Goal: Task Accomplishment & Management: Manage account settings

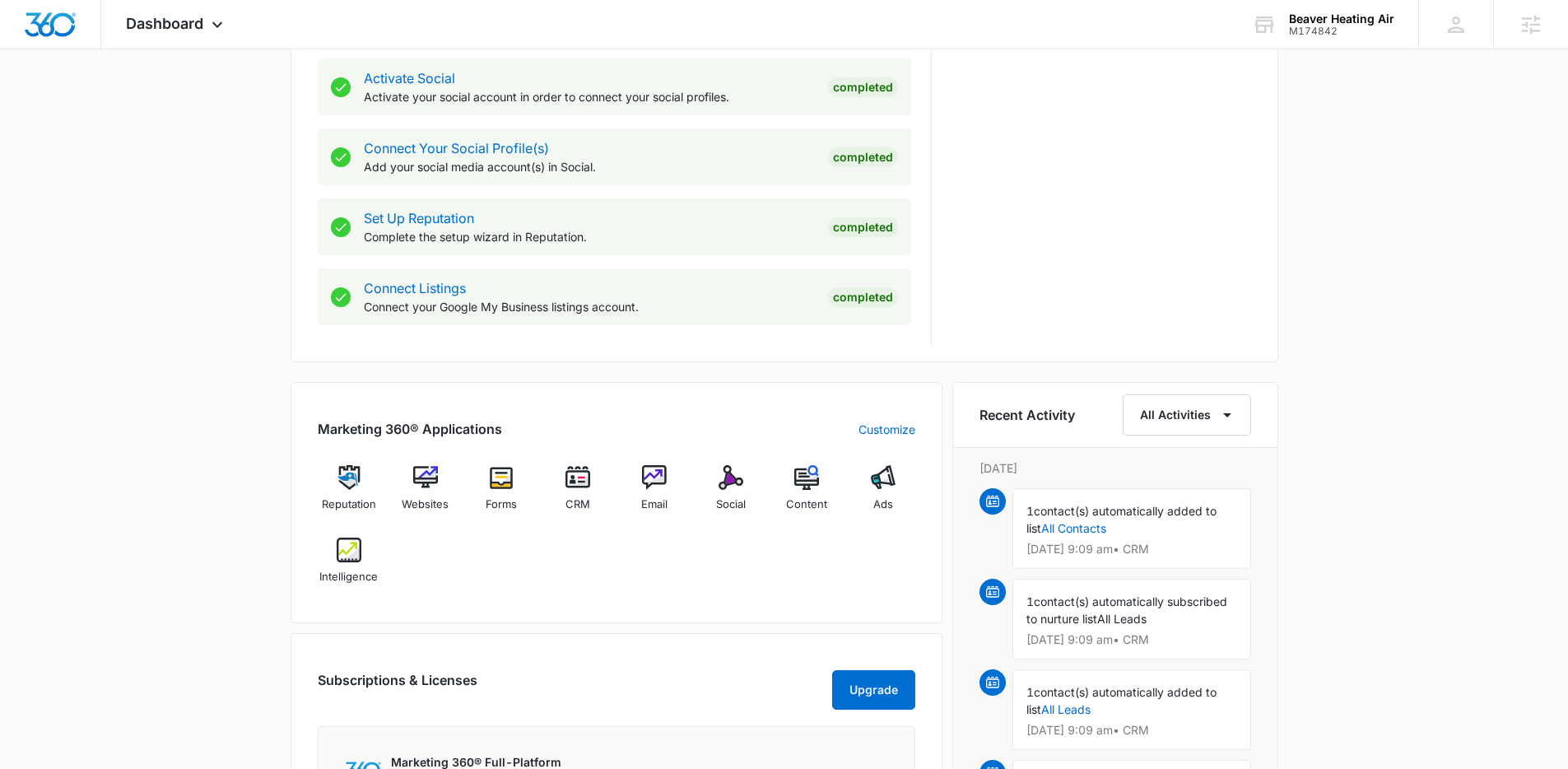
scroll to position [713, 0]
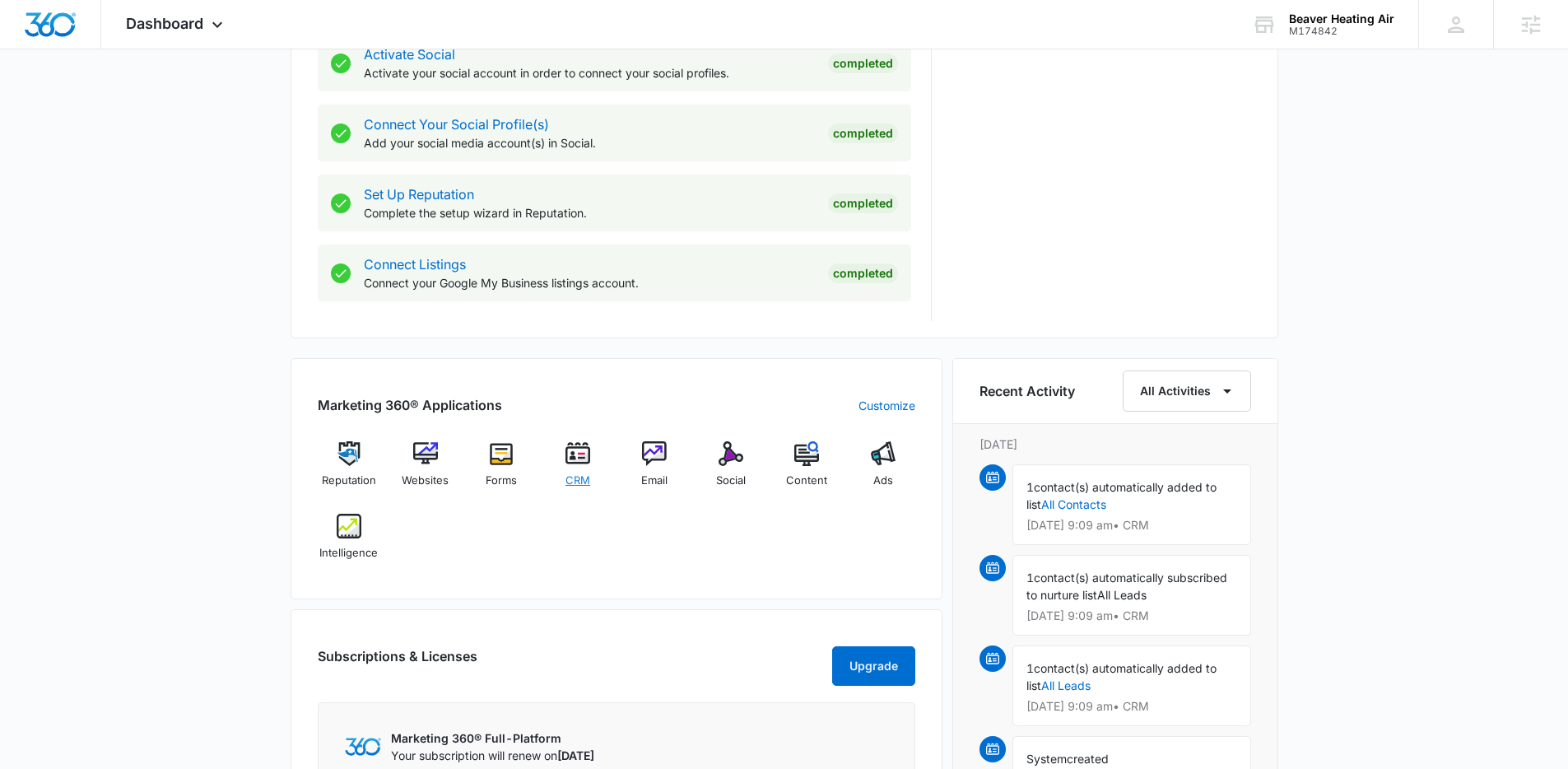
click at [571, 452] on img at bounding box center [577, 453] width 25 height 25
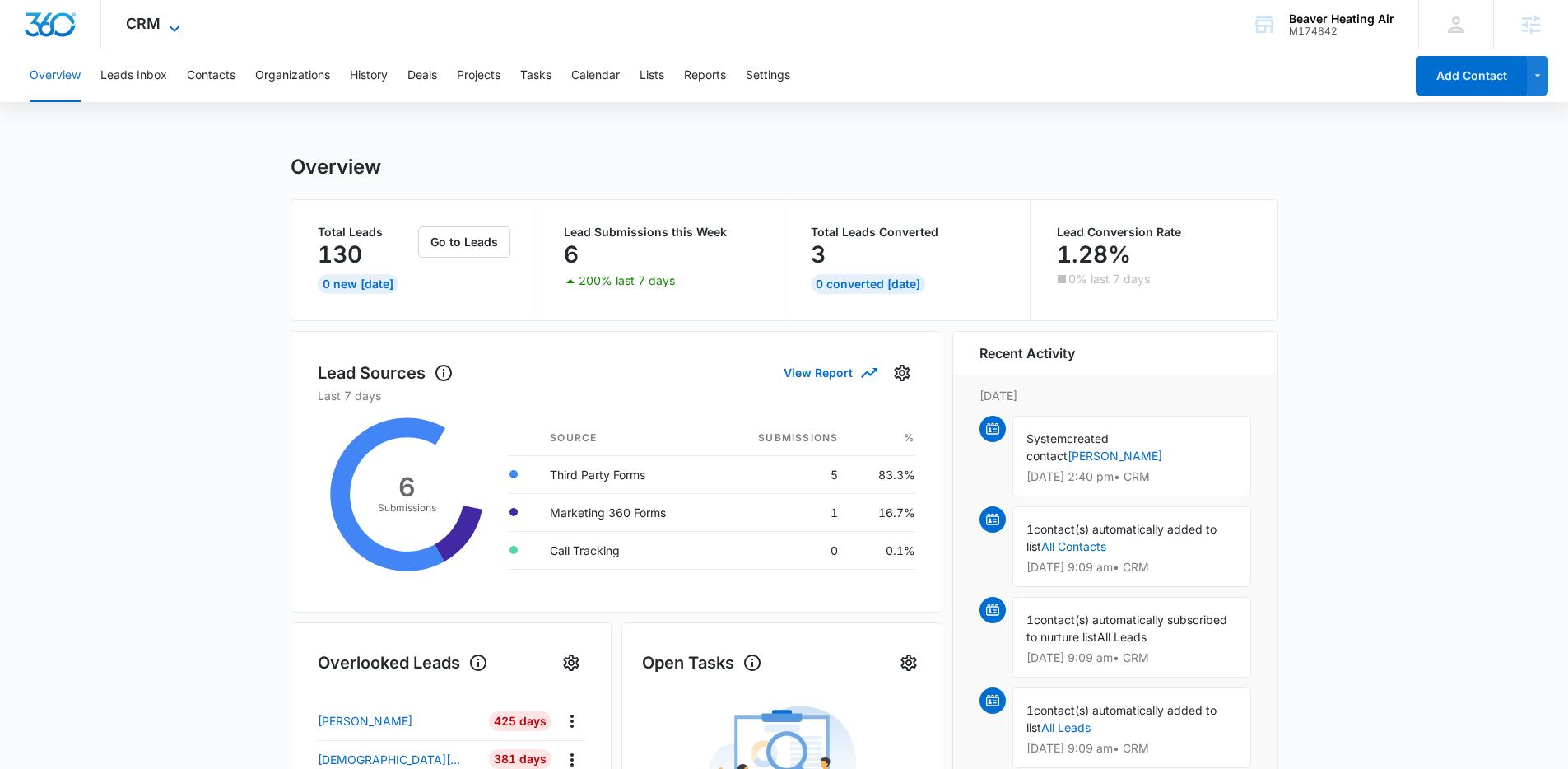
click at [155, 25] on span "CRM" at bounding box center [143, 23] width 35 height 17
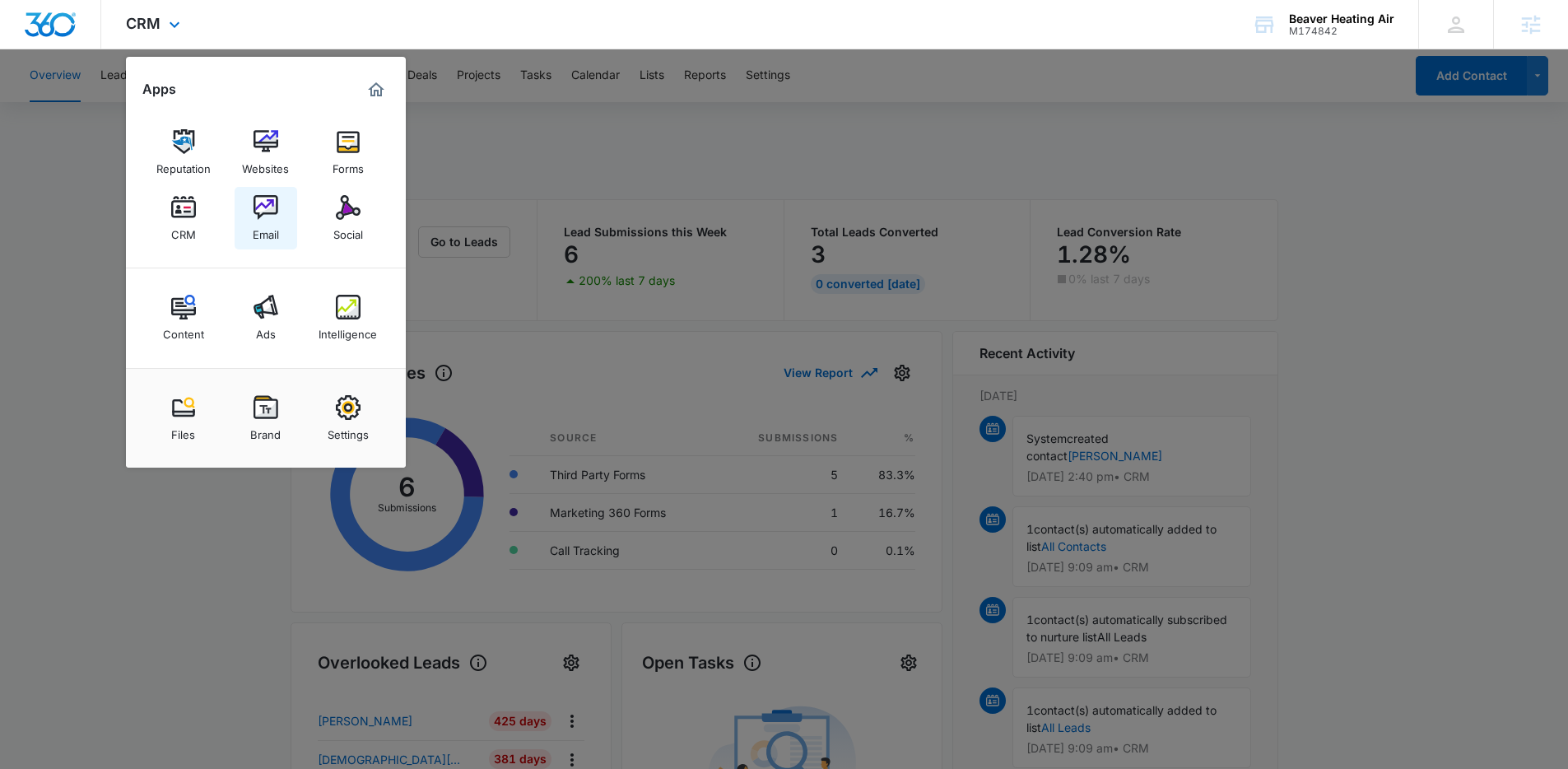
click at [277, 205] on img at bounding box center [266, 207] width 25 height 25
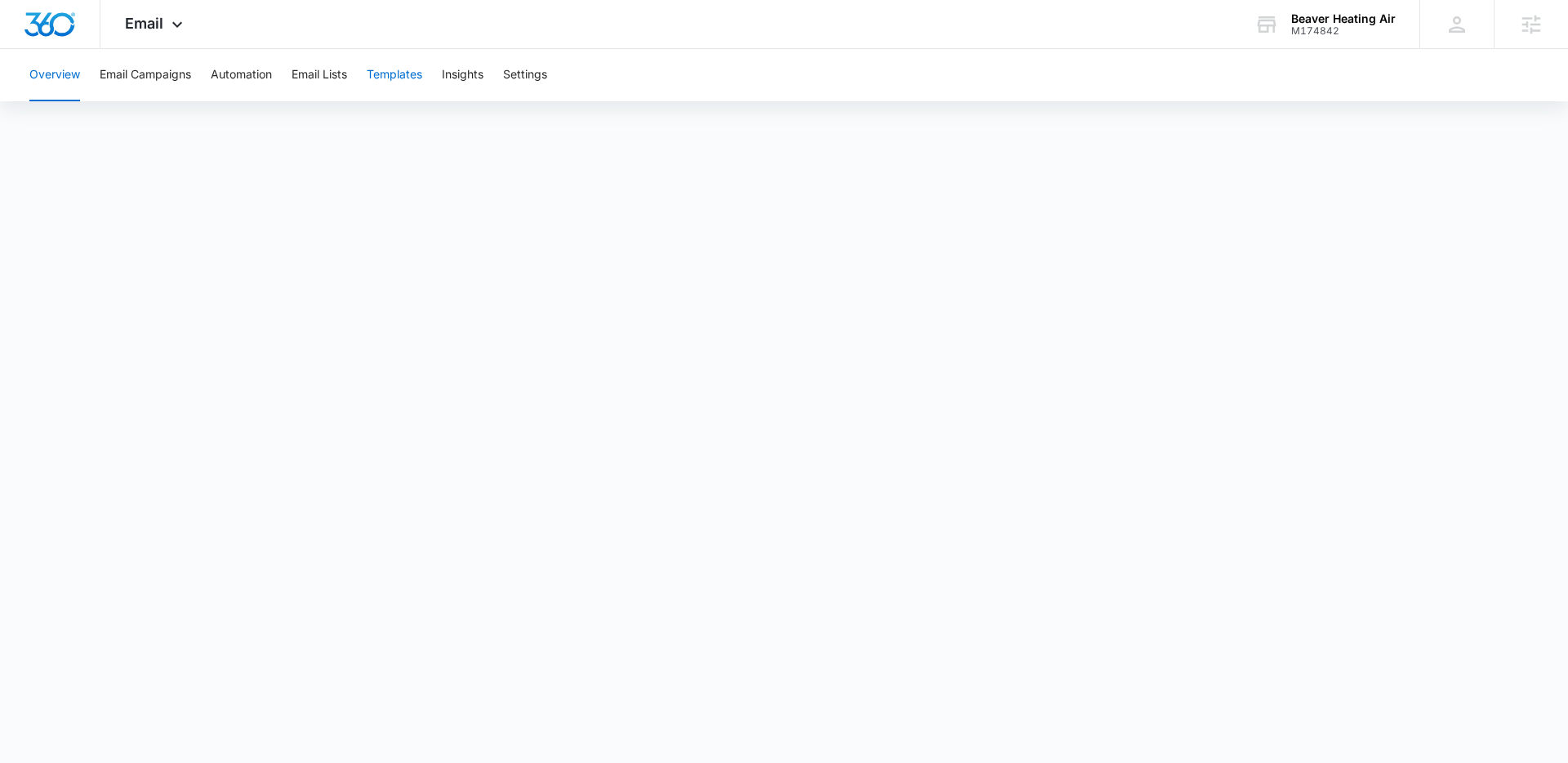
click at [406, 76] on button "Templates" at bounding box center [395, 75] width 55 height 52
click at [268, 75] on button "Automation" at bounding box center [241, 75] width 61 height 52
click at [164, 2] on div "Email Apps Reputation Websites Forms CRM Email Social Content Ads Intelligence …" at bounding box center [156, 24] width 111 height 48
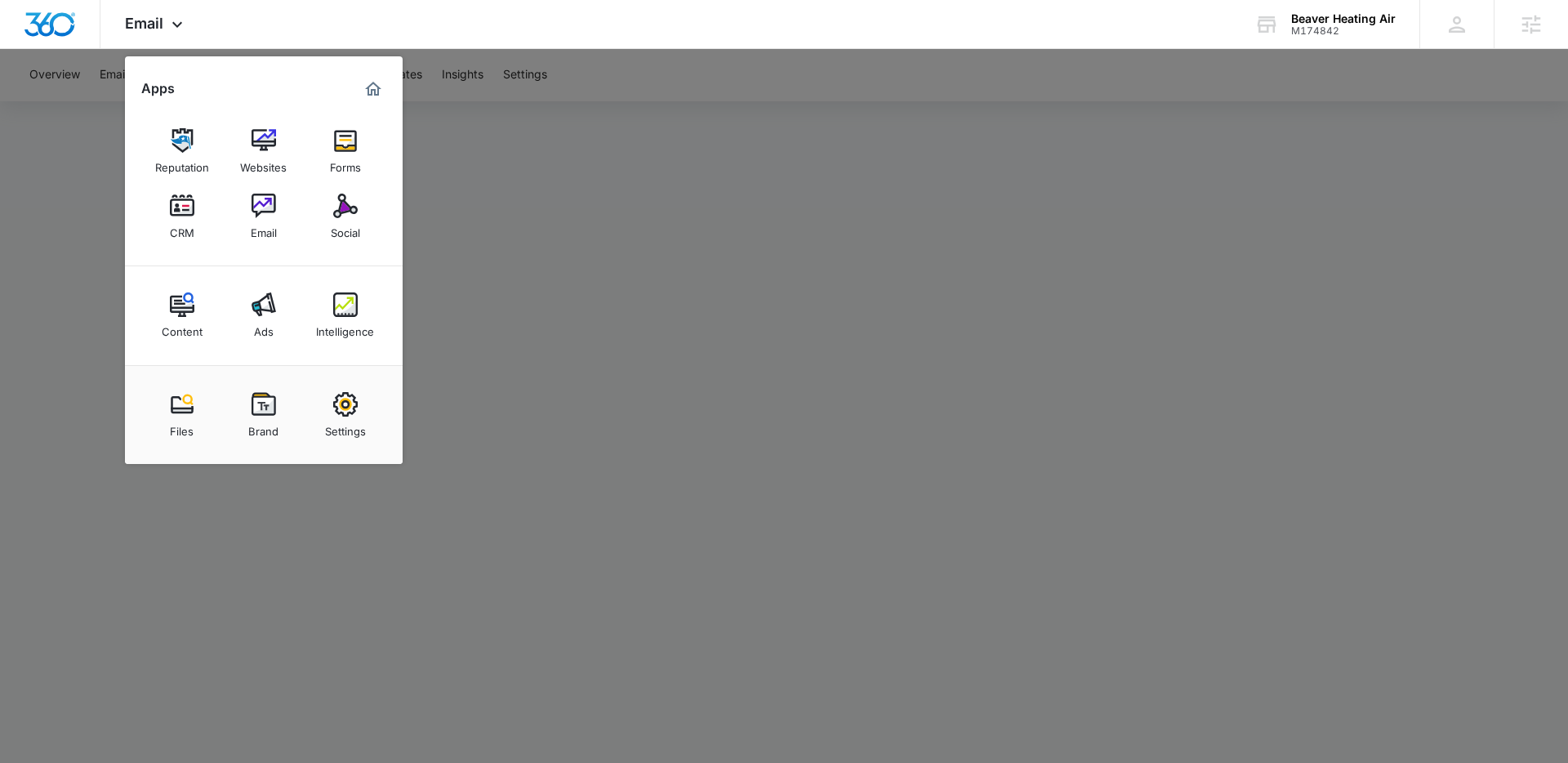
drag, startPoint x: 360, startPoint y: 143, endPoint x: 339, endPoint y: 120, distance: 31.1
click at [359, 143] on link "Forms" at bounding box center [345, 151] width 62 height 62
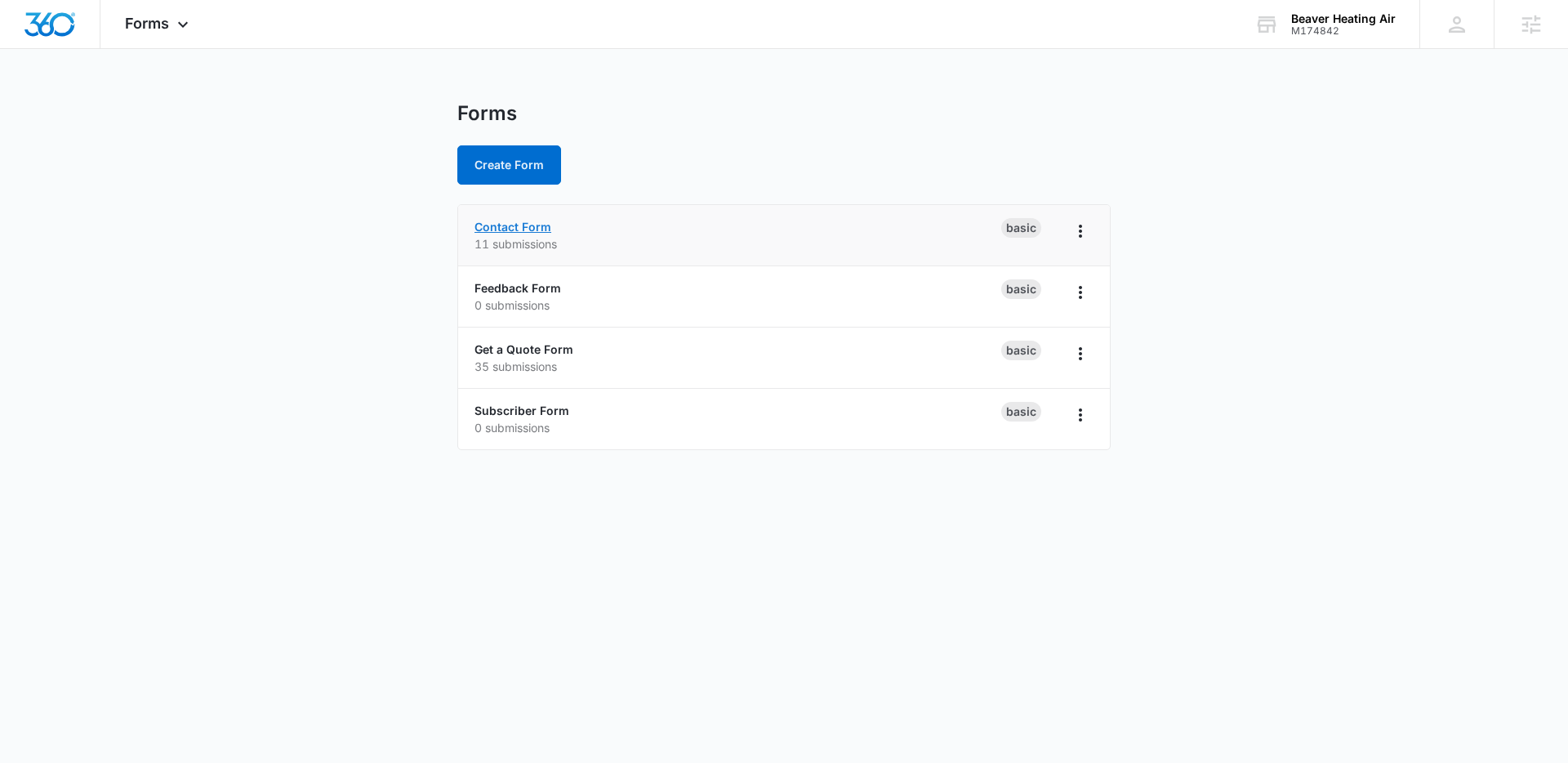
click at [533, 220] on link "Contact Form" at bounding box center [513, 226] width 77 height 14
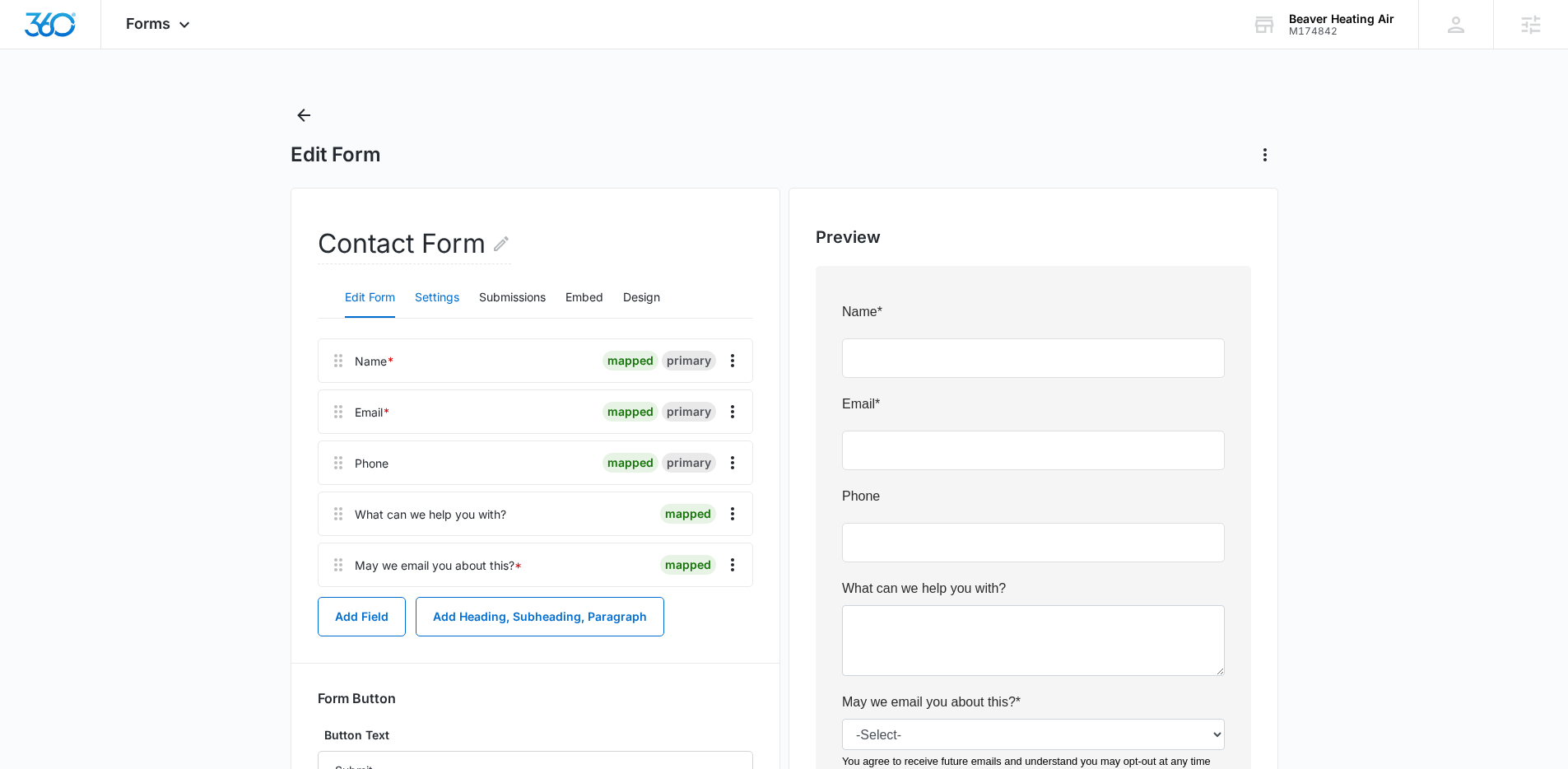
click at [440, 288] on button "Settings" at bounding box center [436, 298] width 45 height 40
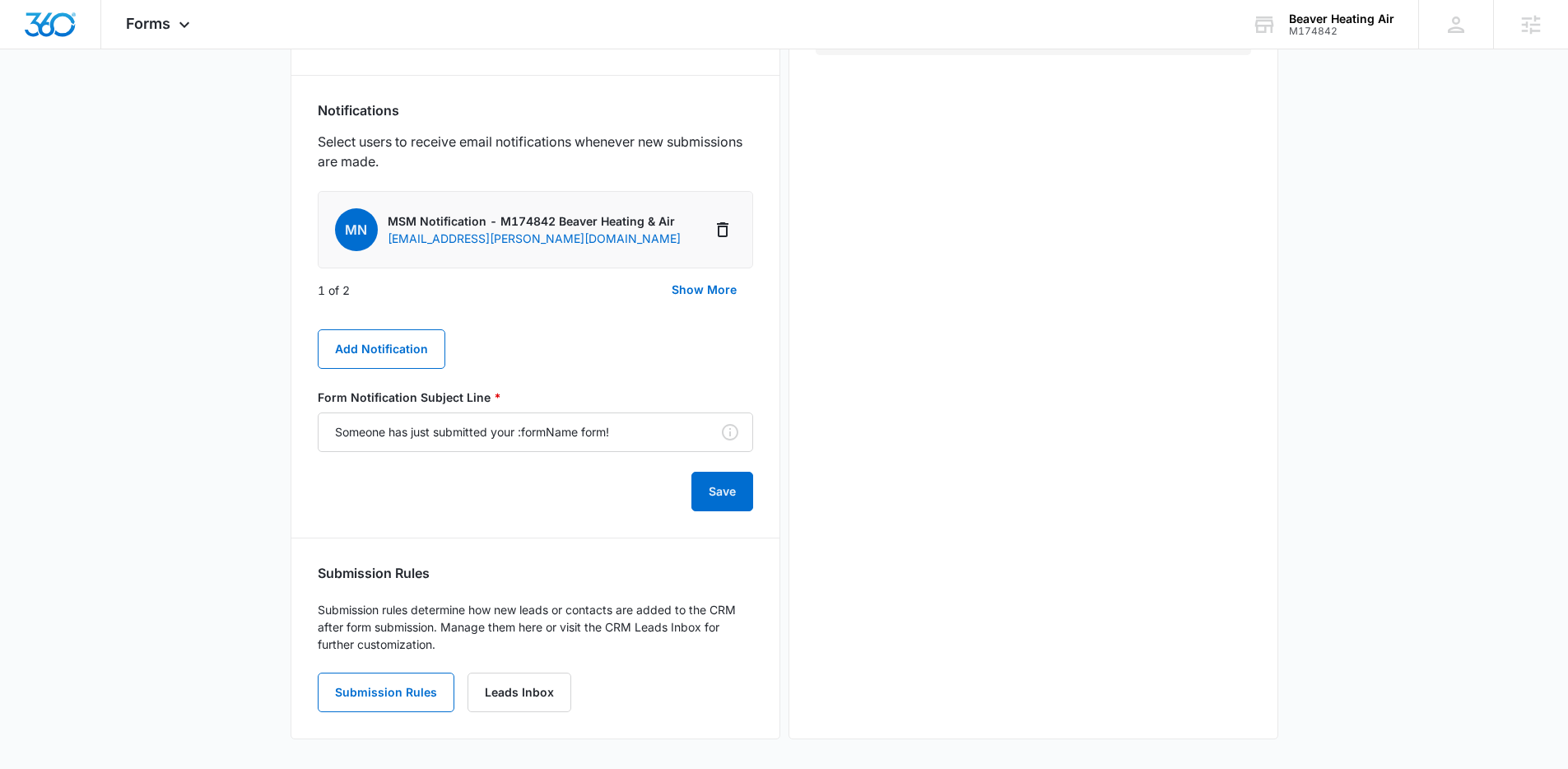
scroll to position [813, 0]
click at [718, 278] on button "Show More" at bounding box center [704, 287] width 98 height 40
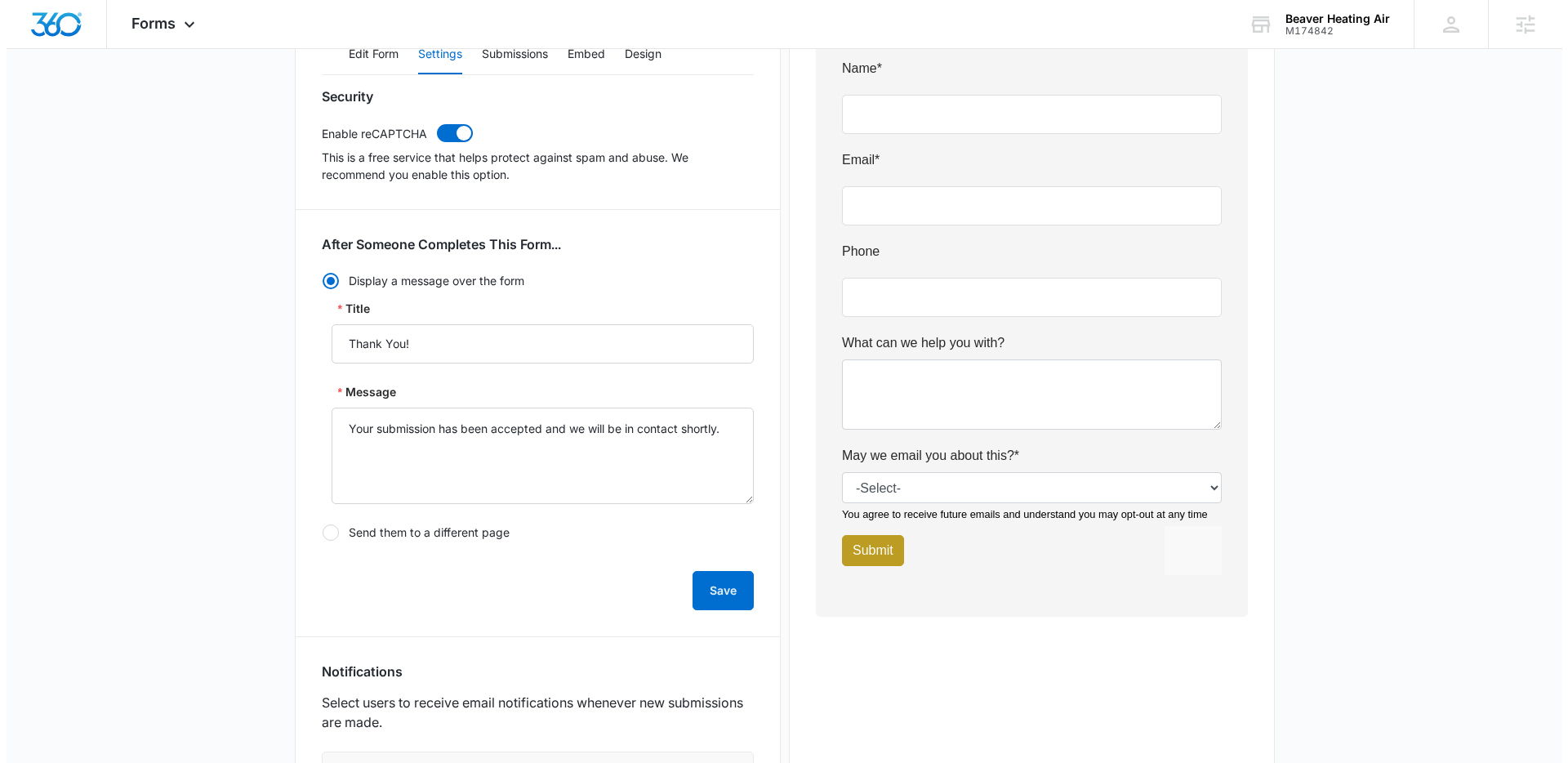
scroll to position [0, 0]
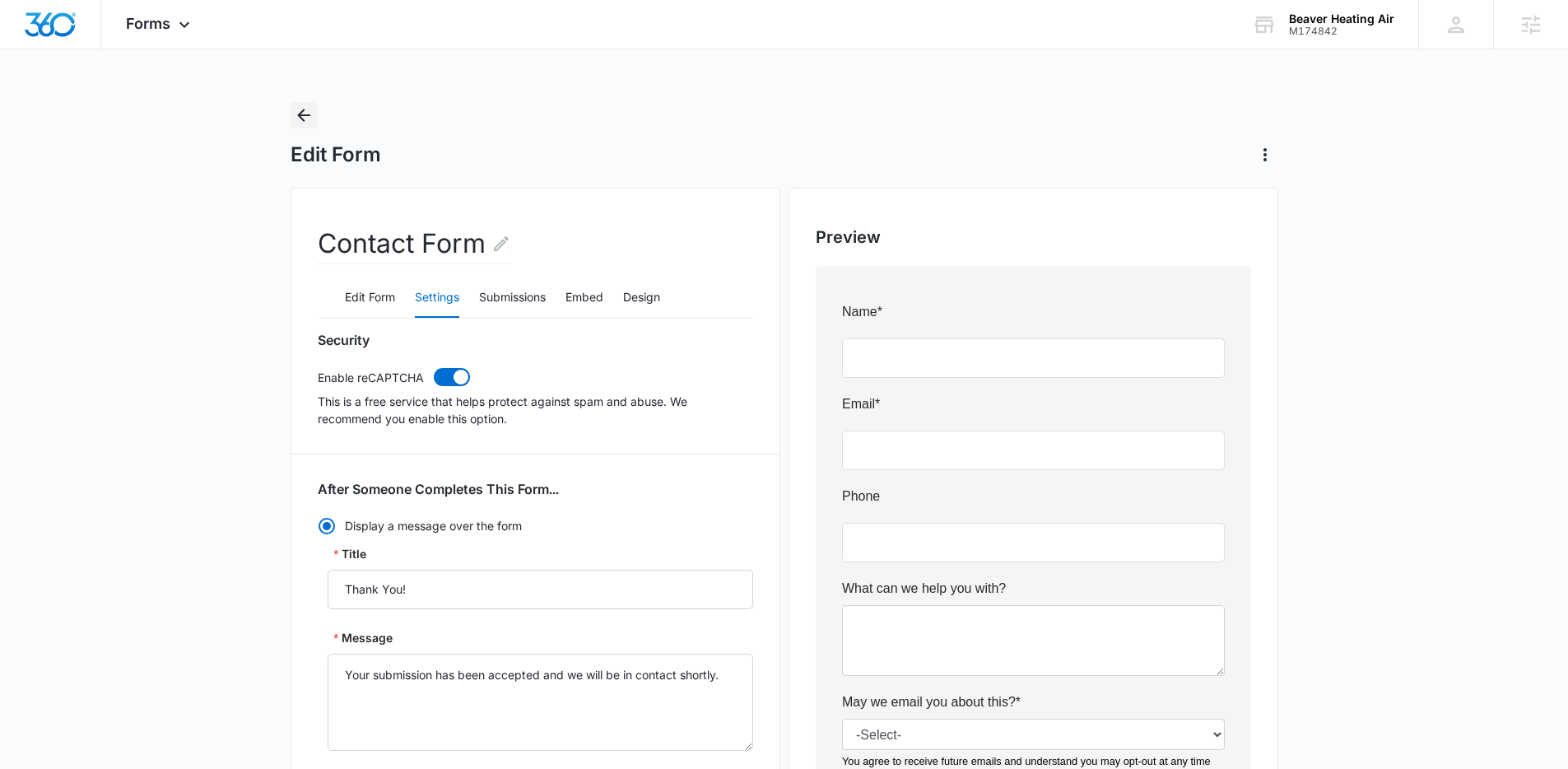
click at [294, 118] on icon "Back" at bounding box center [303, 115] width 20 height 20
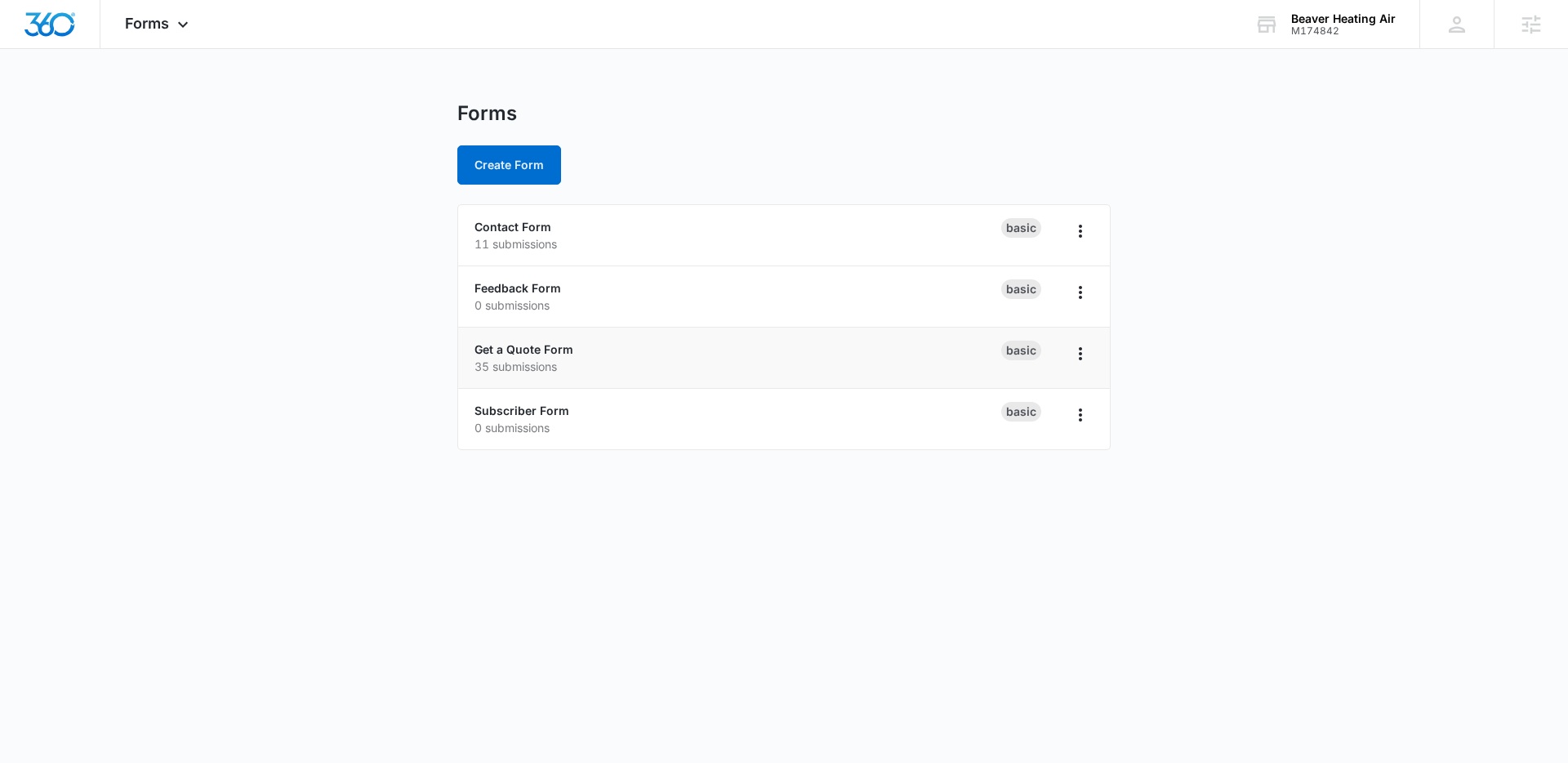
click at [547, 341] on div "Get a Quote Form 35 submissions" at bounding box center [737, 357] width 527 height 34
click at [547, 348] on link "Get a Quote Form" at bounding box center [524, 350] width 98 height 14
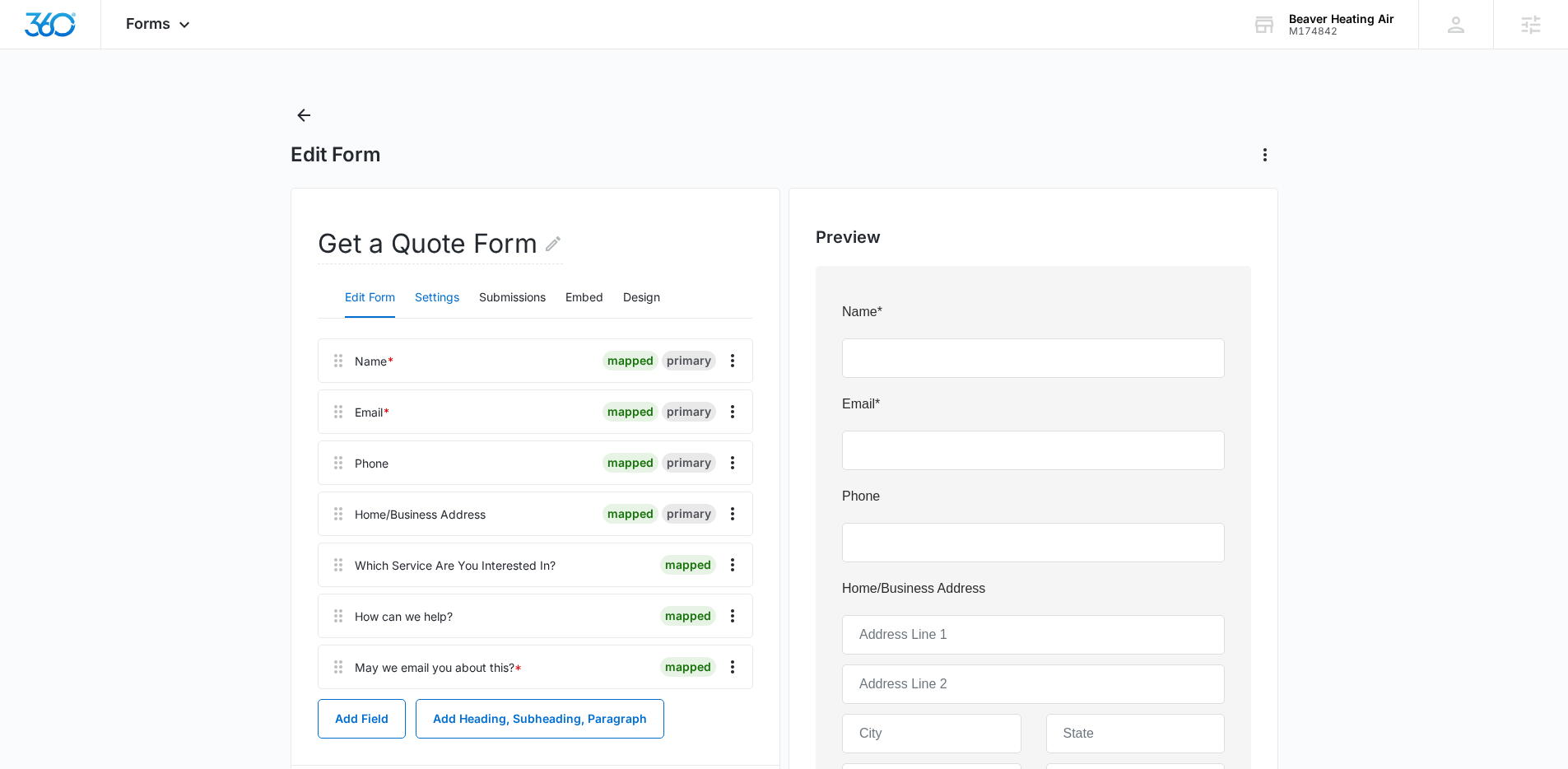
click at [435, 300] on button "Settings" at bounding box center [436, 298] width 45 height 40
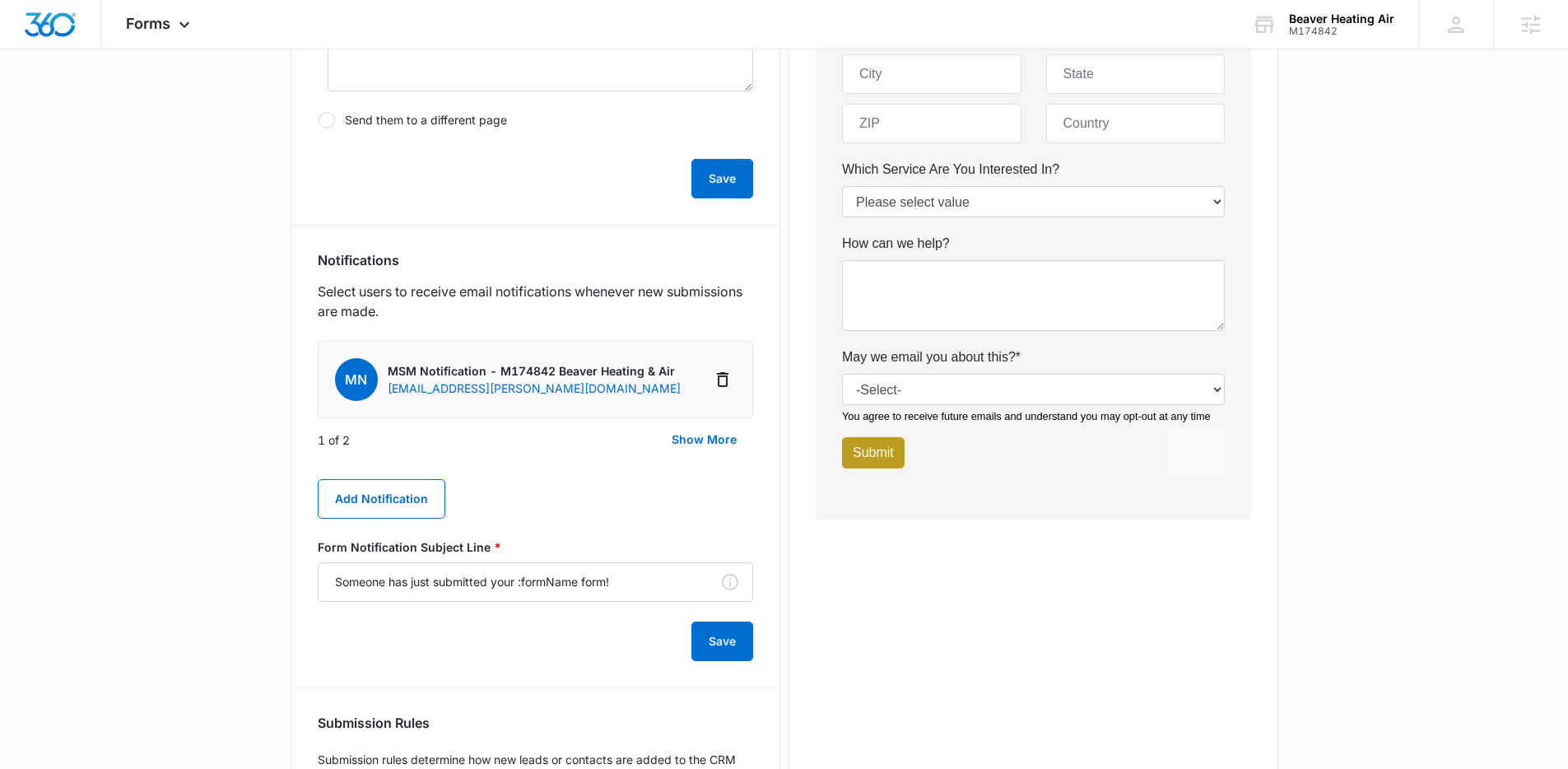
scroll to position [661, 0]
click at [716, 434] on button "Show More" at bounding box center [704, 439] width 98 height 40
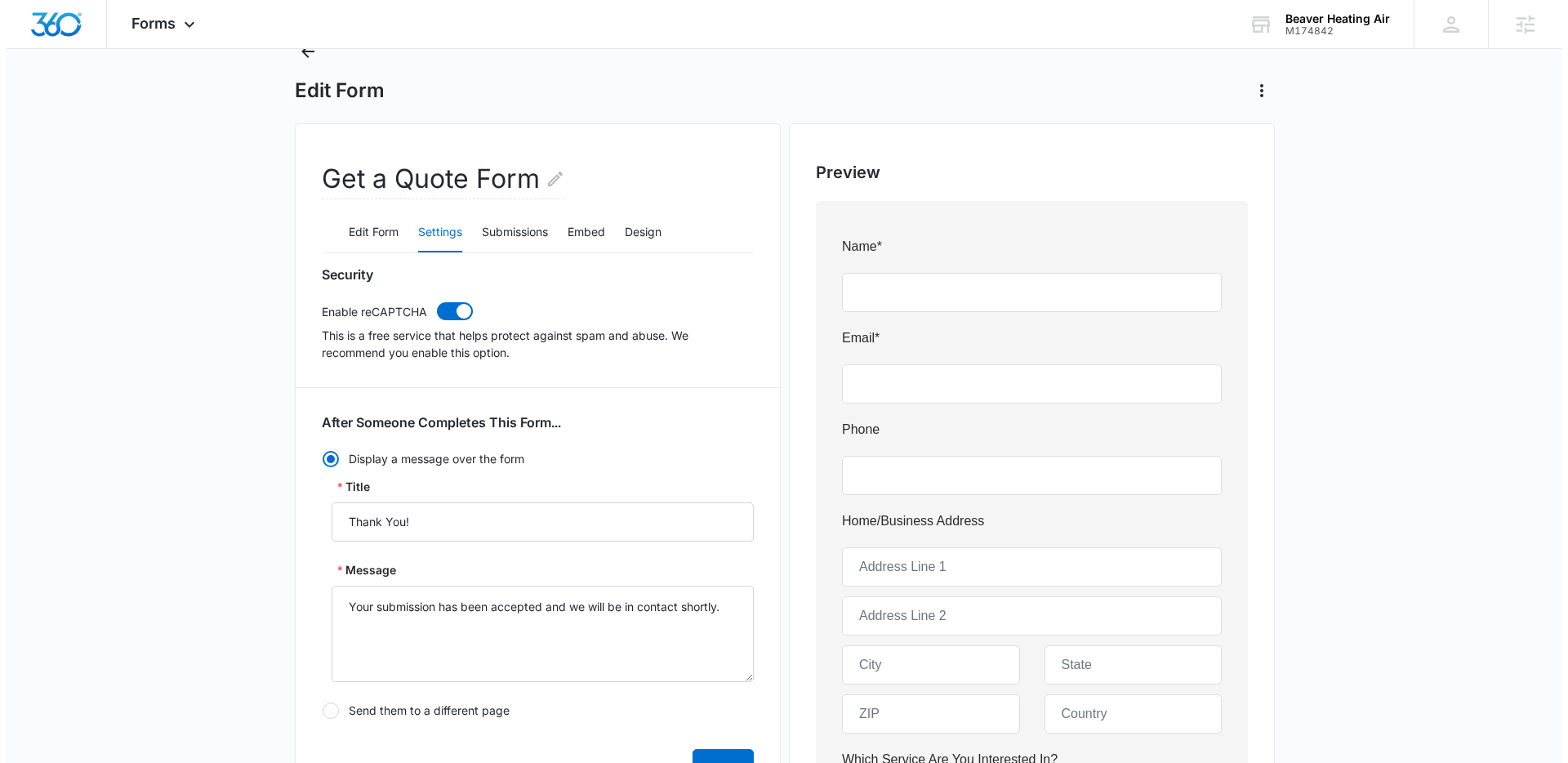
scroll to position [0, 0]
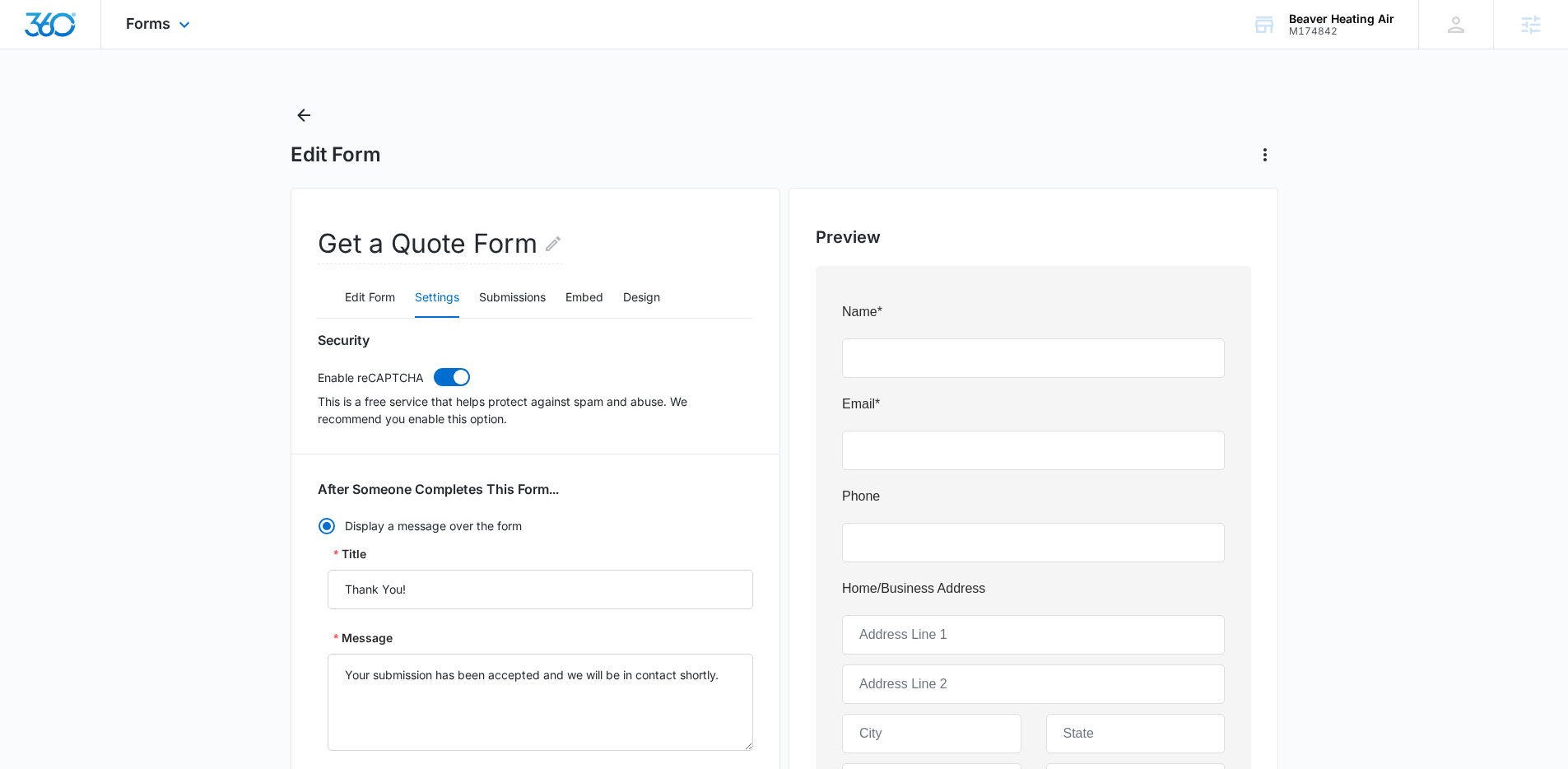
click at [170, 20] on div "Forms Apps Reputation Websites Forms CRM Email Social Content Ads Intelligence …" at bounding box center [160, 24] width 118 height 49
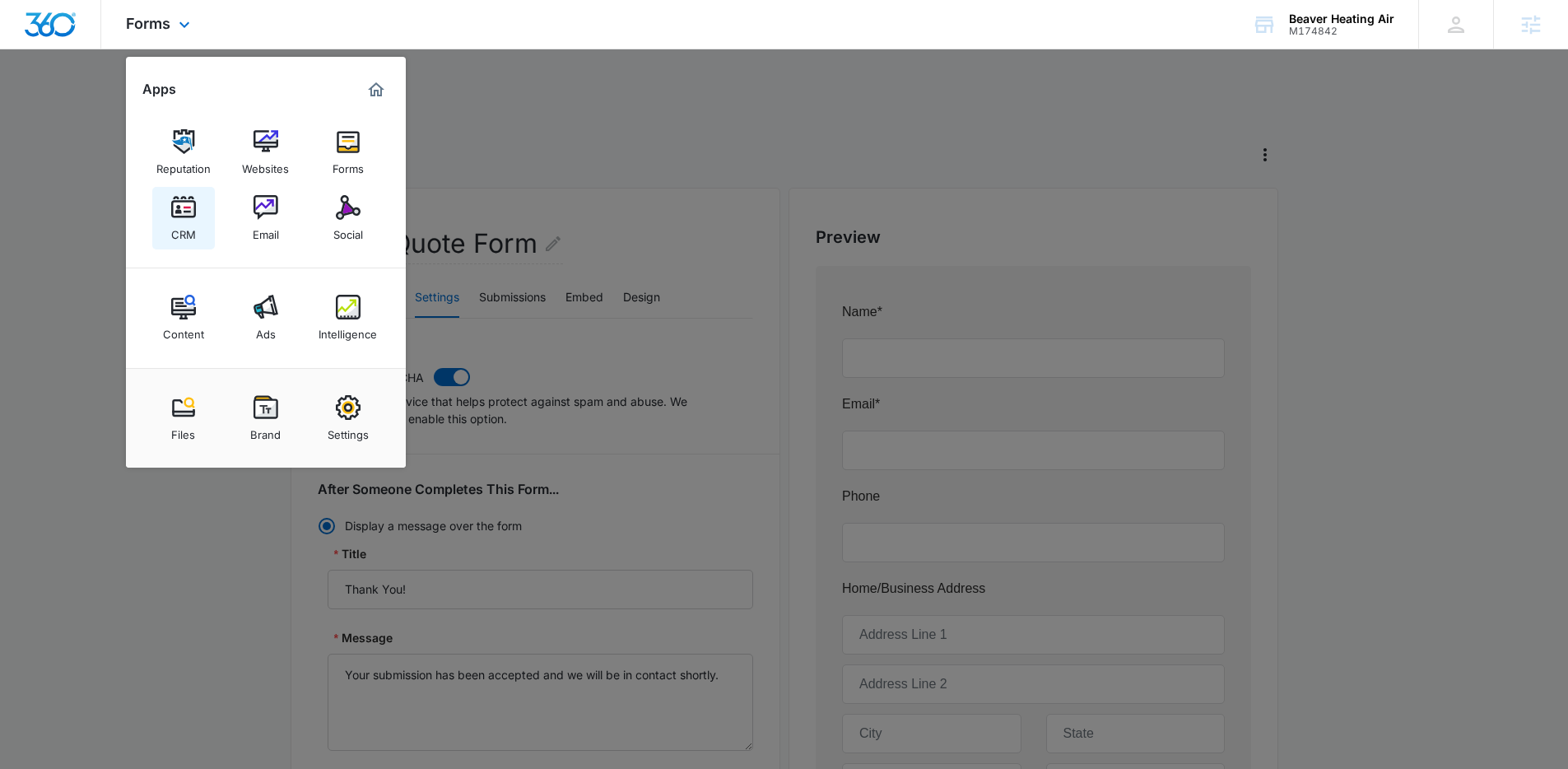
click at [186, 210] on img at bounding box center [183, 207] width 25 height 25
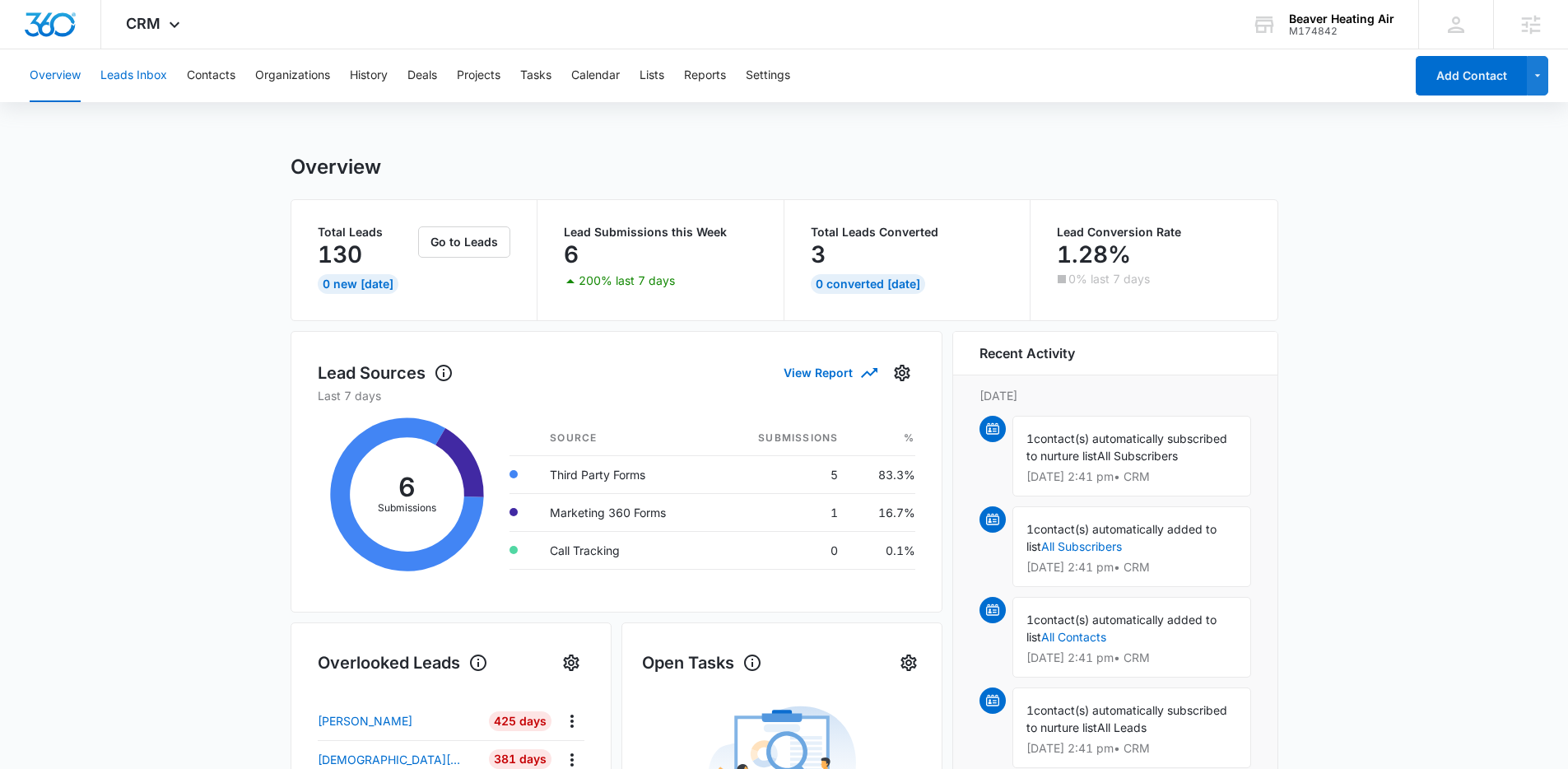
click at [147, 73] on button "Leads Inbox" at bounding box center [133, 75] width 66 height 53
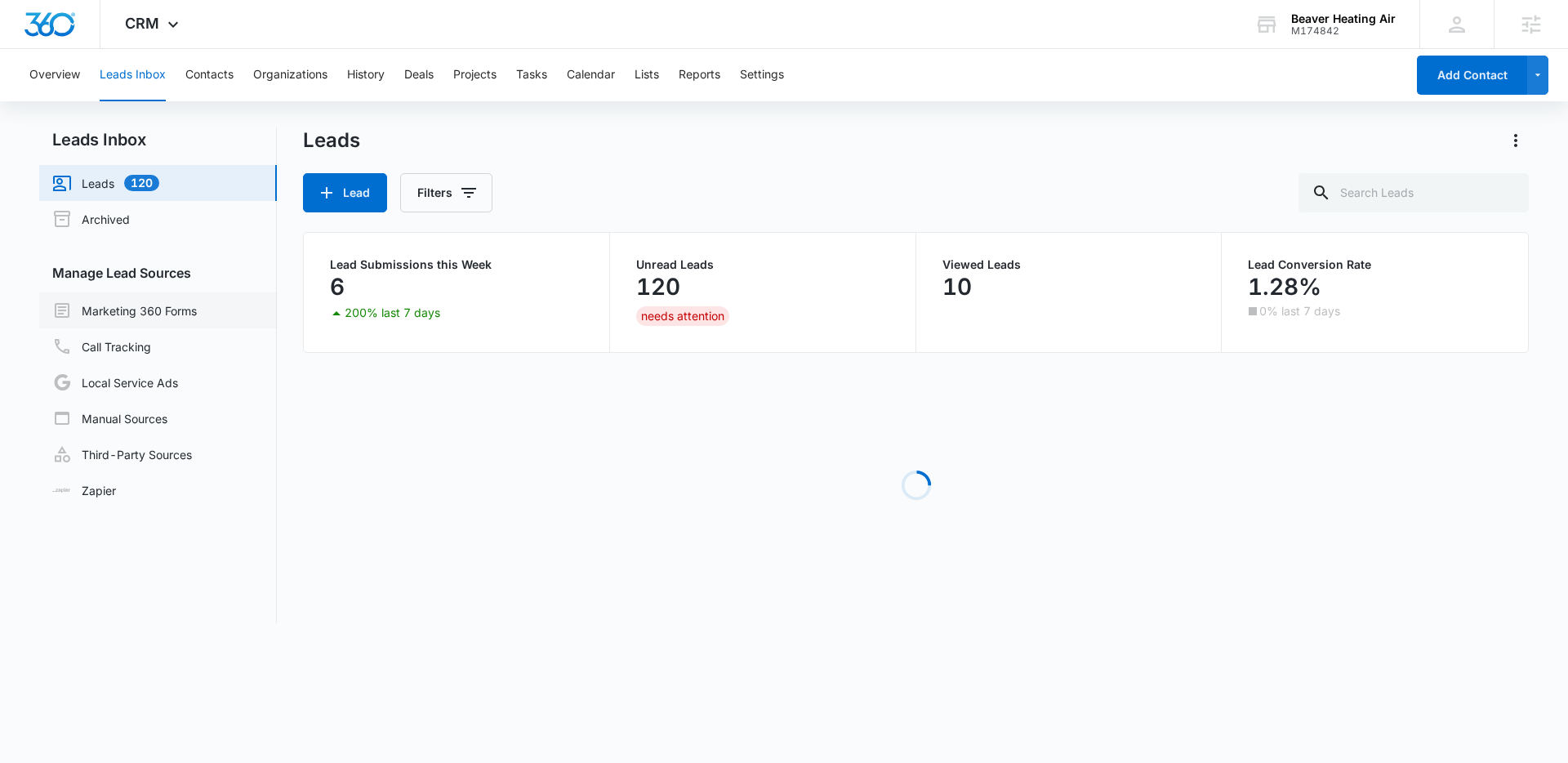
click at [175, 313] on link "Marketing 360 Forms" at bounding box center [124, 310] width 145 height 20
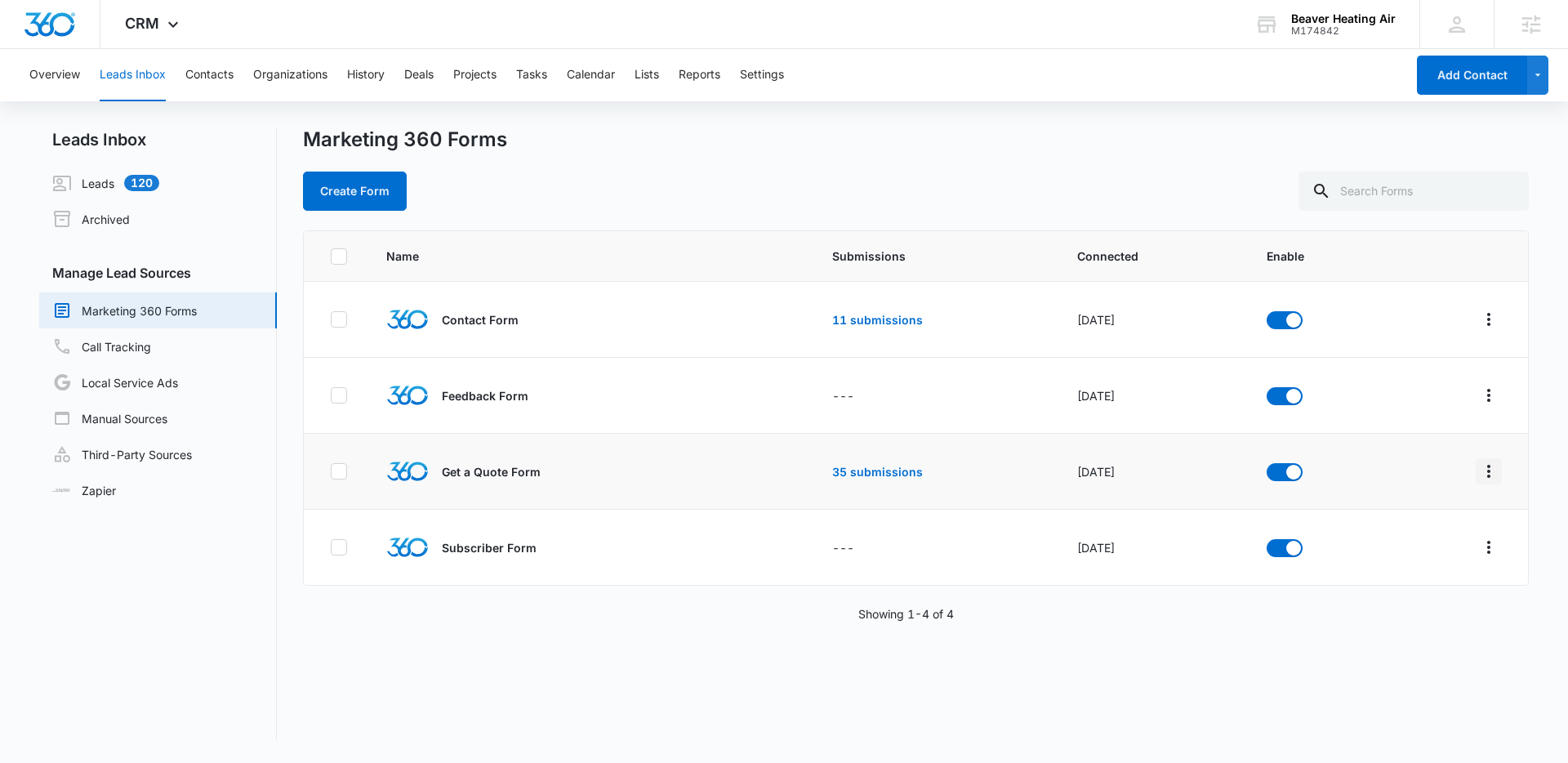
click at [1479, 473] on icon "Overflow Menu" at bounding box center [1489, 472] width 20 height 20
click at [1408, 564] on div "Field Mapping" at bounding box center [1404, 566] width 93 height 12
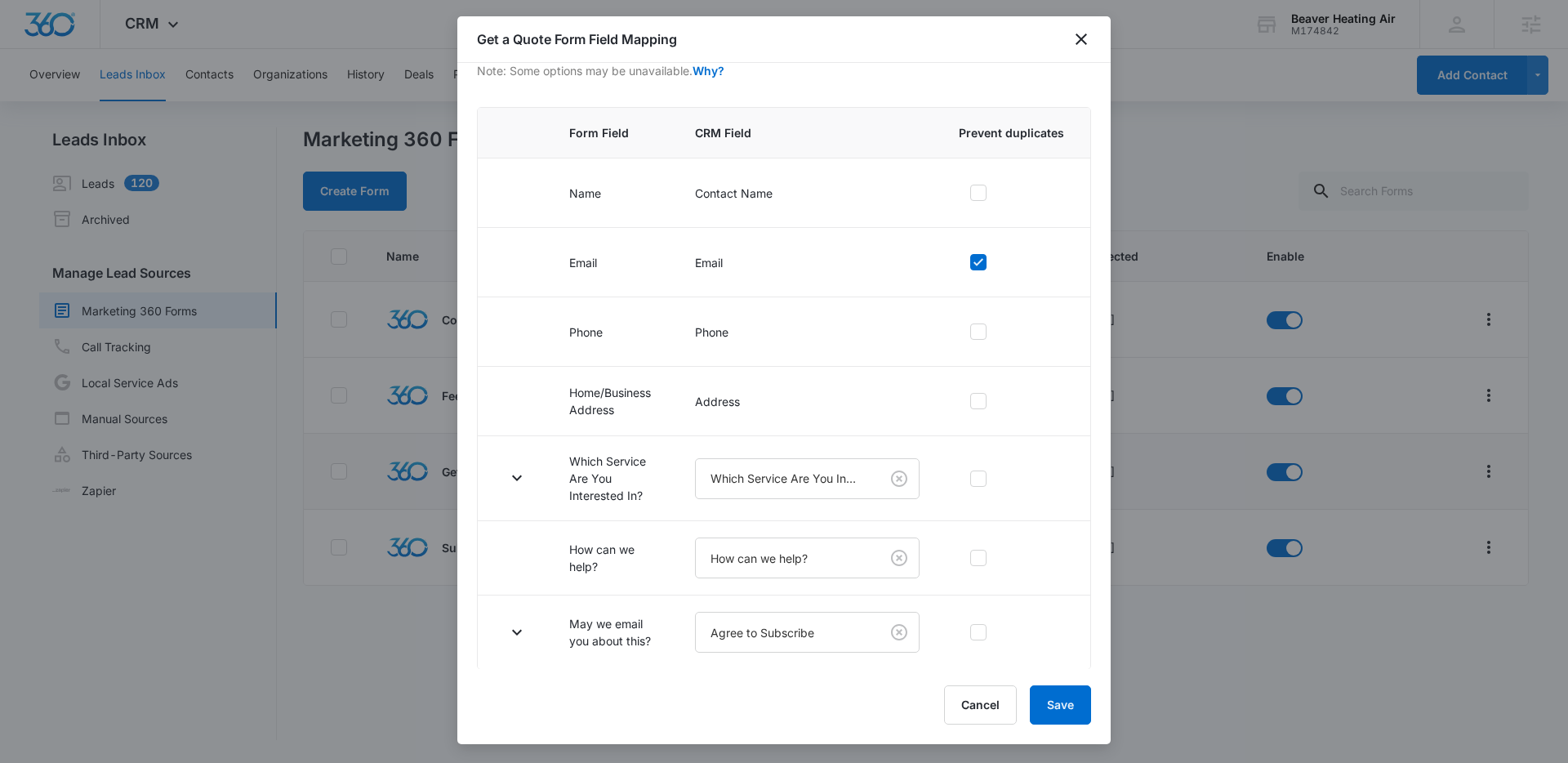
scroll to position [114, 0]
click at [521, 480] on icon "button" at bounding box center [517, 477] width 20 height 20
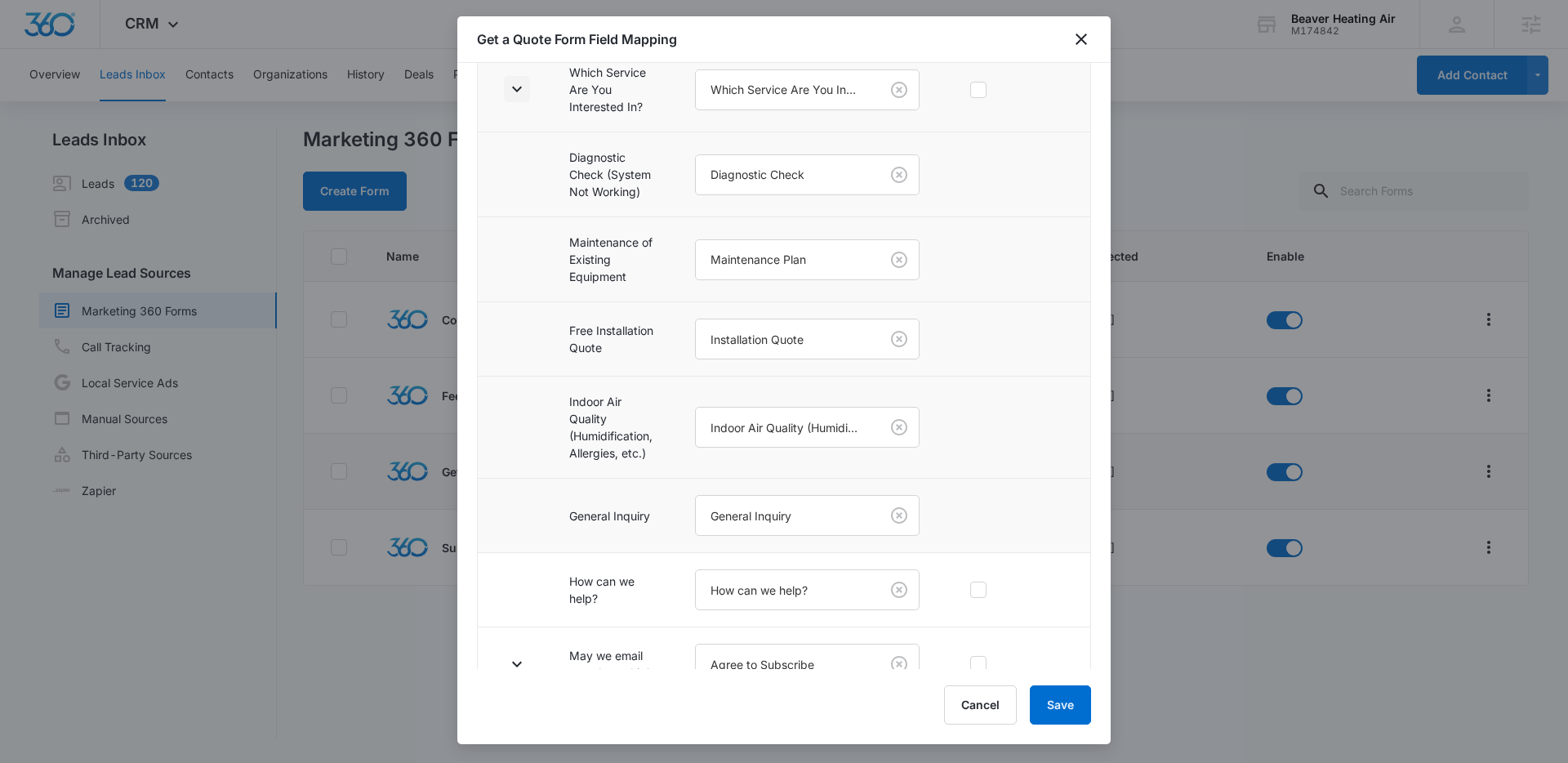
scroll to position [536, 0]
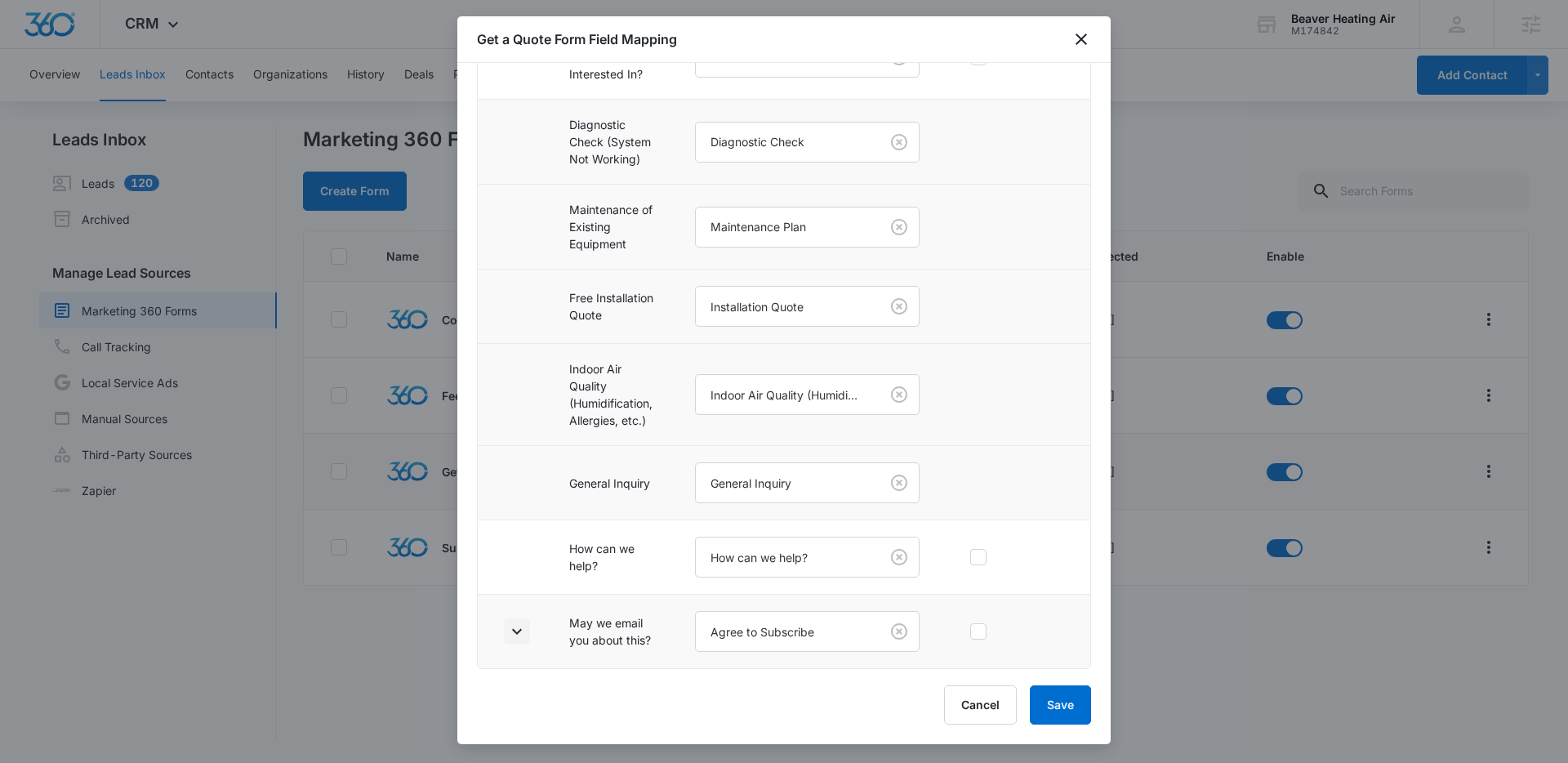
click at [515, 628] on icon "button" at bounding box center [517, 632] width 20 height 20
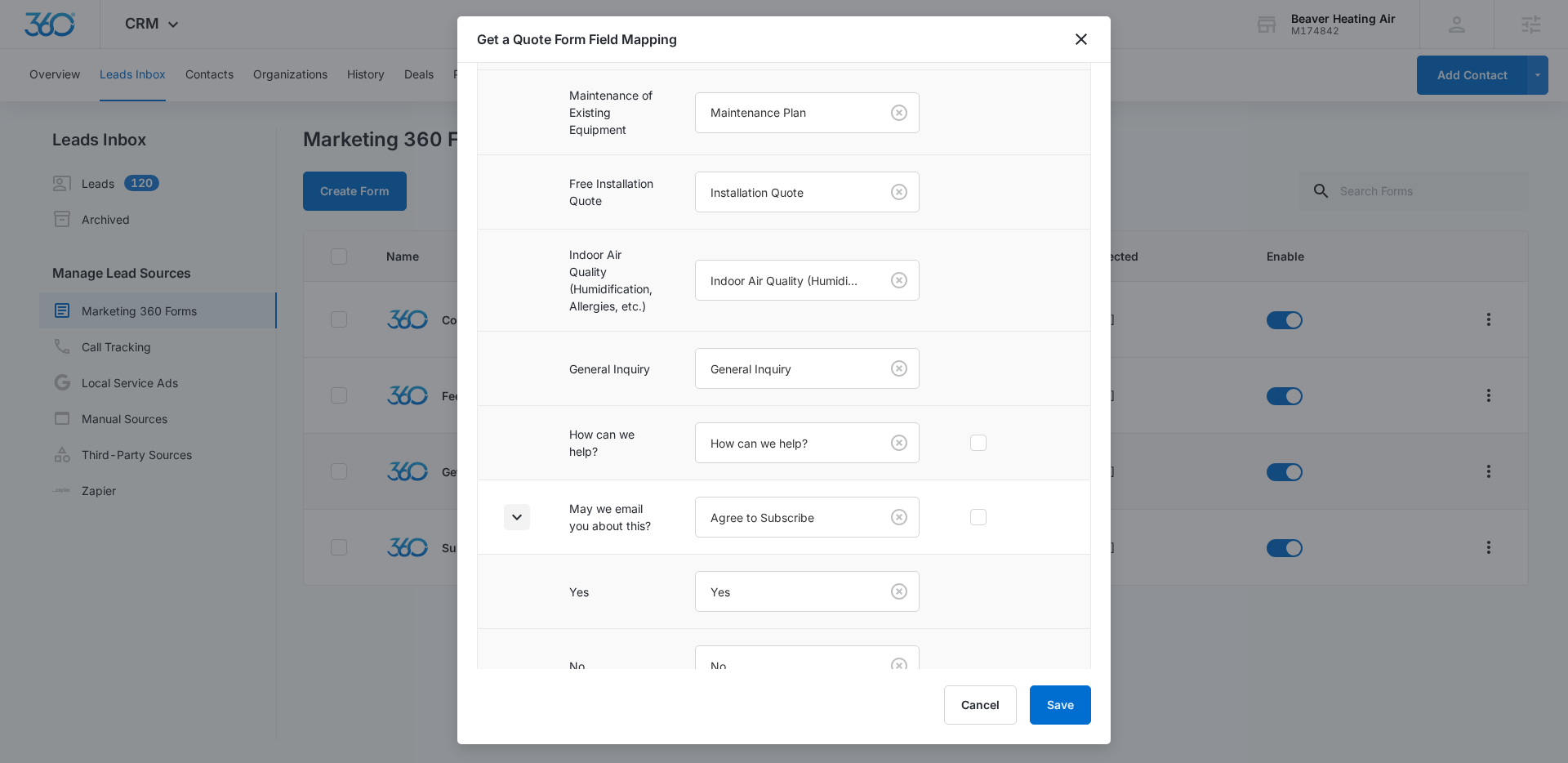
scroll to position [684, 0]
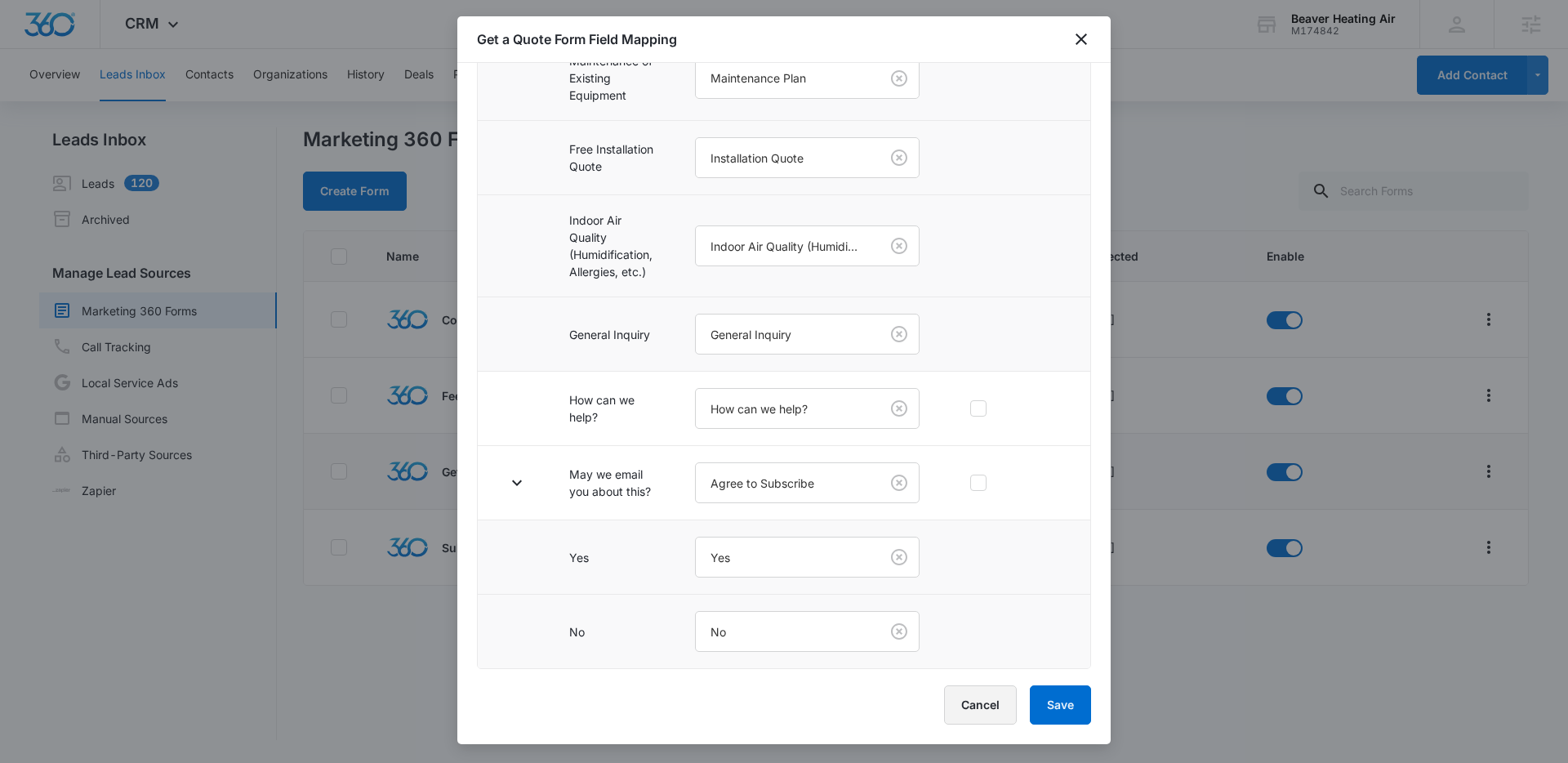
click at [972, 721] on button "Cancel" at bounding box center [980, 705] width 73 height 39
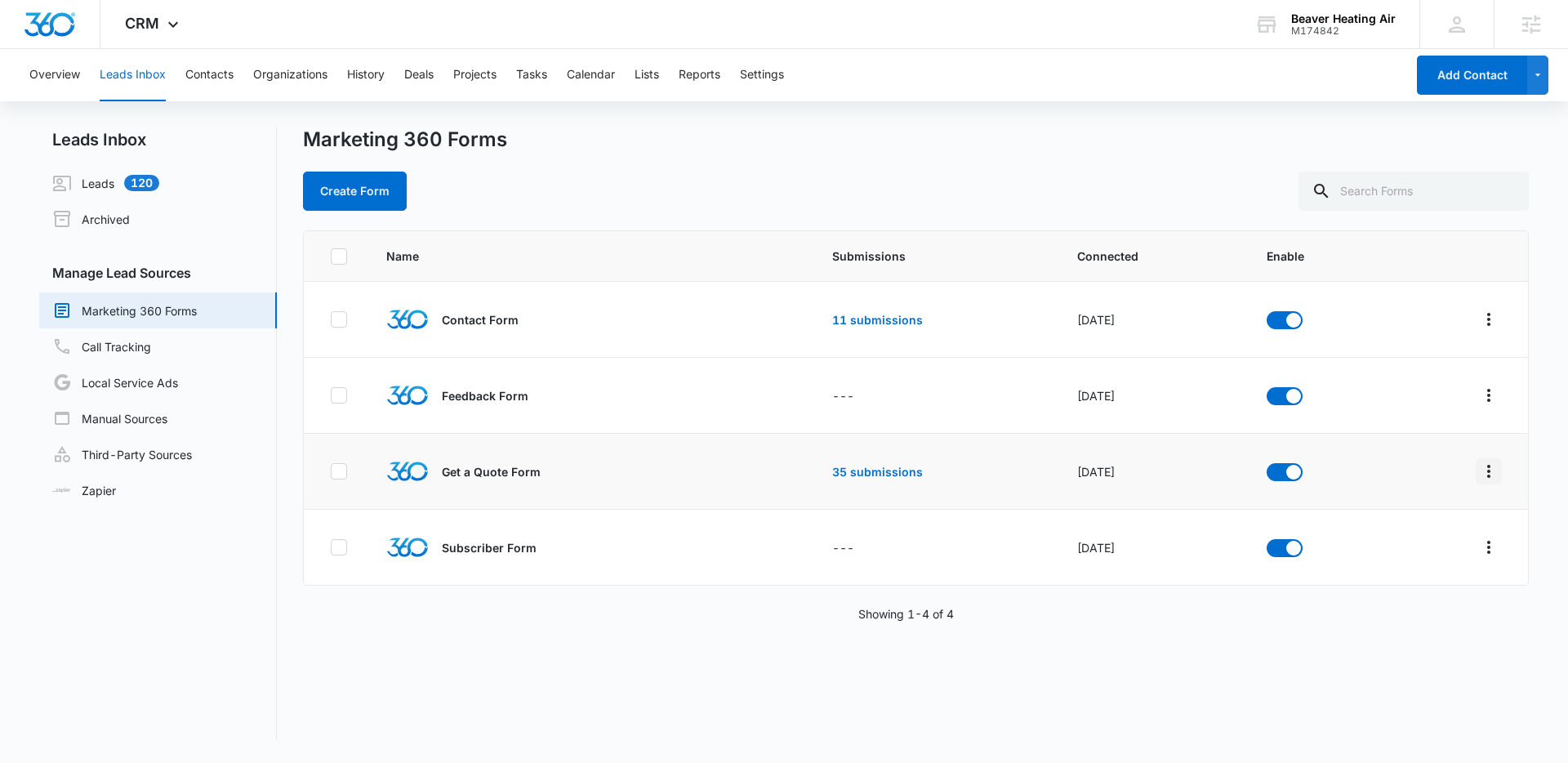
click at [1480, 472] on icon "Overflow Menu" at bounding box center [1489, 472] width 20 height 20
click at [1385, 569] on div "Field Mapping" at bounding box center [1404, 566] width 93 height 12
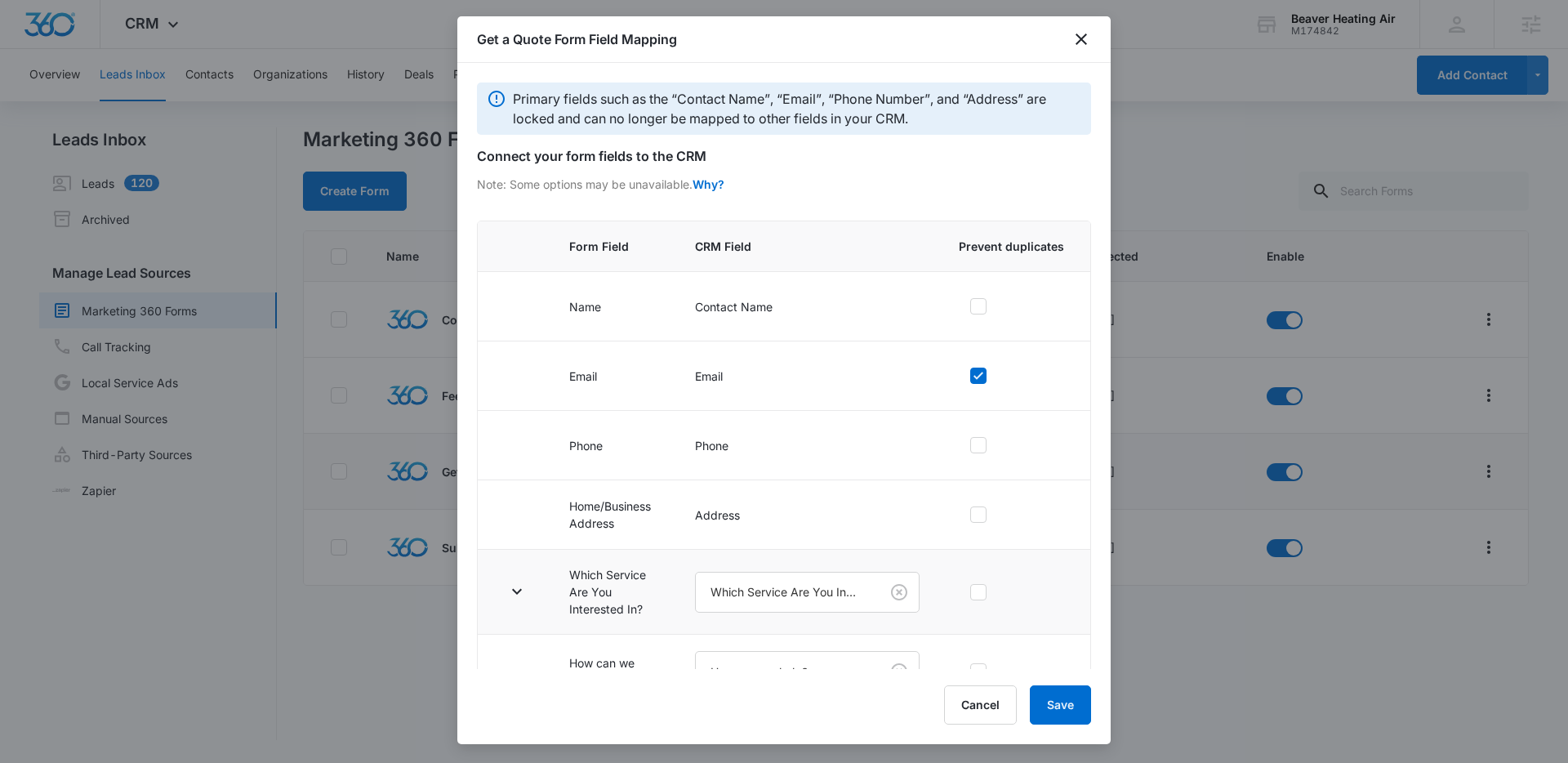
scroll to position [114, 0]
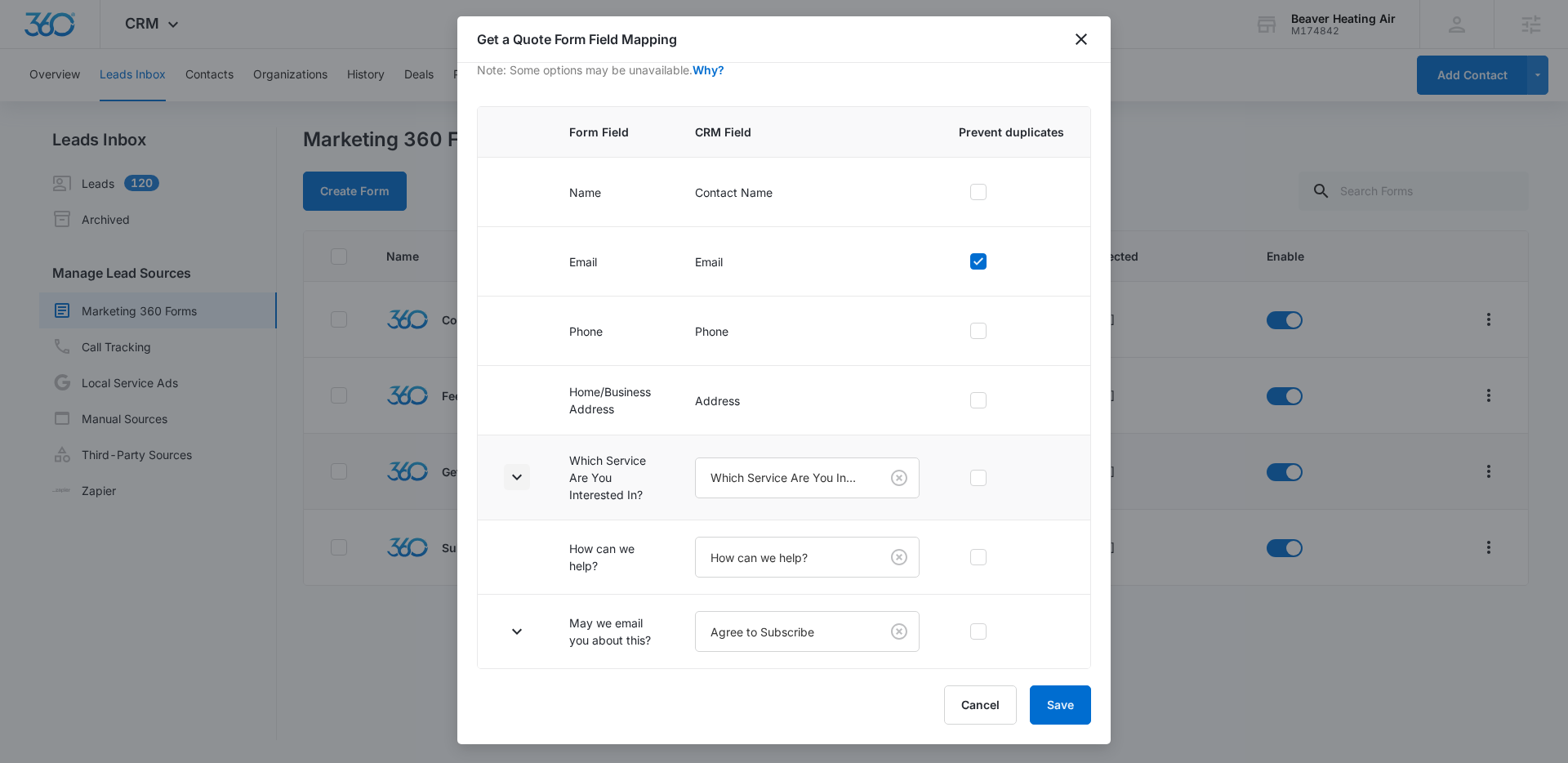
click at [521, 473] on icon "button" at bounding box center [517, 477] width 20 height 20
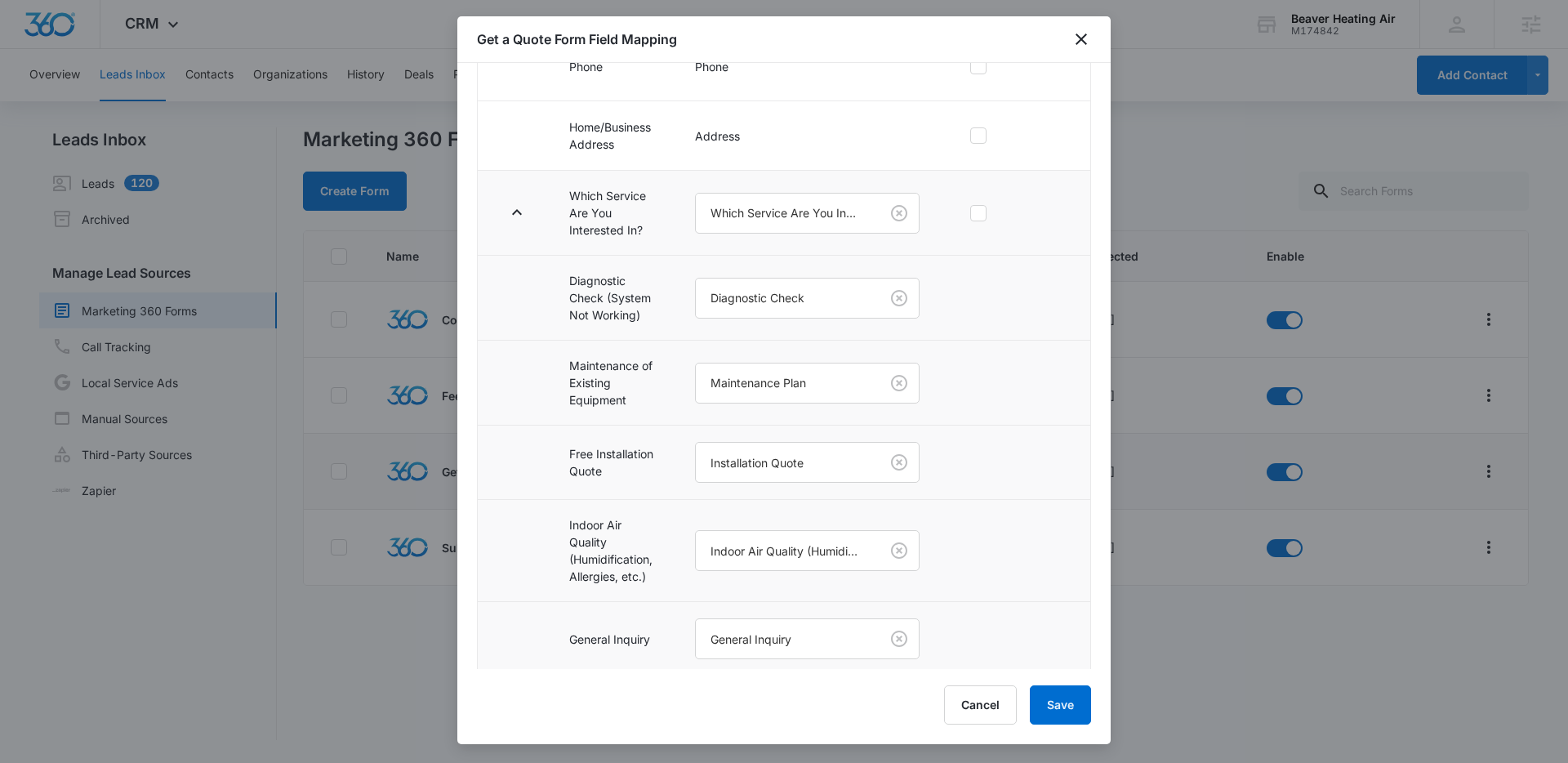
scroll to position [536, 0]
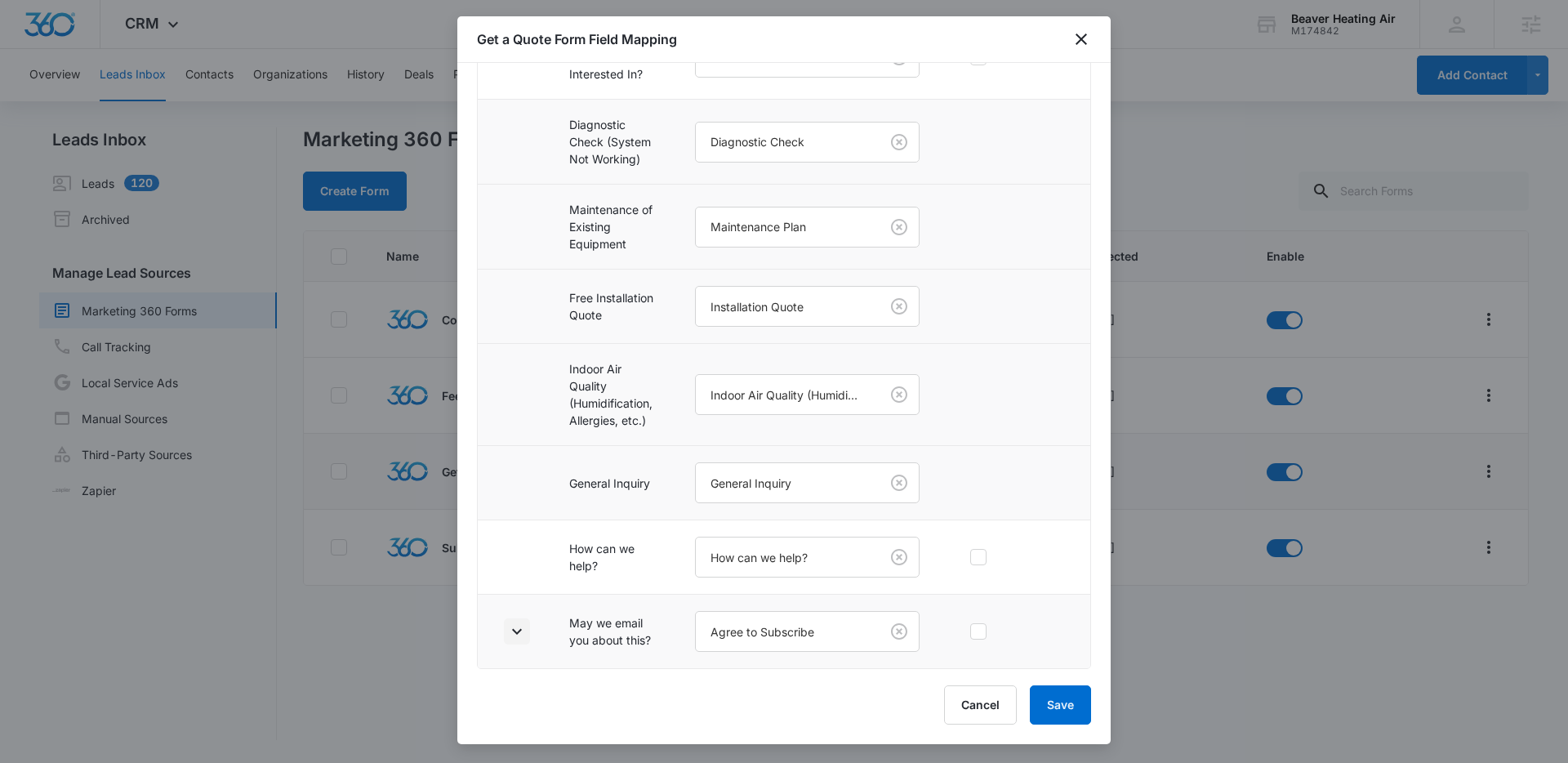
click at [518, 626] on icon "button" at bounding box center [517, 632] width 20 height 20
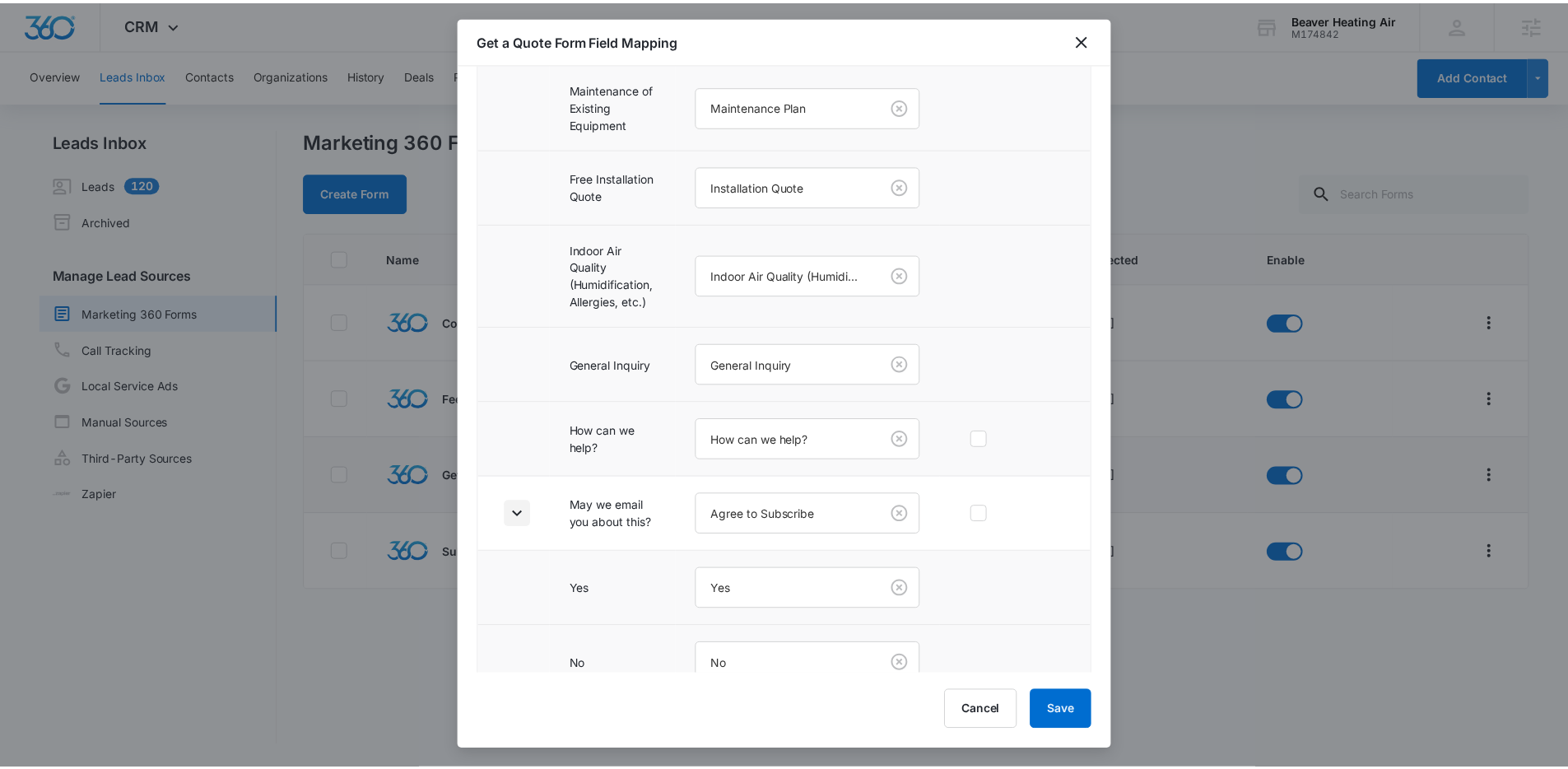
scroll to position [690, 0]
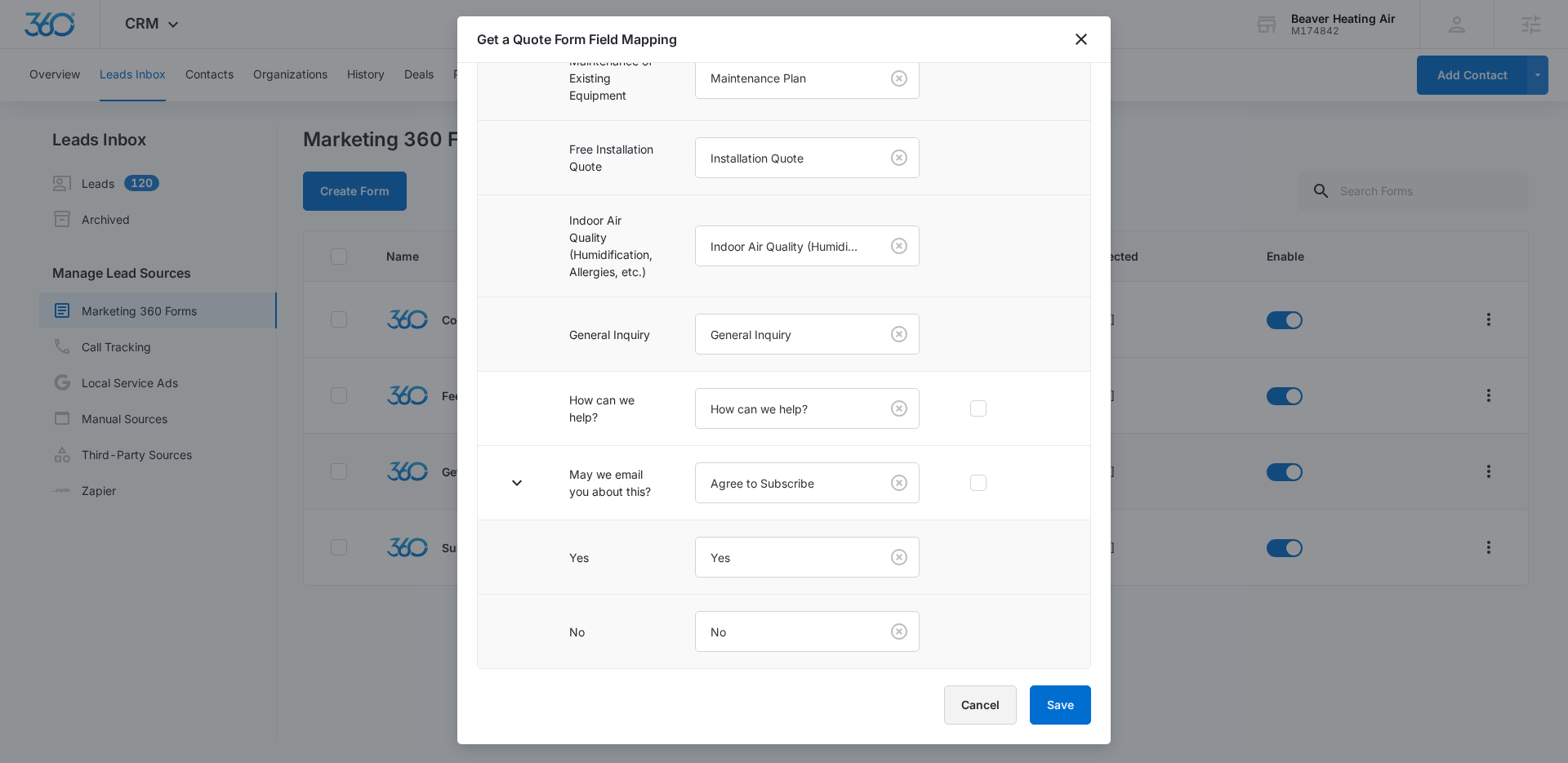
click at [974, 705] on button "Cancel" at bounding box center [980, 705] width 73 height 39
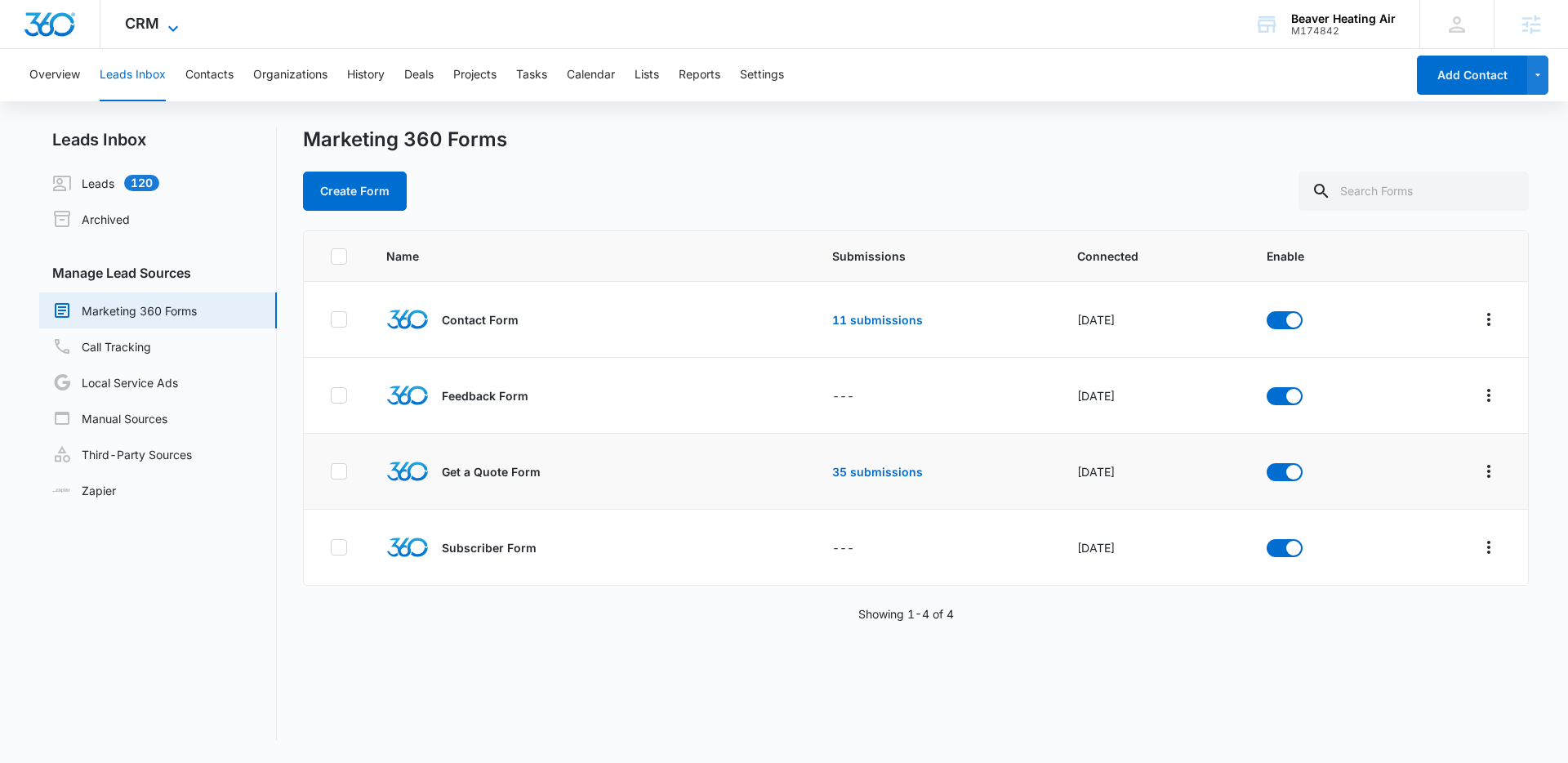
click at [164, 21] on icon at bounding box center [173, 29] width 20 height 20
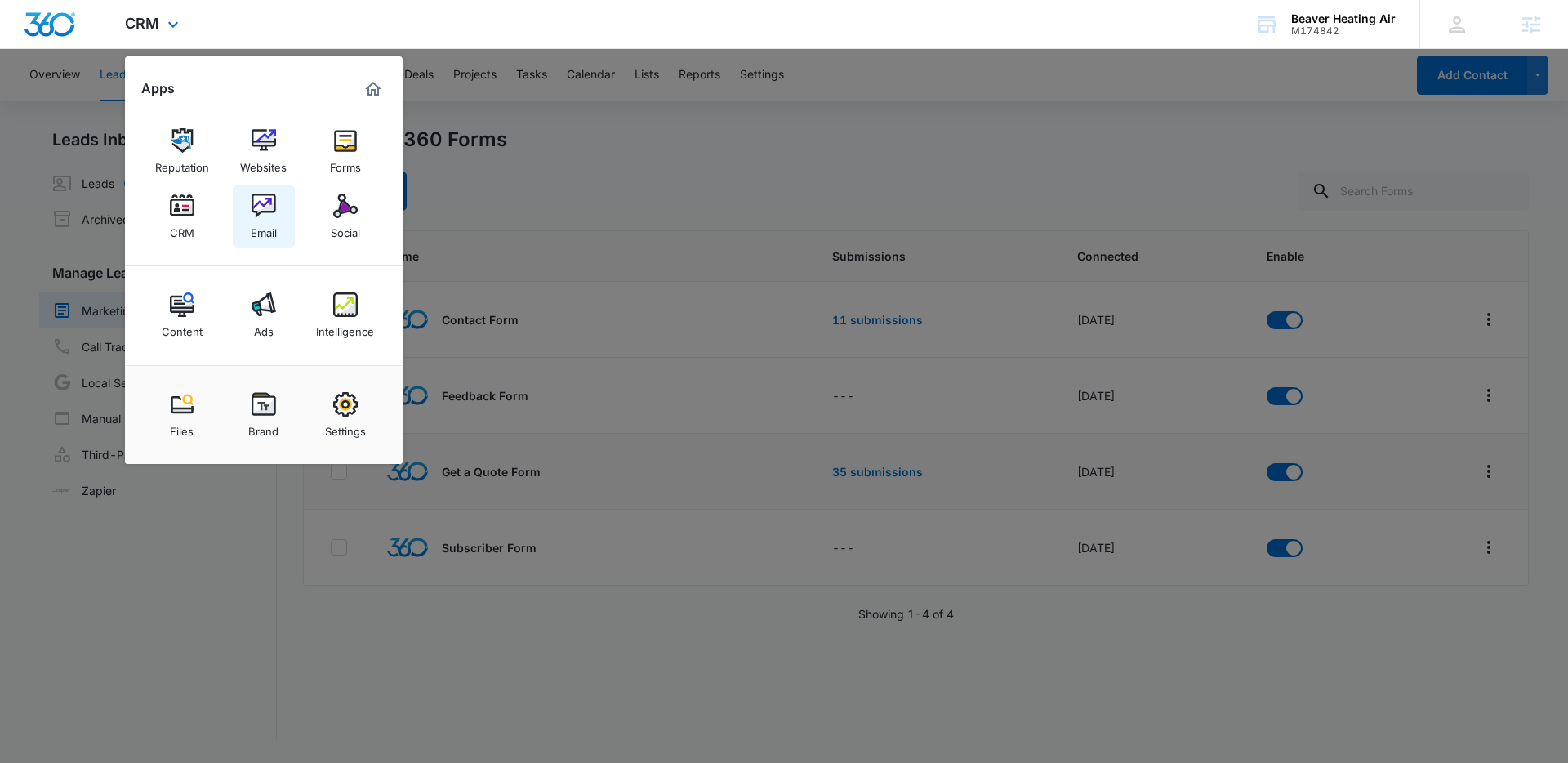
click at [262, 206] on img at bounding box center [264, 206] width 25 height 25
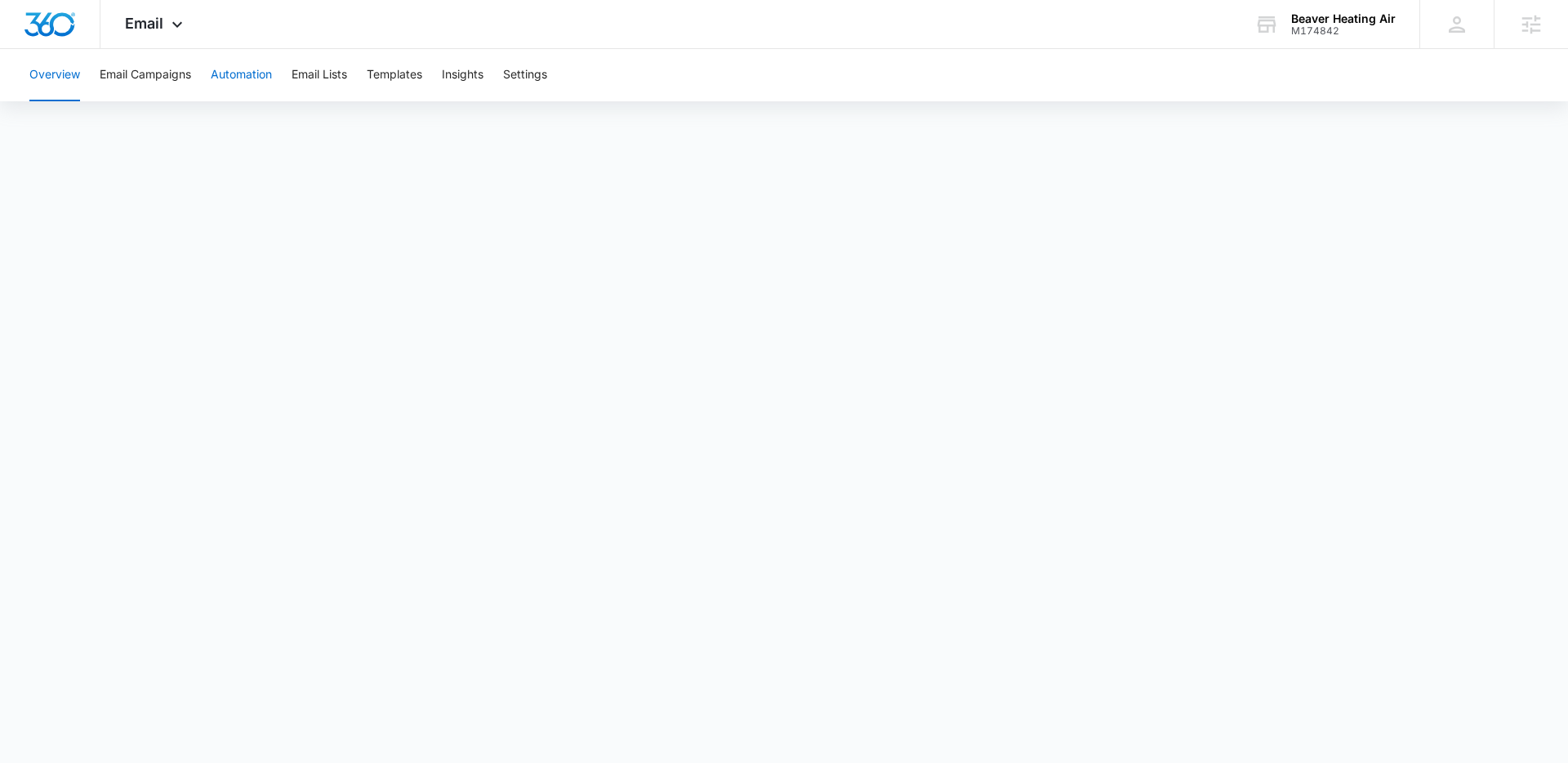
click at [246, 75] on button "Automation" at bounding box center [241, 75] width 61 height 52
click at [37, 27] on img "Dashboard" at bounding box center [49, 24] width 52 height 25
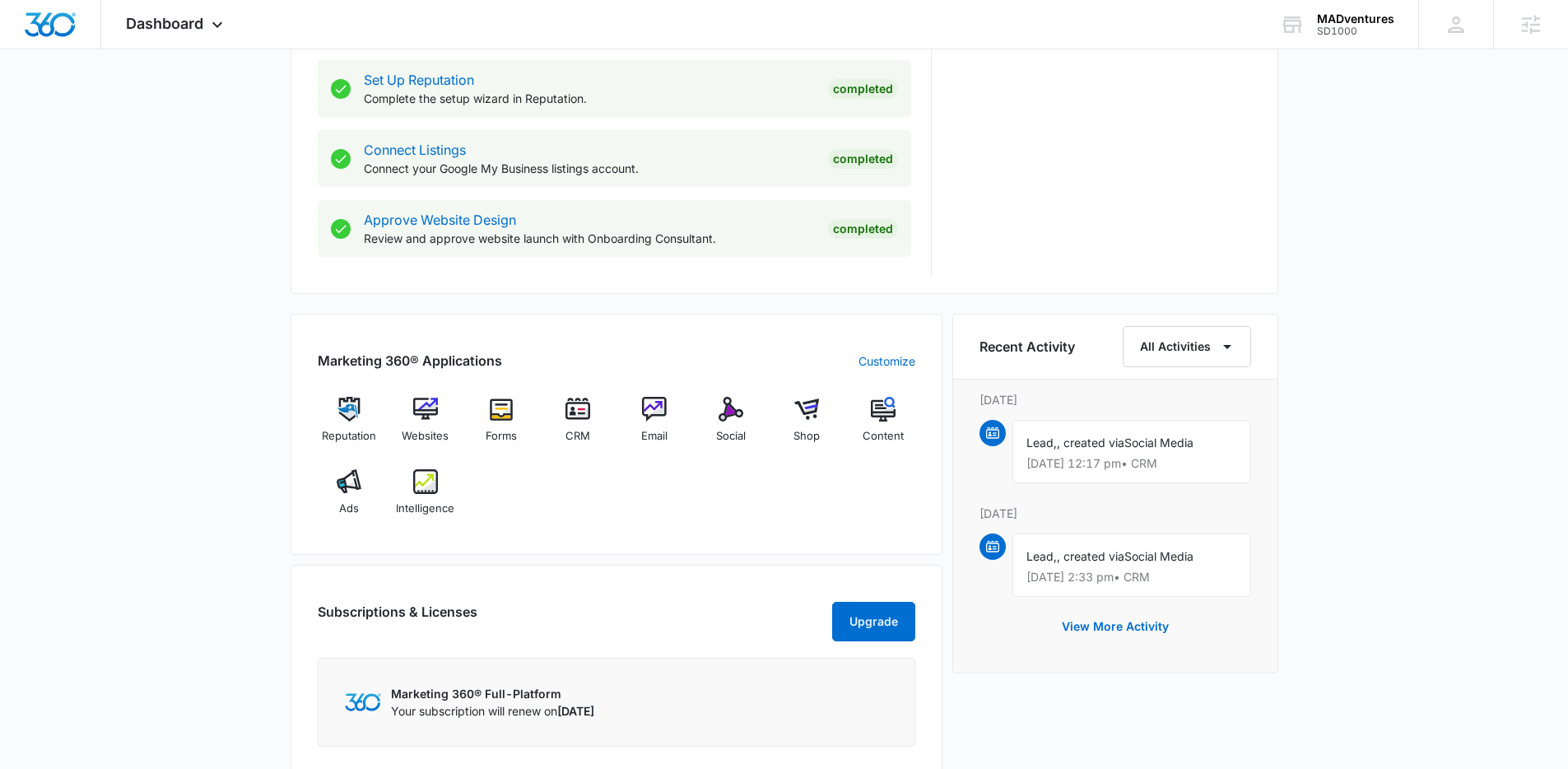
scroll to position [850, 0]
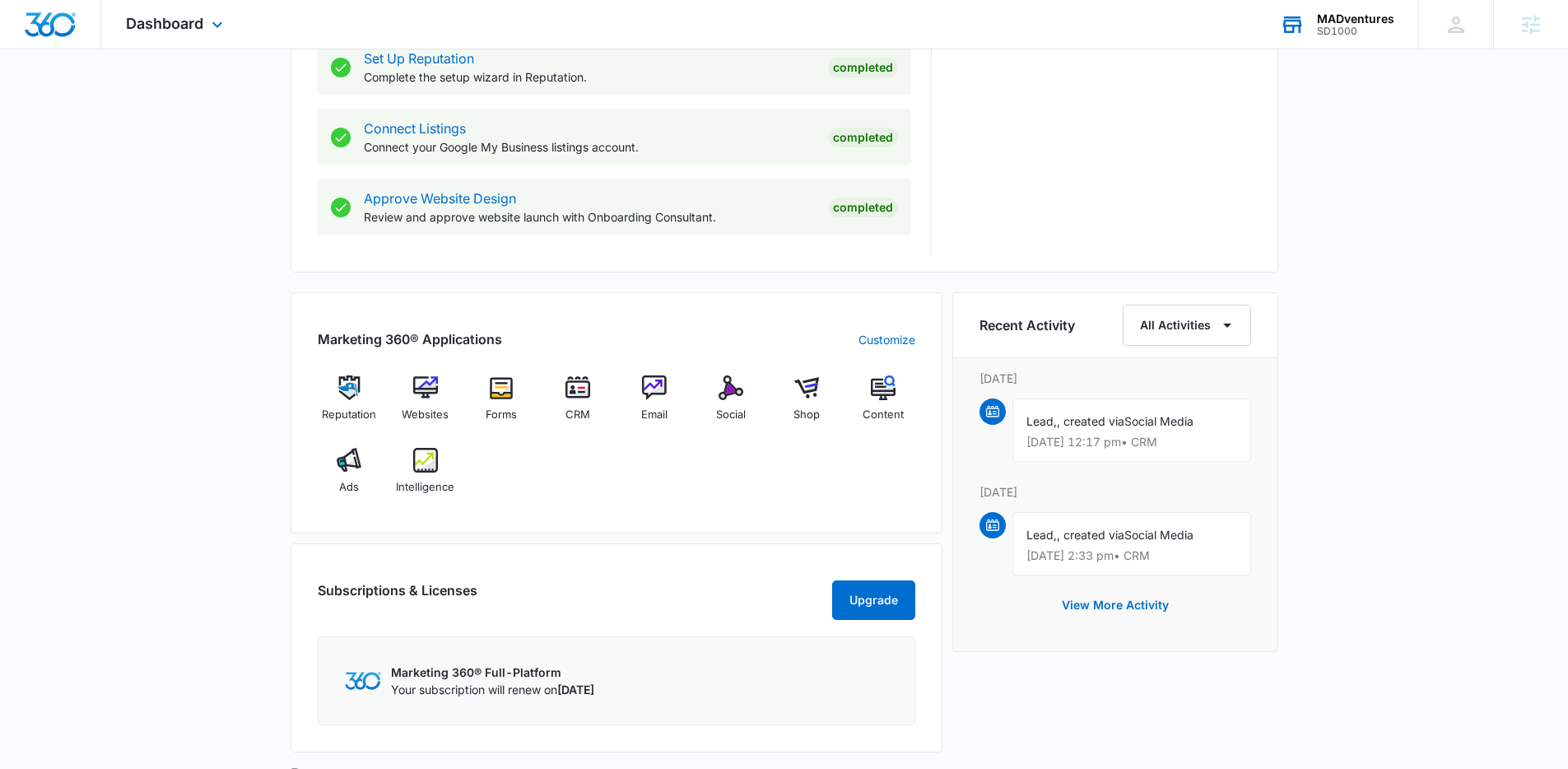
click at [1382, 42] on div "MADventures SD1000 Your Accounts View All" at bounding box center [1337, 24] width 163 height 49
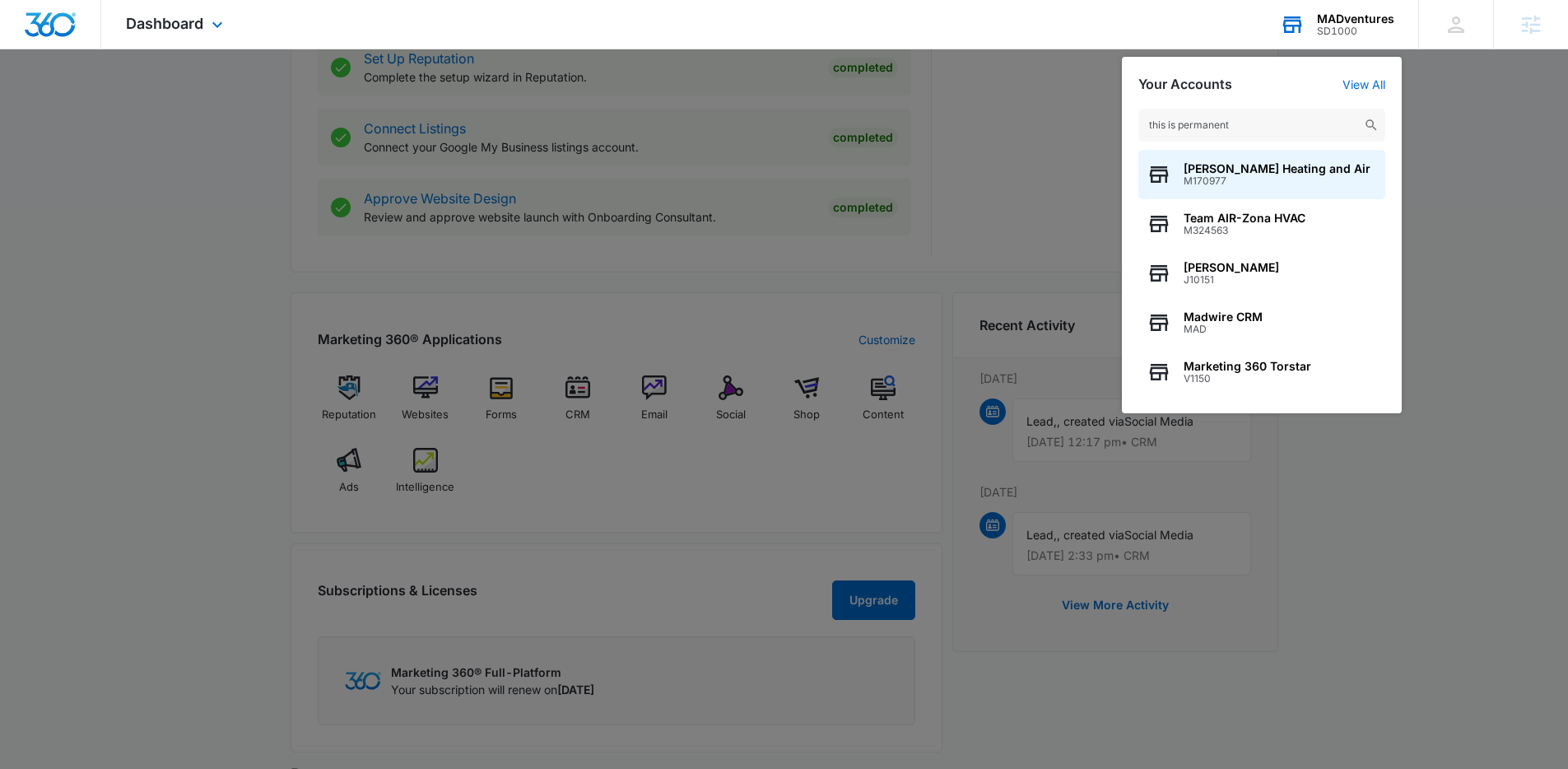
type input "this is permanent"
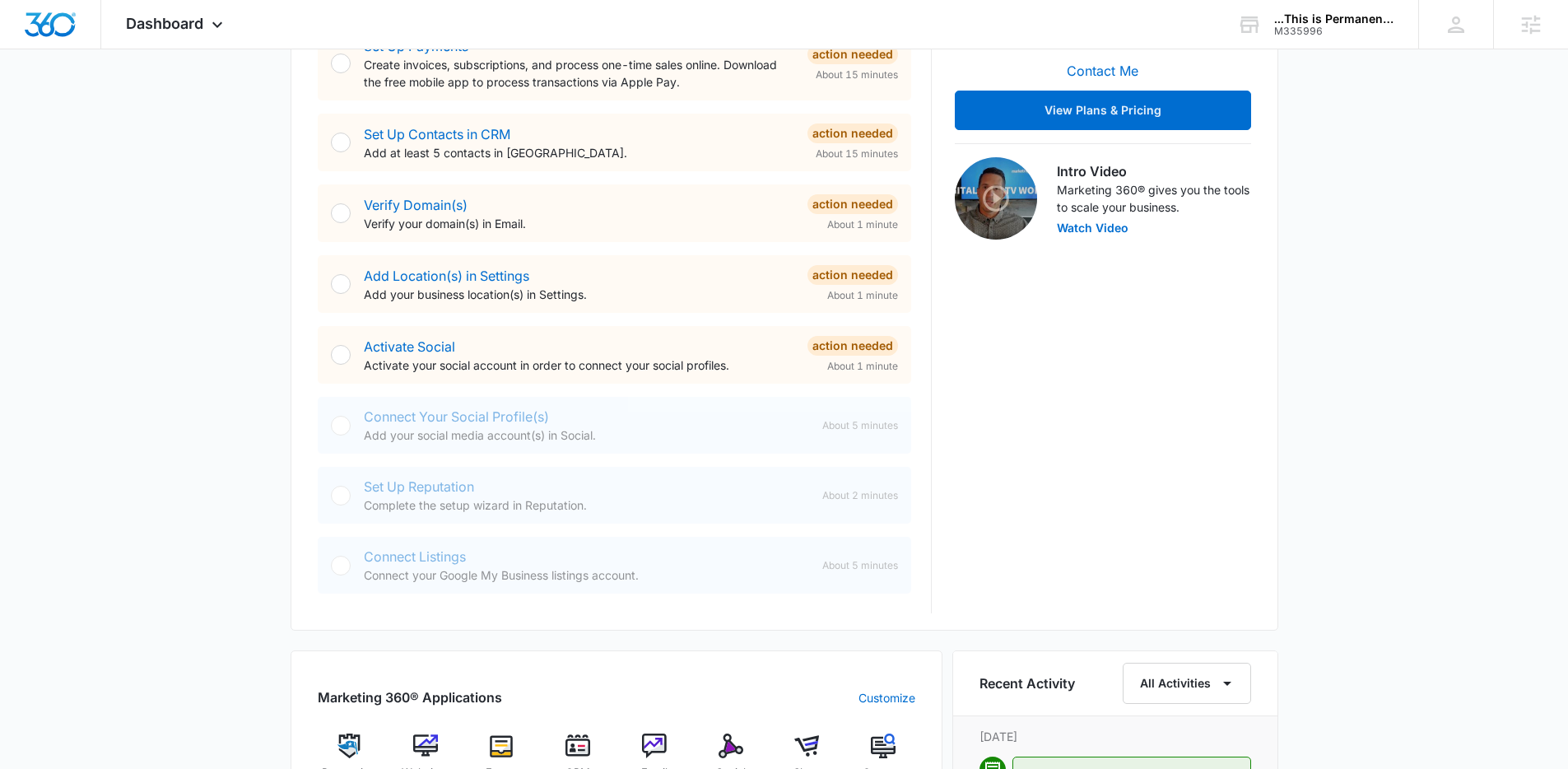
scroll to position [433, 0]
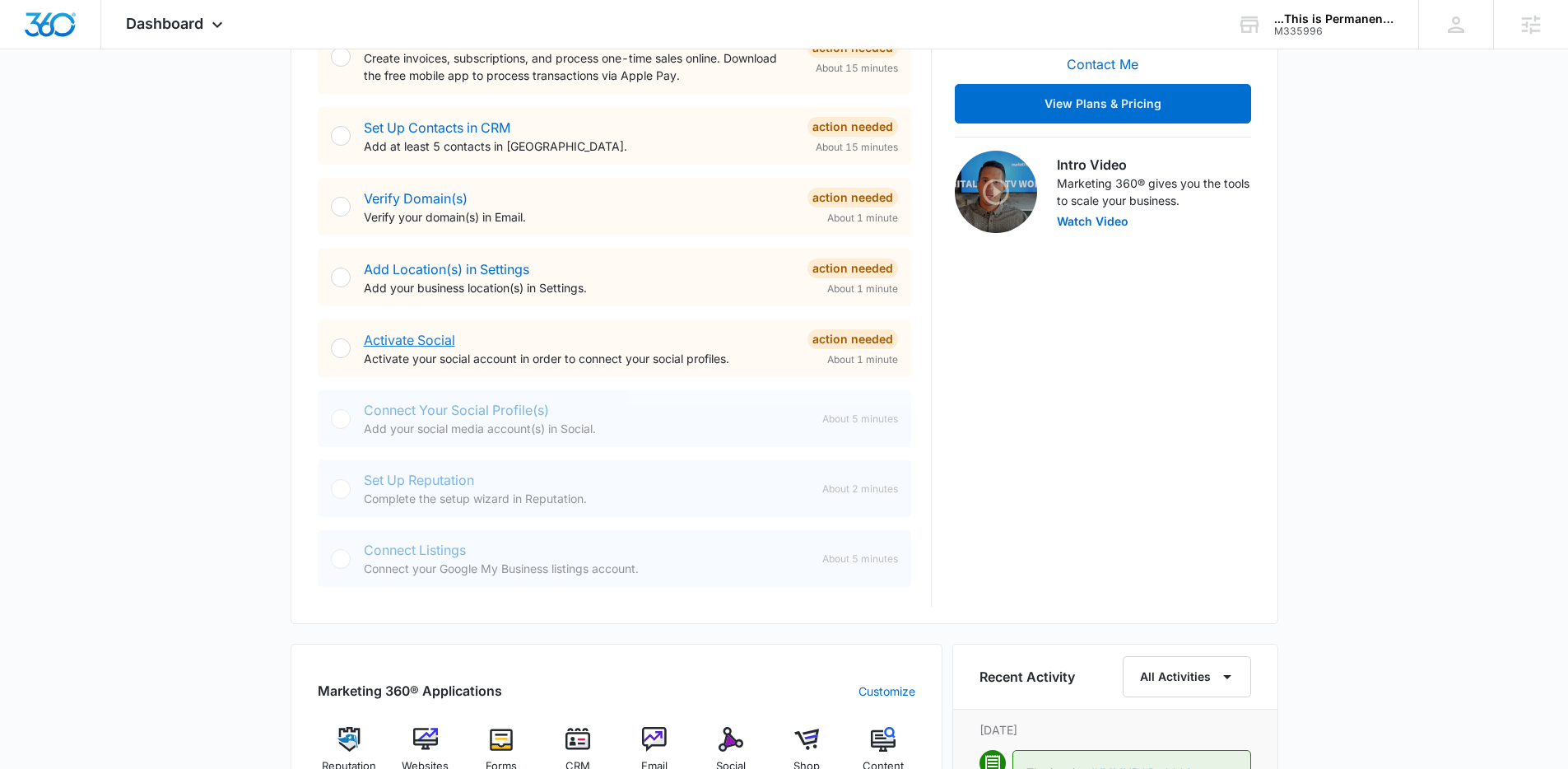
click at [423, 332] on link "Activate Social" at bounding box center [410, 339] width 91 height 17
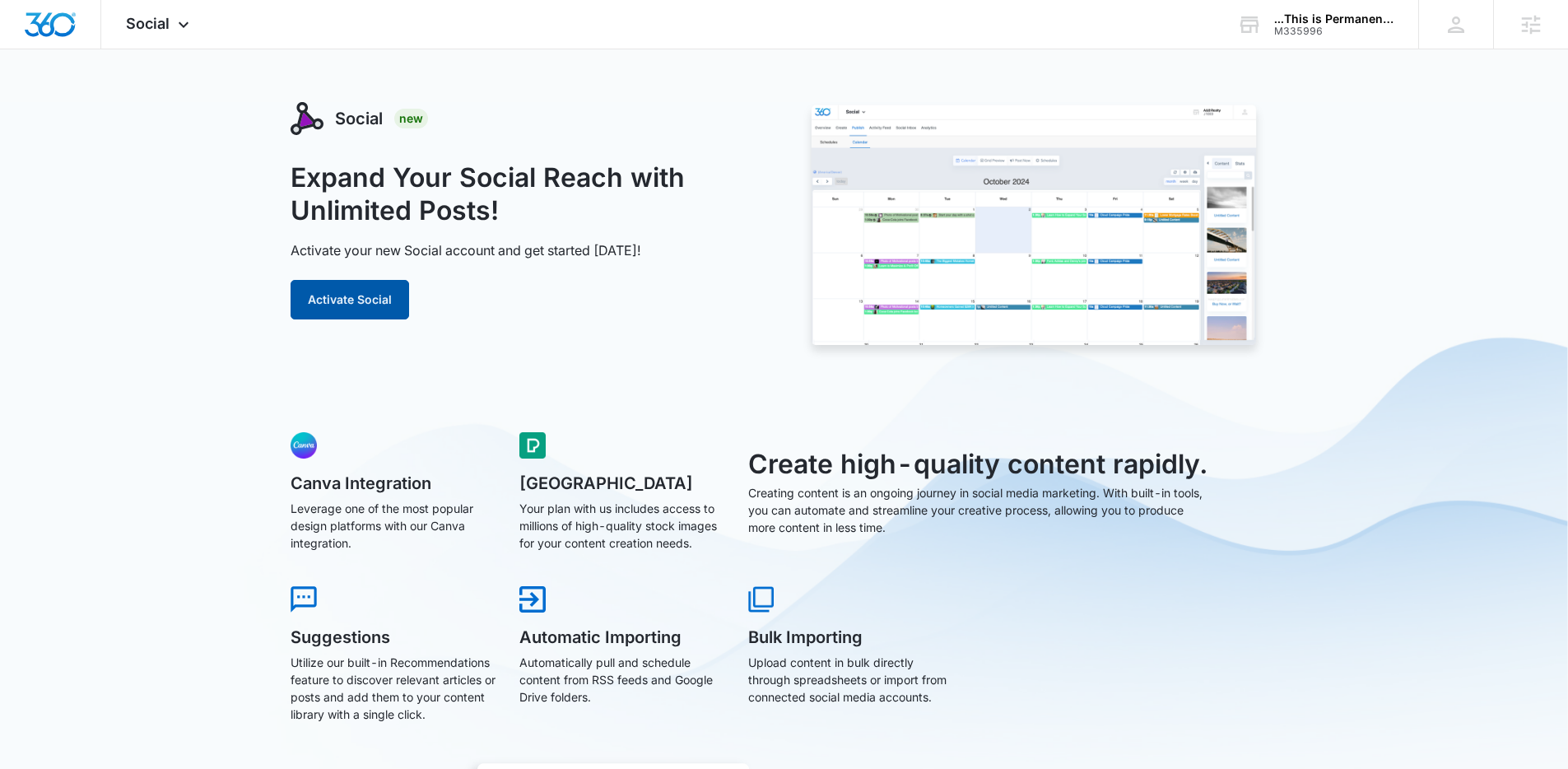
click at [382, 293] on button "Activate Social" at bounding box center [349, 300] width 118 height 40
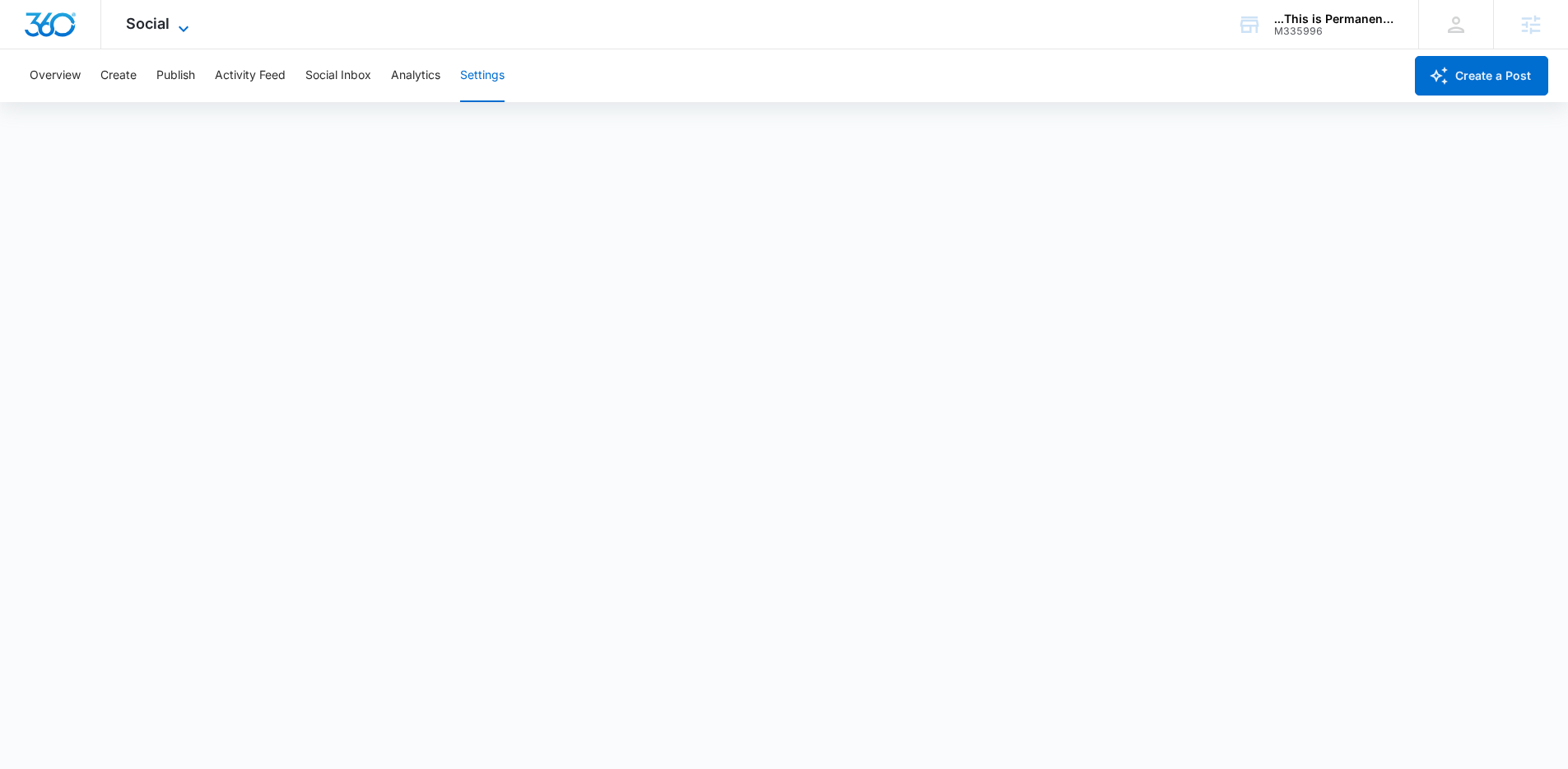
click at [165, 19] on span "Social" at bounding box center [148, 23] width 44 height 17
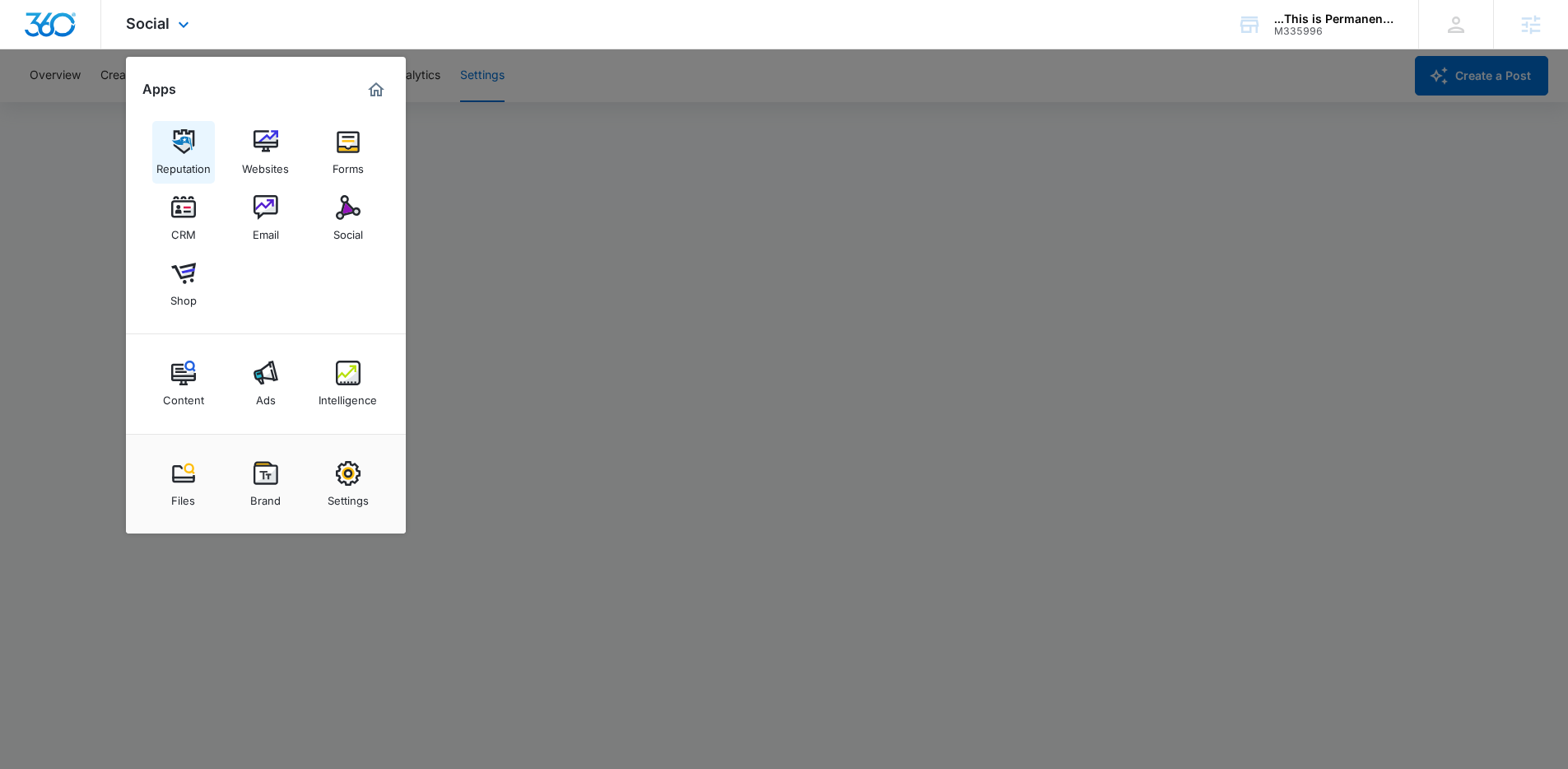
click at [176, 153] on img at bounding box center [183, 141] width 25 height 25
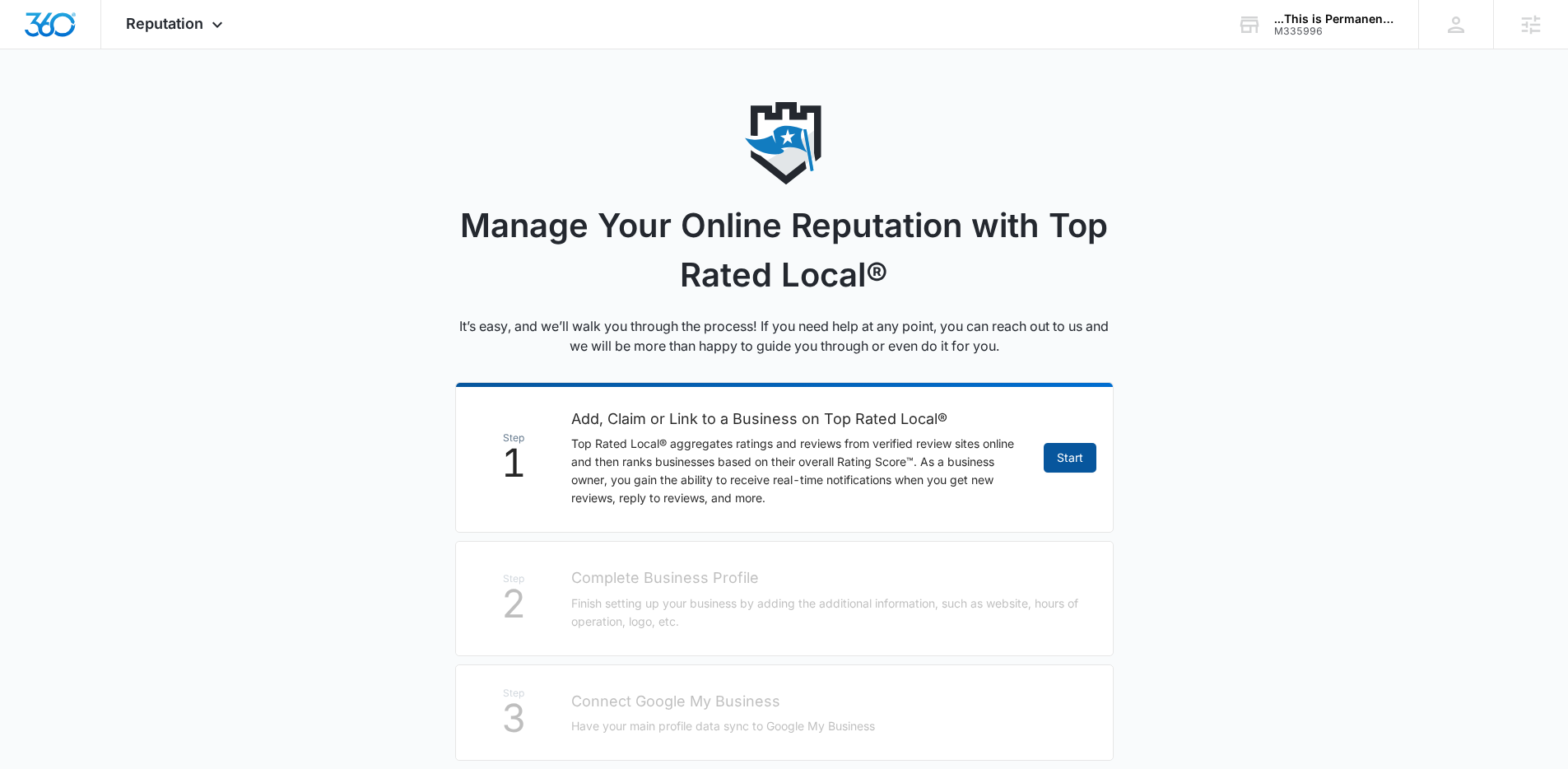
click at [1058, 454] on link "Start" at bounding box center [1069, 457] width 53 height 30
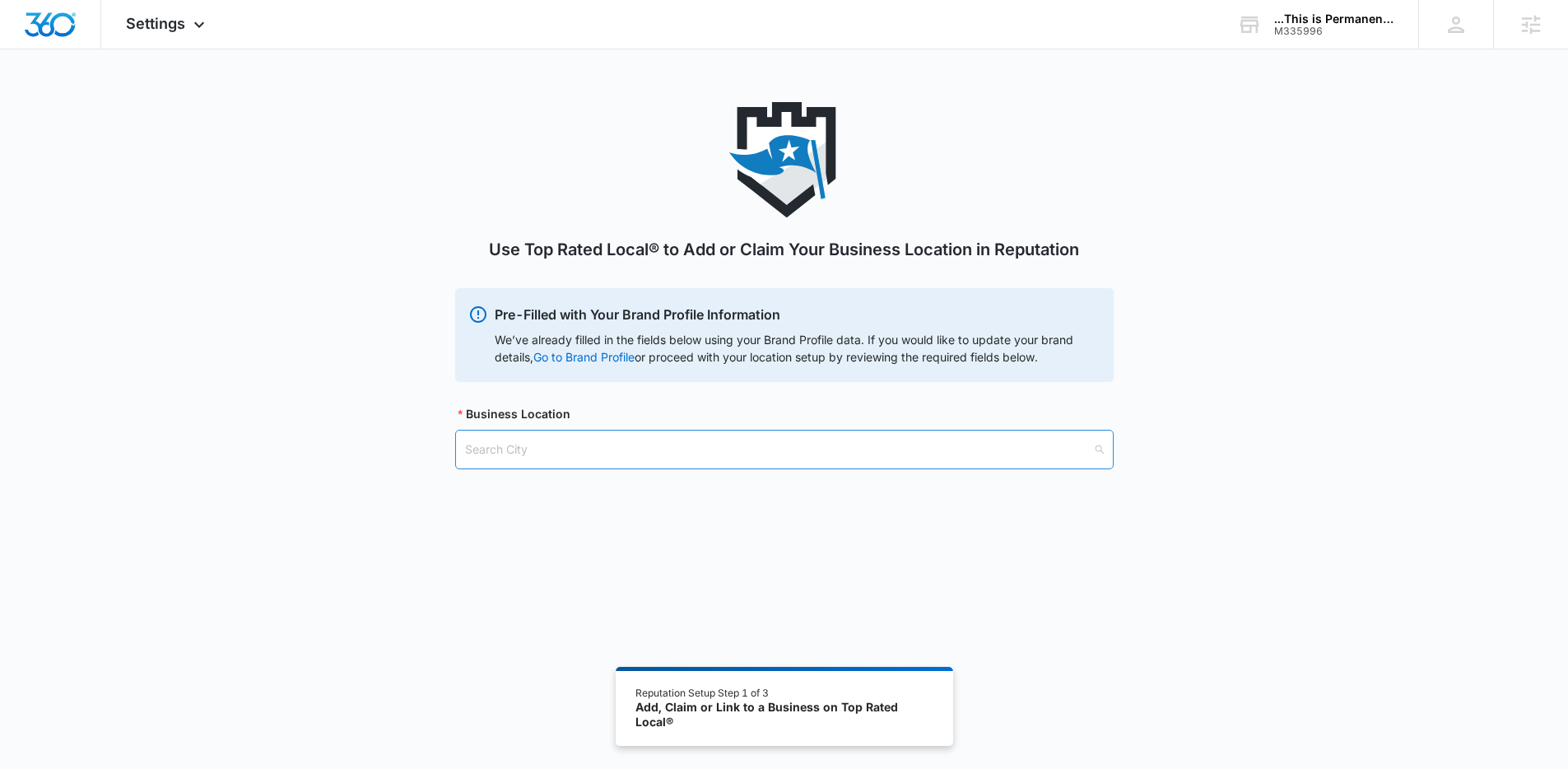
click at [607, 444] on input "search" at bounding box center [779, 449] width 627 height 38
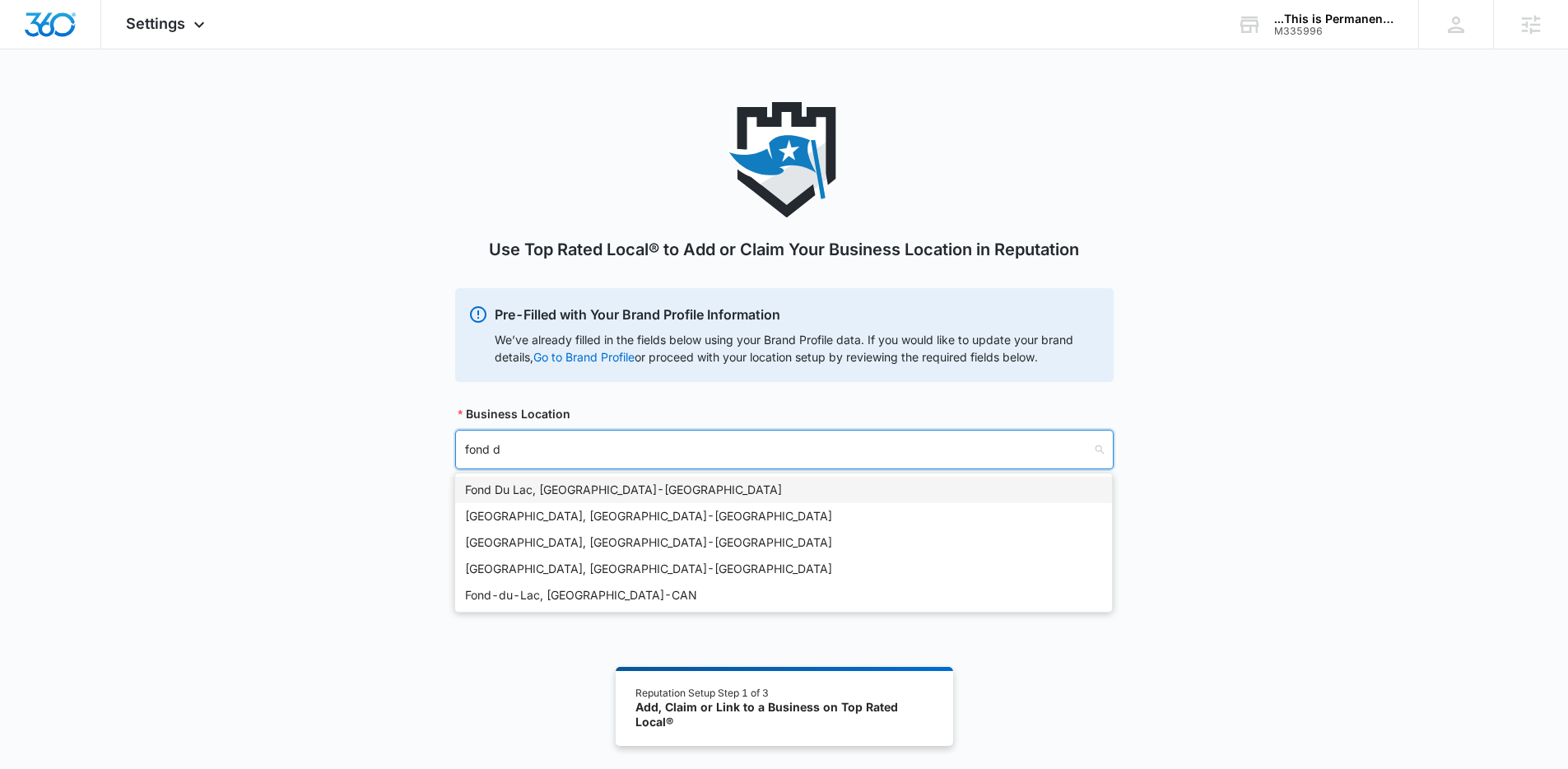
type input "fond du"
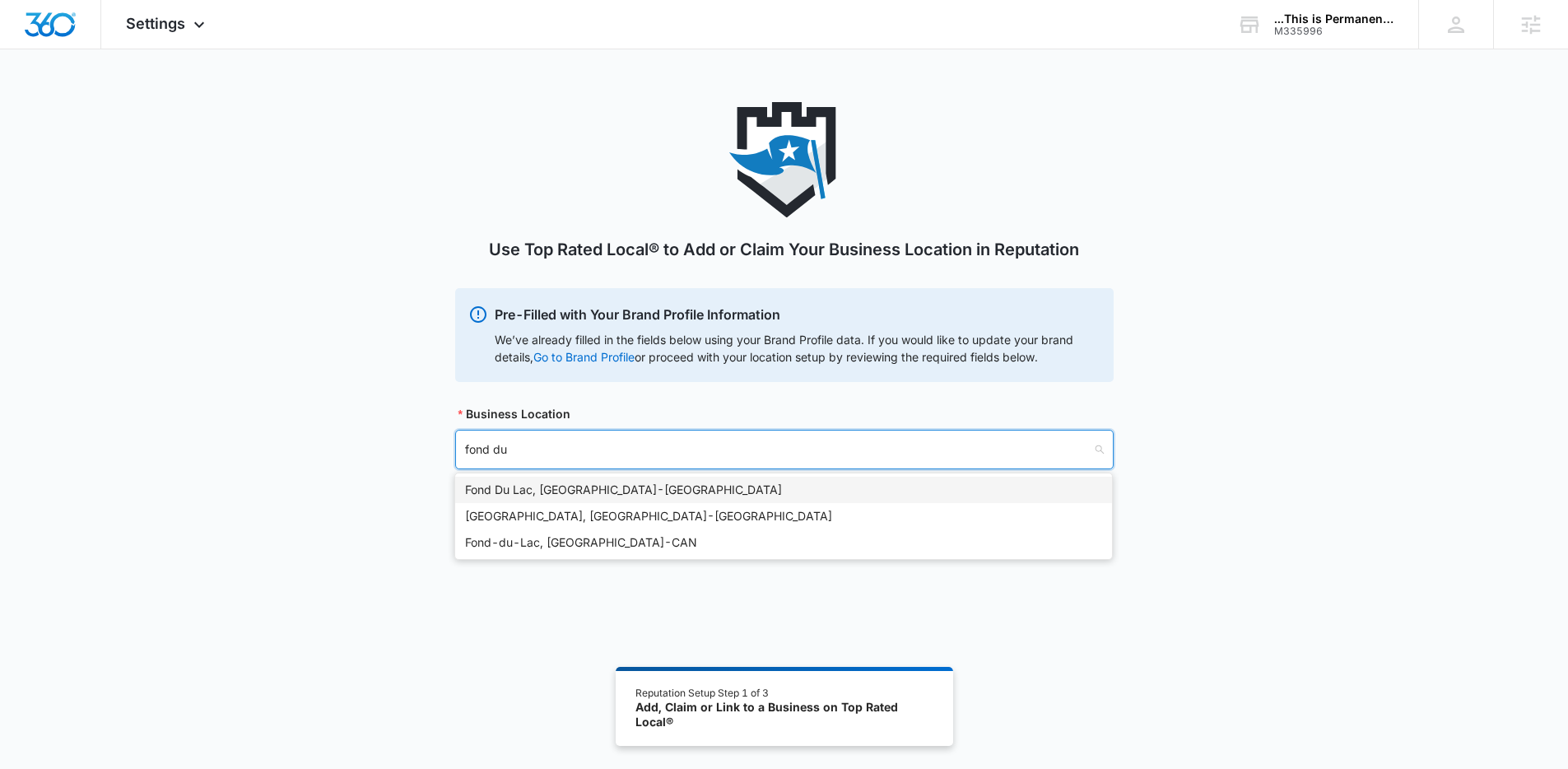
click at [571, 481] on div "Fond Du Lac, WI - USA" at bounding box center [784, 490] width 637 height 18
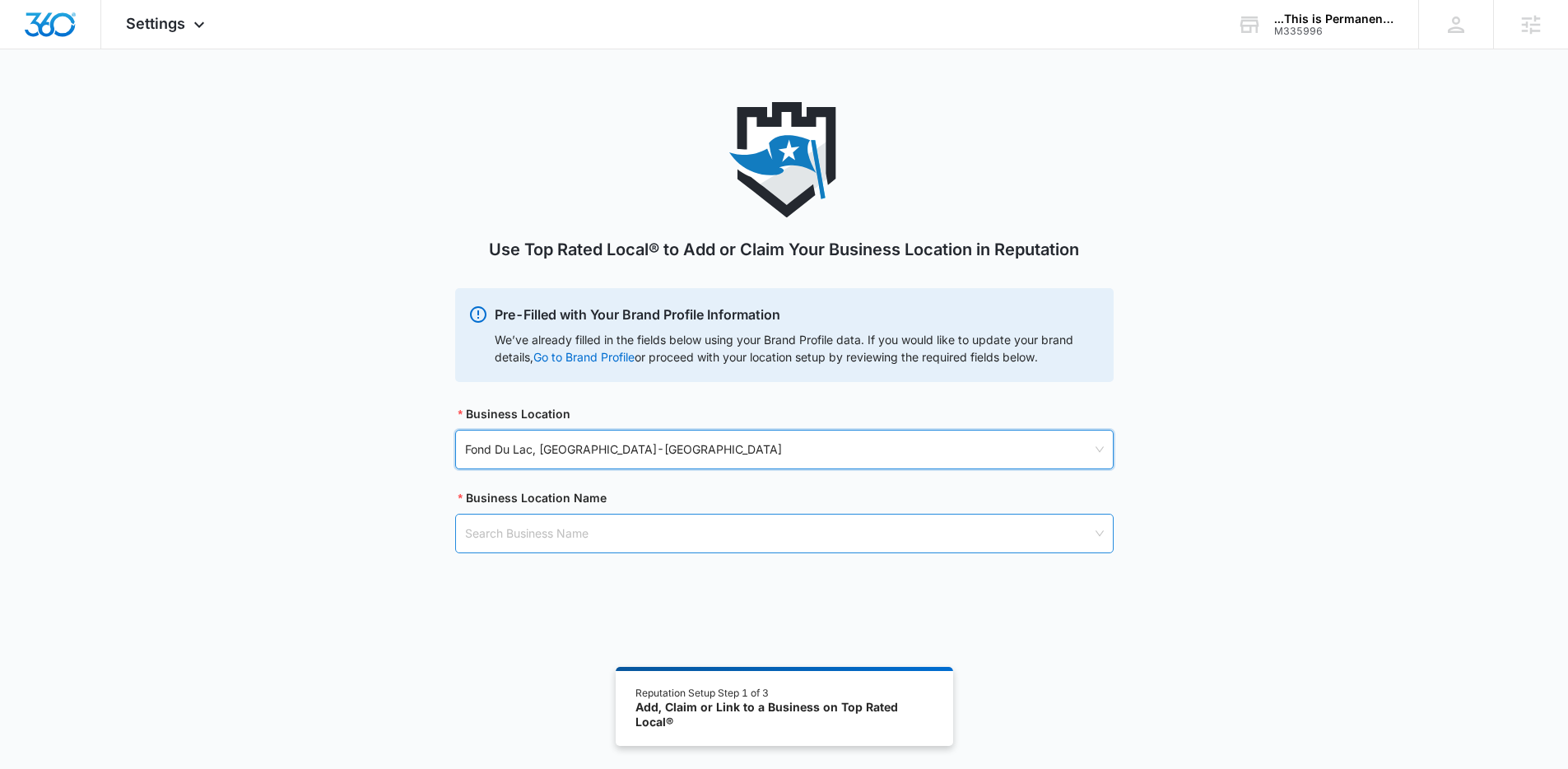
click at [667, 535] on input "search" at bounding box center [779, 534] width 627 height 38
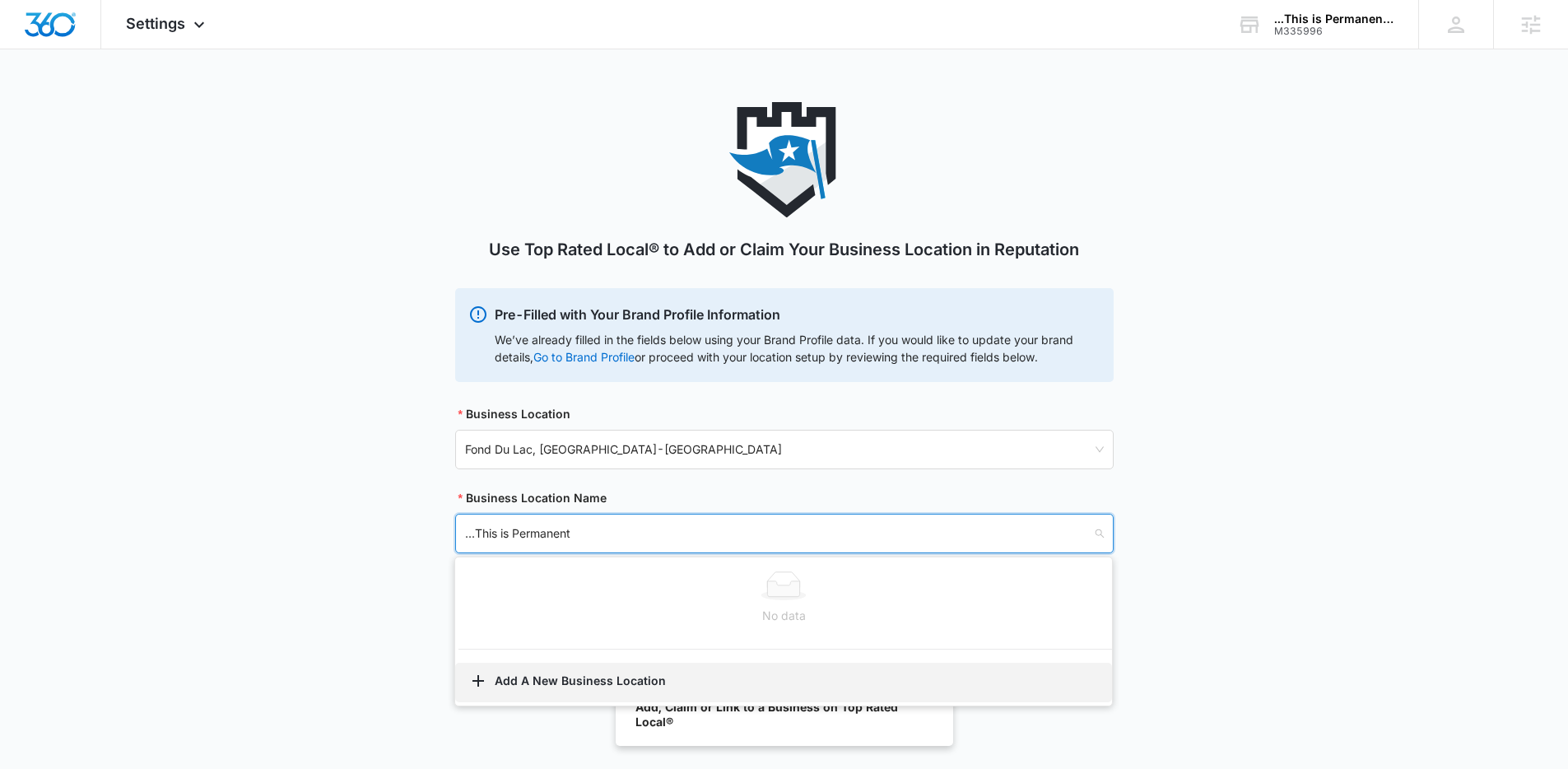
type input "...This is Permanent"
click at [672, 677] on button "Add A New Business Location" at bounding box center [784, 683] width 657 height 40
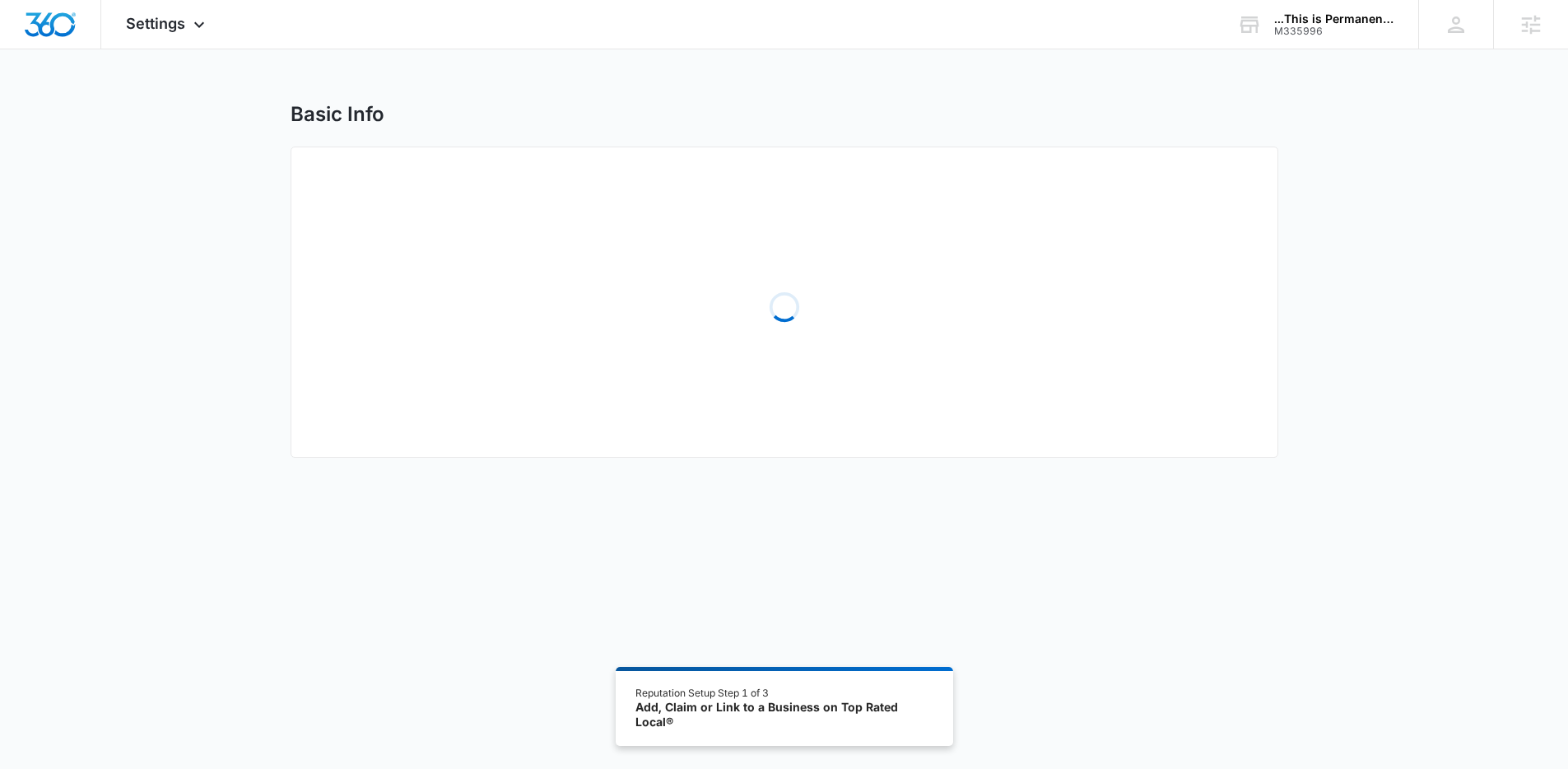
select select "[US_STATE]"
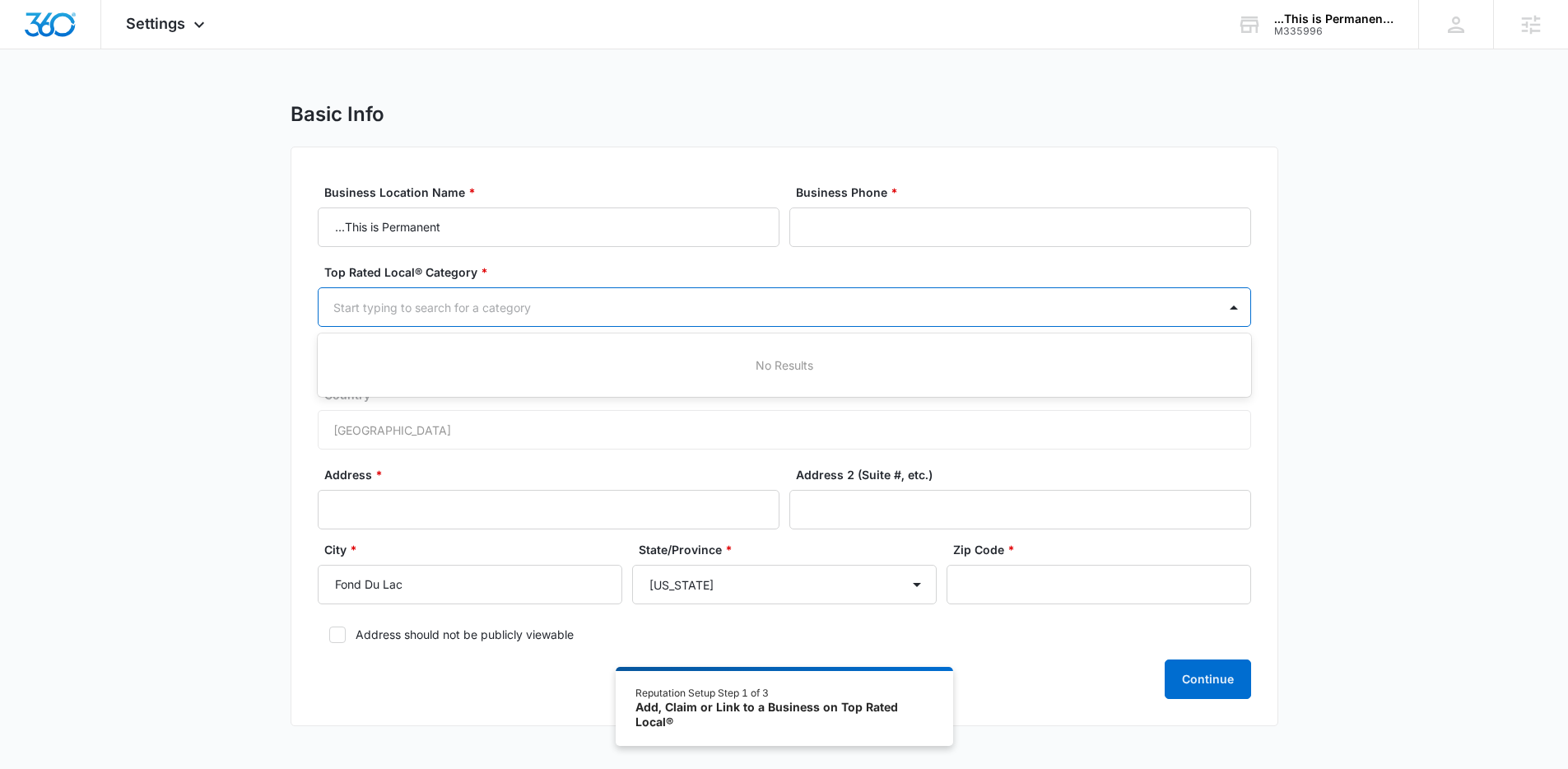
click at [829, 305] on div at bounding box center [765, 308] width 863 height 21
type input "tattoo"
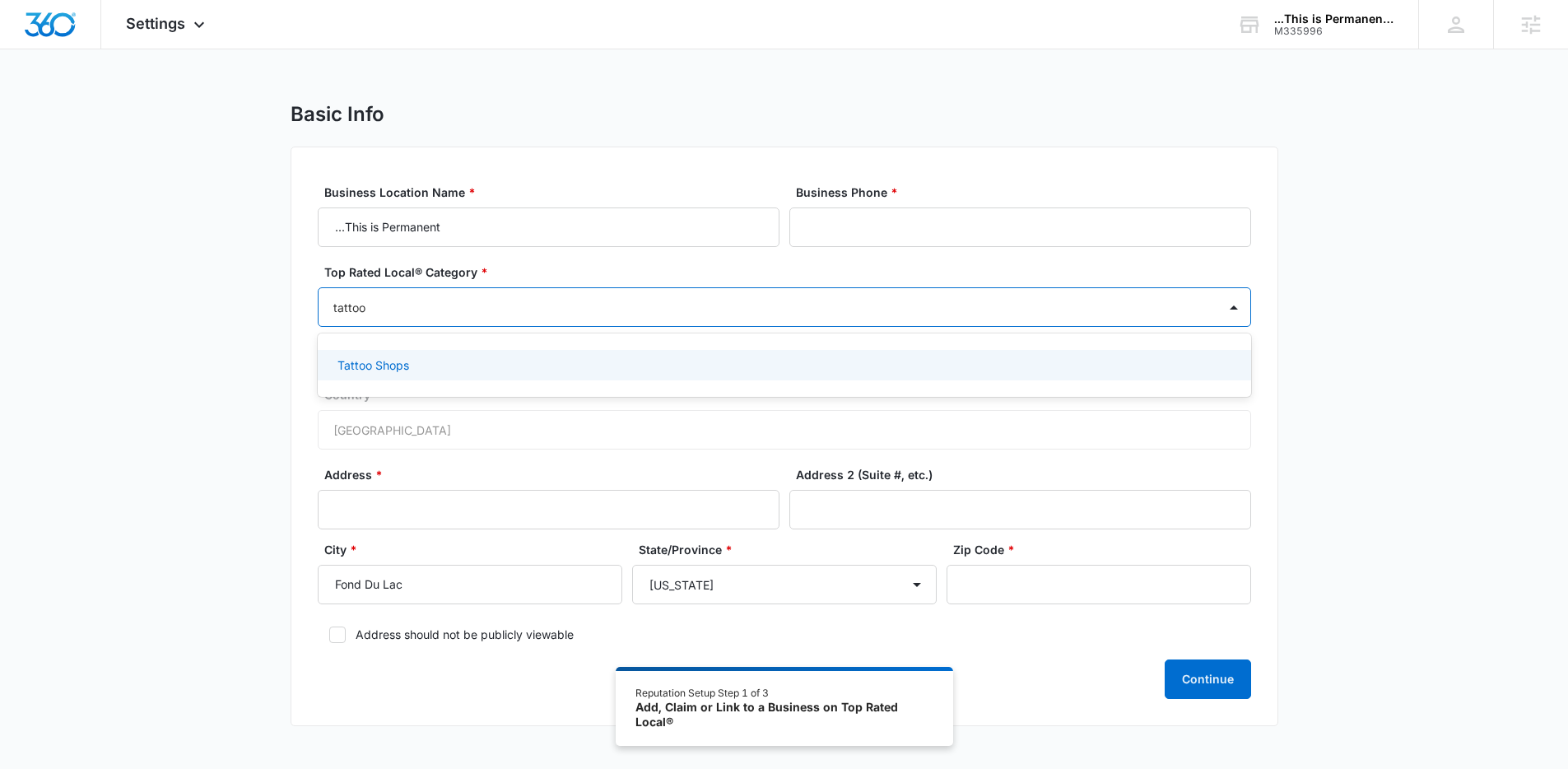
click at [704, 360] on div "Tattoo Shops" at bounding box center [783, 364] width 891 height 17
click at [554, 510] on input "Address *" at bounding box center [548, 511] width 462 height 40
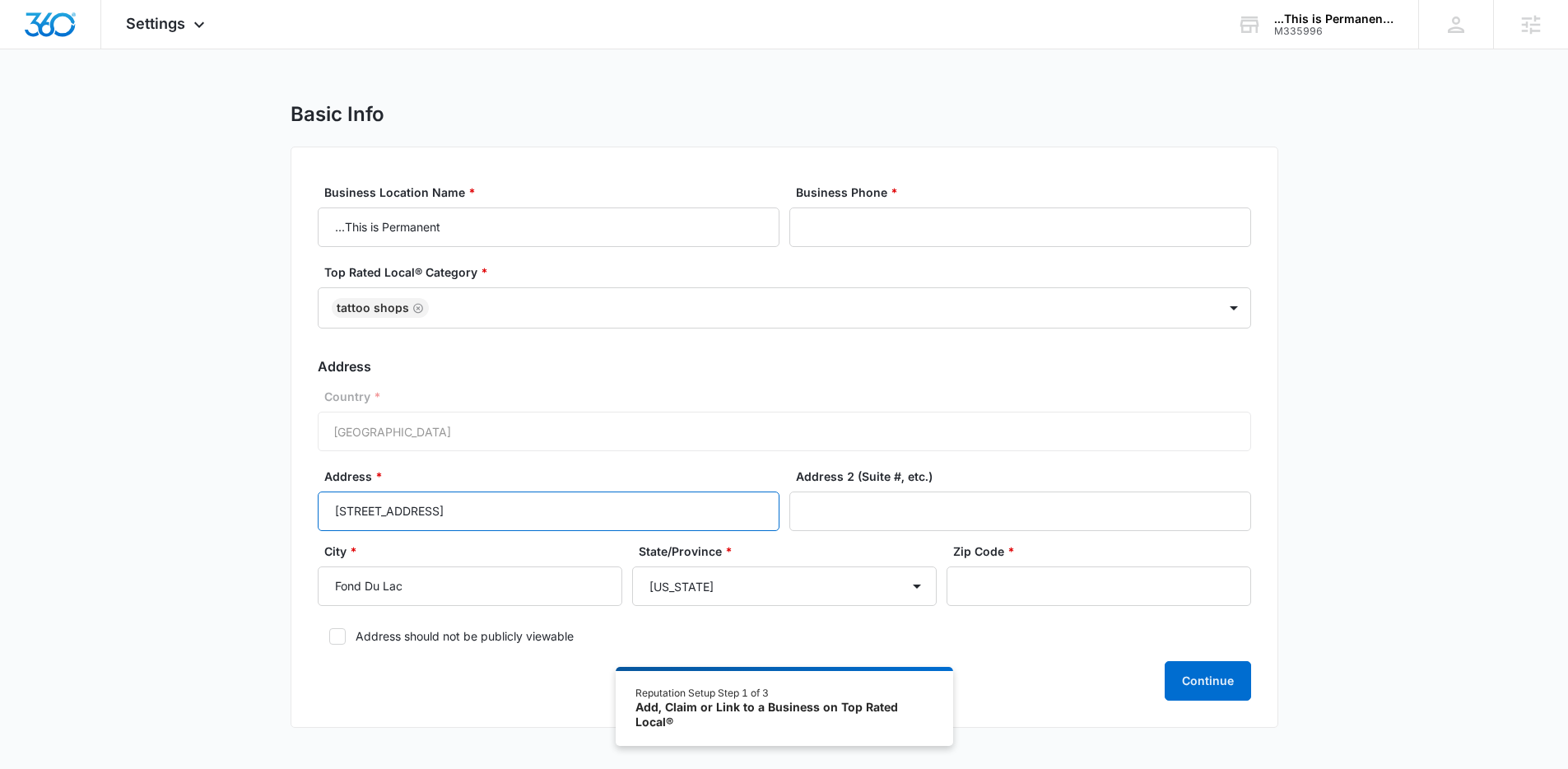
type input "25 N Main St"
type input "54935"
click at [914, 229] on input "Business Phone *" at bounding box center [1021, 227] width 462 height 40
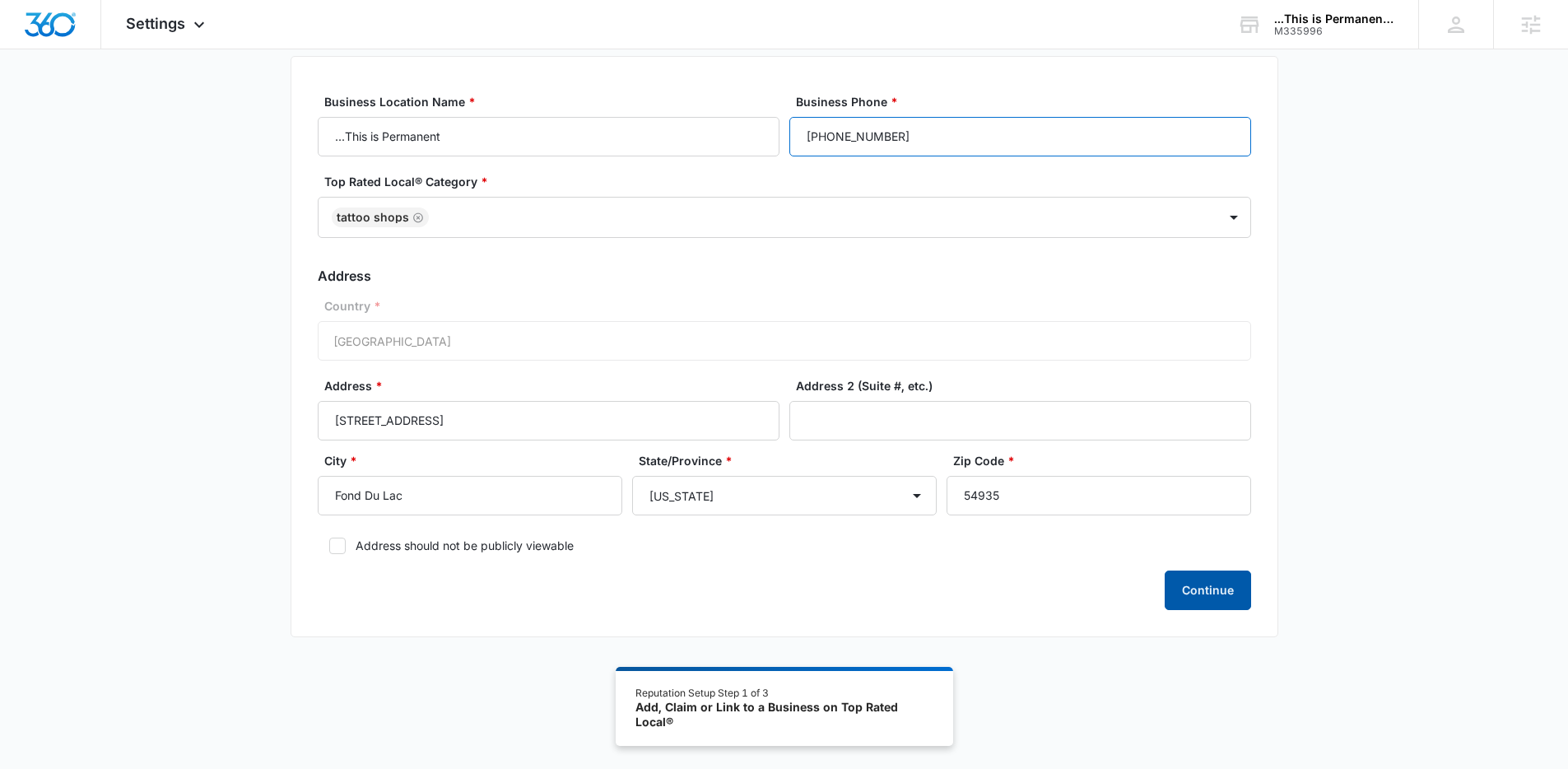
type input "(920) 305-7775"
click at [1207, 593] on button "Continue" at bounding box center [1207, 590] width 86 height 40
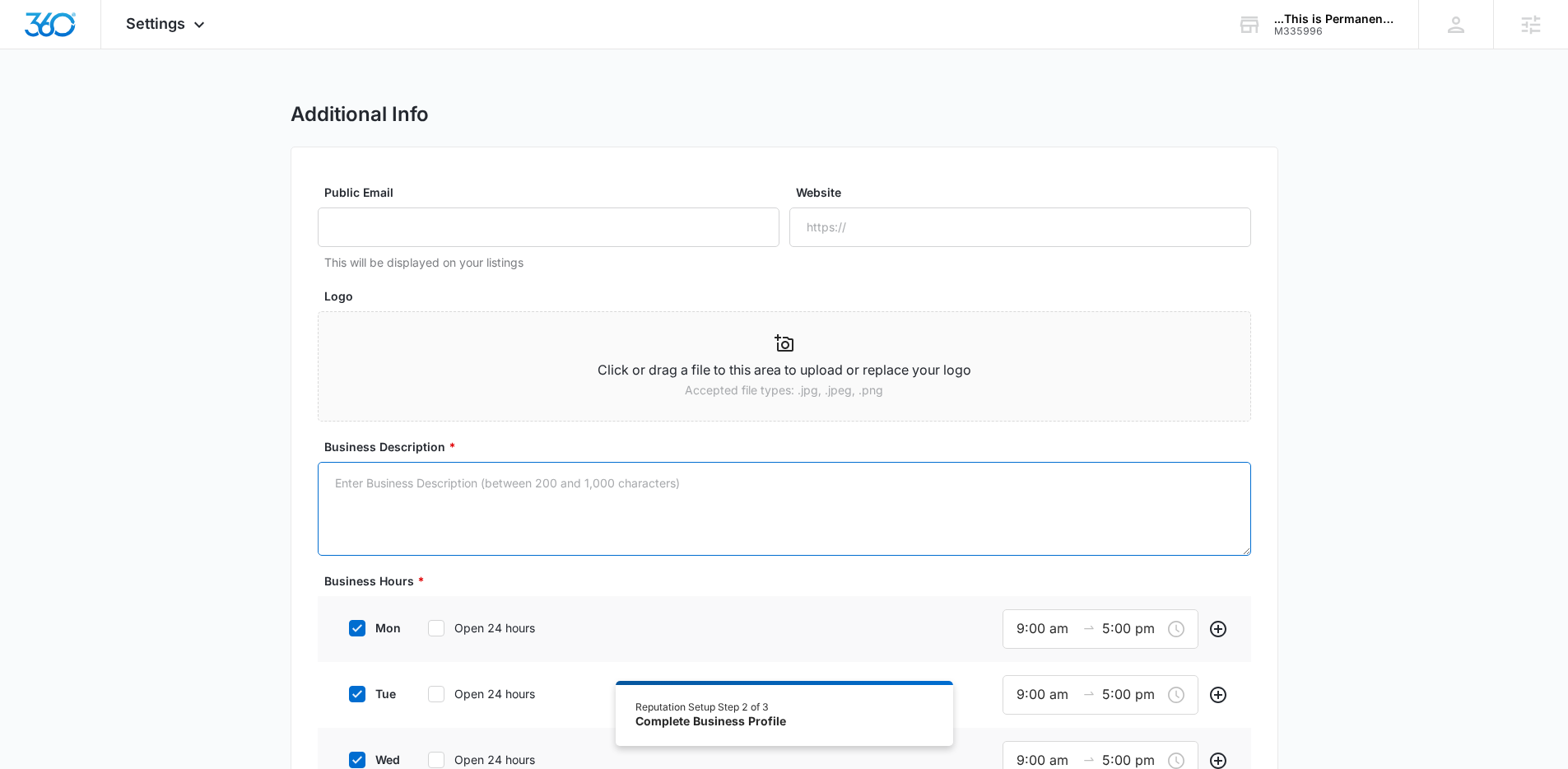
click at [587, 493] on textarea "Business Description *" at bounding box center [784, 509] width 933 height 94
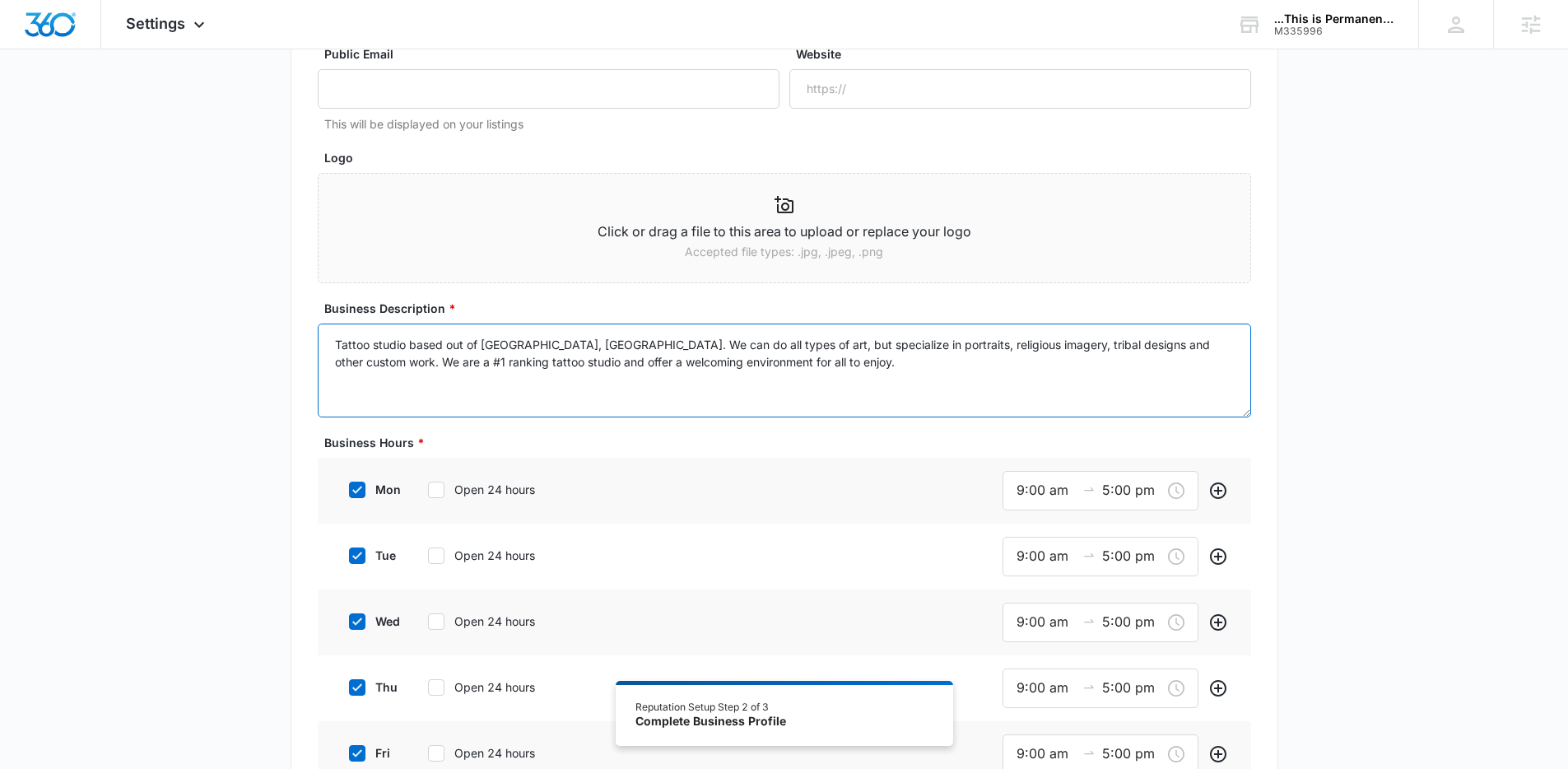
scroll to position [166, 0]
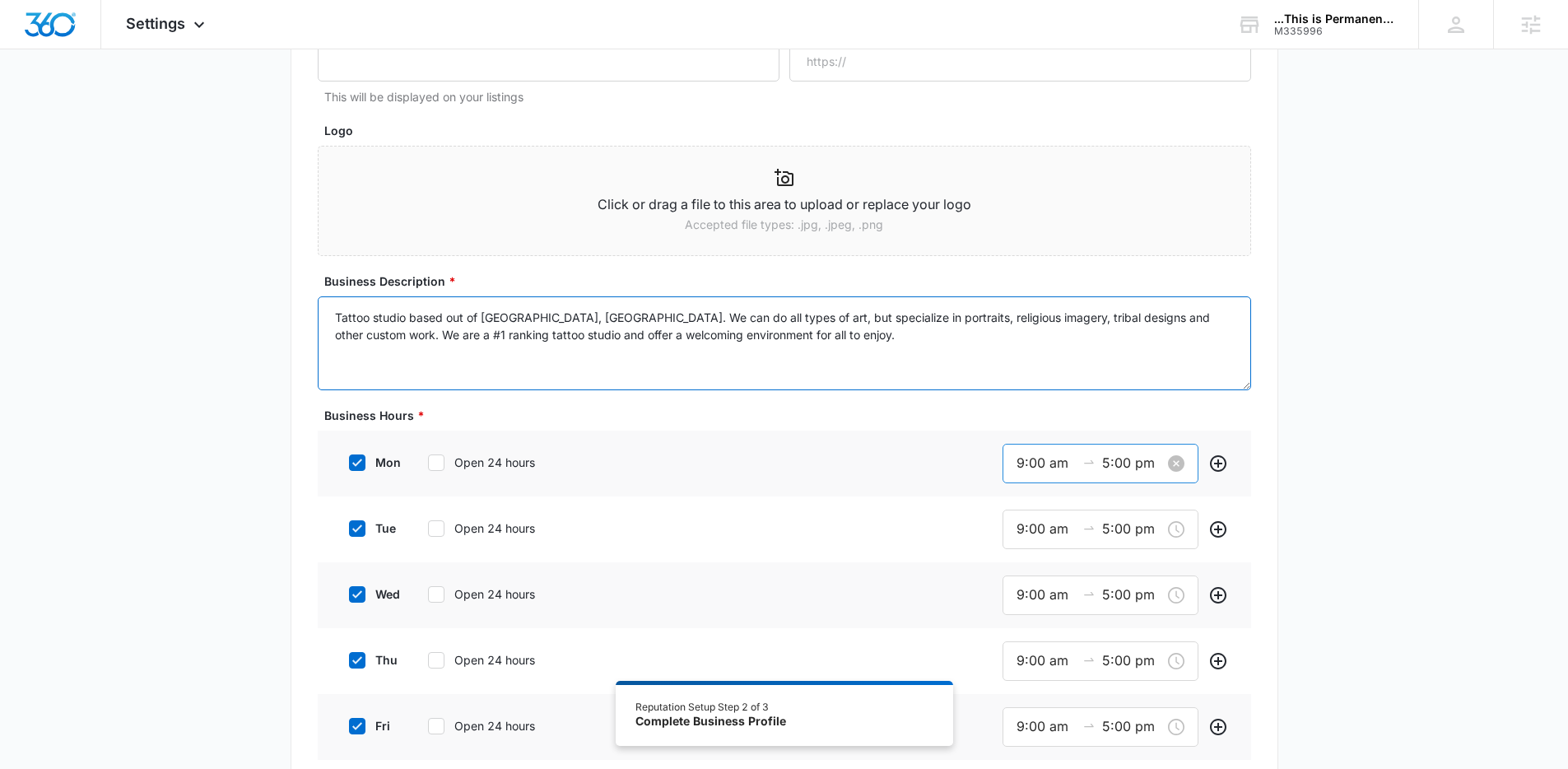
type textarea "Tattoo studio based out of Fond du Lac, WI. We can do all types of art, but spe…"
click at [1018, 464] on input "9:00 am" at bounding box center [1046, 462] width 60 height 21
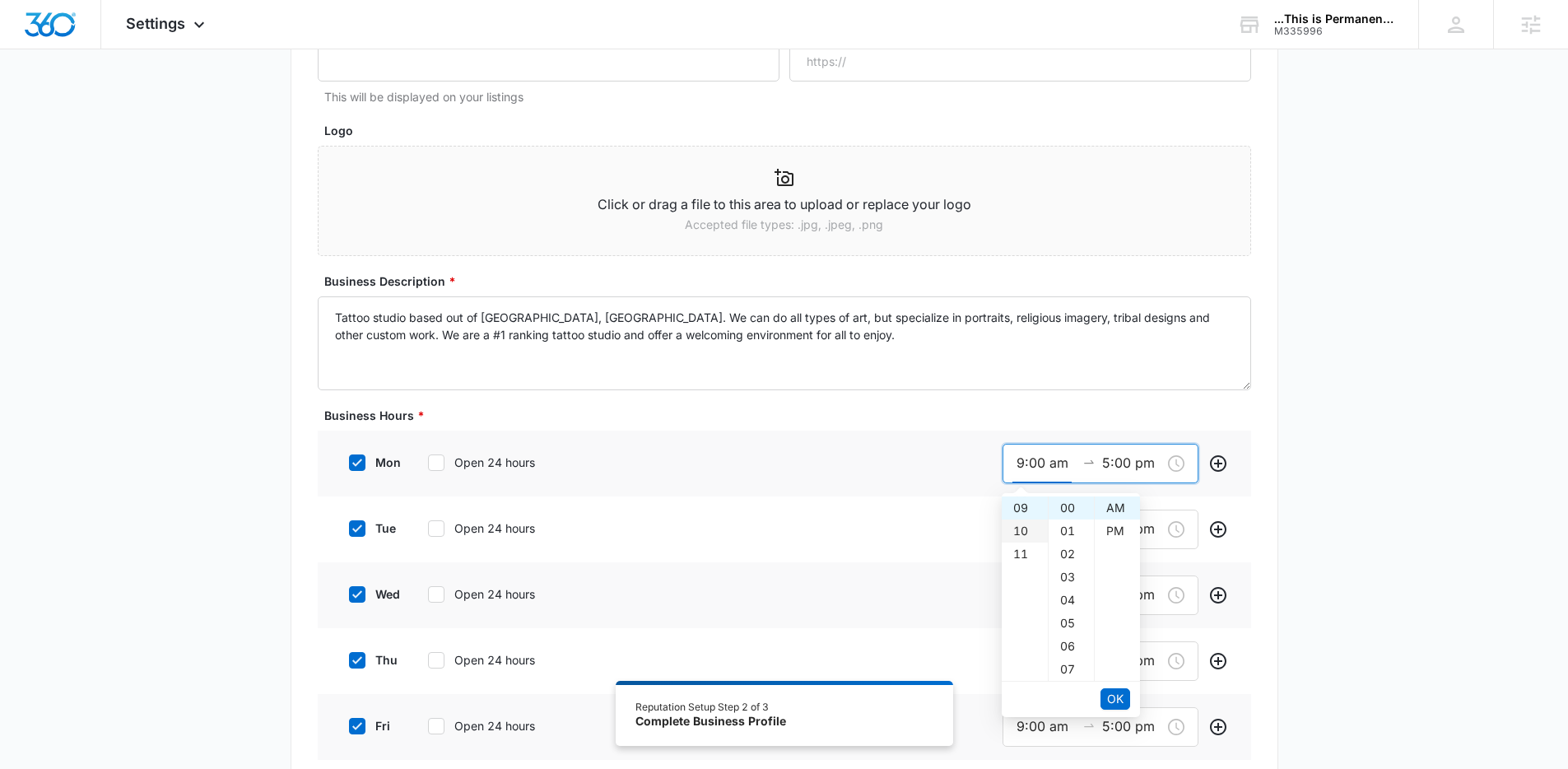
scroll to position [0, 0]
click at [1024, 501] on div "12" at bounding box center [1025, 507] width 46 height 23
click at [1112, 532] on div "PM" at bounding box center [1118, 531] width 46 height 23
type input "12:00 pm"
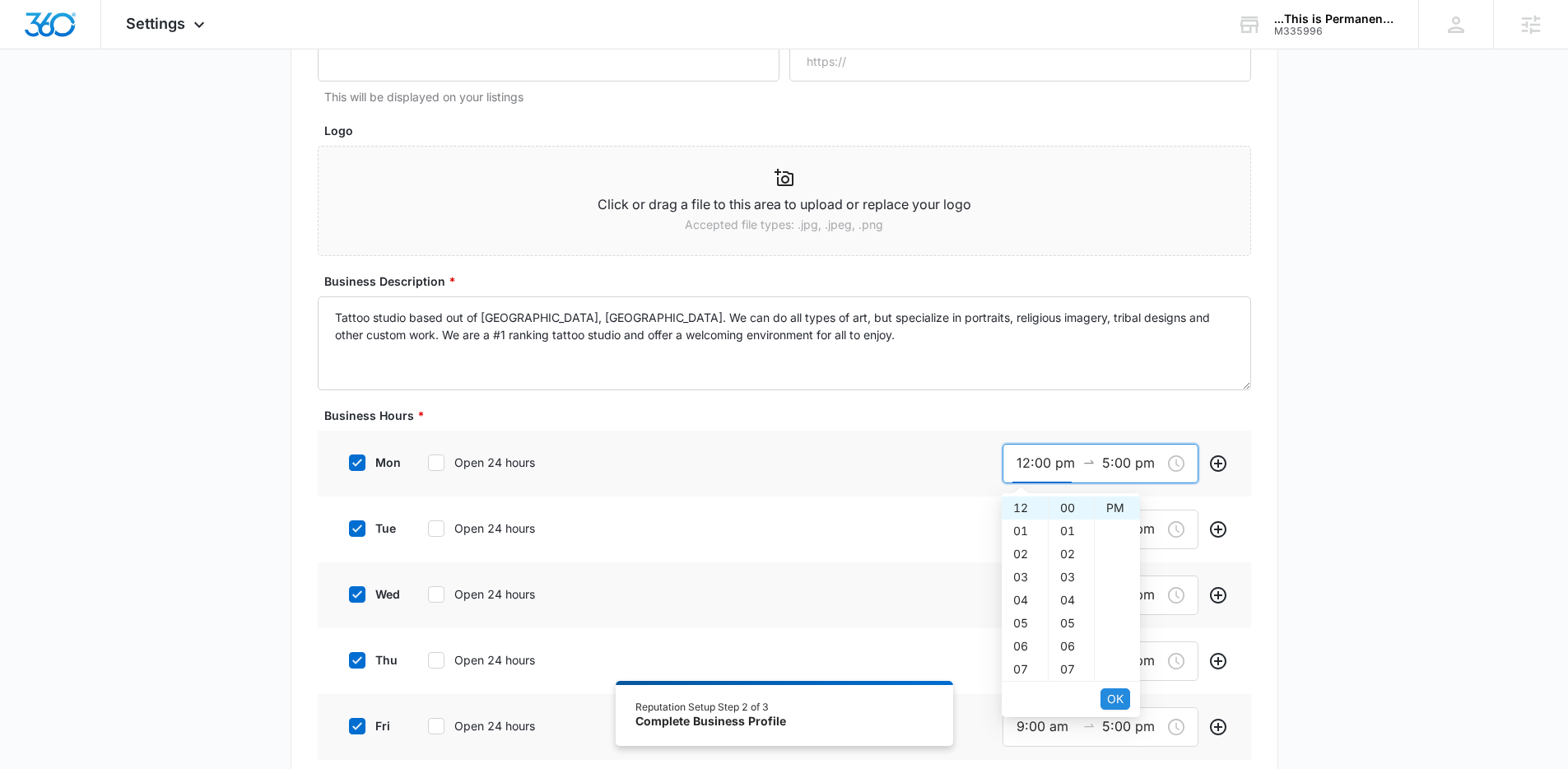
click at [1116, 701] on span "OK" at bounding box center [1115, 699] width 17 height 18
drag, startPoint x: 1021, startPoint y: 624, endPoint x: 1125, endPoint y: 680, distance: 118.1
click at [1021, 623] on div "10" at bounding box center [1025, 623] width 46 height 23
type input "10:00 pm"
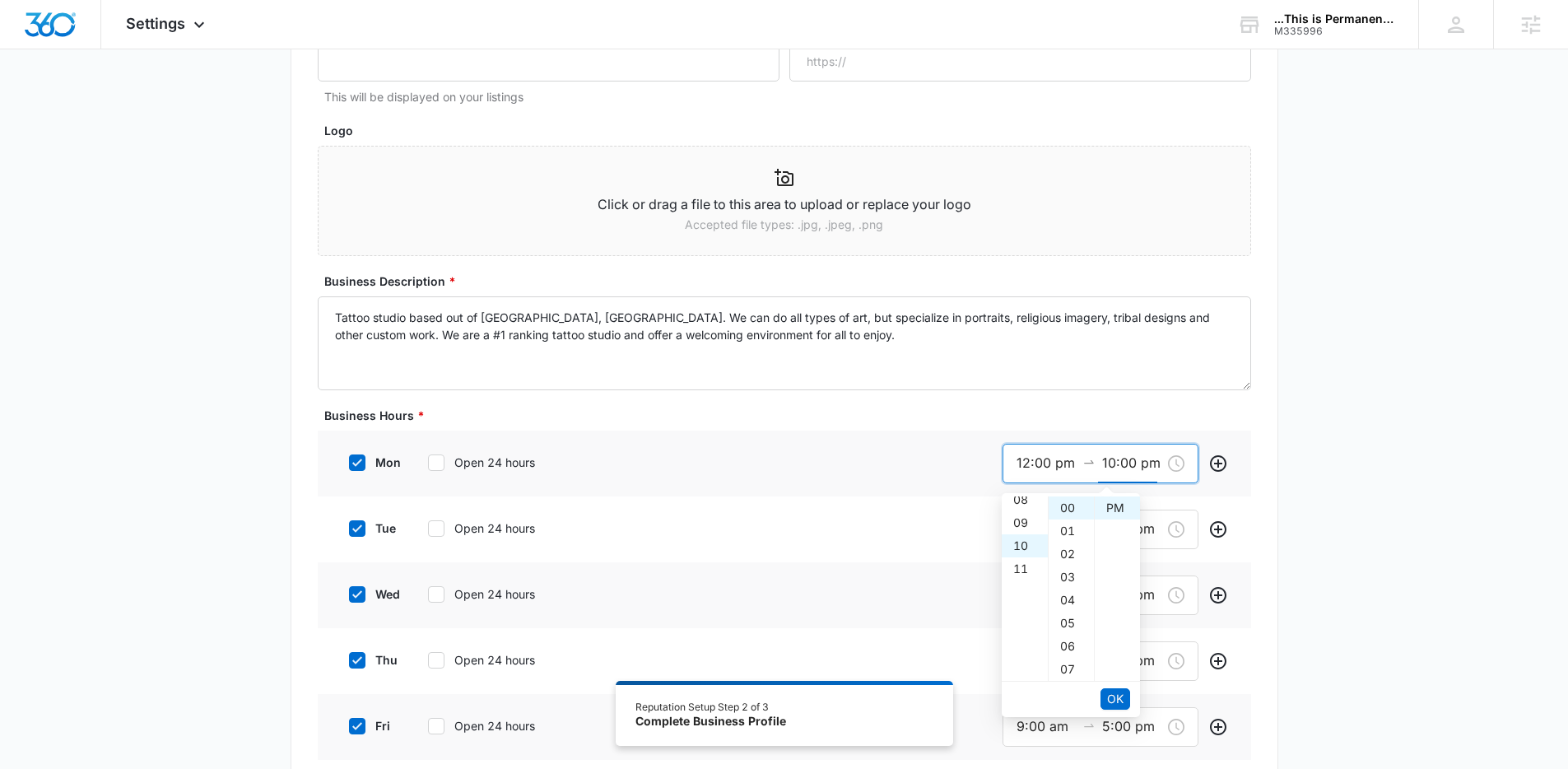
scroll to position [230, 0]
click at [1120, 705] on span "OK" at bounding box center [1115, 699] width 17 height 18
click at [1032, 460] on input "12:00 pm" at bounding box center [1046, 462] width 60 height 21
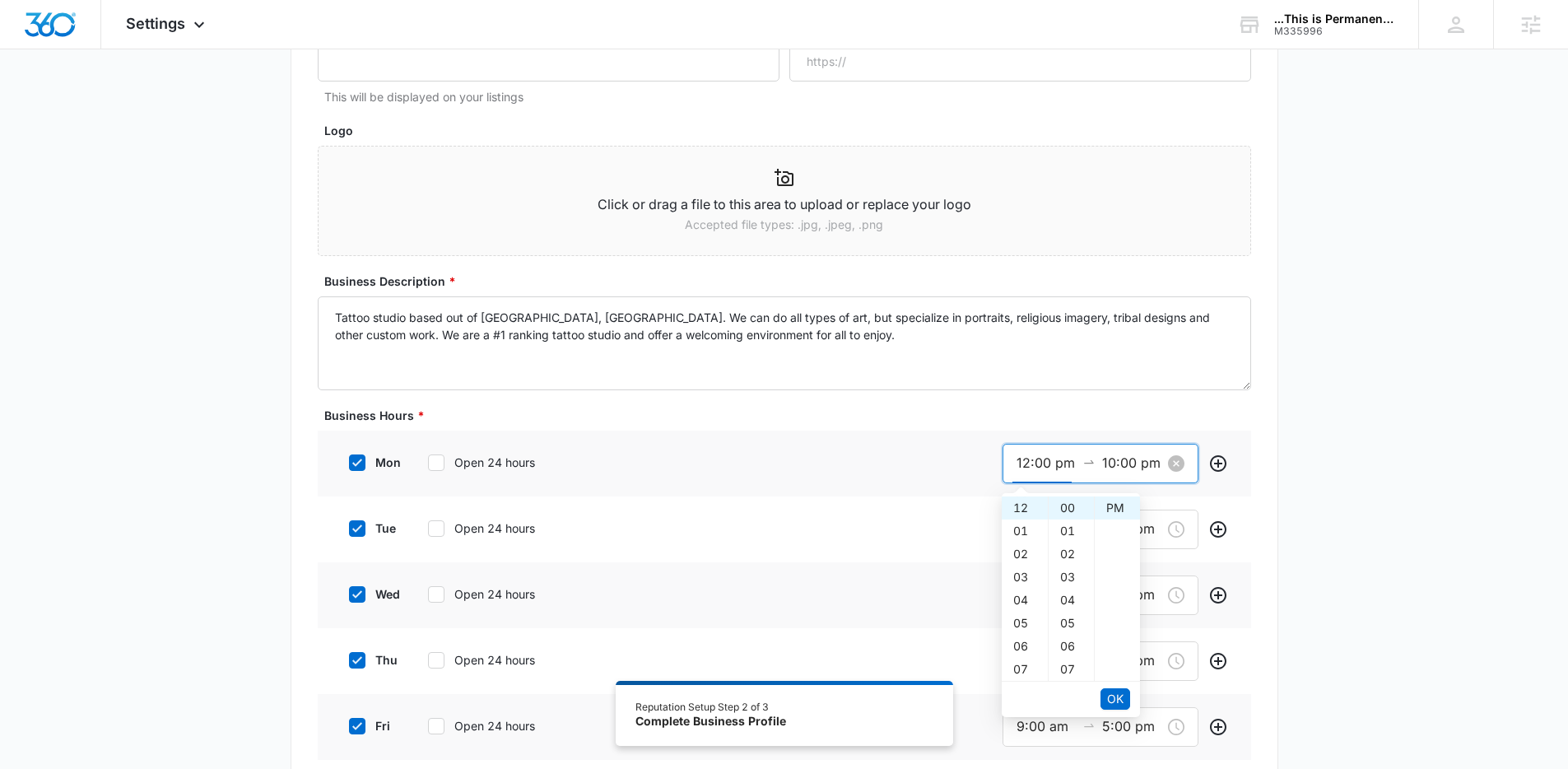
click at [1032, 460] on input "12:00 pm" at bounding box center [1046, 462] width 60 height 21
click at [1114, 695] on span "OK" at bounding box center [1115, 699] width 17 height 18
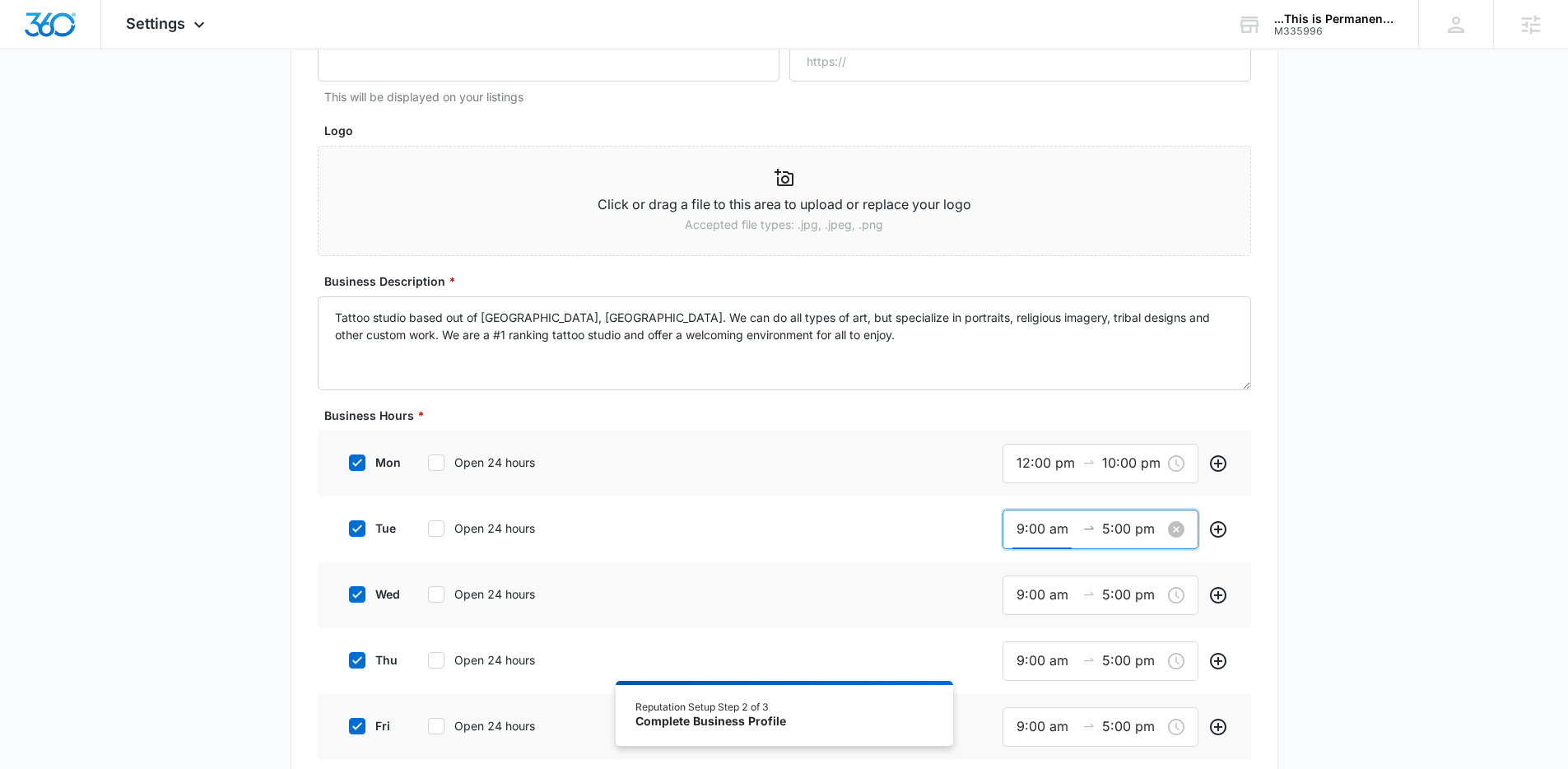
click at [1020, 523] on input "9:00 am" at bounding box center [1046, 529] width 60 height 21
paste input "12:00 p"
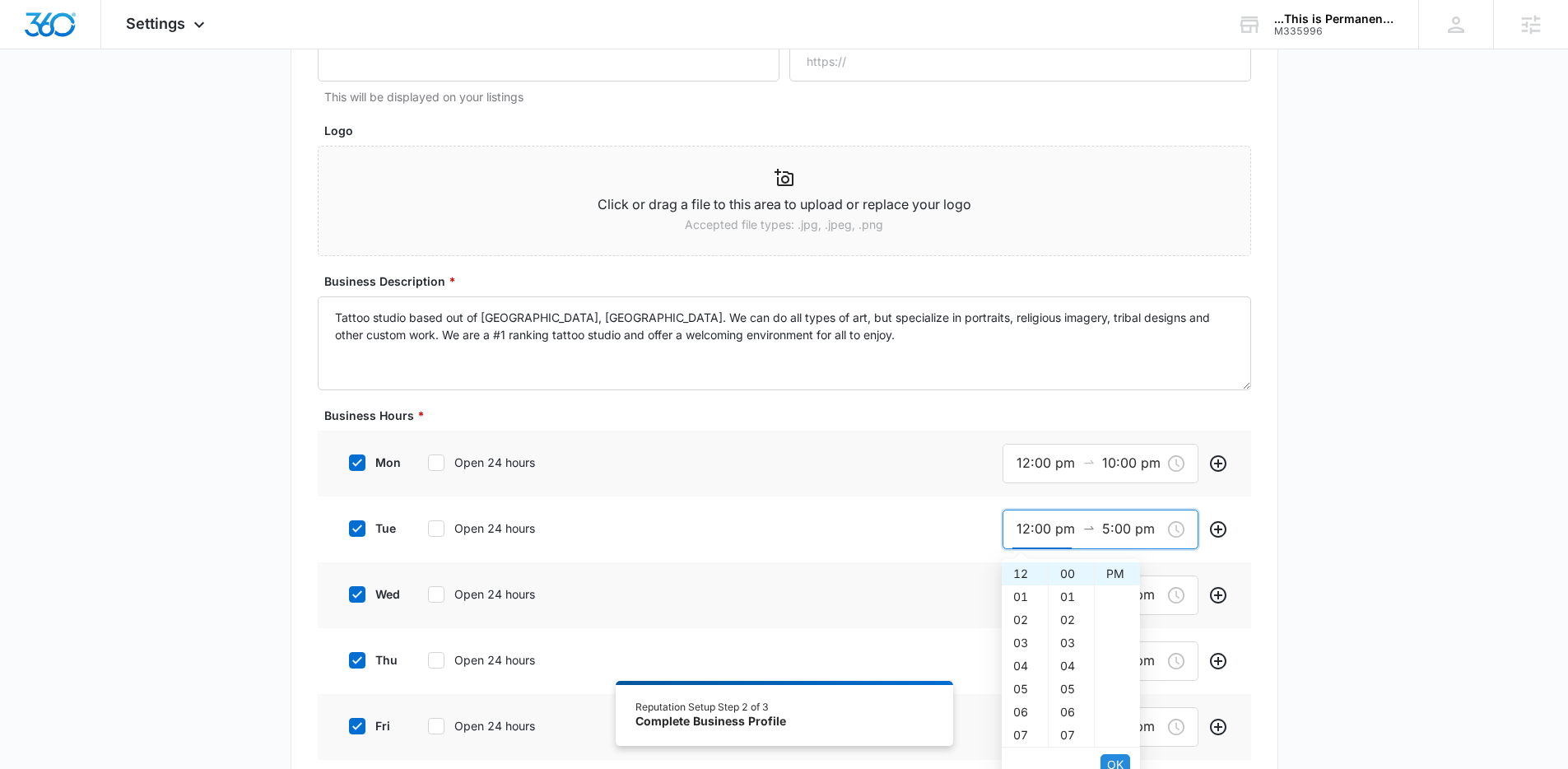
click at [1119, 757] on span "OK" at bounding box center [1115, 765] width 17 height 18
type input "12:00 pm"
click at [1019, 687] on div "10" at bounding box center [1025, 689] width 46 height 23
type input "10:00 pm"
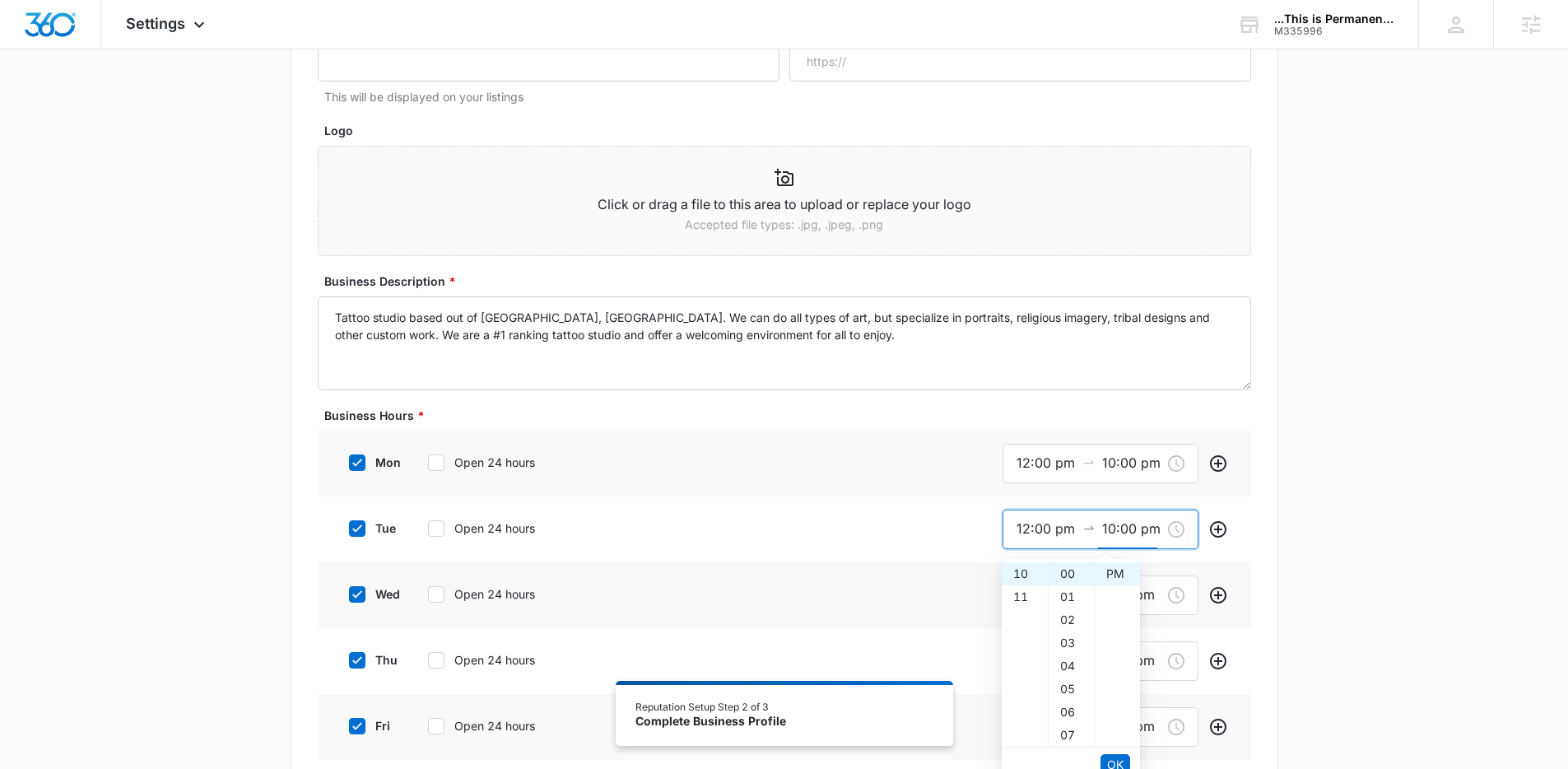
click at [1120, 763] on span "OK" at bounding box center [1115, 765] width 17 height 18
click at [1031, 602] on input "9:00 am" at bounding box center [1046, 594] width 60 height 21
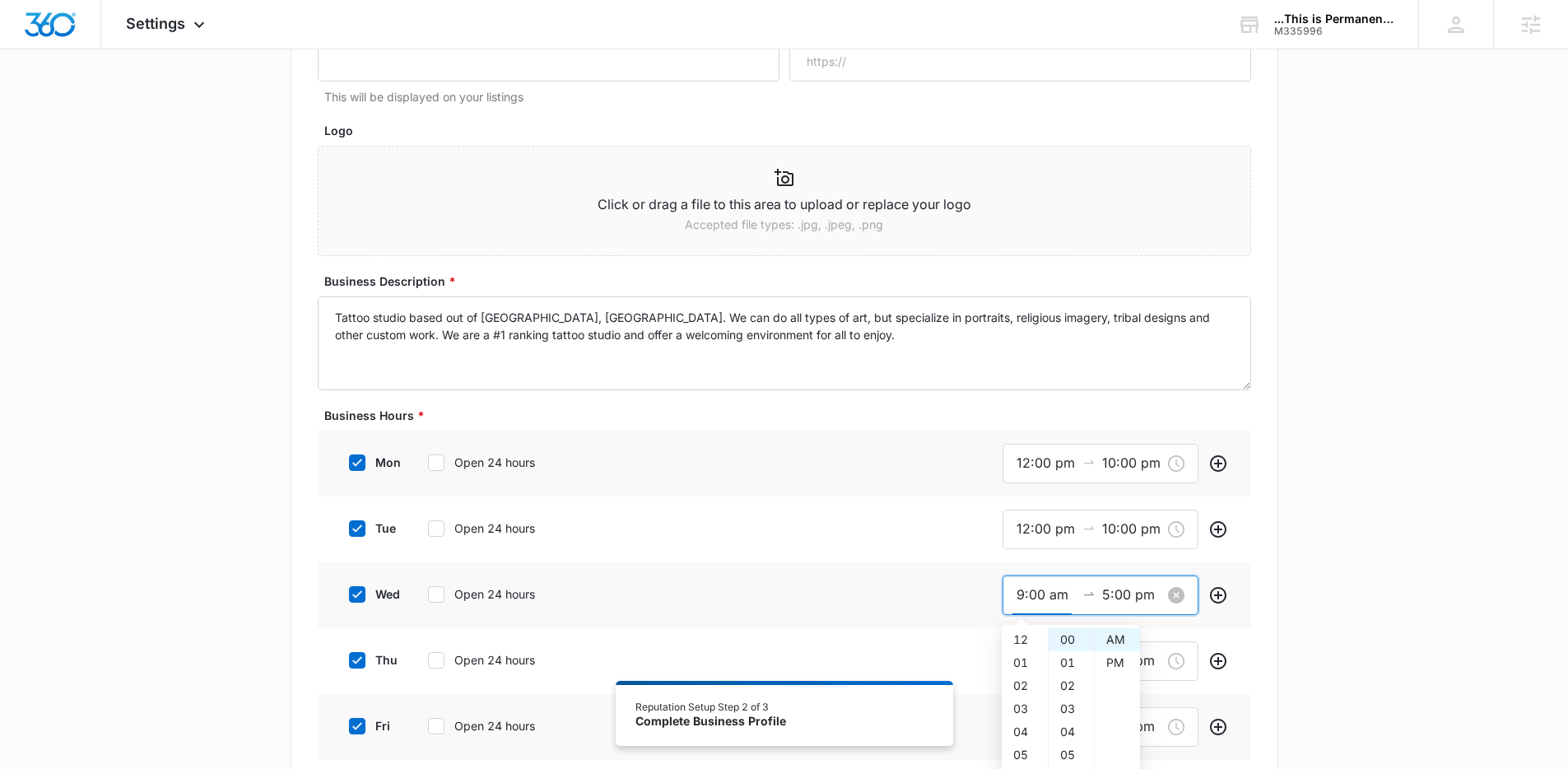
click at [1031, 602] on input "9:00 am" at bounding box center [1046, 594] width 60 height 21
paste input "12:00 p"
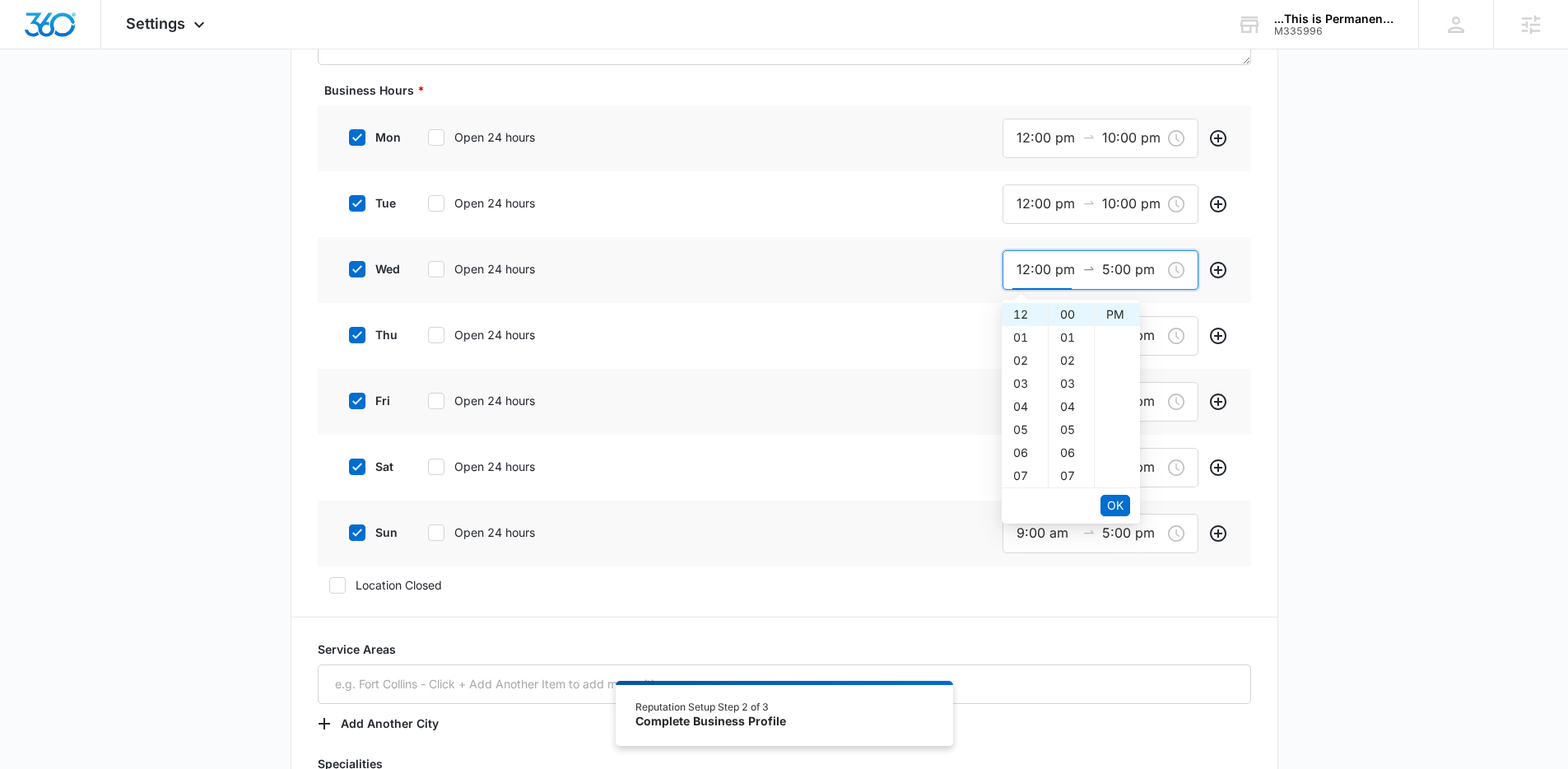
scroll to position [651, 0]
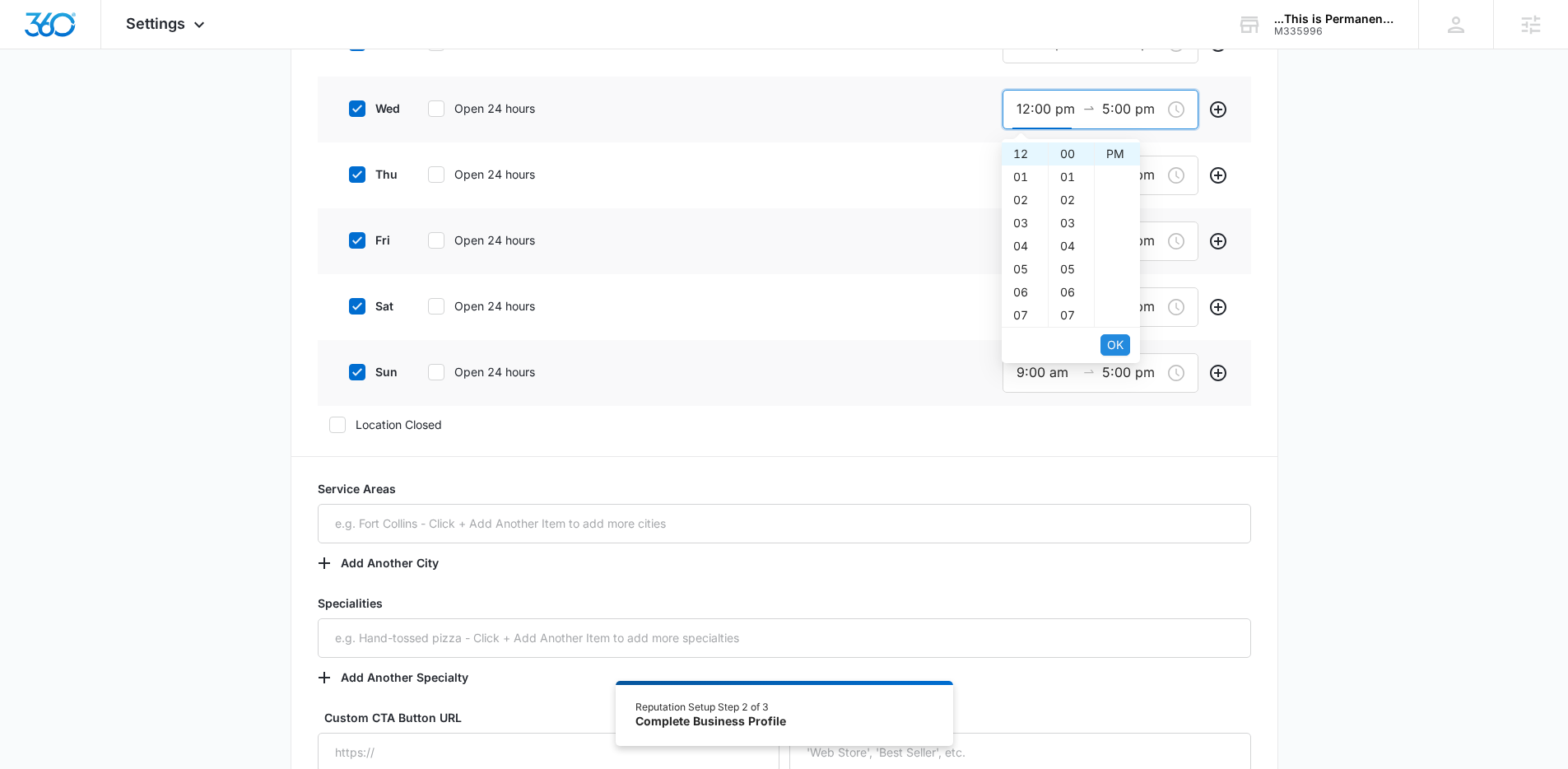
click at [1116, 347] on span "OK" at bounding box center [1115, 345] width 17 height 18
type input "12:00 pm"
click at [1116, 347] on span "OK" at bounding box center [1115, 345] width 17 height 18
click at [1130, 115] on input "5:00 pm" at bounding box center [1132, 109] width 60 height 21
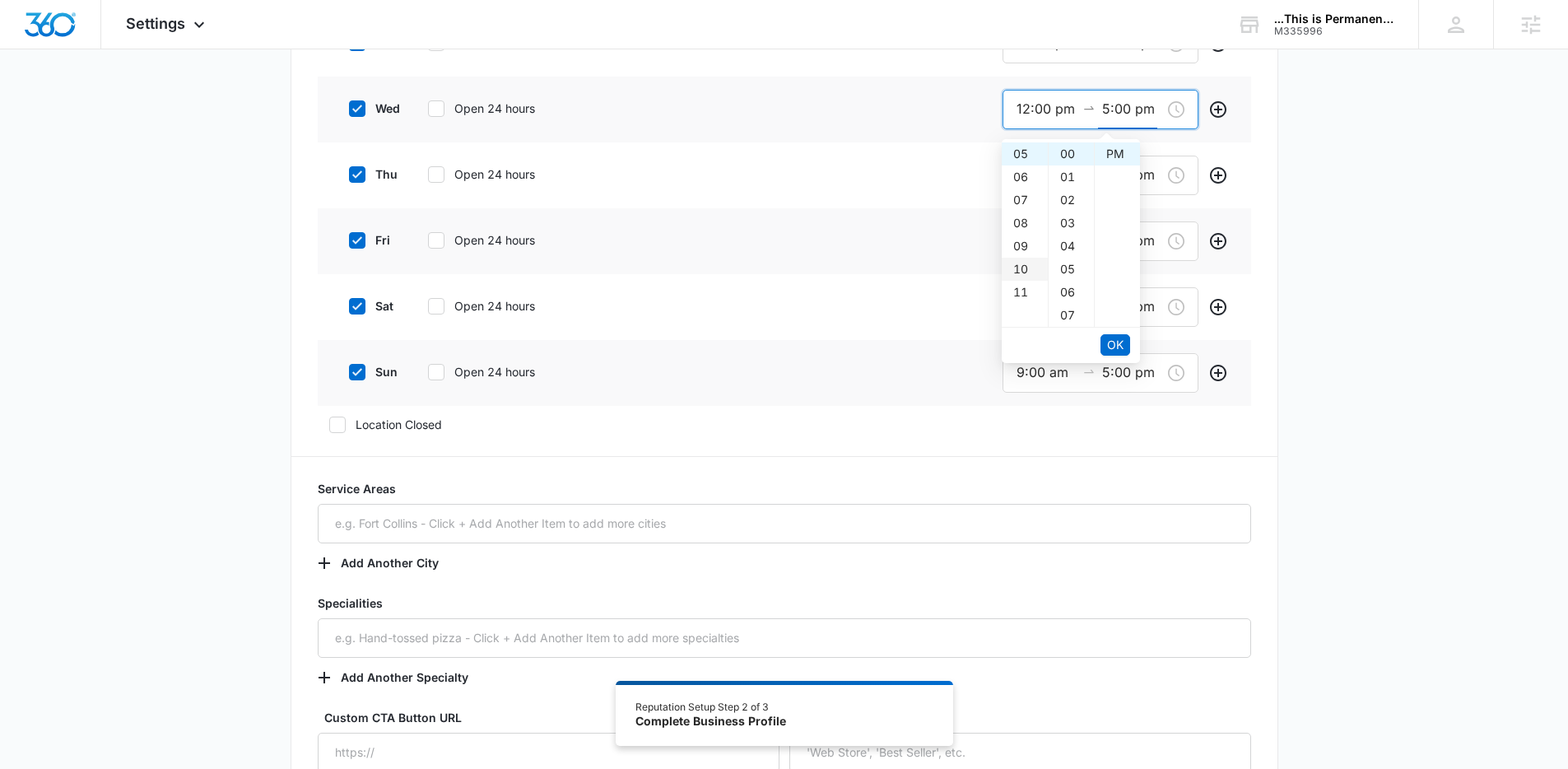
click at [1020, 269] on div "10" at bounding box center [1025, 269] width 46 height 23
type input "10:00 pm"
click at [1113, 345] on span "OK" at bounding box center [1115, 345] width 17 height 18
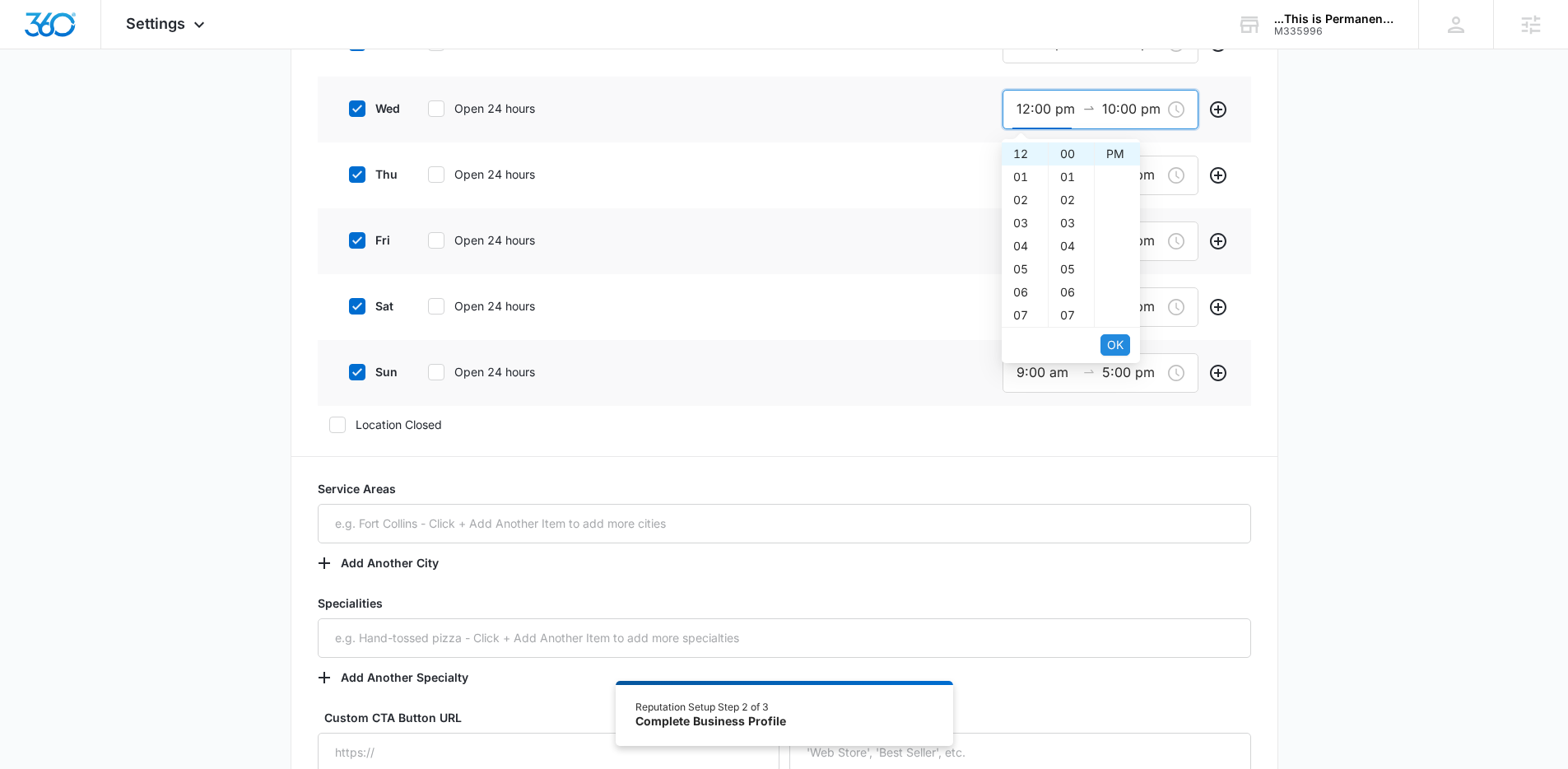
click at [1113, 345] on span "OK" at bounding box center [1115, 345] width 17 height 18
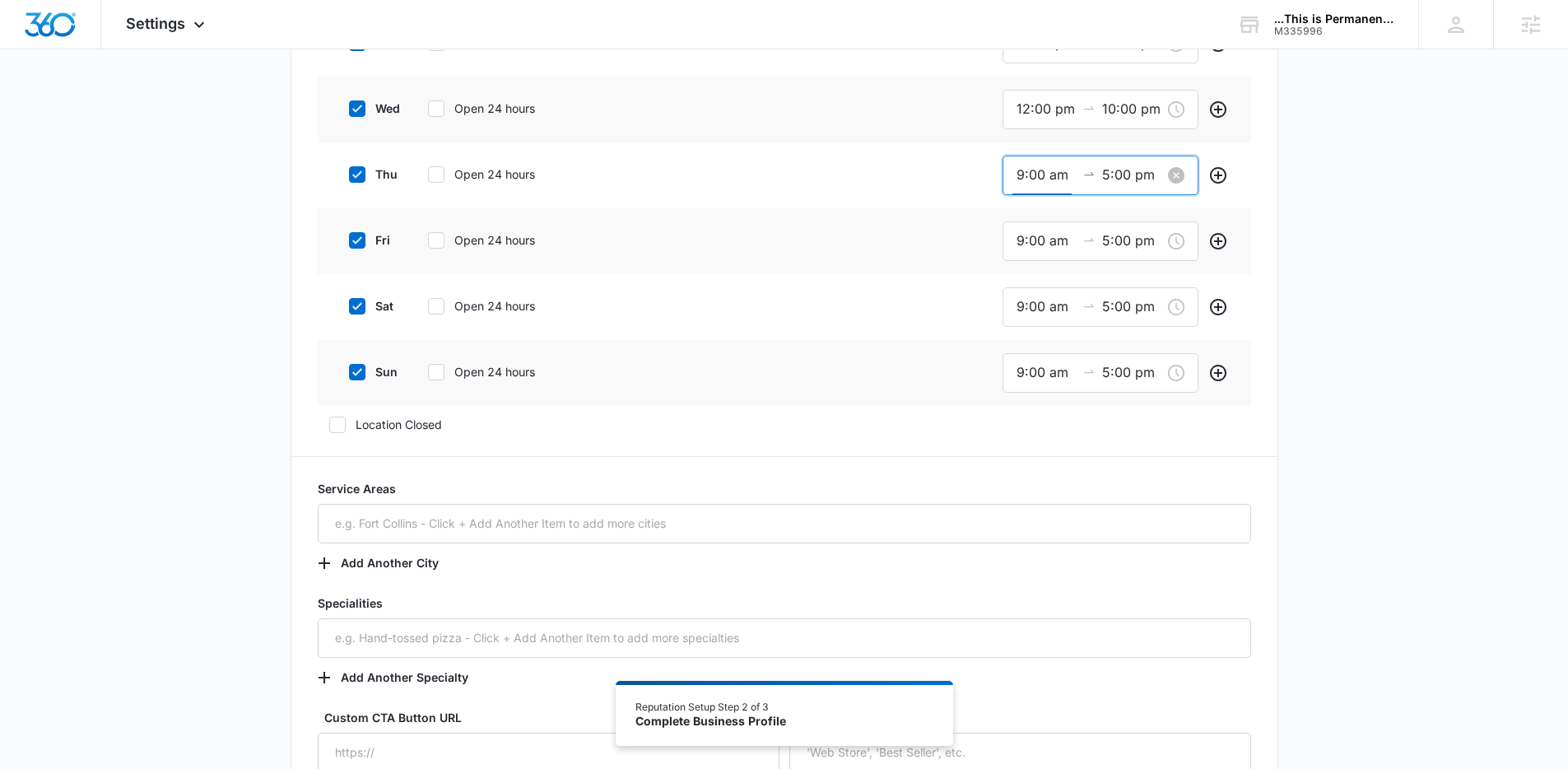
click at [1046, 183] on input "9:00 am" at bounding box center [1046, 175] width 60 height 21
paste input "12:00 p"
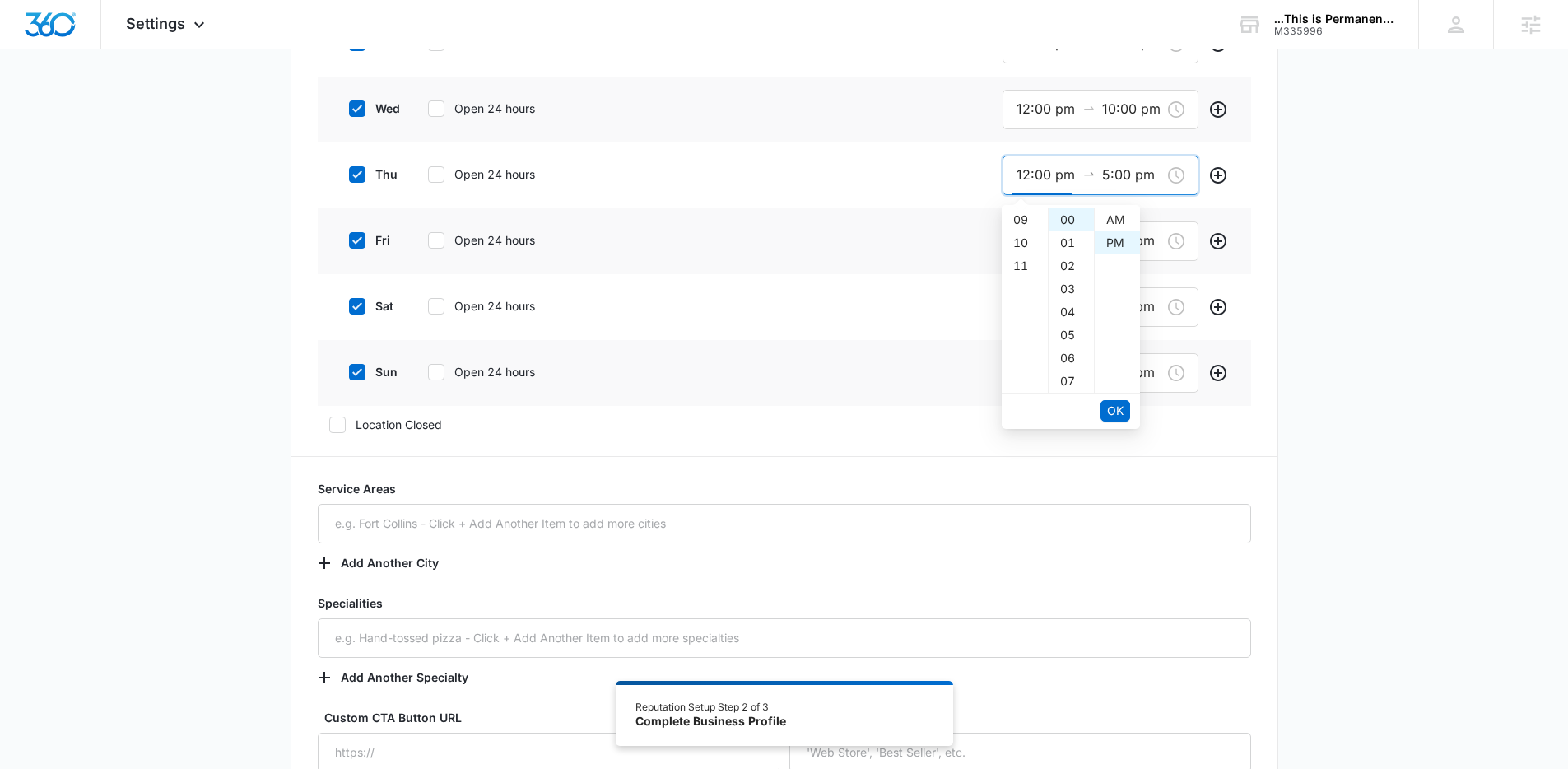
scroll to position [23, 0]
click at [1112, 407] on span "OK" at bounding box center [1115, 411] width 17 height 18
type input "12:00 pm"
click at [1016, 328] on div "10" at bounding box center [1025, 334] width 46 height 23
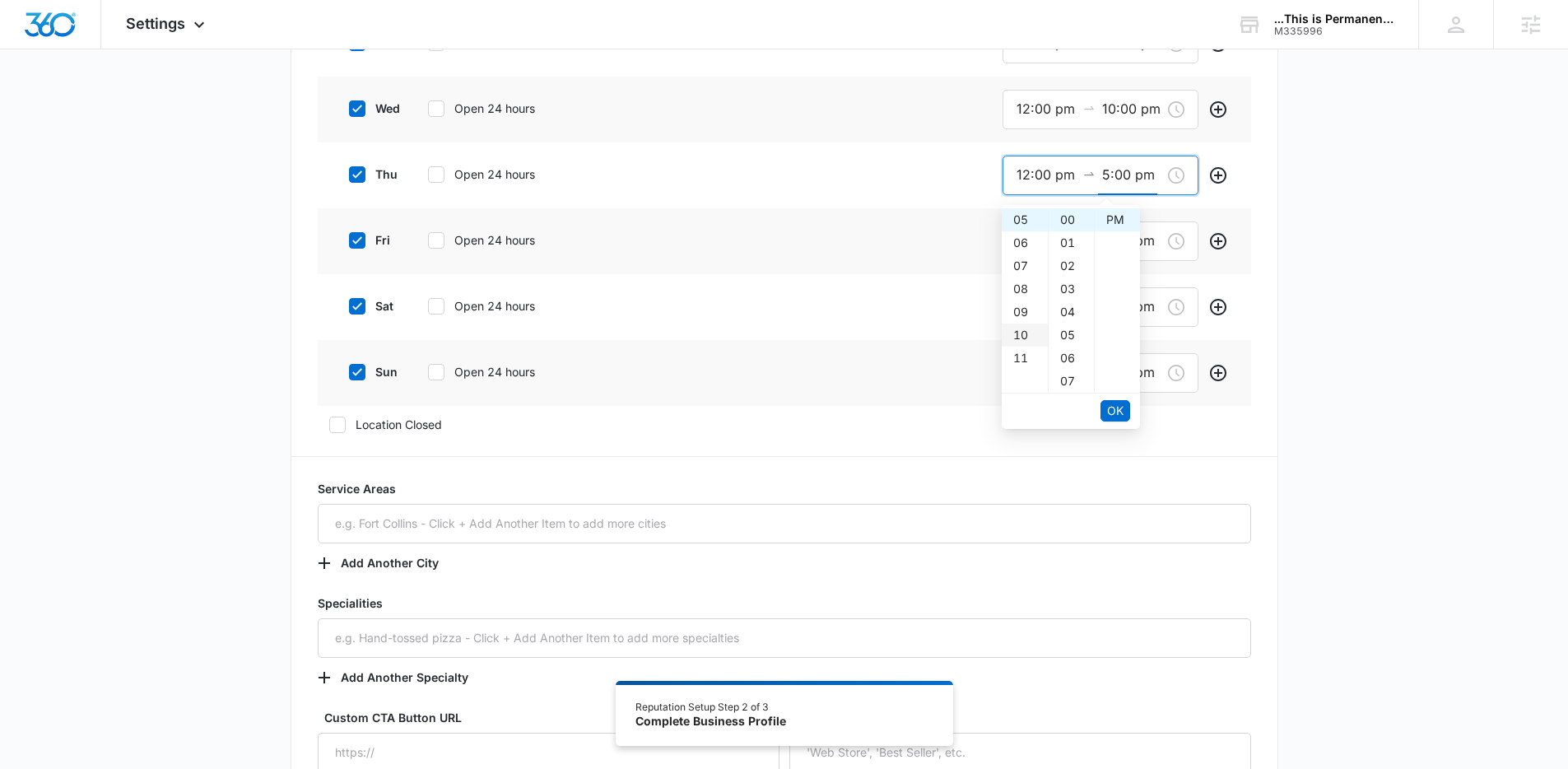
type input "10:00 pm"
click at [1108, 408] on span "OK" at bounding box center [1115, 411] width 17 height 18
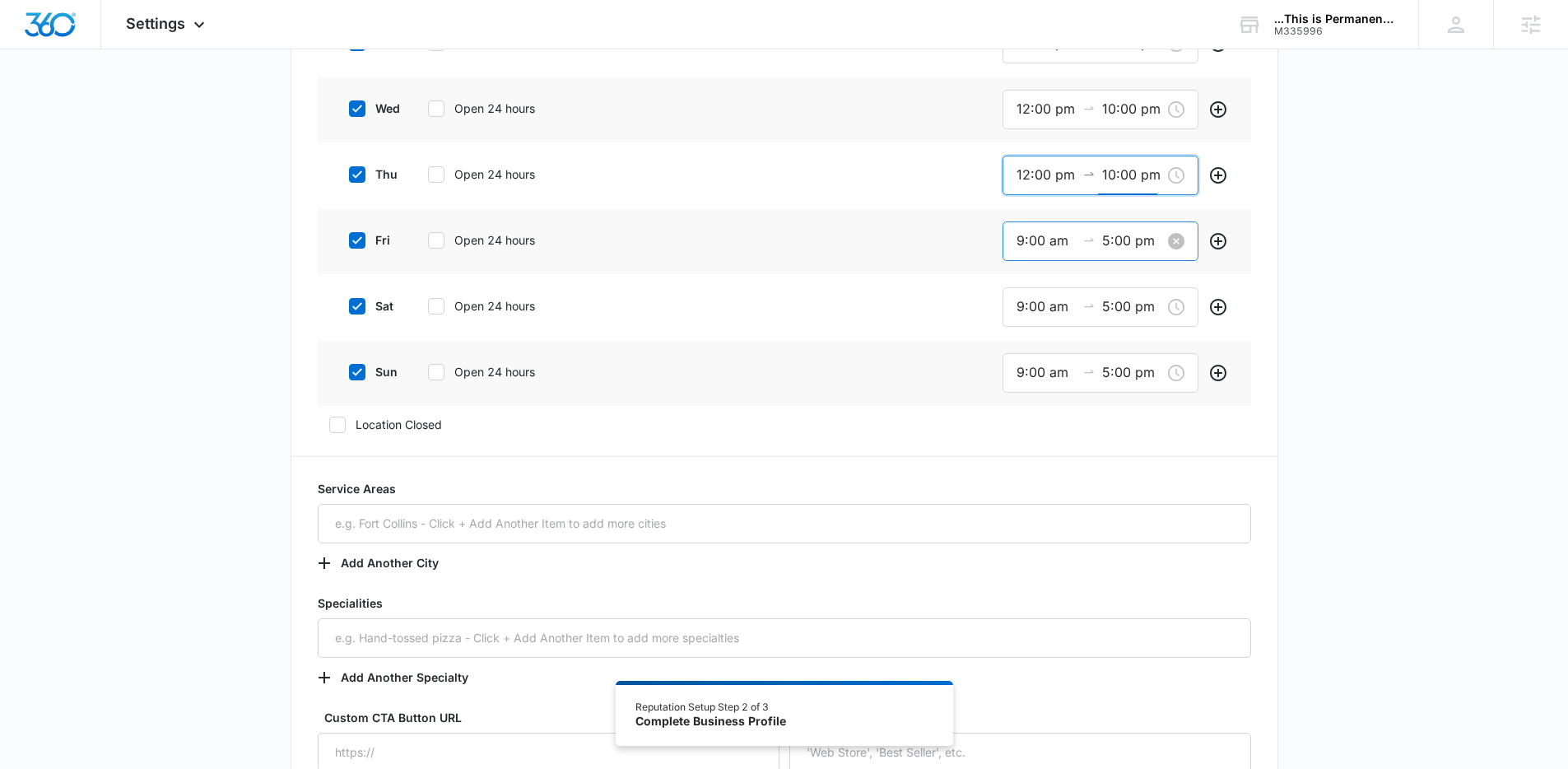
click at [1019, 239] on input "9:00 am" at bounding box center [1046, 240] width 60 height 21
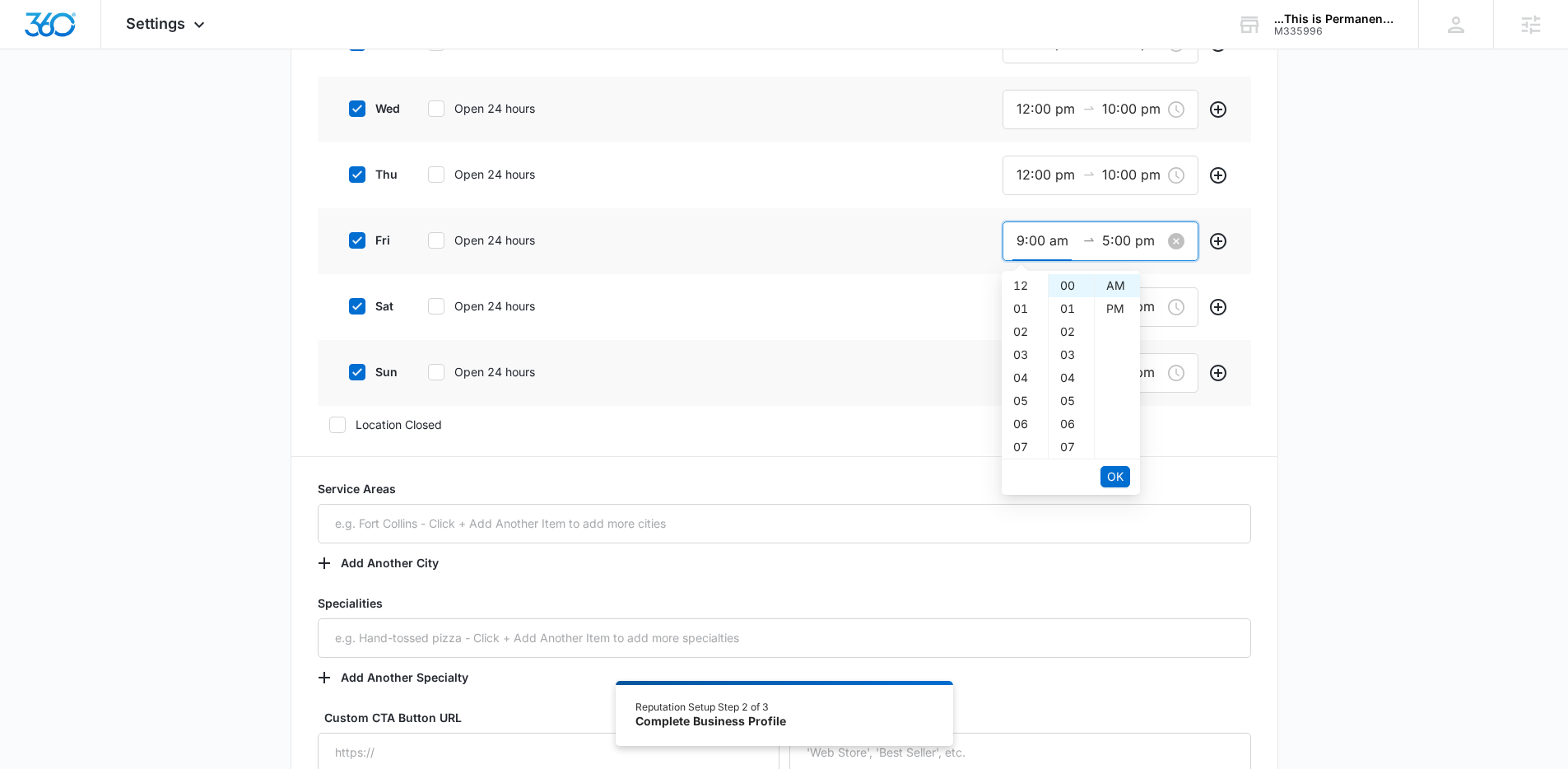
click at [1019, 239] on input "9:00 am" at bounding box center [1046, 240] width 60 height 21
paste input "12:00 p"
drag, startPoint x: 1118, startPoint y: 479, endPoint x: 1106, endPoint y: 465, distance: 18.4
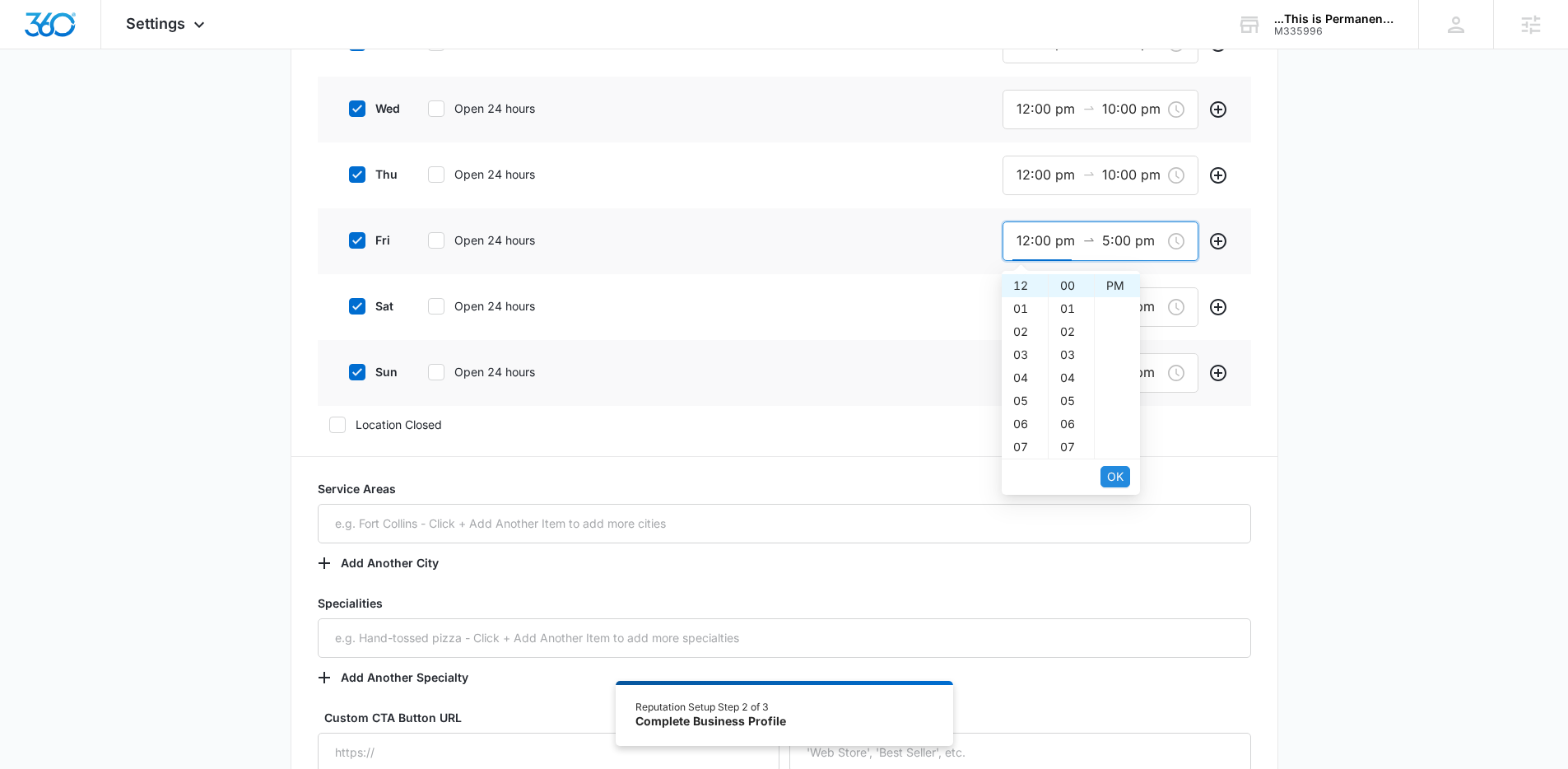
click at [1118, 479] on span "OK" at bounding box center [1115, 476] width 17 height 18
type input "12:00 pm"
click at [1017, 398] on div "10" at bounding box center [1025, 401] width 46 height 23
type input "10:00 pm"
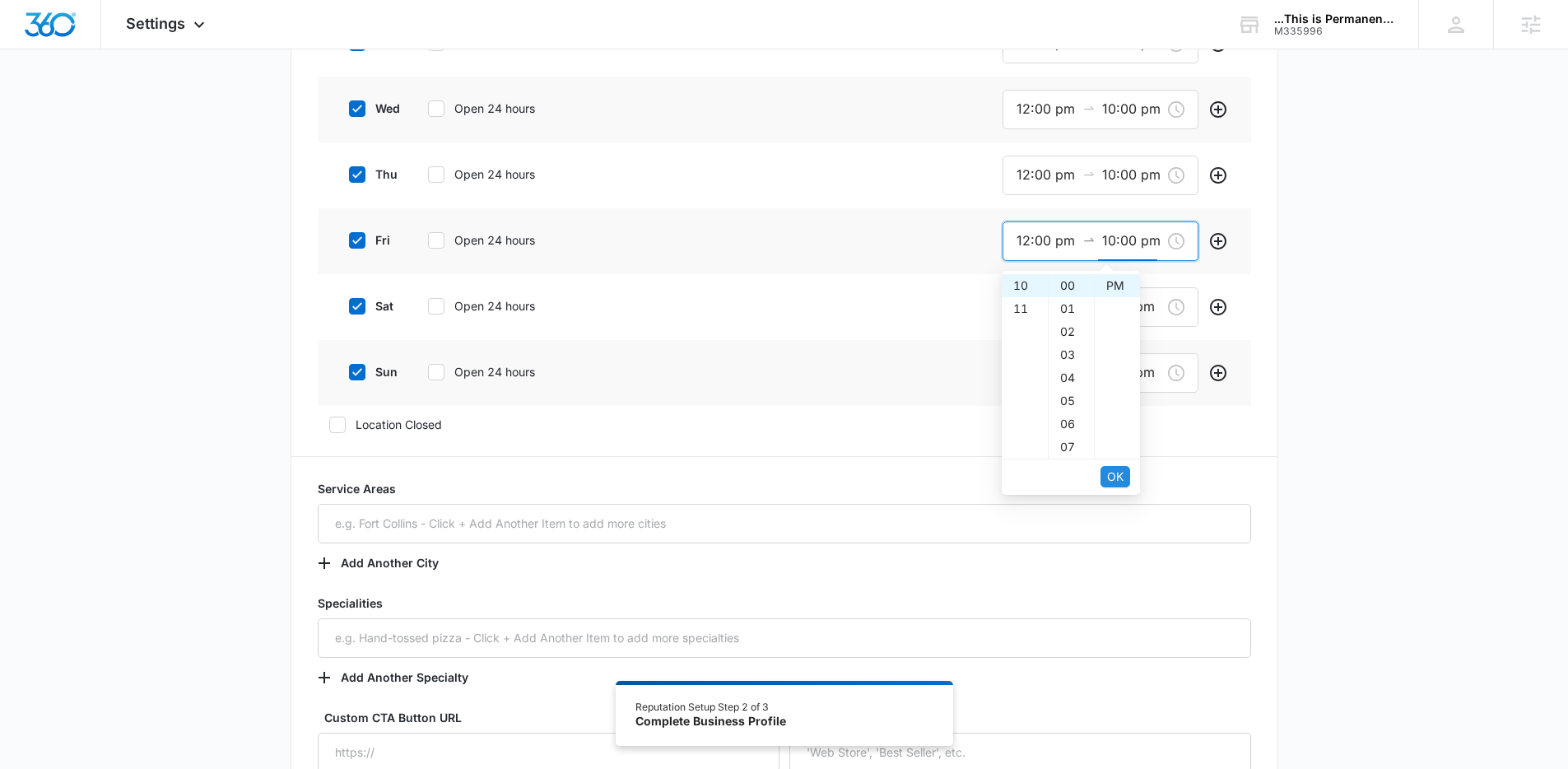
click at [1125, 481] on button "OK" at bounding box center [1116, 477] width 30 height 22
click at [1045, 313] on input "9:00 am" at bounding box center [1046, 307] width 60 height 21
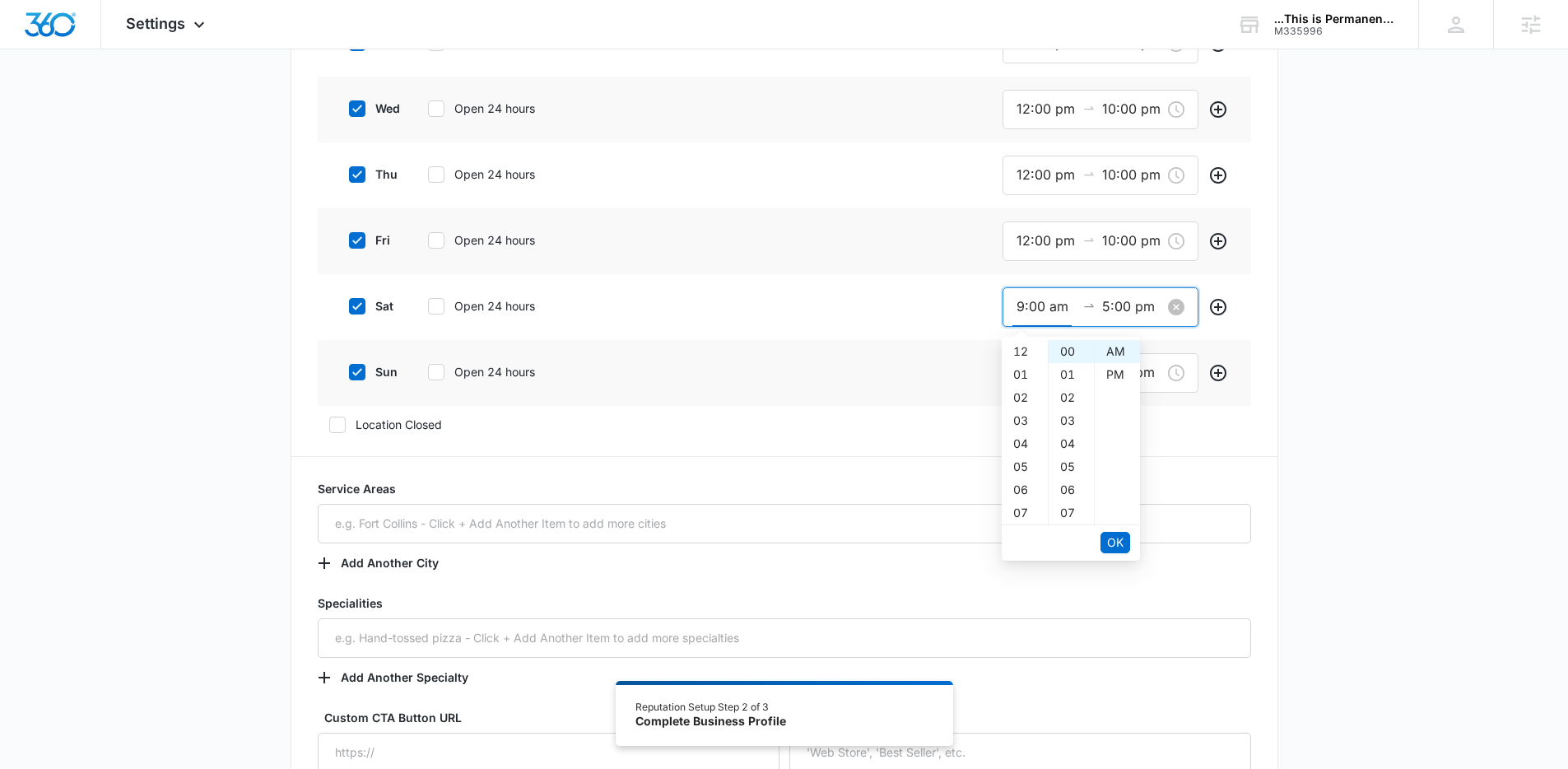
click at [1045, 313] on input "9:00 am" at bounding box center [1046, 307] width 60 height 21
paste input "12:00 p"
click at [1113, 540] on span "OK" at bounding box center [1115, 543] width 17 height 18
type input "12:00 pm"
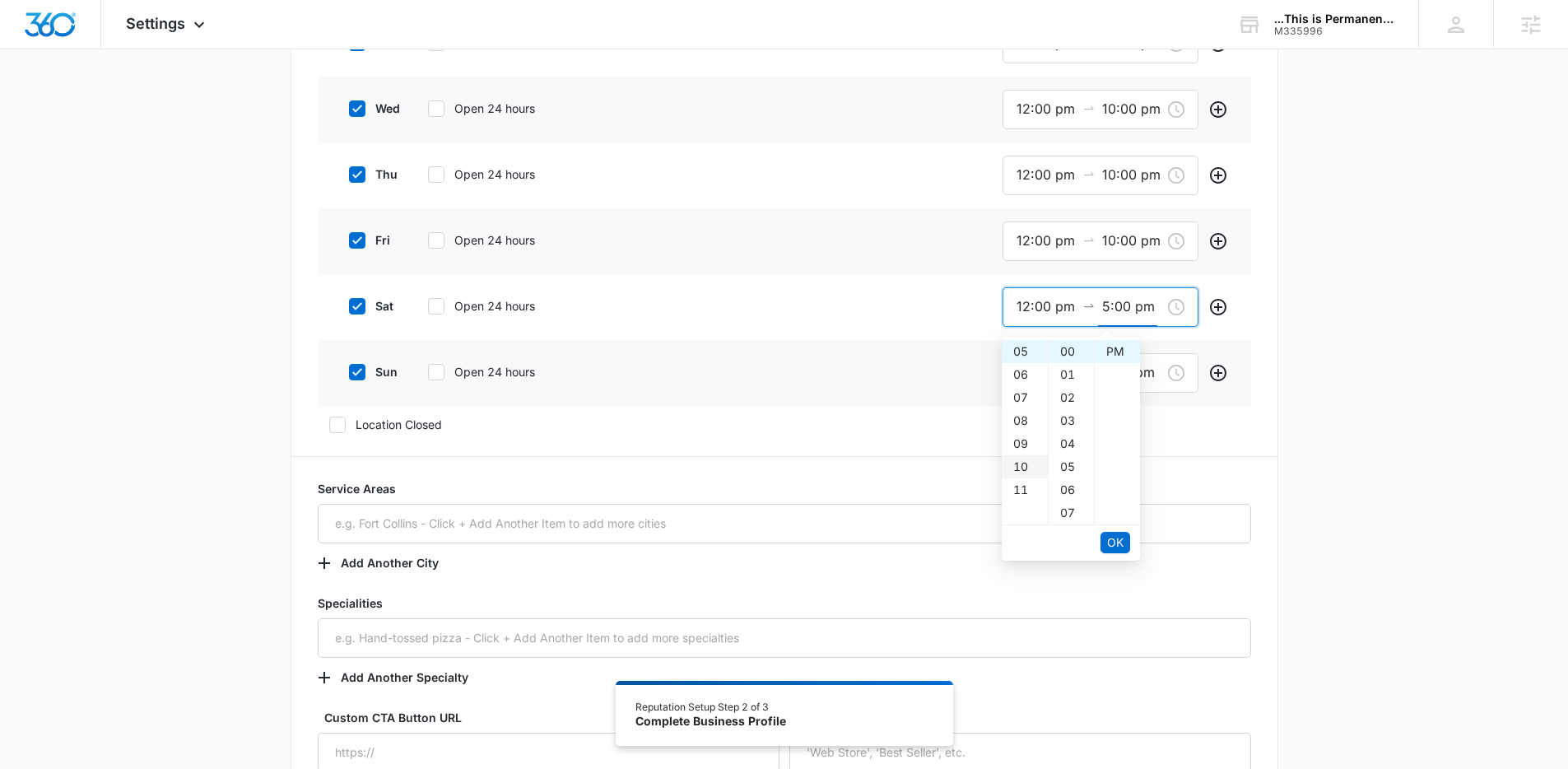
click at [1022, 467] on div "10" at bounding box center [1025, 466] width 46 height 23
type input "10:00 pm"
click at [1107, 542] on span "OK" at bounding box center [1115, 543] width 17 height 18
click at [1045, 380] on input "9:00 am" at bounding box center [1046, 372] width 60 height 21
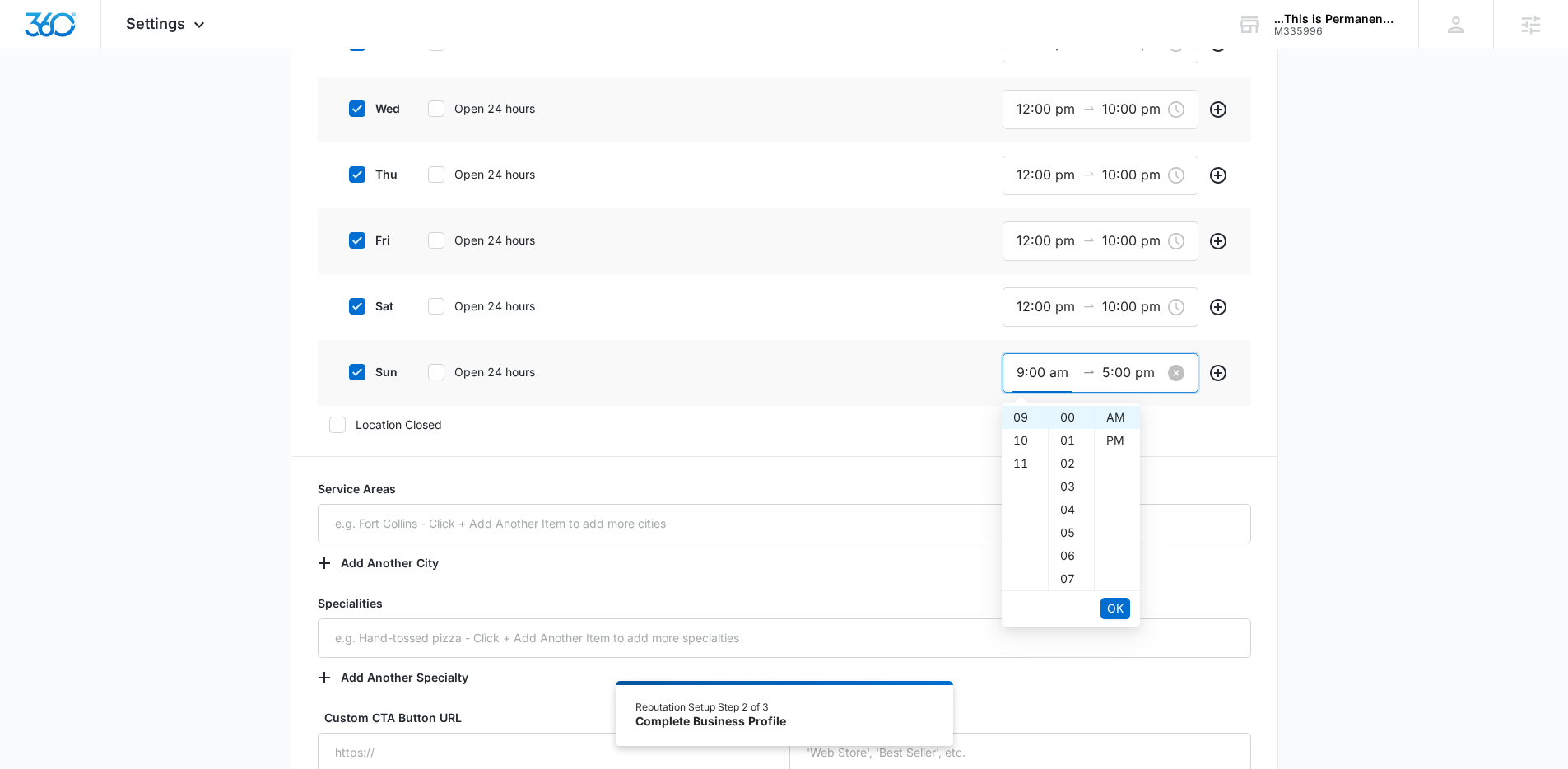
click at [1045, 380] on input "9:00 am" at bounding box center [1046, 372] width 60 height 21
paste input "12:00 p"
click at [1112, 599] on span "OK" at bounding box center [1115, 608] width 17 height 18
type input "12:00 pm"
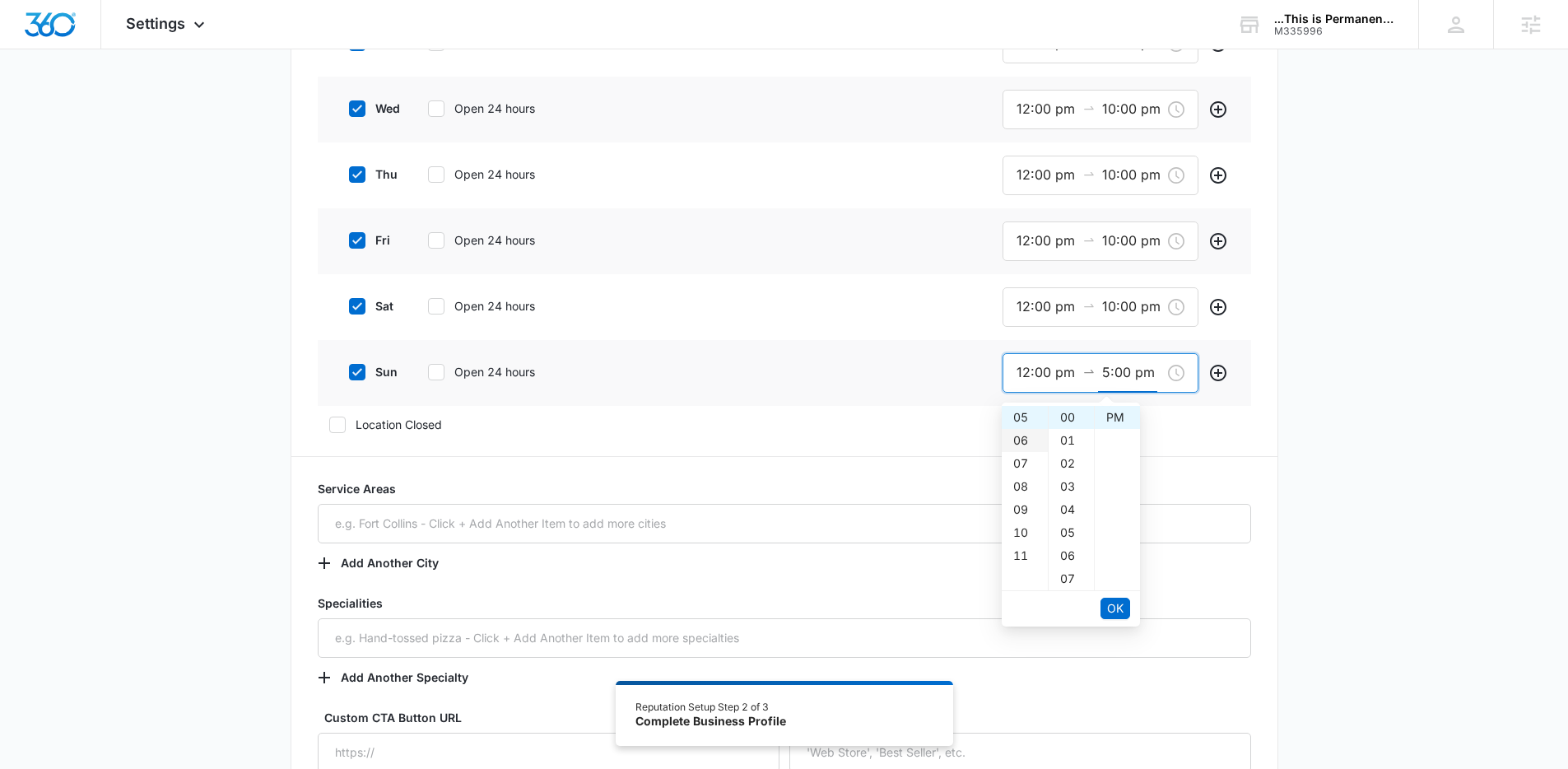
click at [1021, 436] on div "06" at bounding box center [1025, 440] width 46 height 23
type input "6:00 pm"
click at [1116, 609] on span "OK" at bounding box center [1115, 608] width 17 height 18
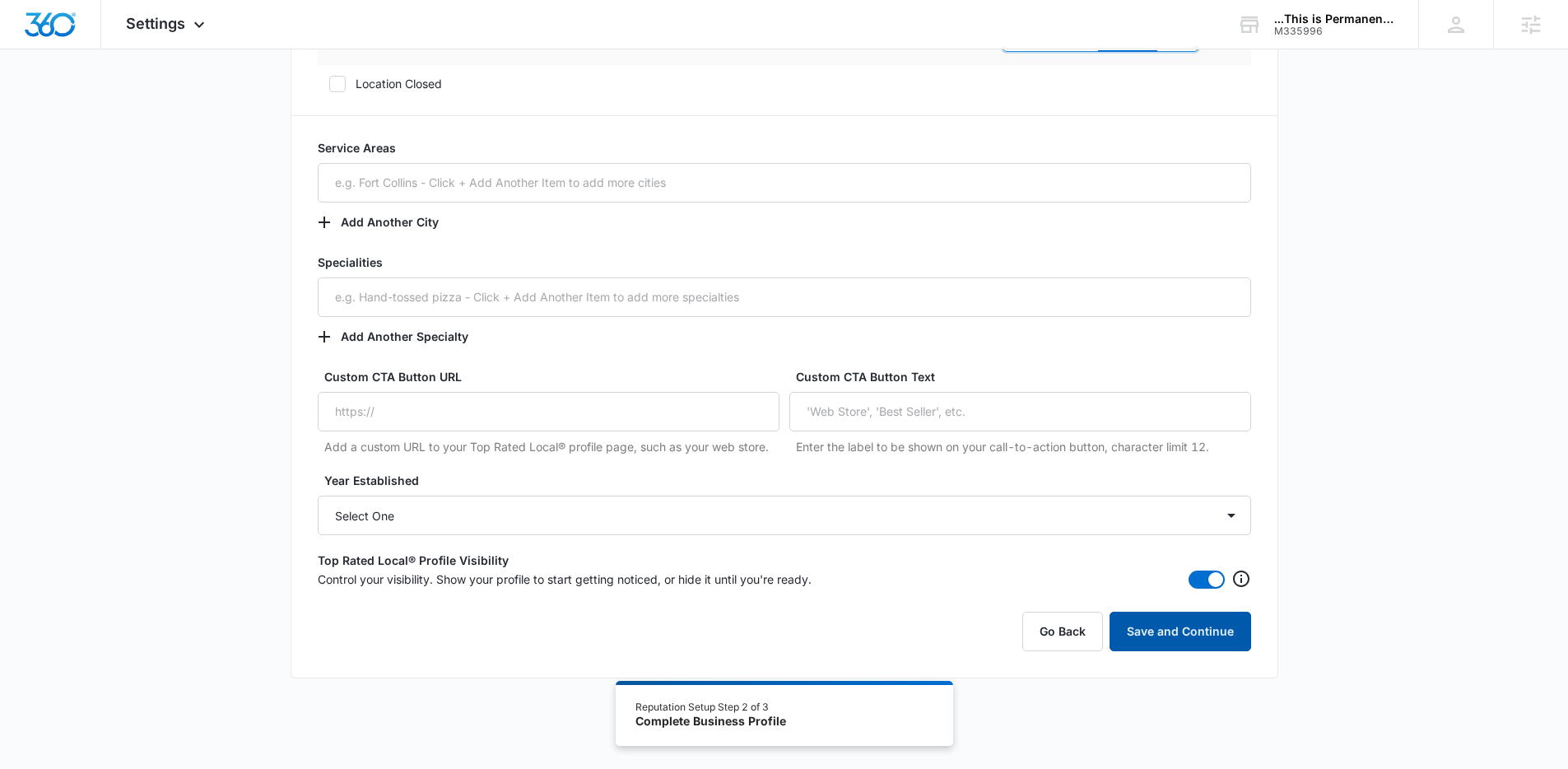
click at [1182, 632] on button "Save and Continue" at bounding box center [1180, 632] width 142 height 40
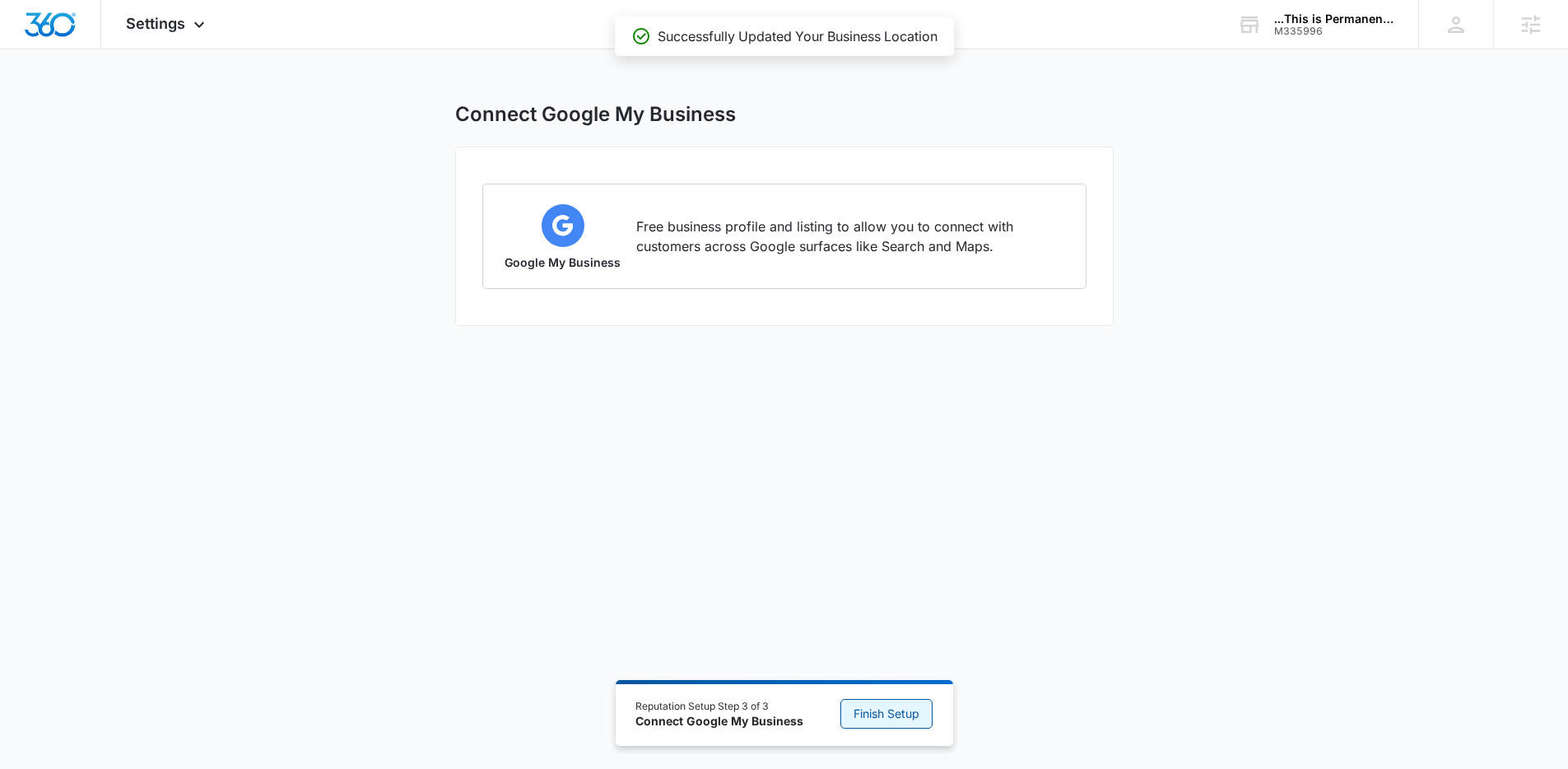
click at [911, 708] on span "Finish Setup" at bounding box center [887, 713] width 65 height 18
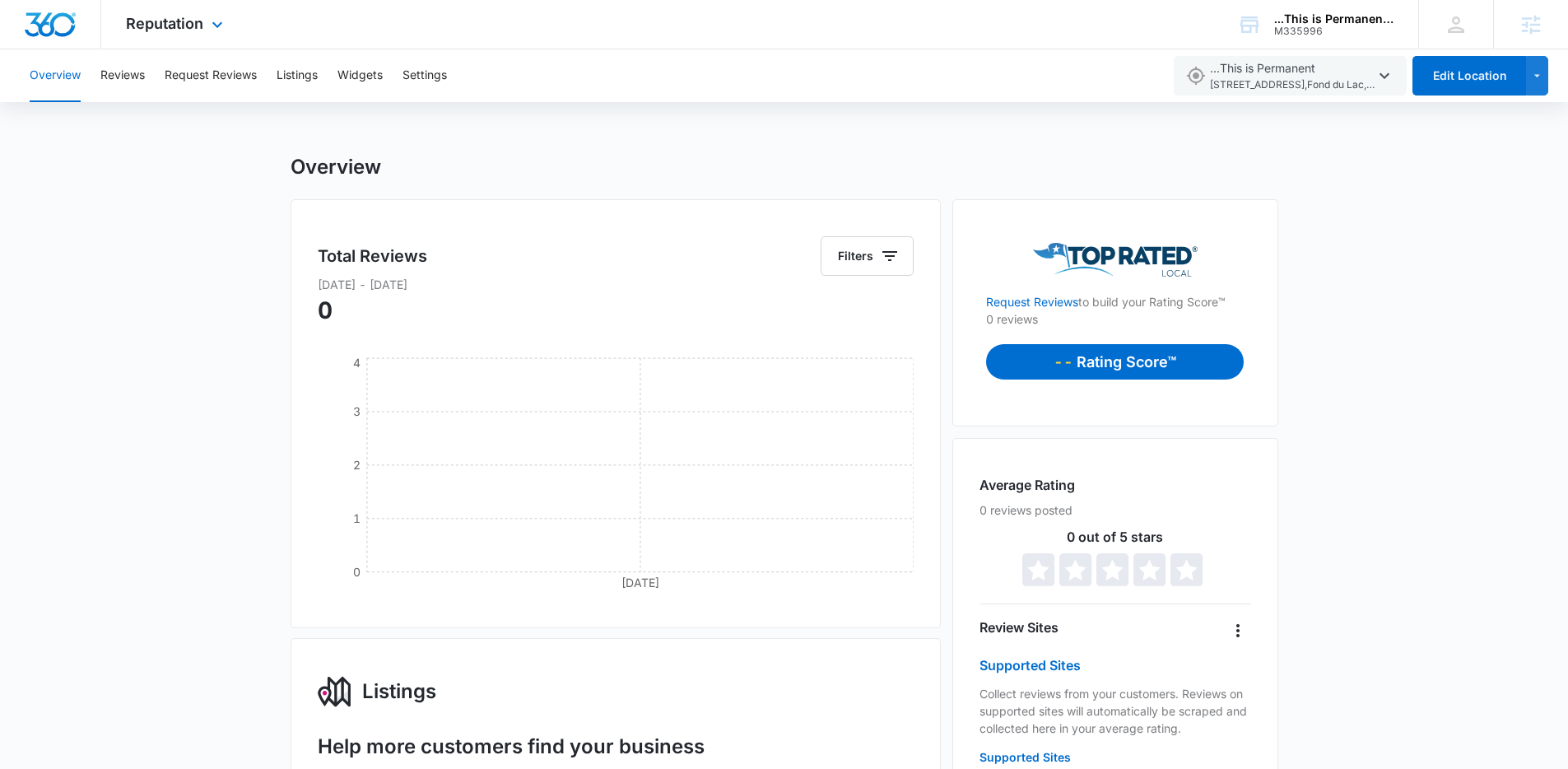
click at [51, 22] on img "Dashboard" at bounding box center [50, 24] width 53 height 25
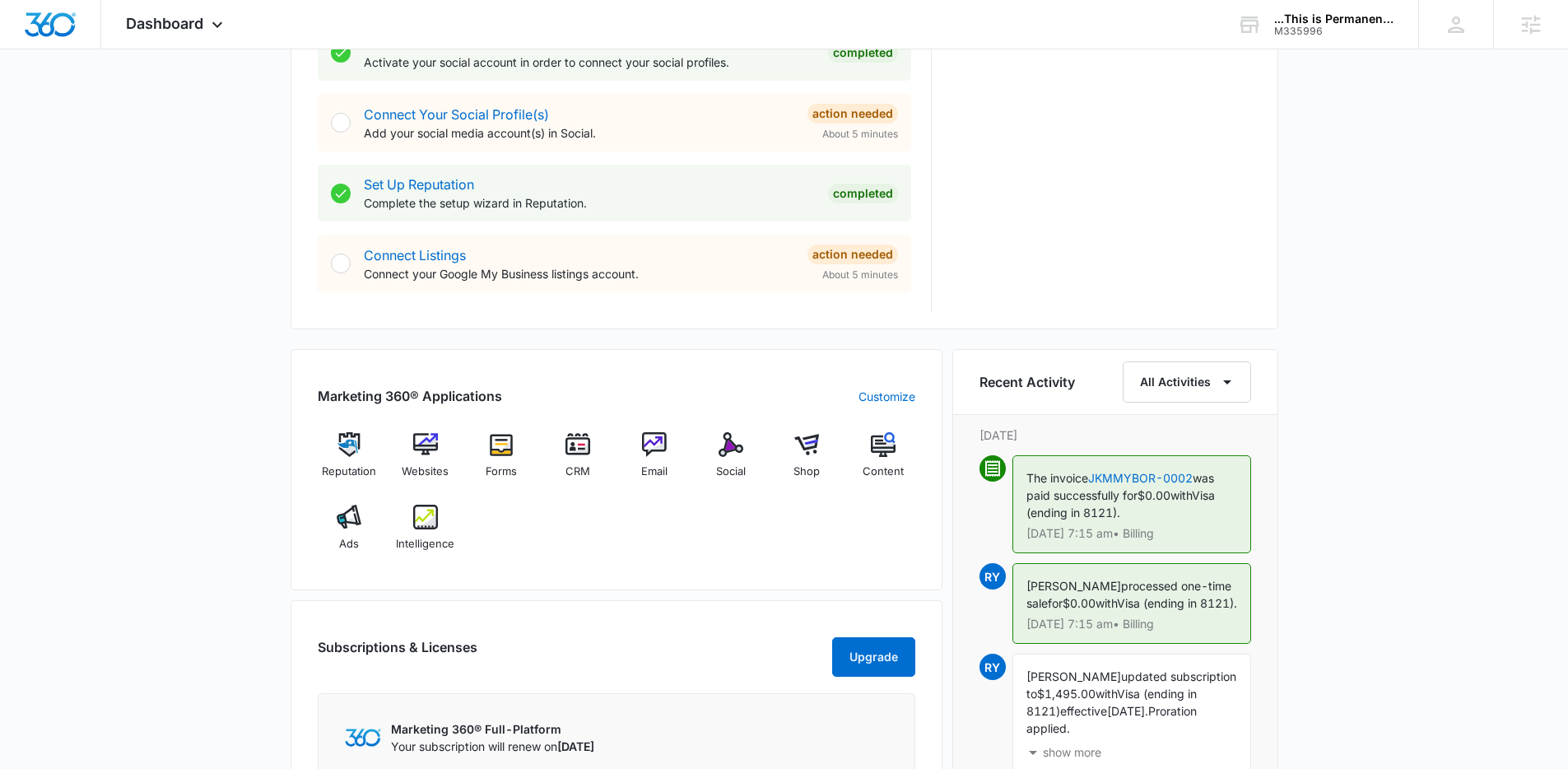
scroll to position [722, 0]
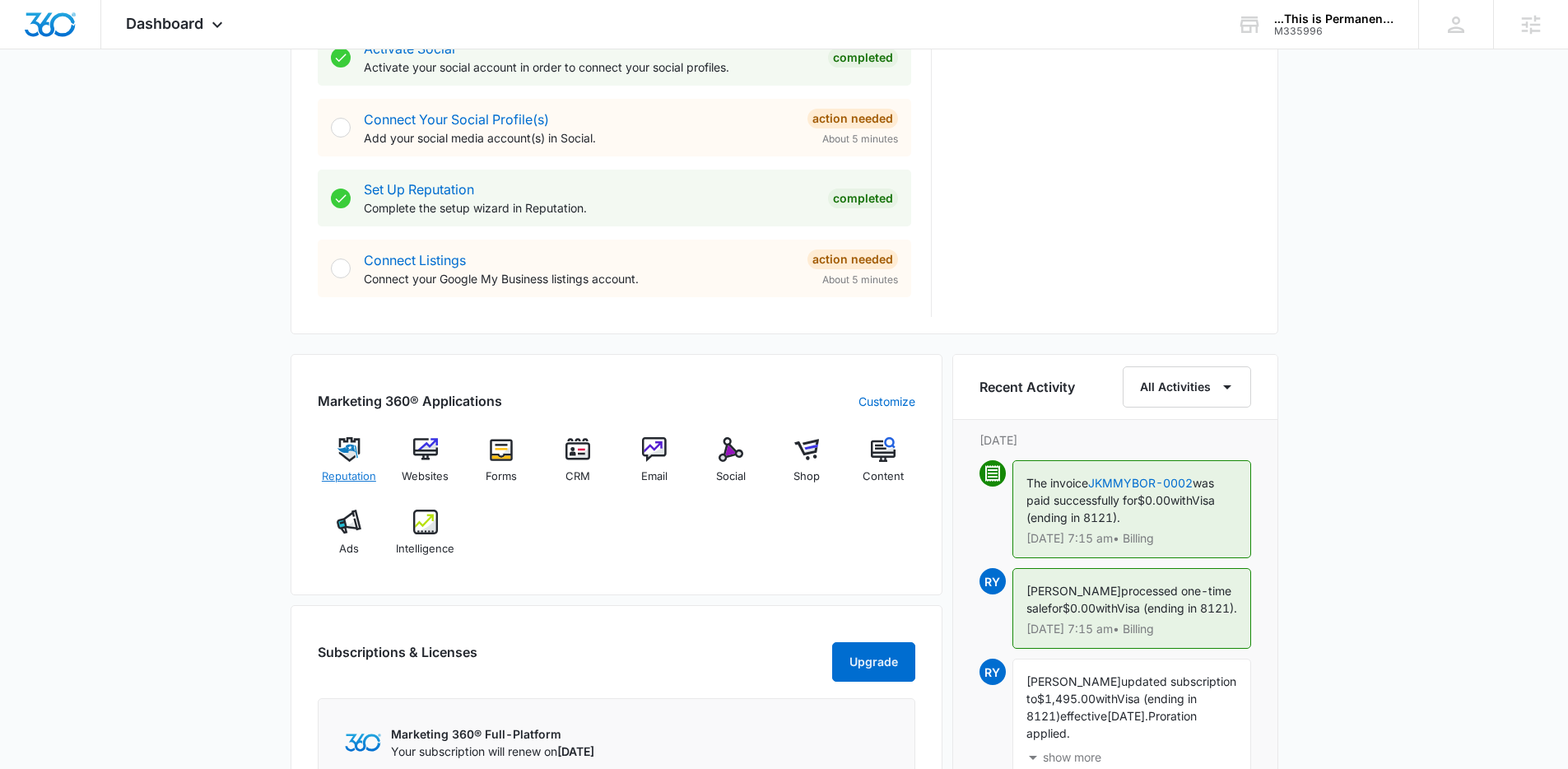
click at [362, 448] on div "Reputation" at bounding box center [349, 467] width 63 height 60
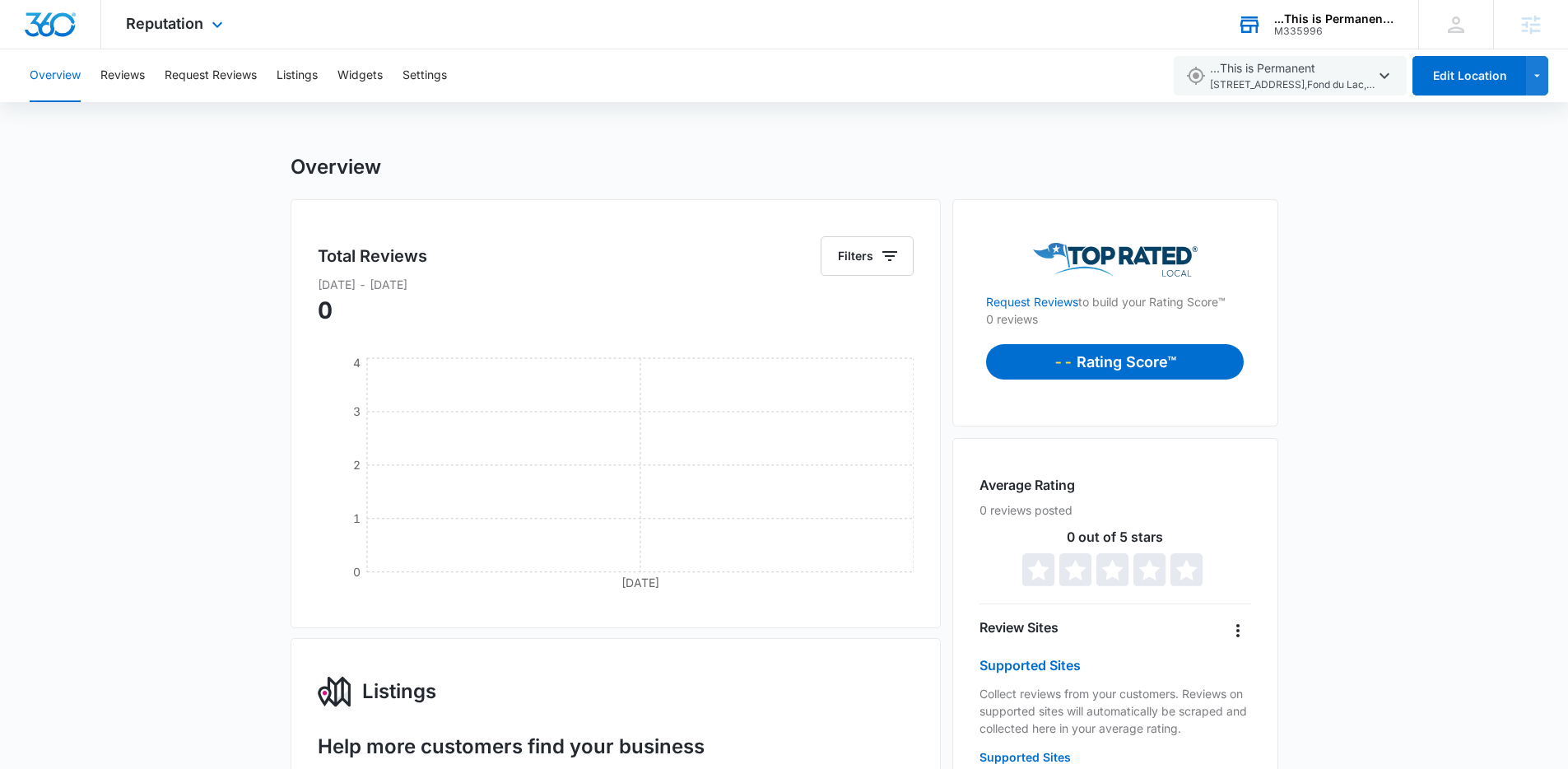
drag, startPoint x: 1322, startPoint y: 17, endPoint x: 1339, endPoint y: 2, distance: 22.7
click at [1324, 15] on div "...This is Permanent LLC" at bounding box center [1334, 18] width 120 height 13
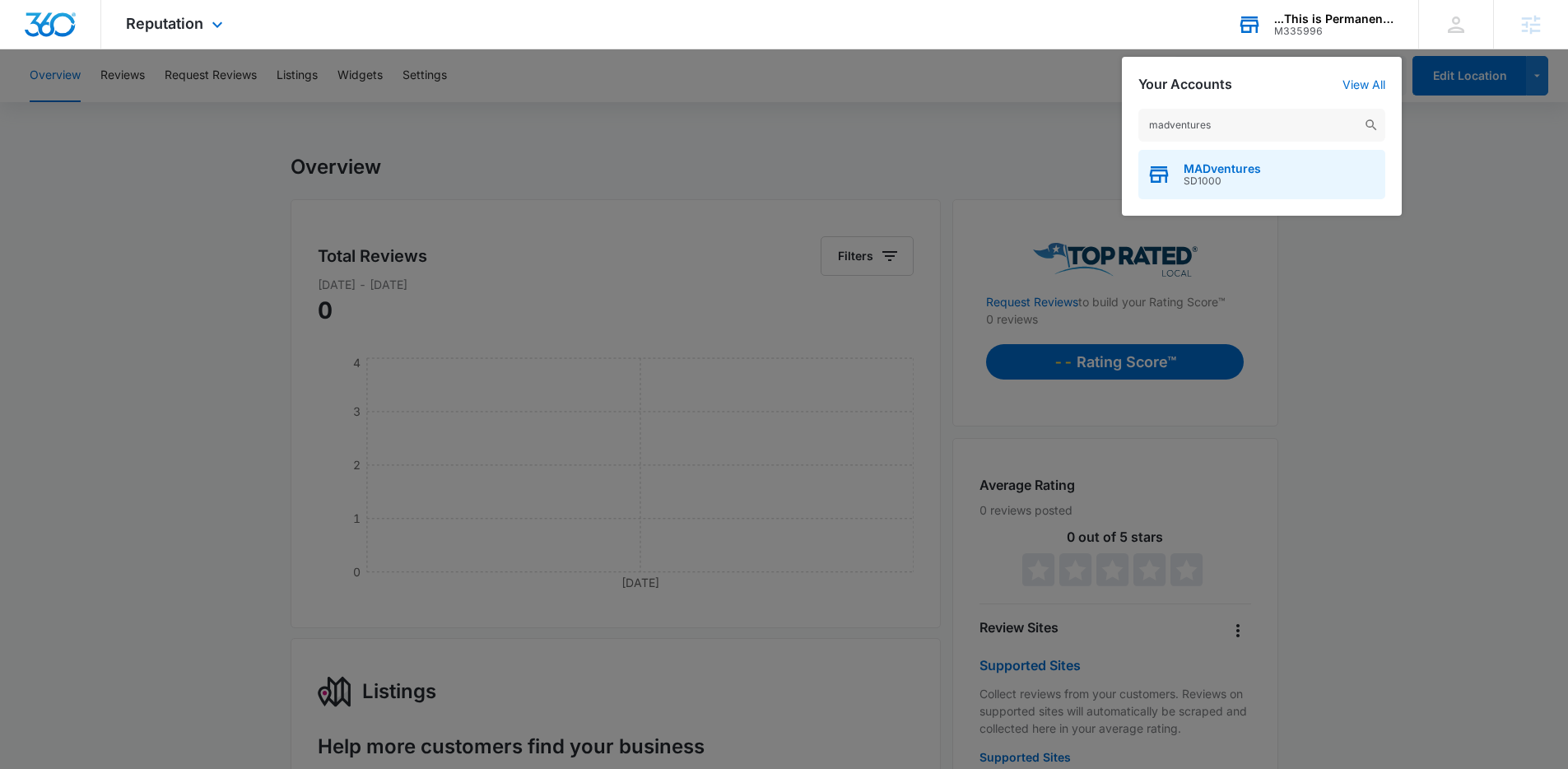
type input "madventures"
click at [1256, 165] on span "MADventures" at bounding box center [1222, 168] width 77 height 13
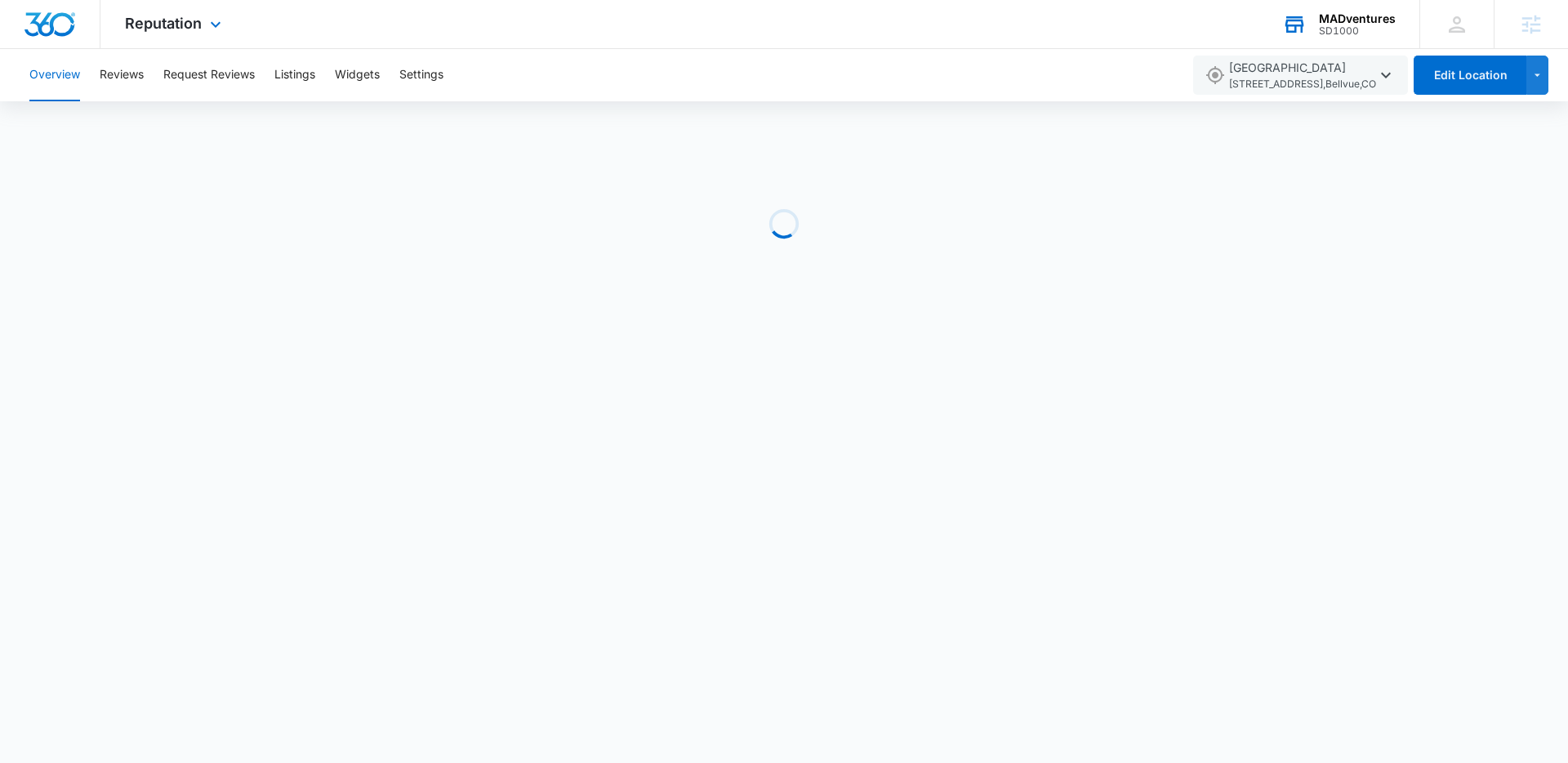
click at [27, 7] on div at bounding box center [50, 24] width 100 height 48
click at [40, 22] on img "Dashboard" at bounding box center [49, 24] width 52 height 25
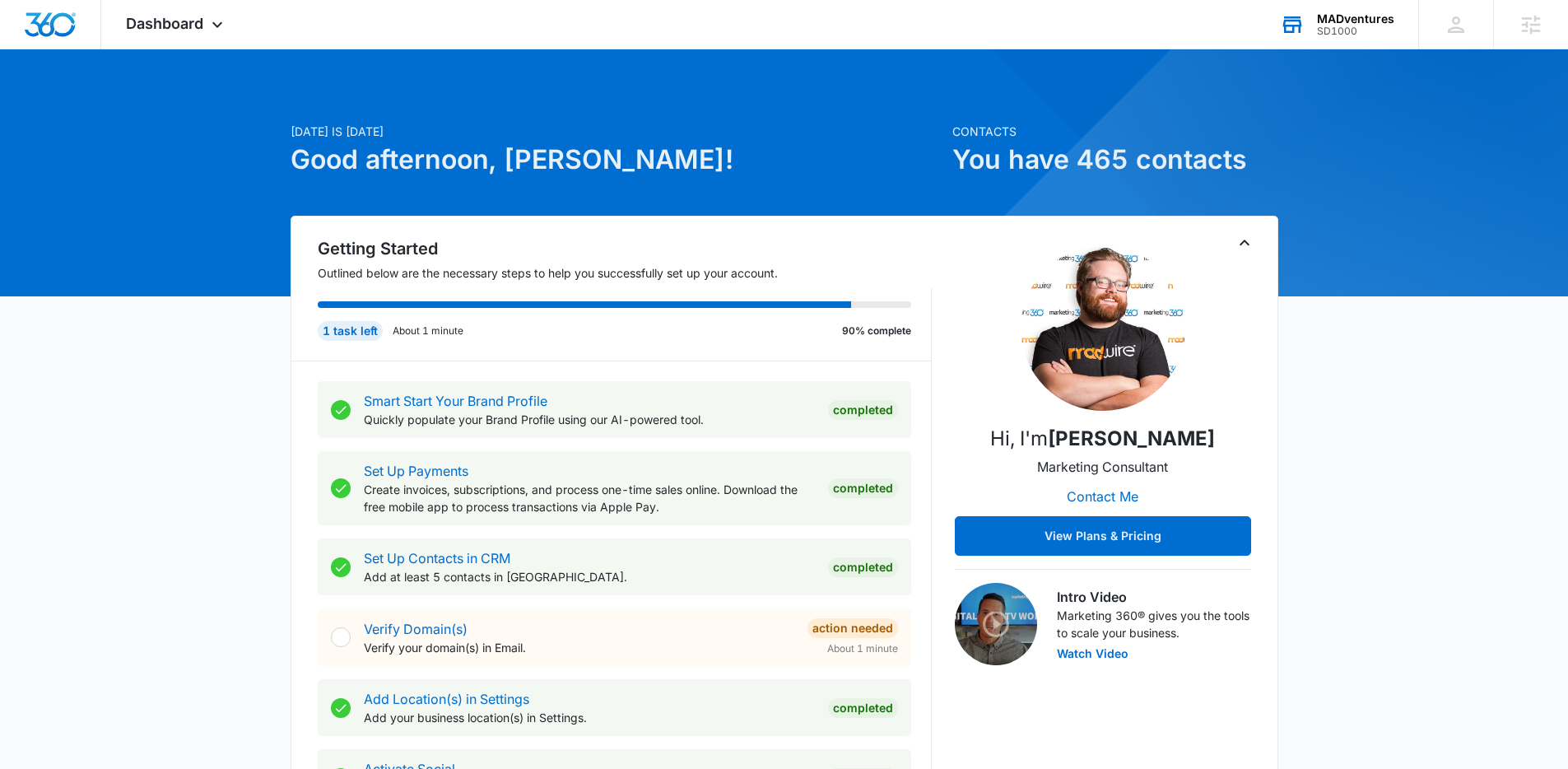
click at [1369, 27] on div "SD1000" at bounding box center [1356, 32] width 77 height 12
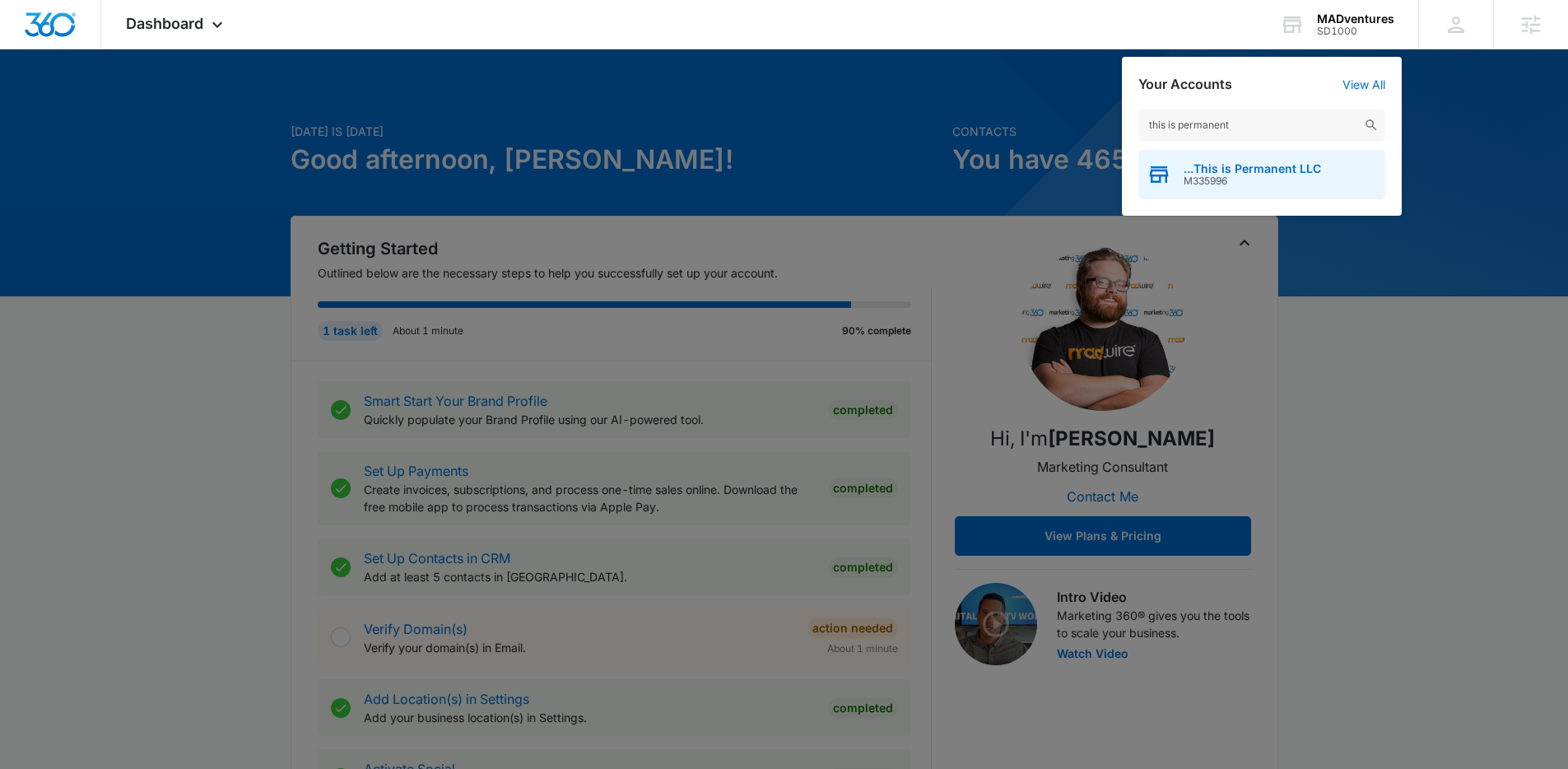
type input "this is permanent"
click at [1239, 176] on span "M335996" at bounding box center [1252, 182] width 138 height 12
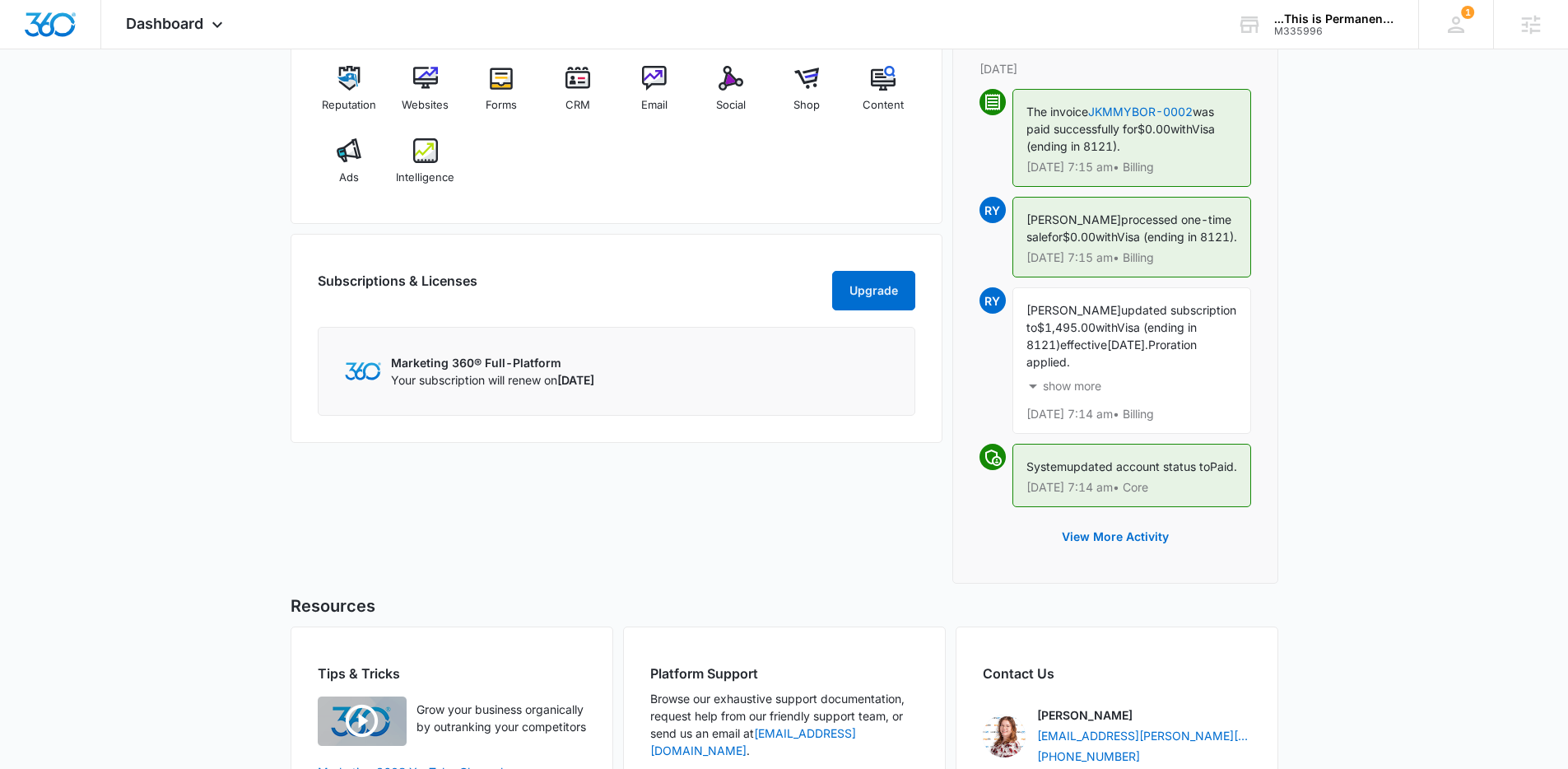
scroll to position [666, 0]
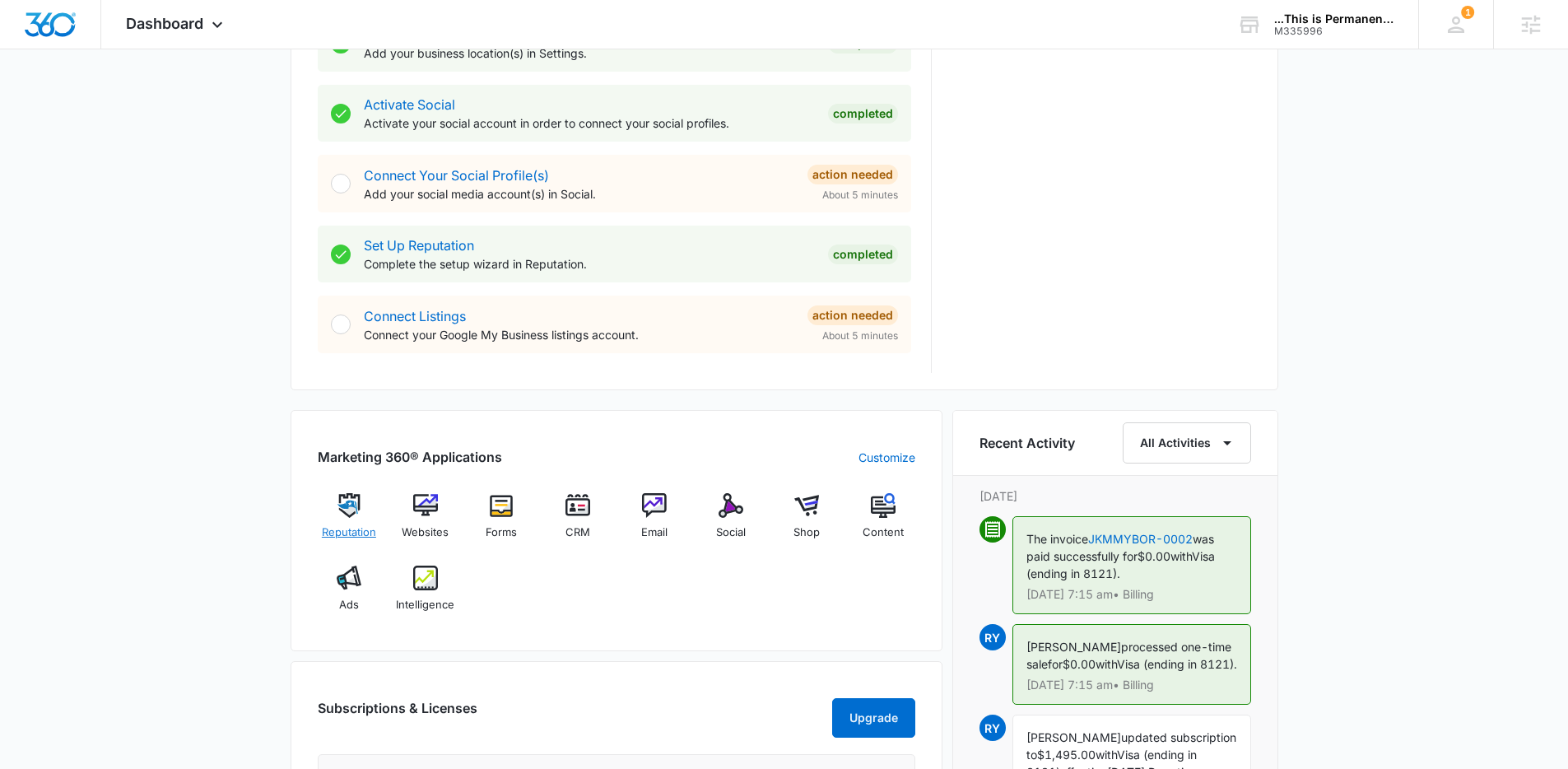
click at [365, 512] on div "Reputation" at bounding box center [349, 523] width 63 height 60
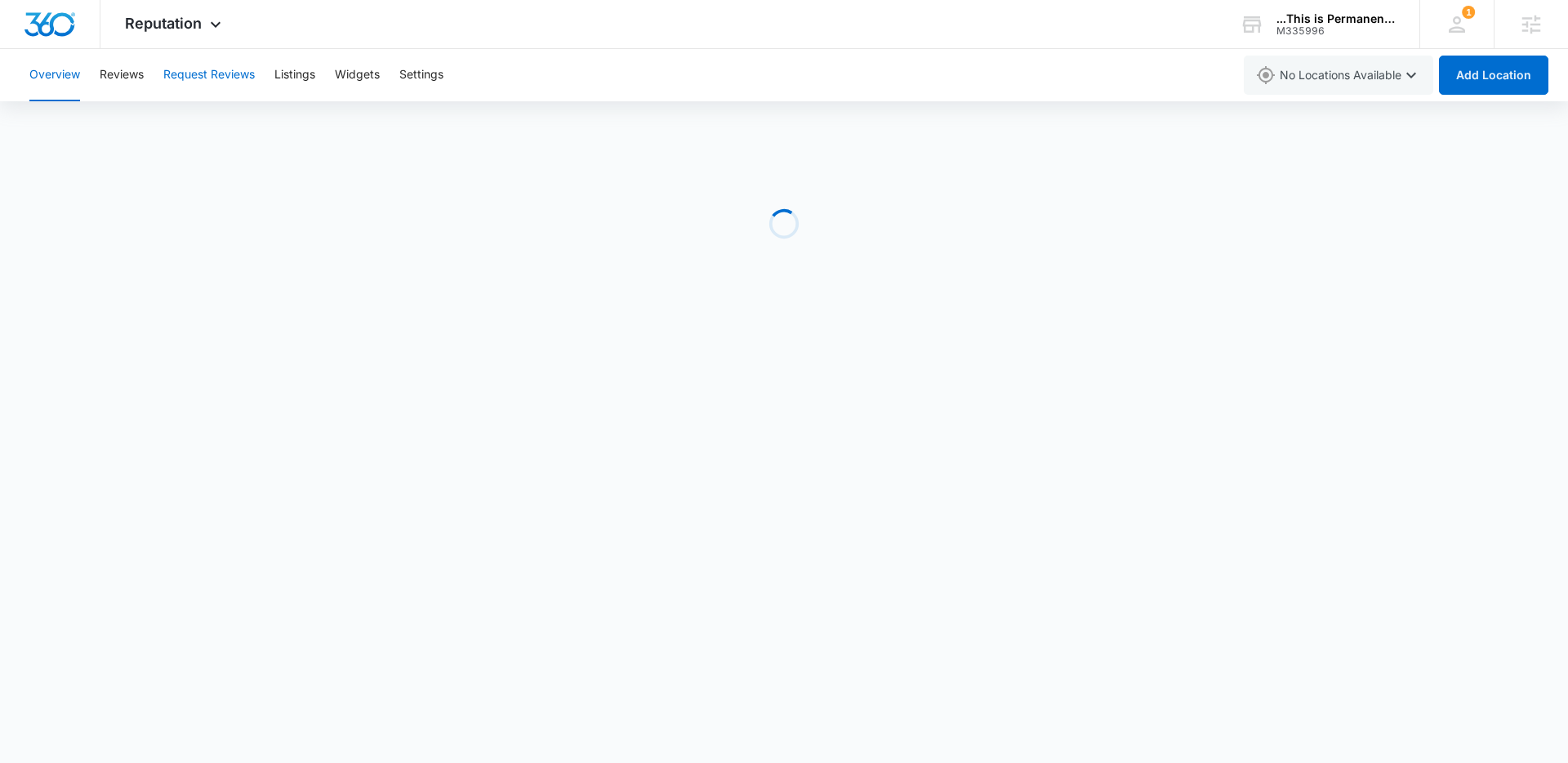
click at [221, 79] on button "Request Reviews" at bounding box center [209, 75] width 92 height 52
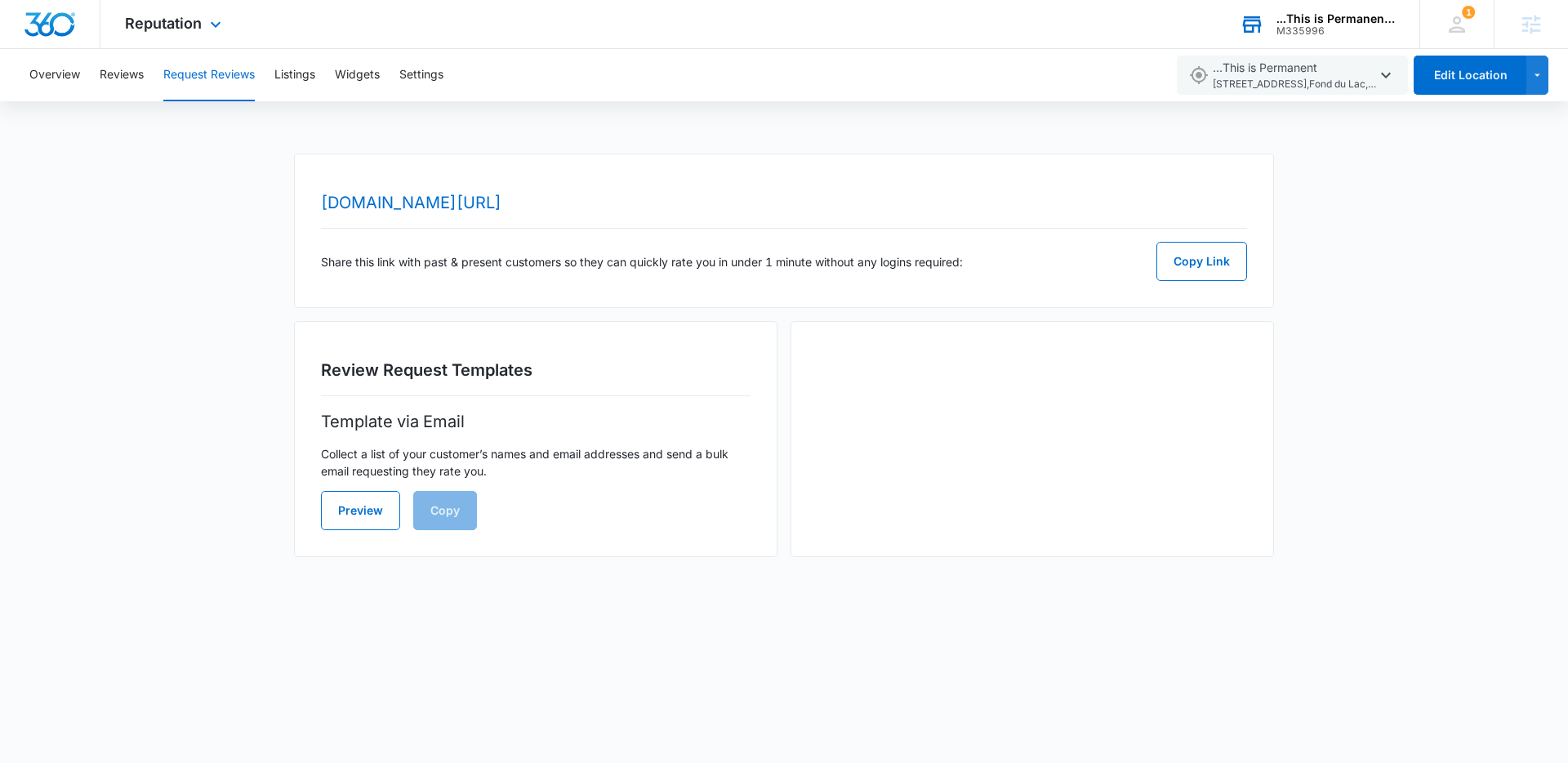
click at [1294, 10] on div "...This is Permanent LLC M335996 Your Accounts View All" at bounding box center [1317, 24] width 204 height 48
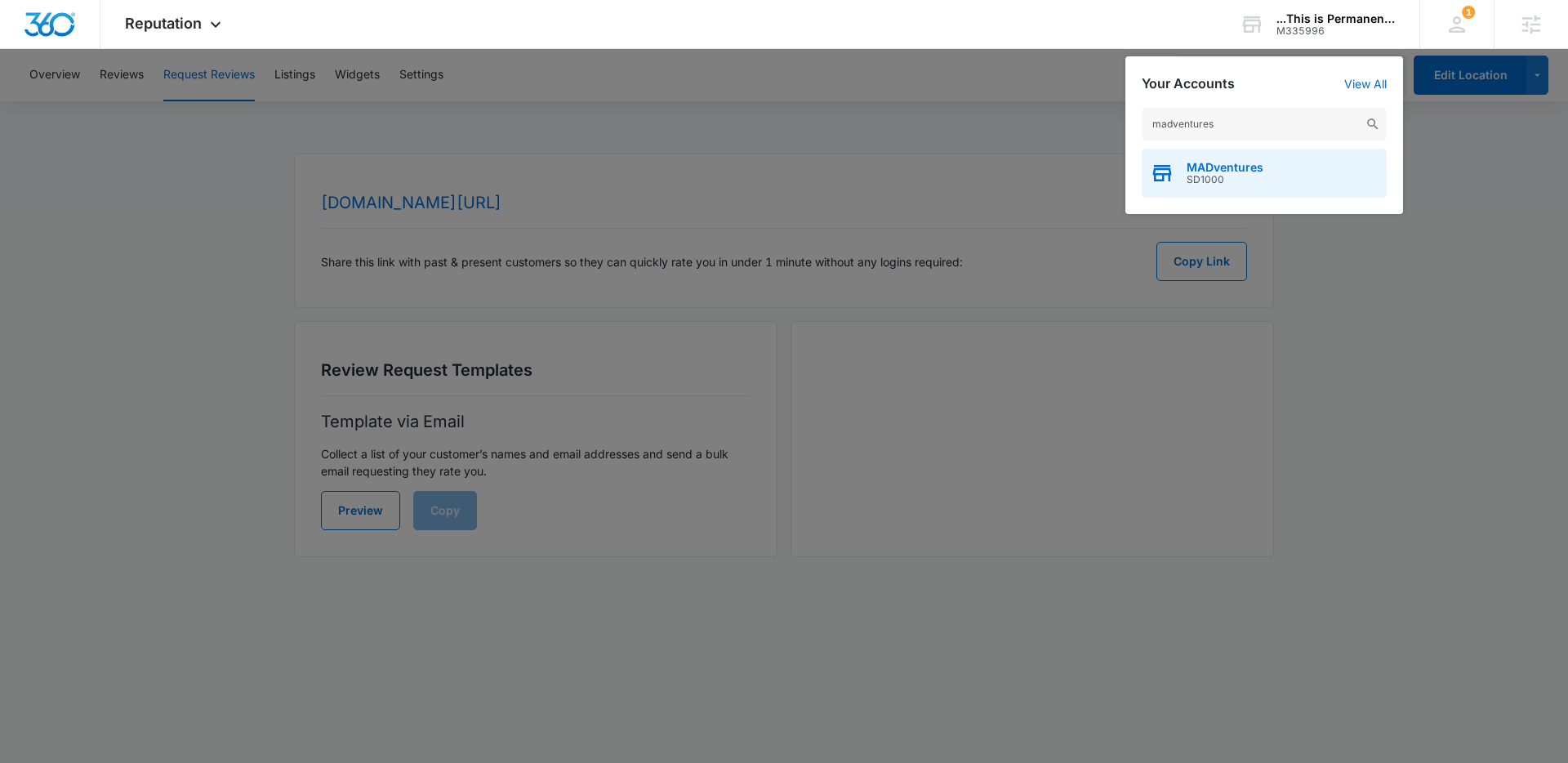
type input "madventures"
click at [1260, 172] on span "MADventures" at bounding box center [1225, 166] width 77 height 13
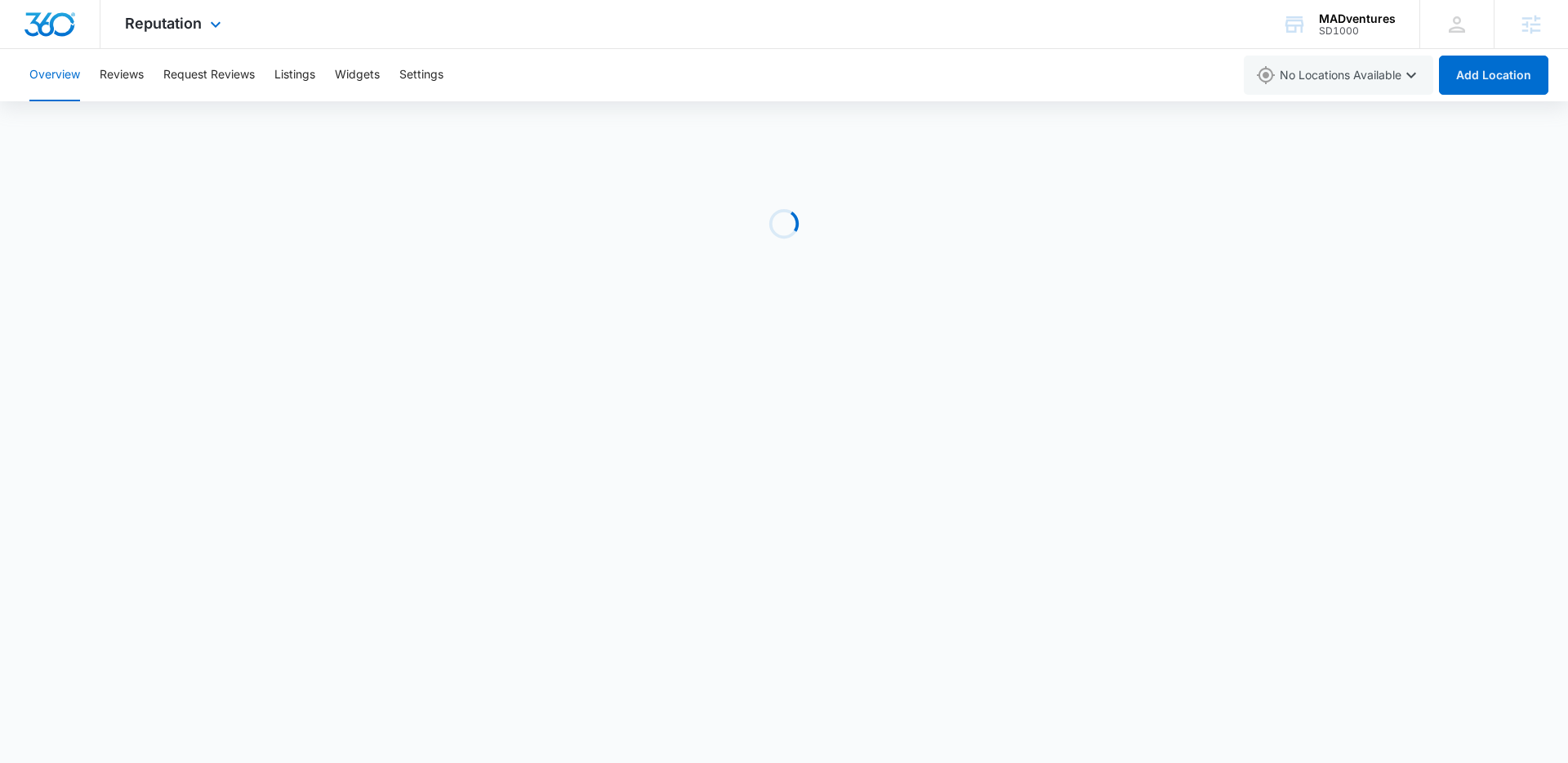
click at [38, 13] on img "Dashboard" at bounding box center [49, 24] width 52 height 25
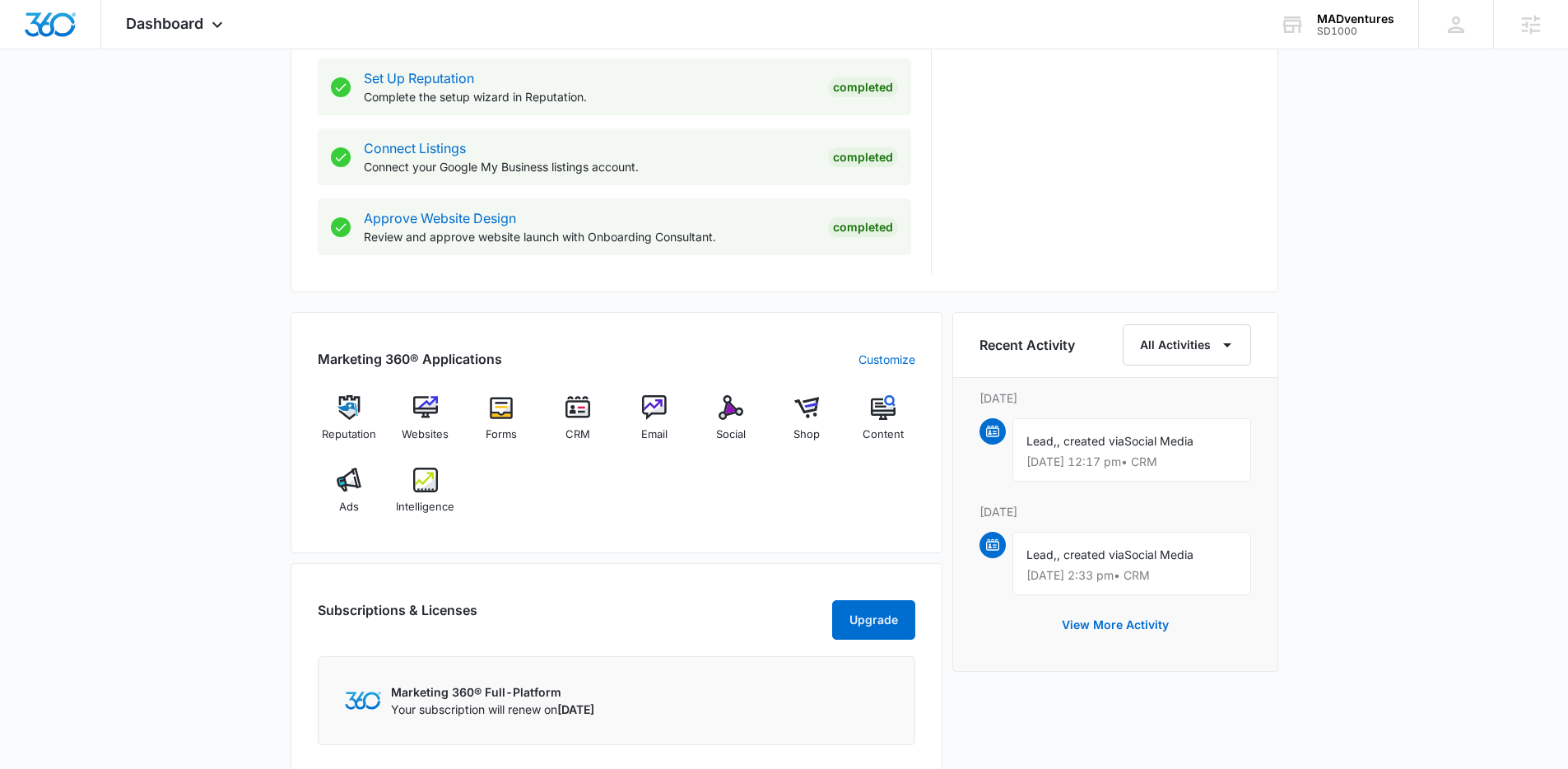
scroll to position [835, 0]
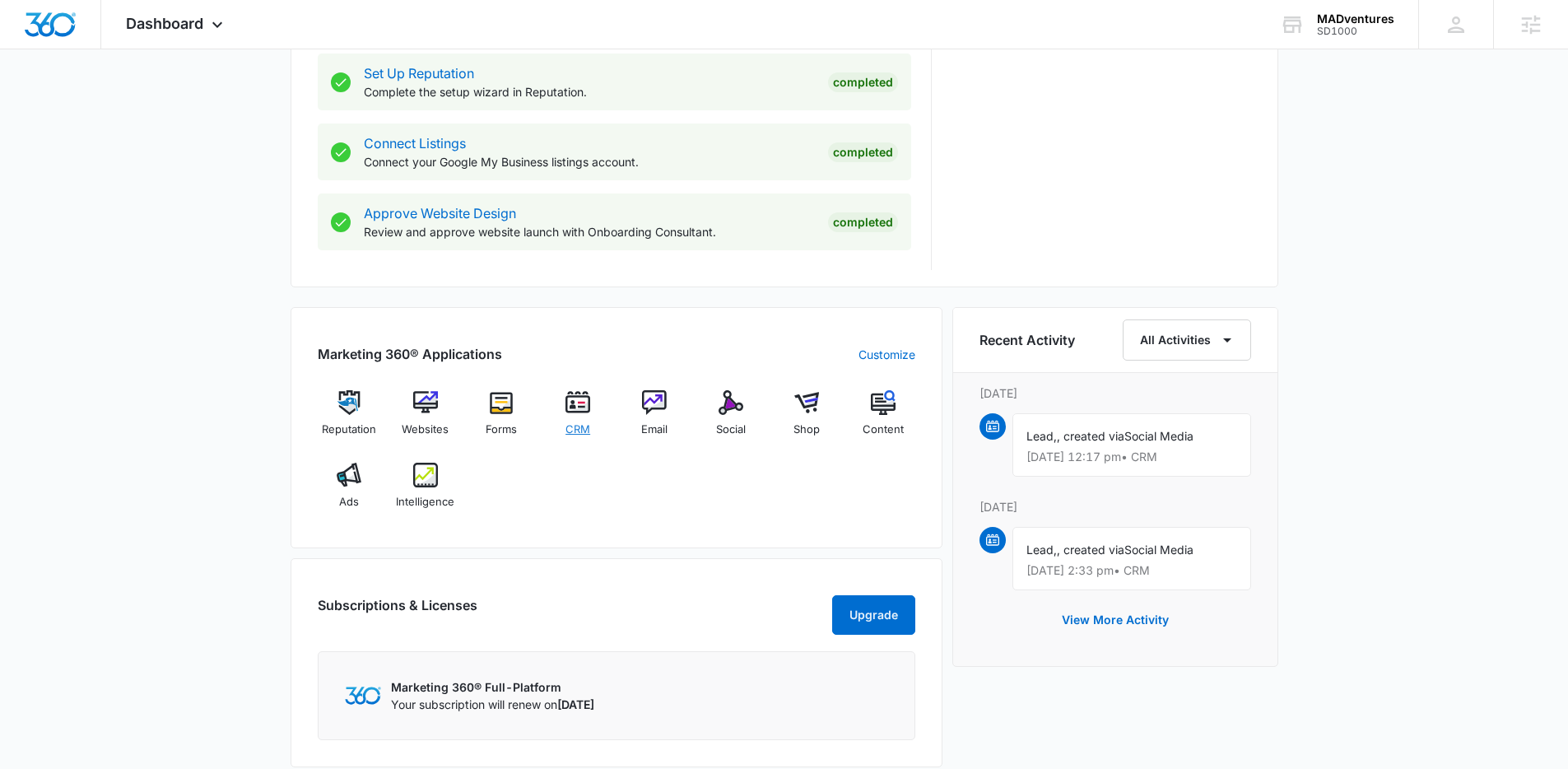
click at [582, 407] on img at bounding box center [577, 402] width 25 height 25
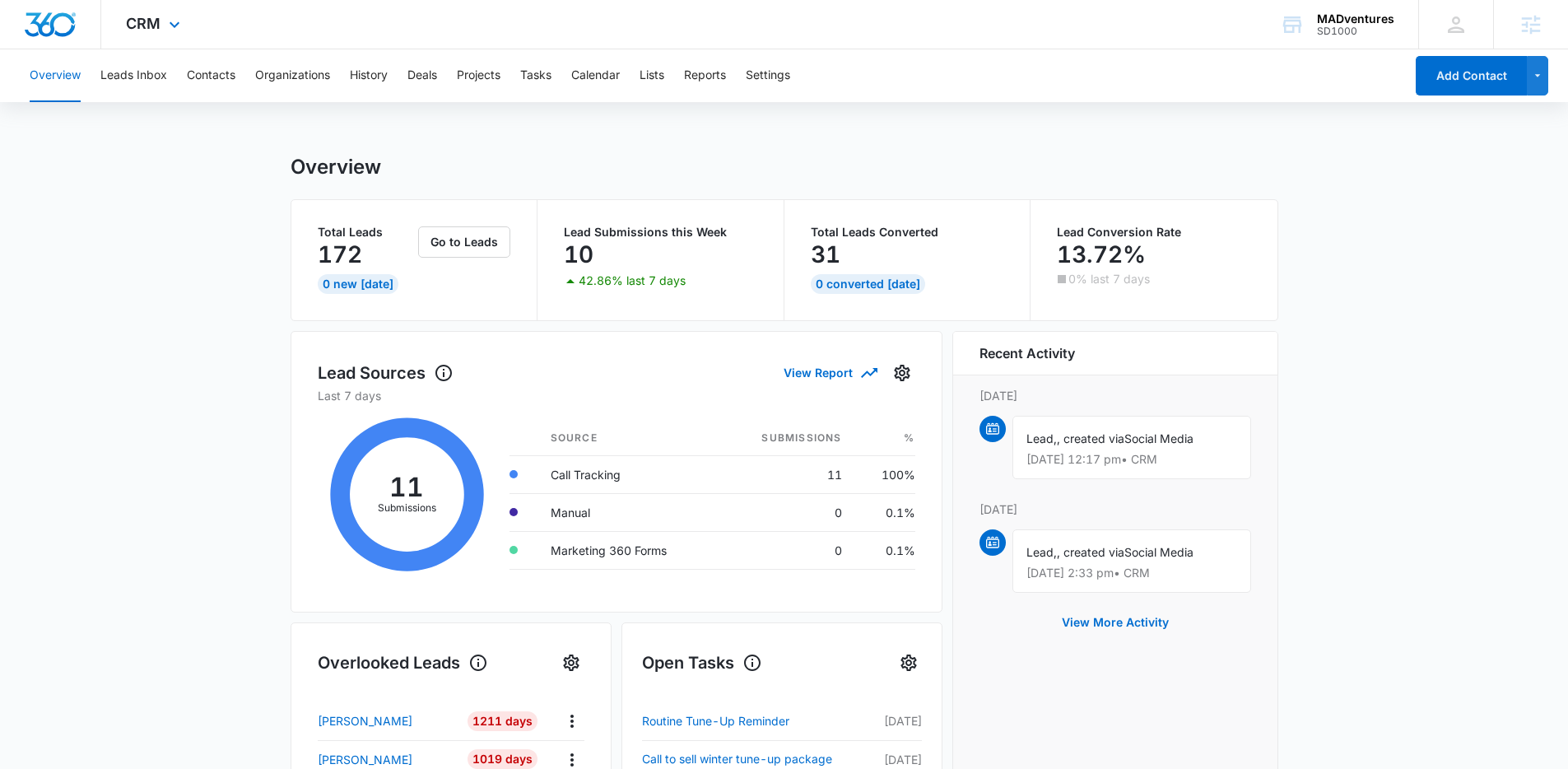
click at [43, 17] on img "Dashboard" at bounding box center [50, 24] width 53 height 25
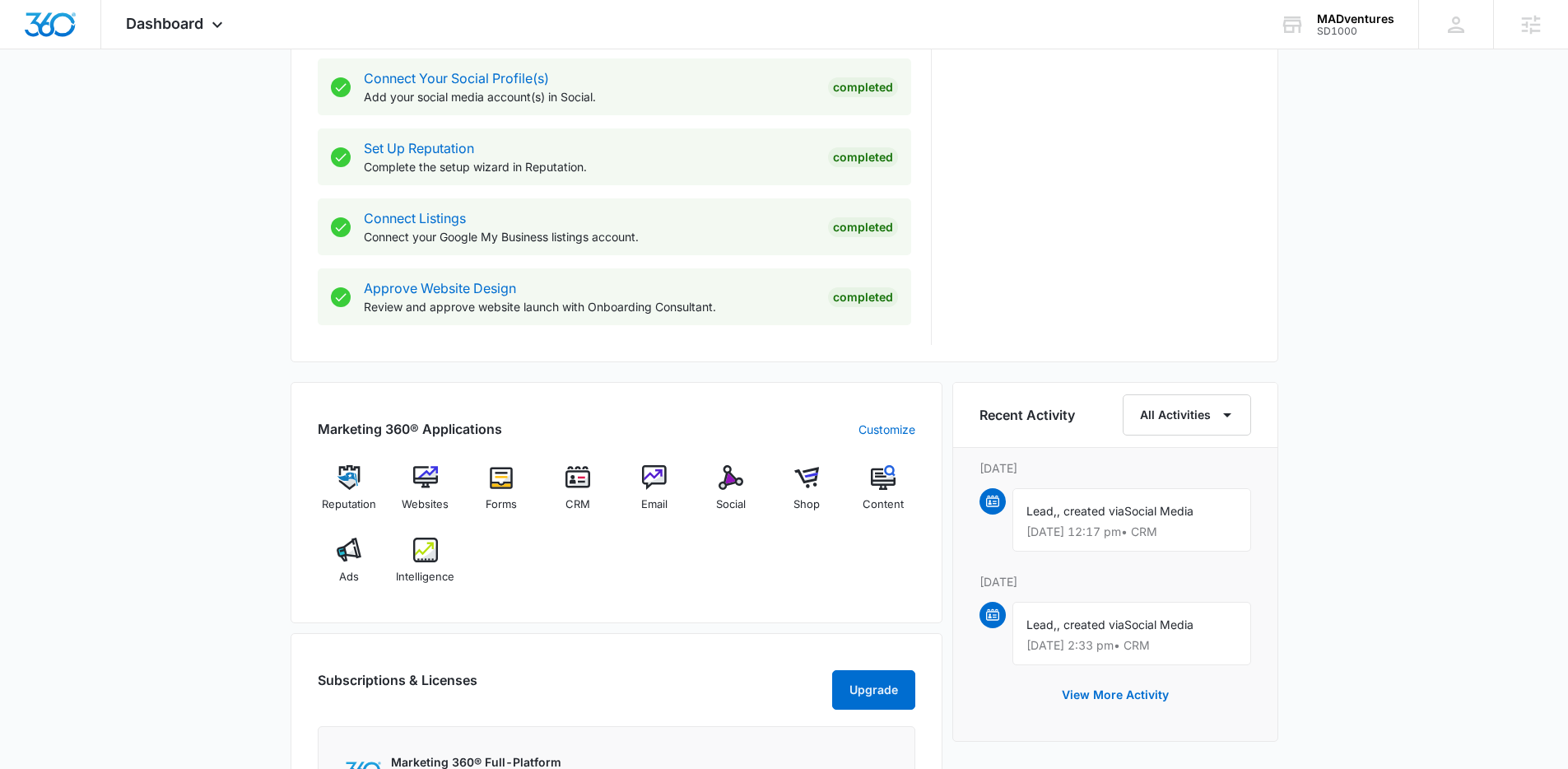
scroll to position [790, 0]
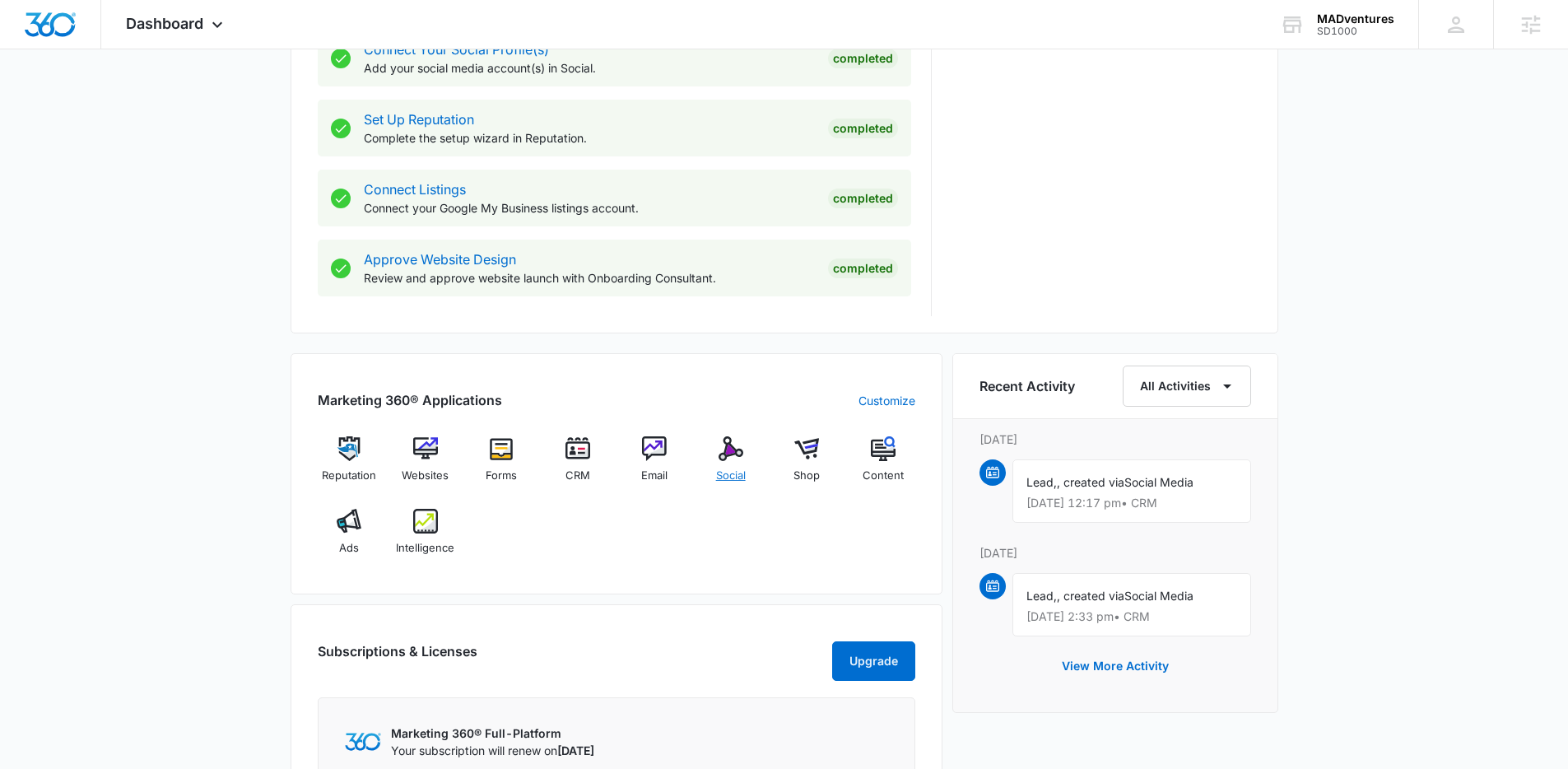
click at [728, 457] on img at bounding box center [730, 449] width 25 height 25
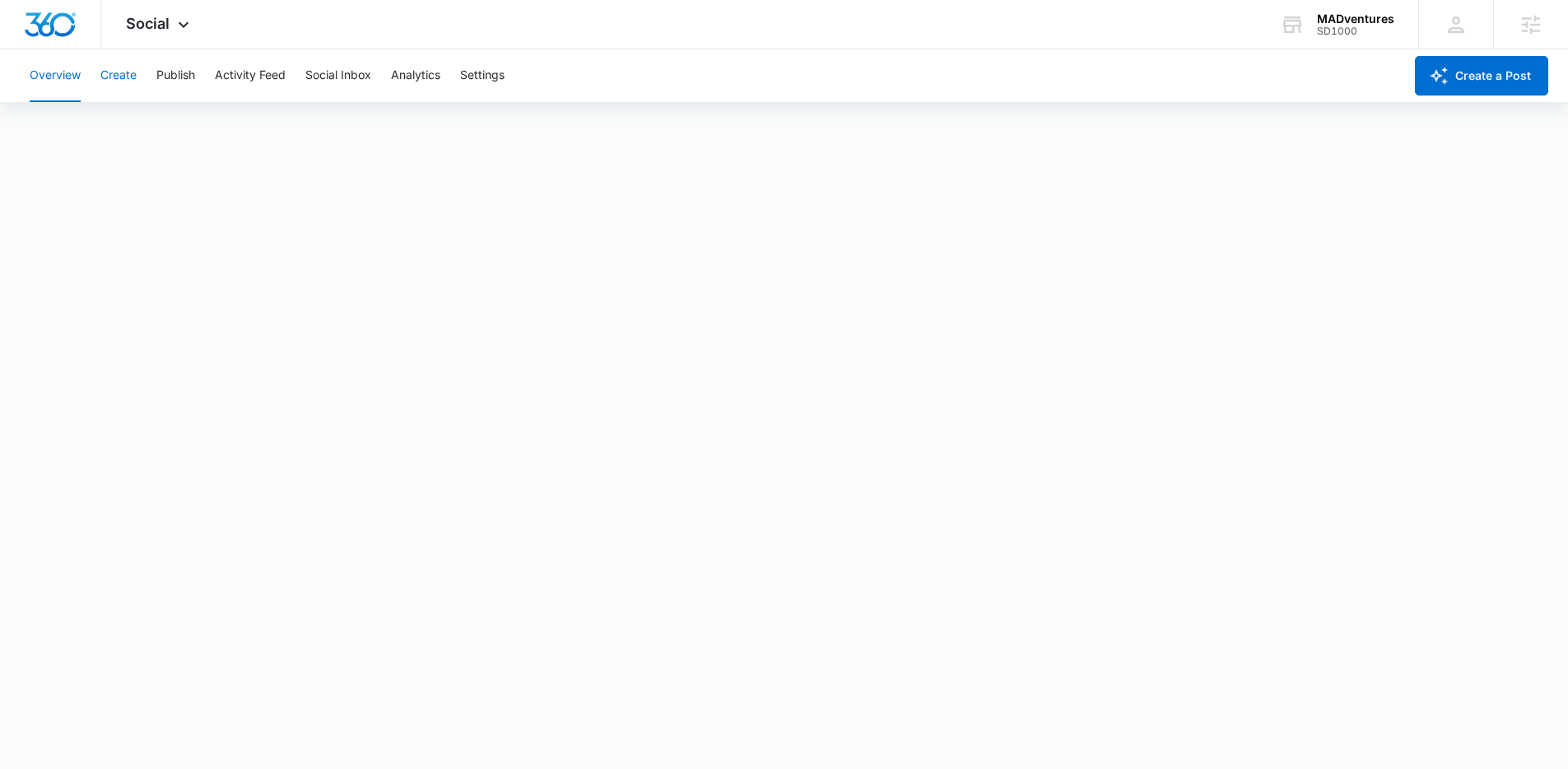
click at [114, 89] on button "Create" at bounding box center [118, 75] width 37 height 53
click at [175, 76] on button "Publish" at bounding box center [176, 75] width 39 height 53
click at [251, 72] on button "Activity Feed" at bounding box center [250, 75] width 70 height 53
click at [343, 65] on button "Social Inbox" at bounding box center [338, 75] width 65 height 53
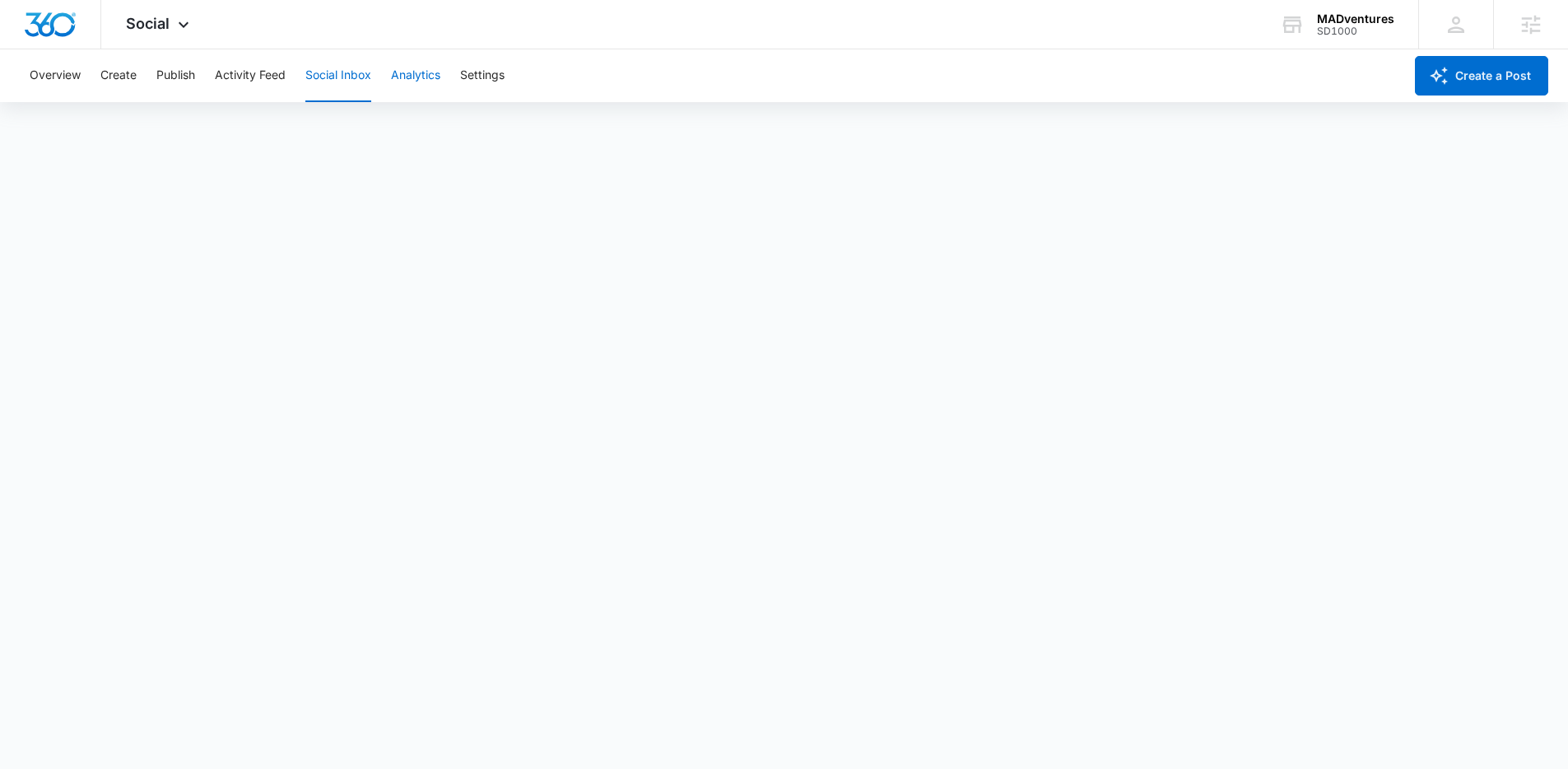
click at [415, 75] on button "Analytics" at bounding box center [416, 75] width 50 height 53
click at [49, 28] on img "Dashboard" at bounding box center [50, 24] width 53 height 25
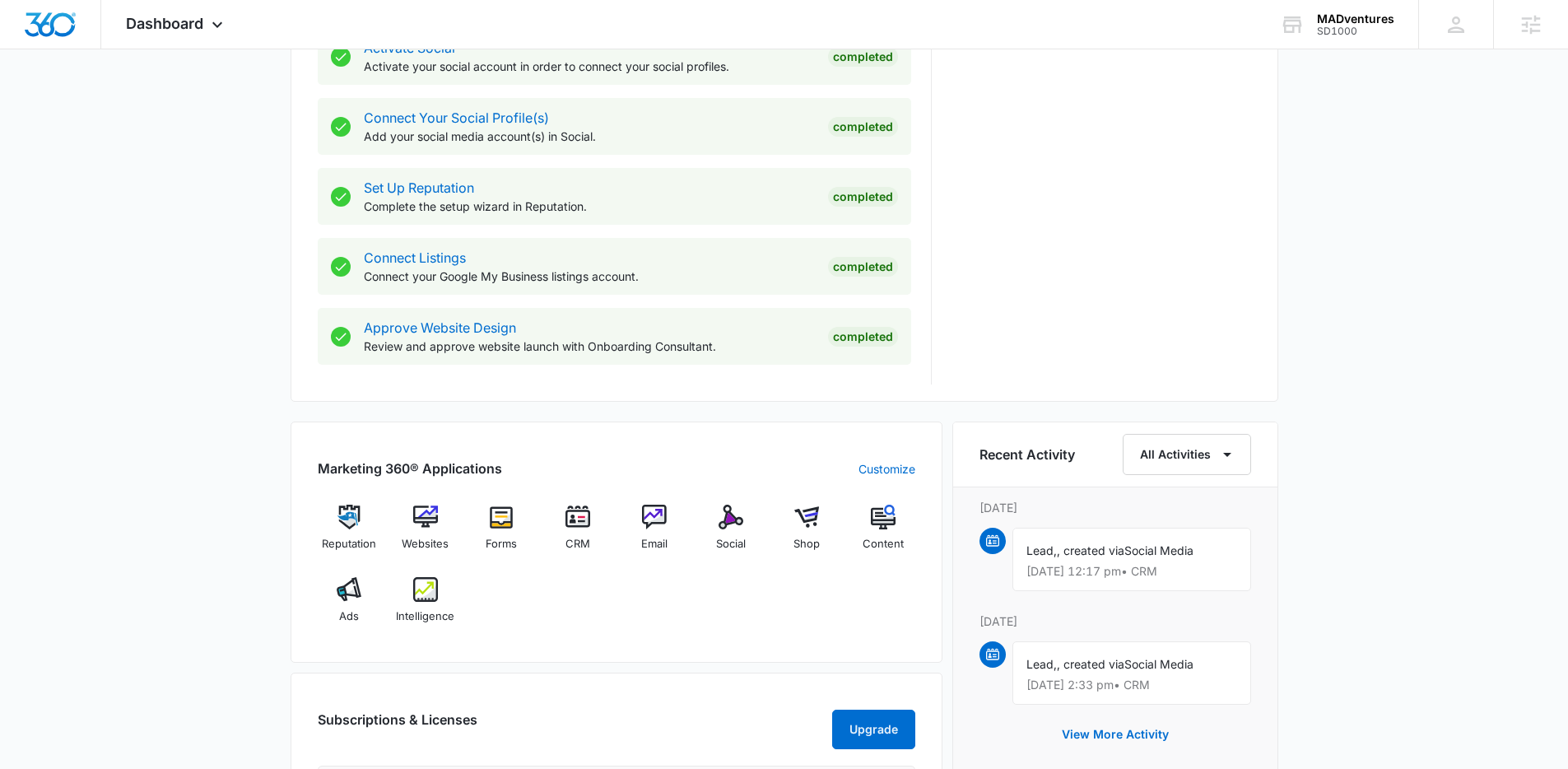
scroll to position [782, 0]
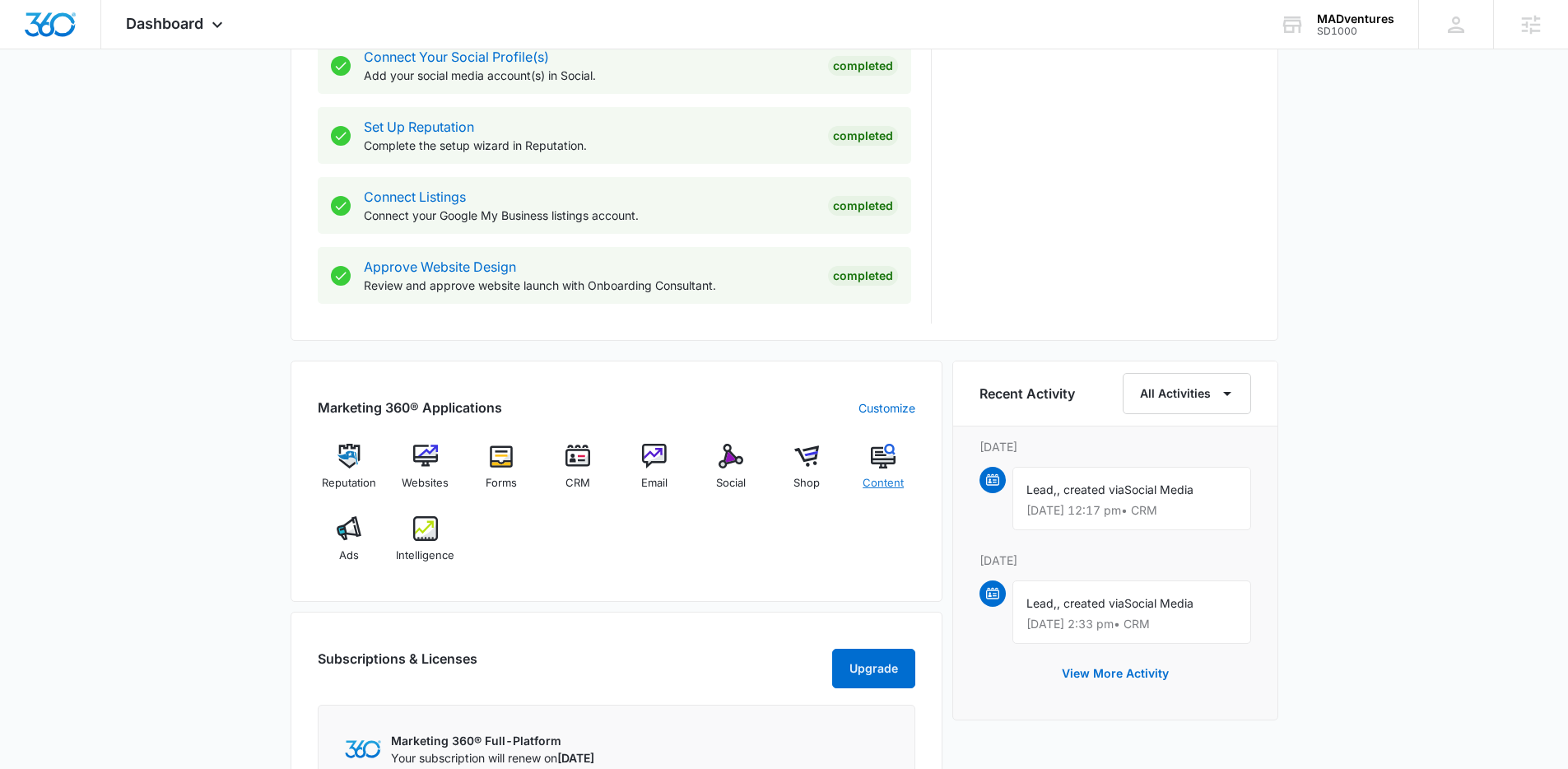
click at [890, 479] on span "Content" at bounding box center [883, 483] width 41 height 17
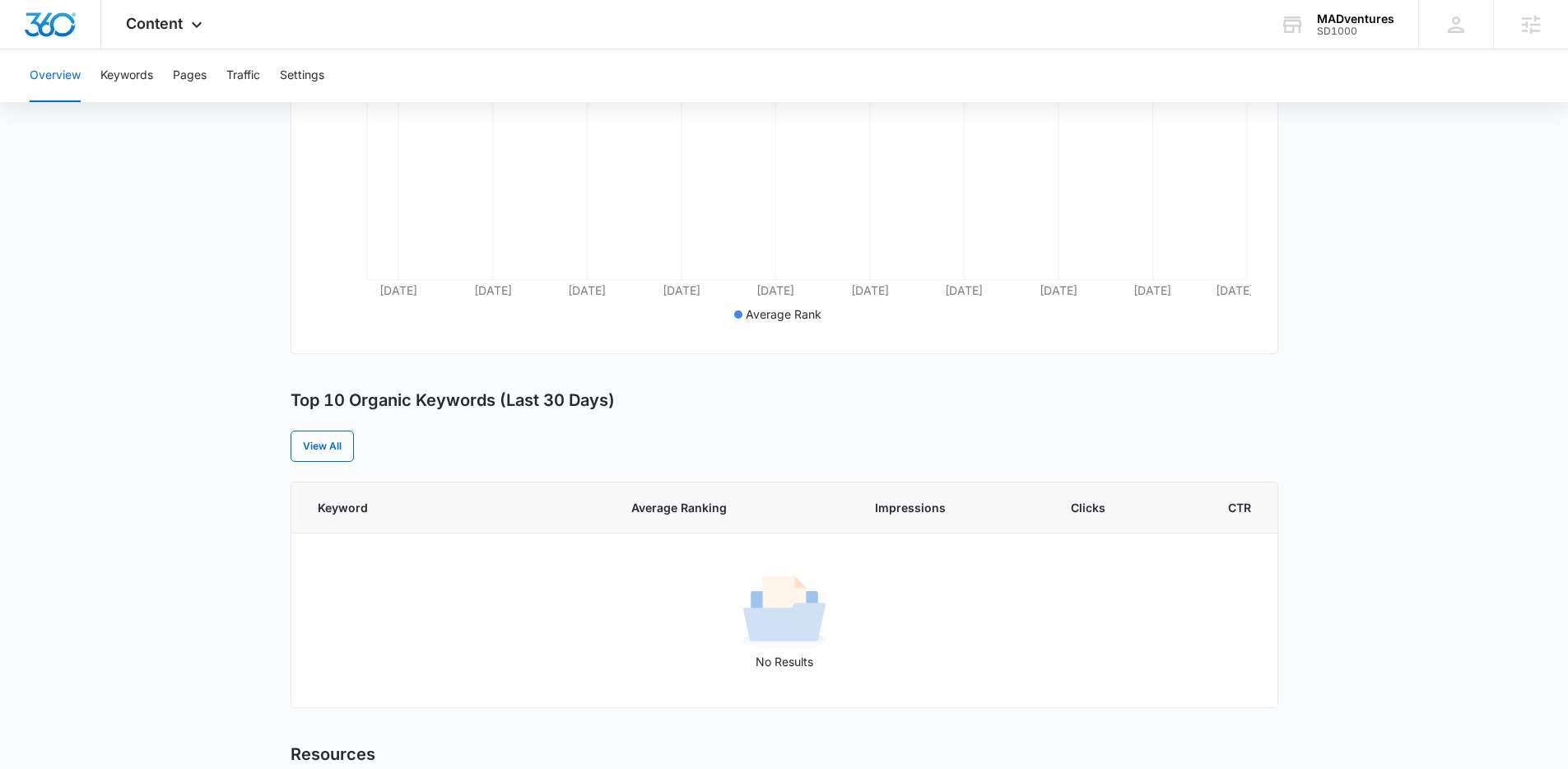
scroll to position [409, 0]
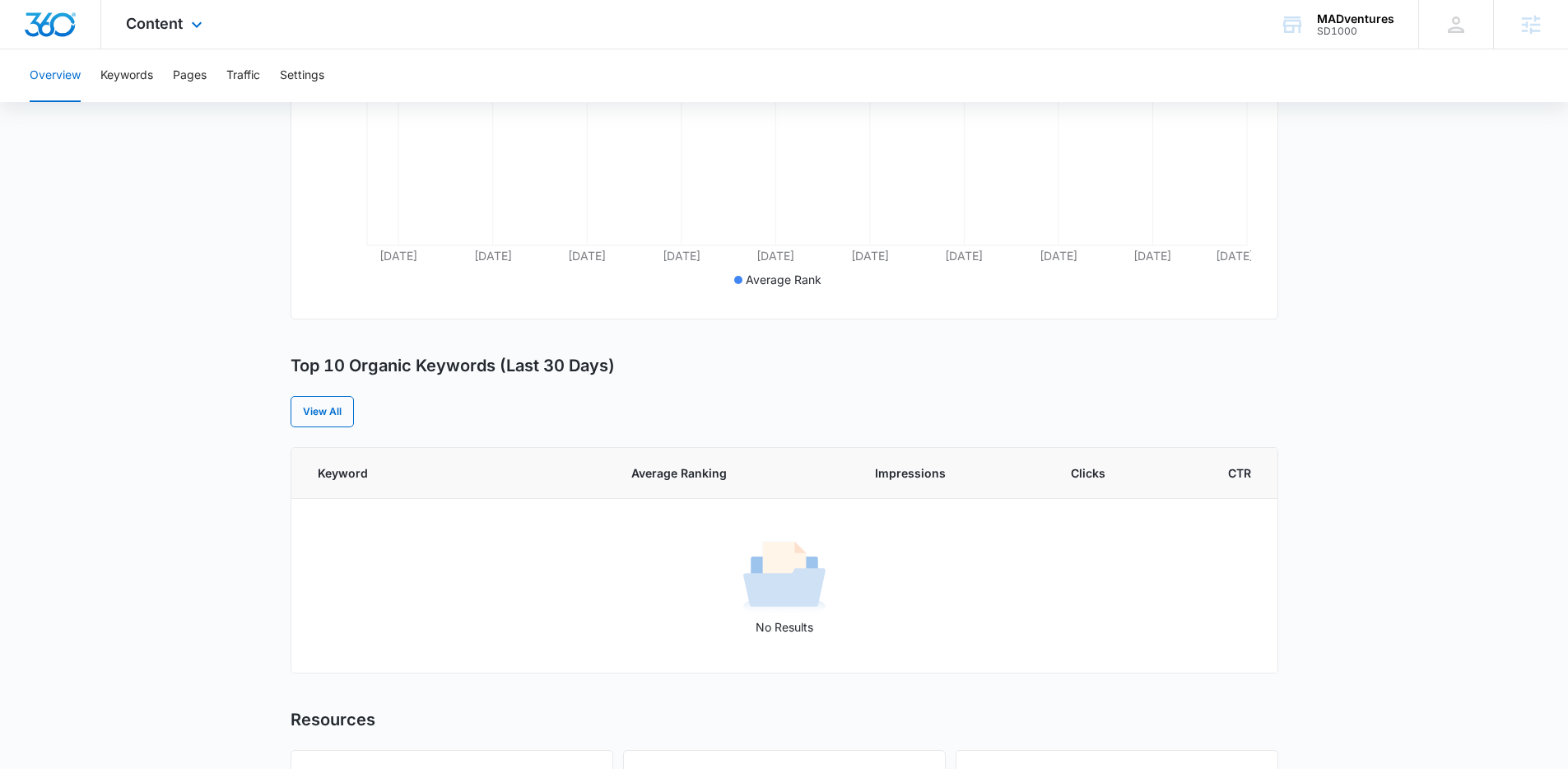
click at [45, 27] on img "Dashboard" at bounding box center [50, 24] width 53 height 25
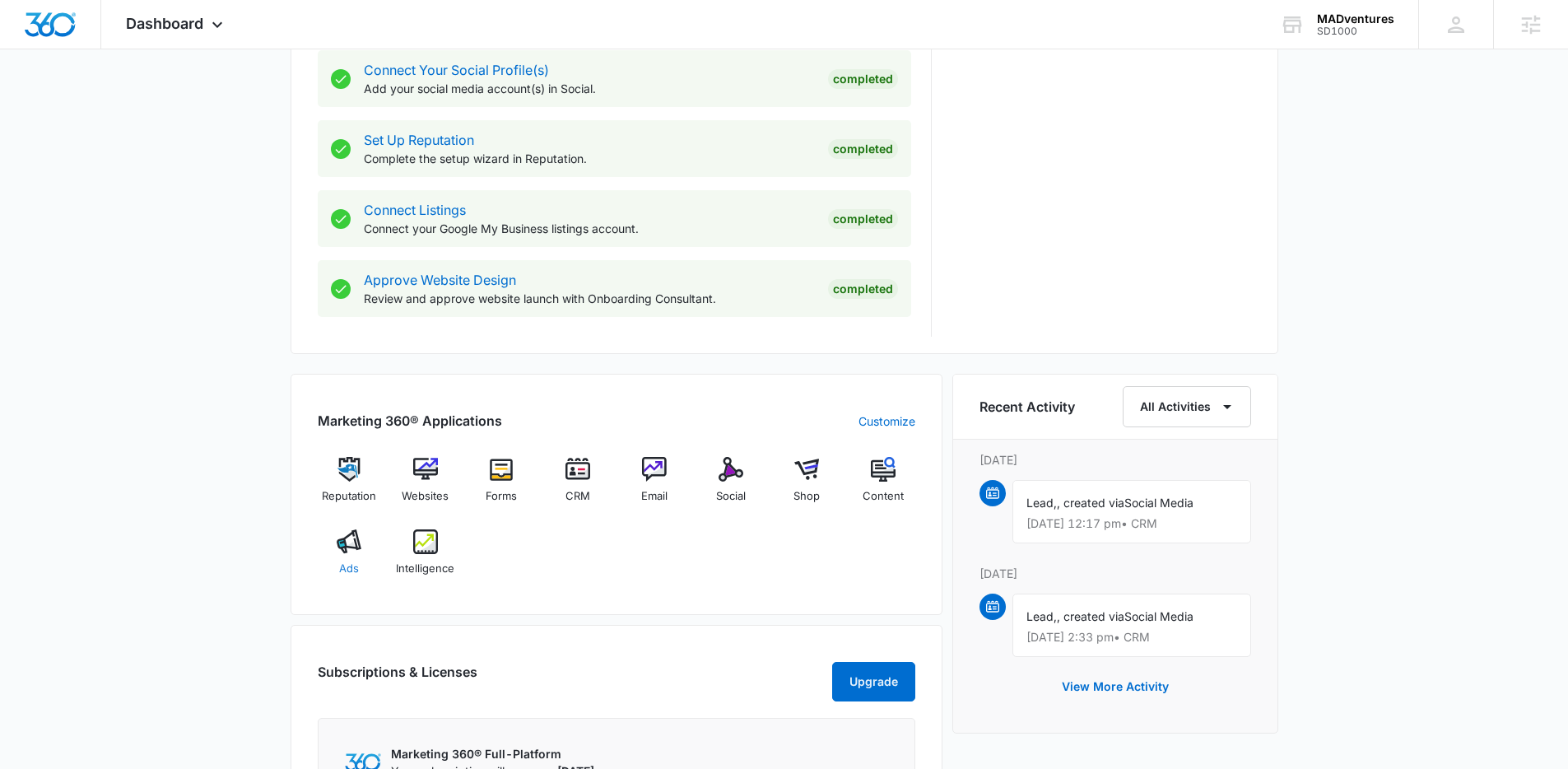
scroll to position [778, 0]
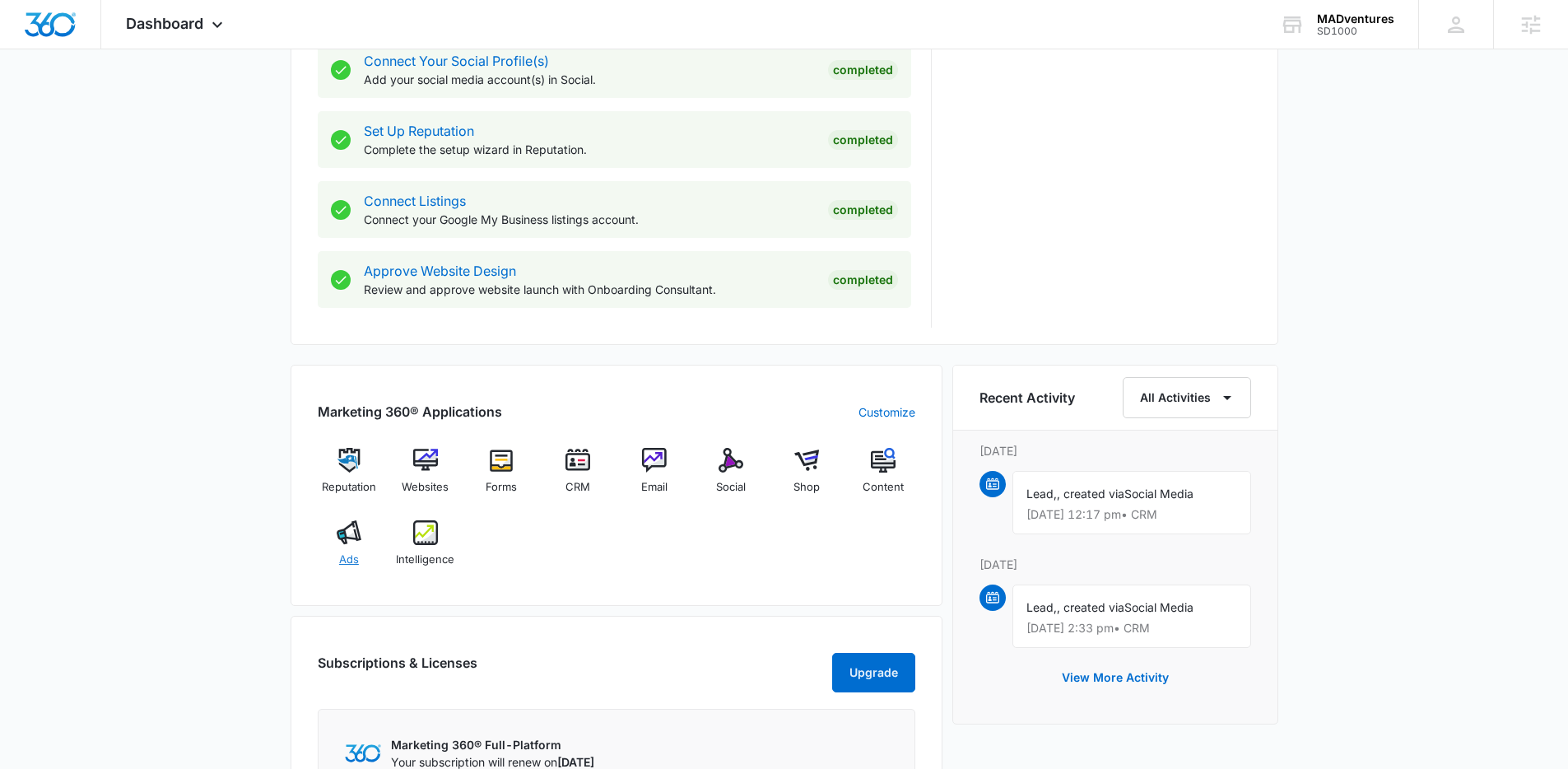
click at [356, 530] on img at bounding box center [348, 532] width 25 height 25
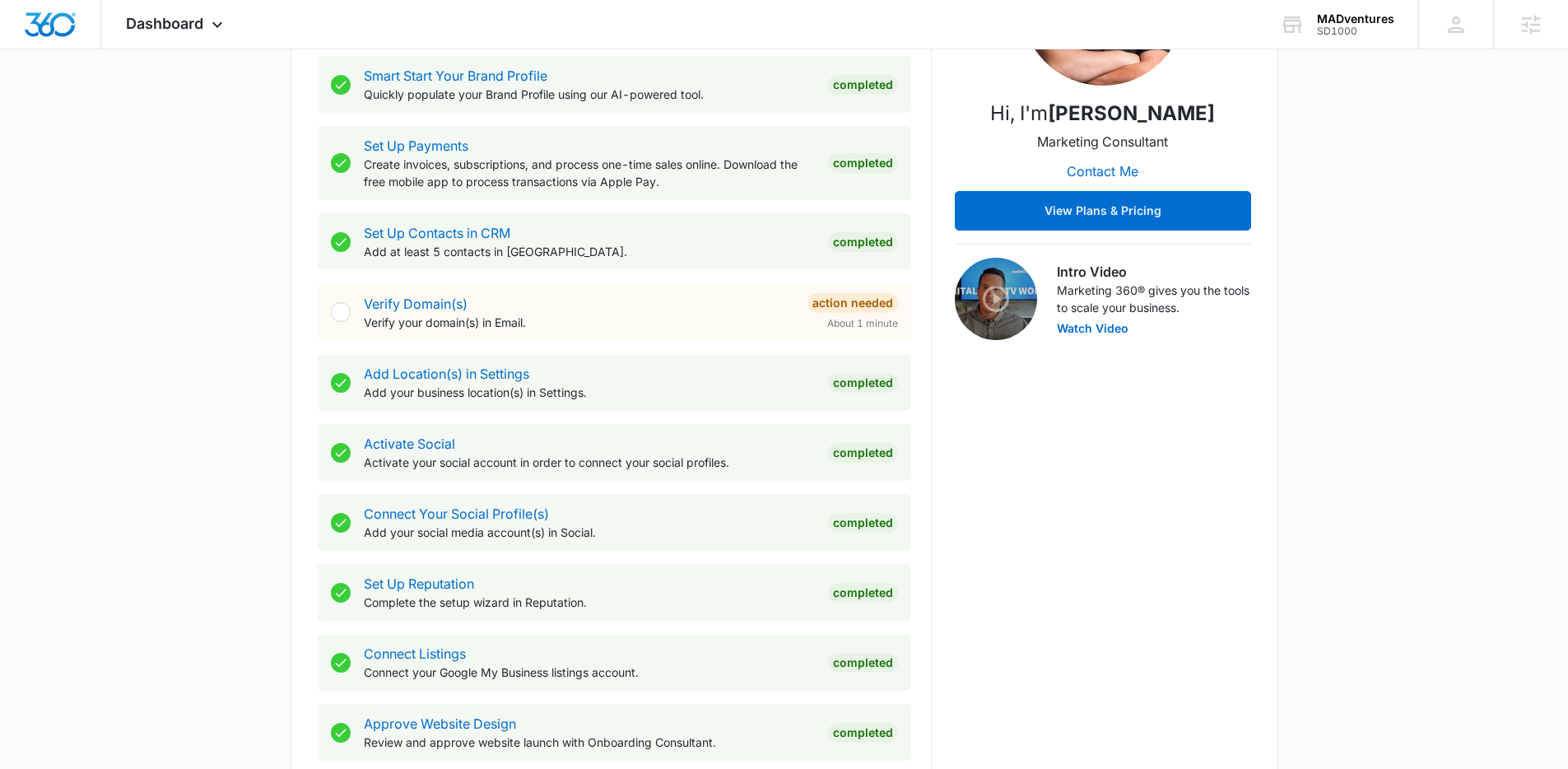
scroll to position [835, 0]
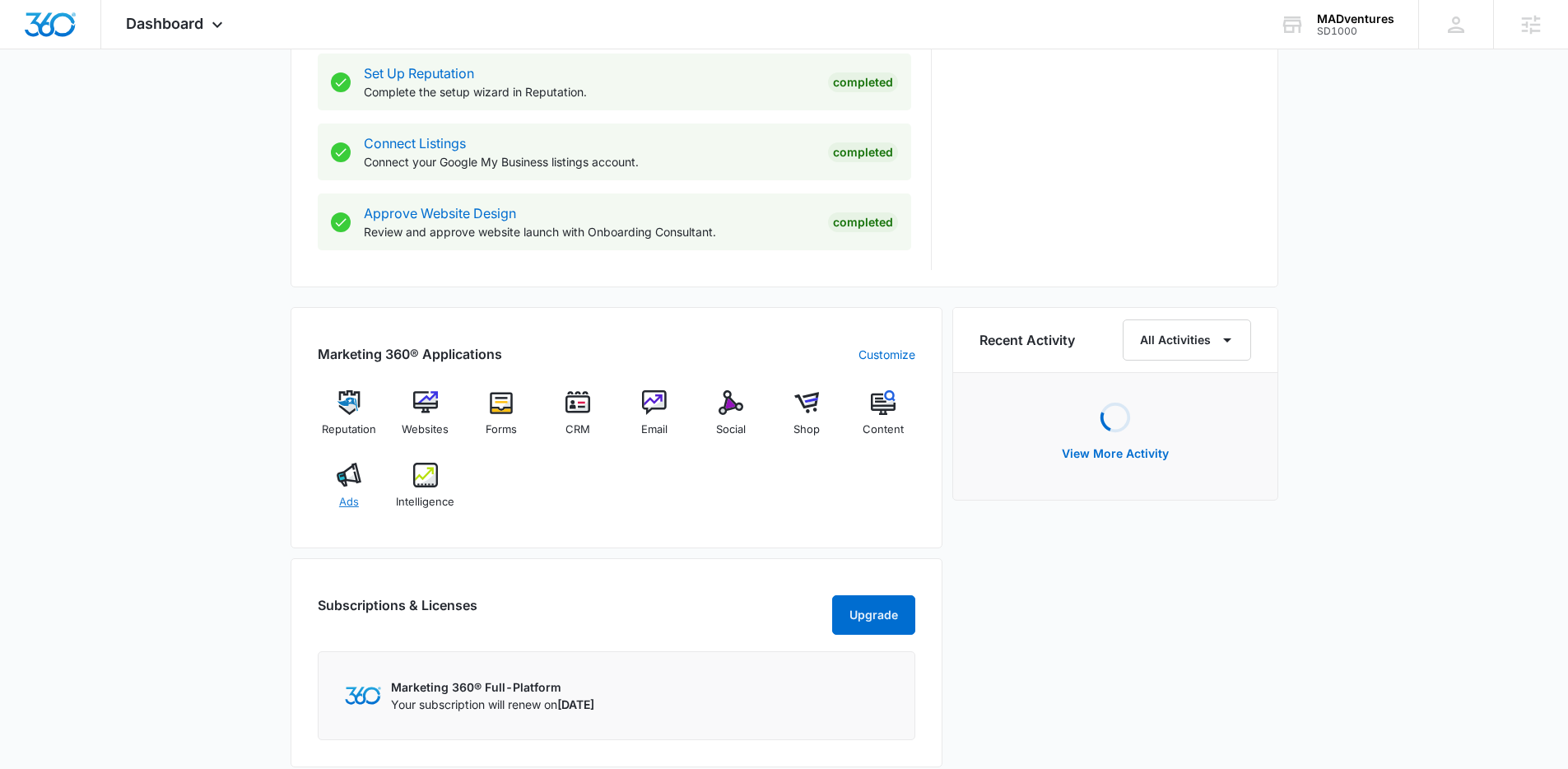
click at [361, 489] on div "Ads" at bounding box center [349, 492] width 63 height 60
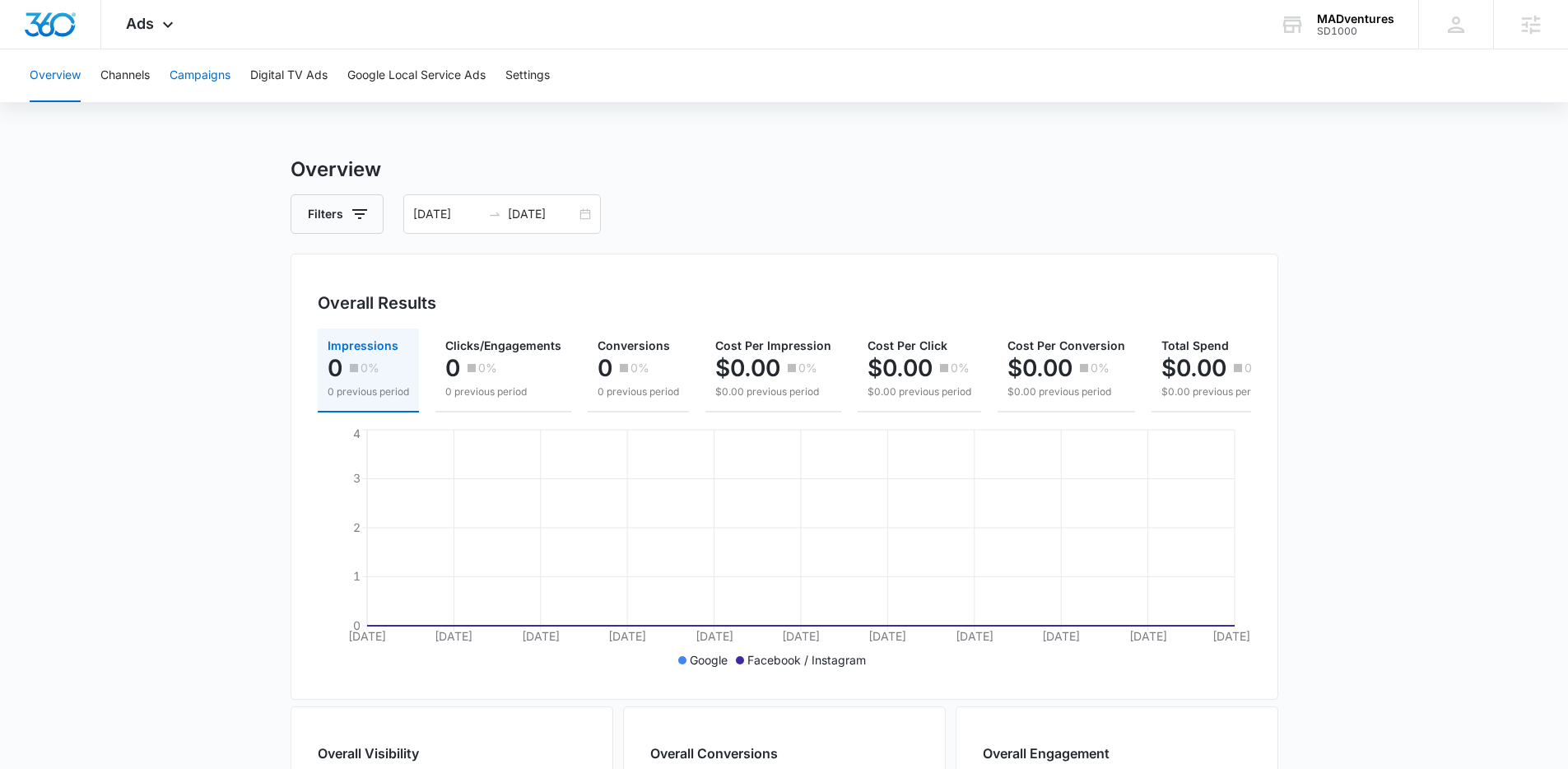
click at [202, 79] on button "Campaigns" at bounding box center [199, 75] width 60 height 53
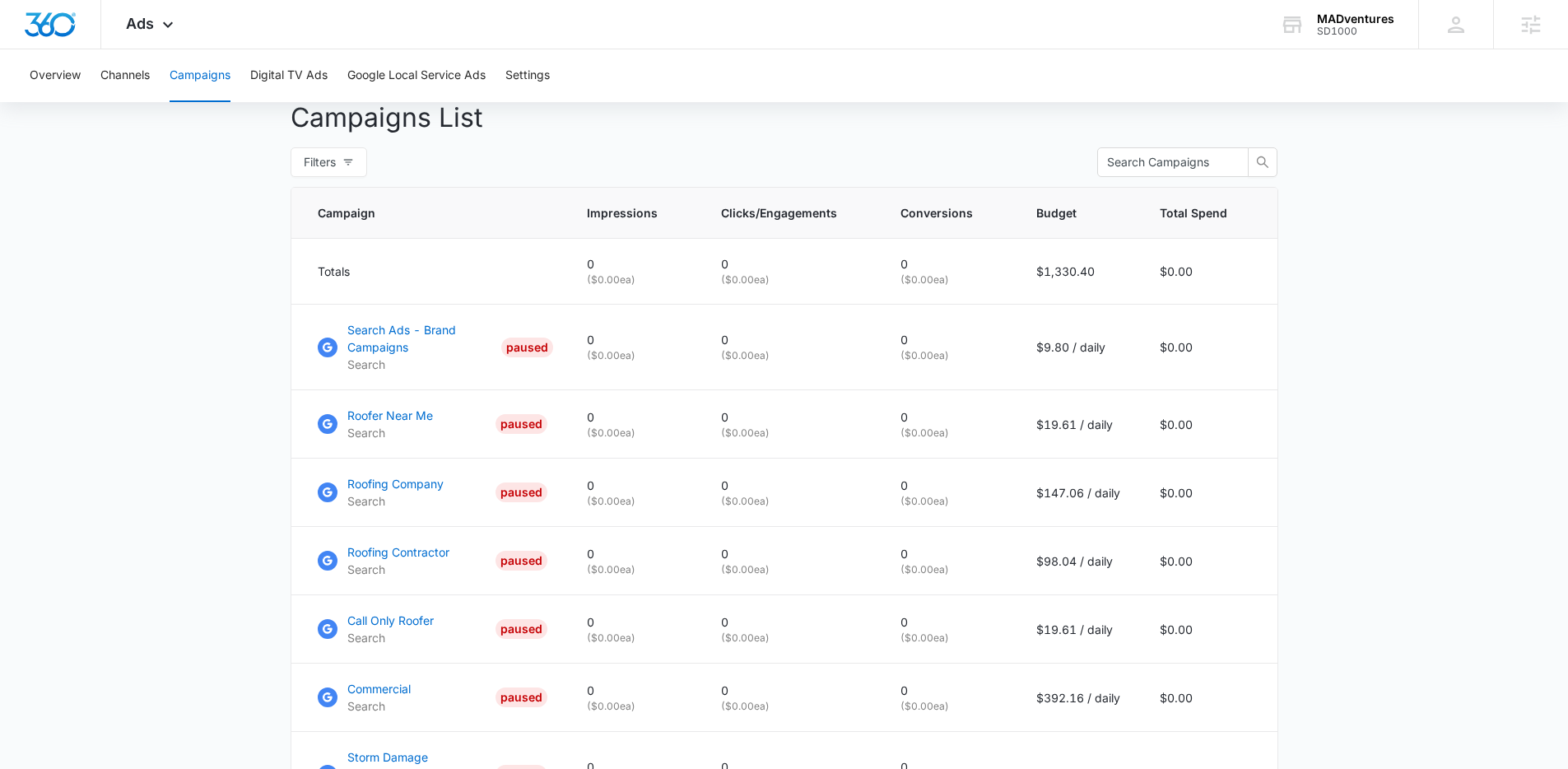
scroll to position [662, 0]
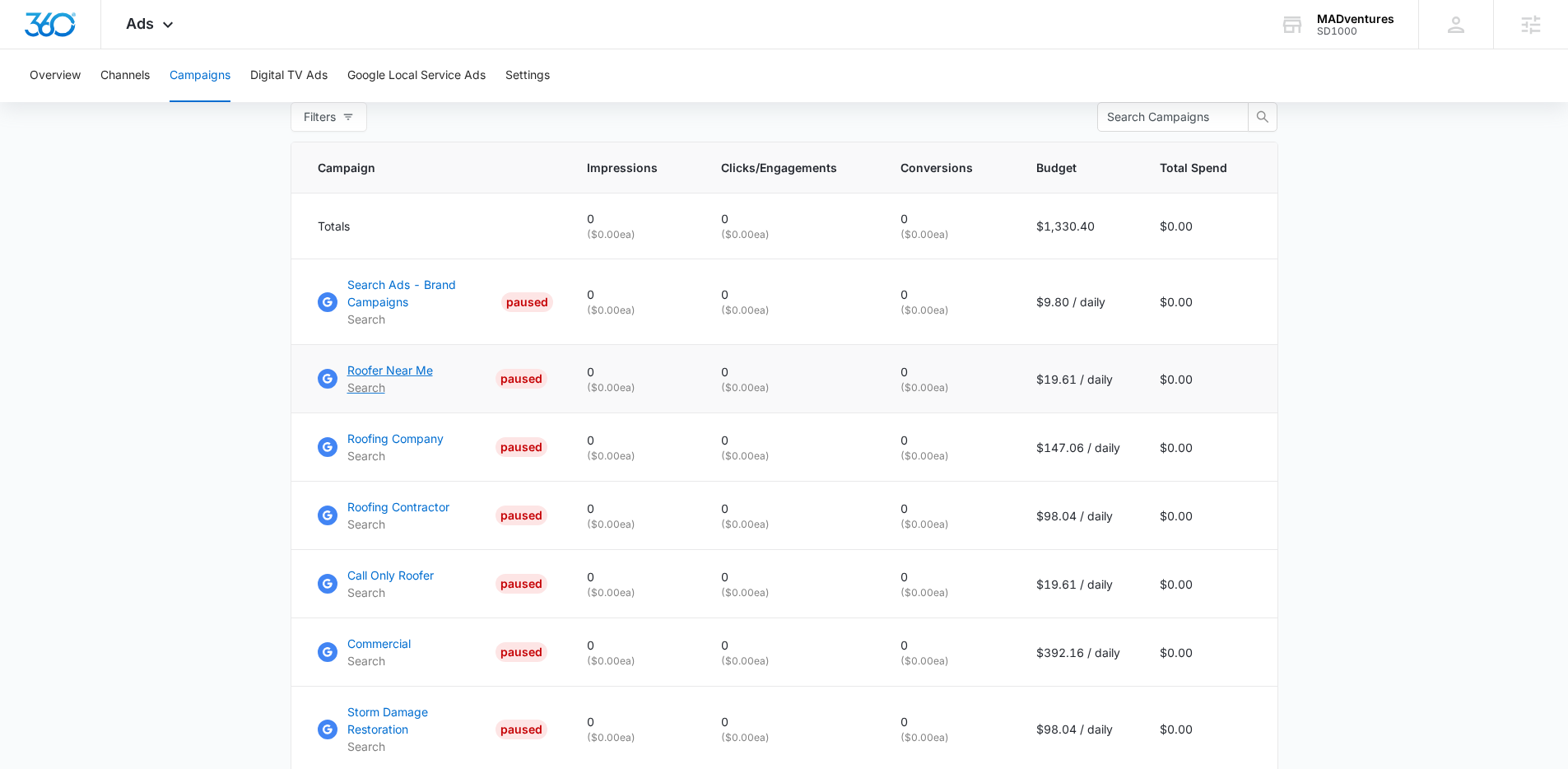
click at [392, 379] on p "Roofer Near Me" at bounding box center [390, 369] width 85 height 17
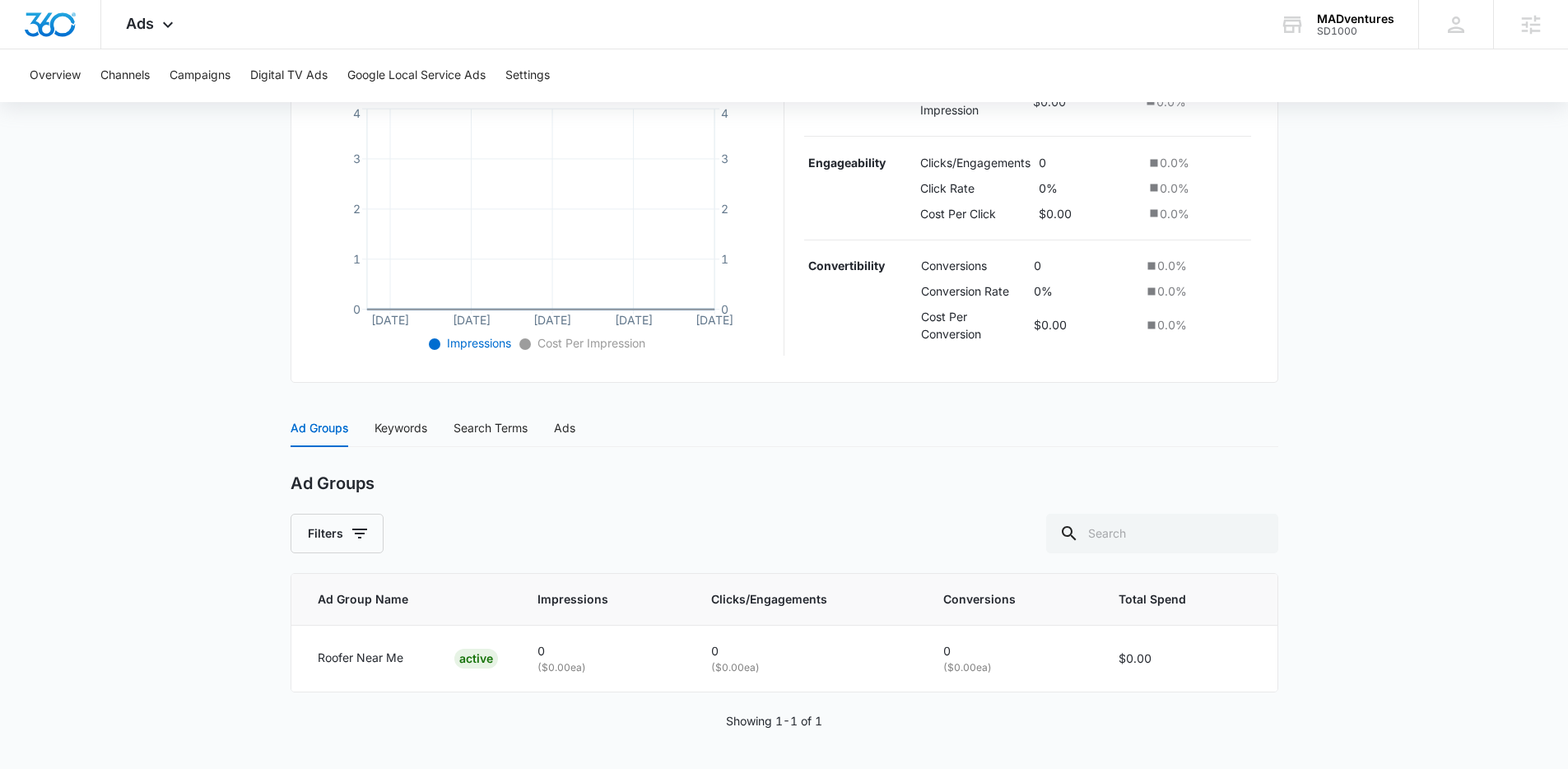
scroll to position [373, 0]
click at [417, 433] on div "Keywords" at bounding box center [401, 428] width 53 height 18
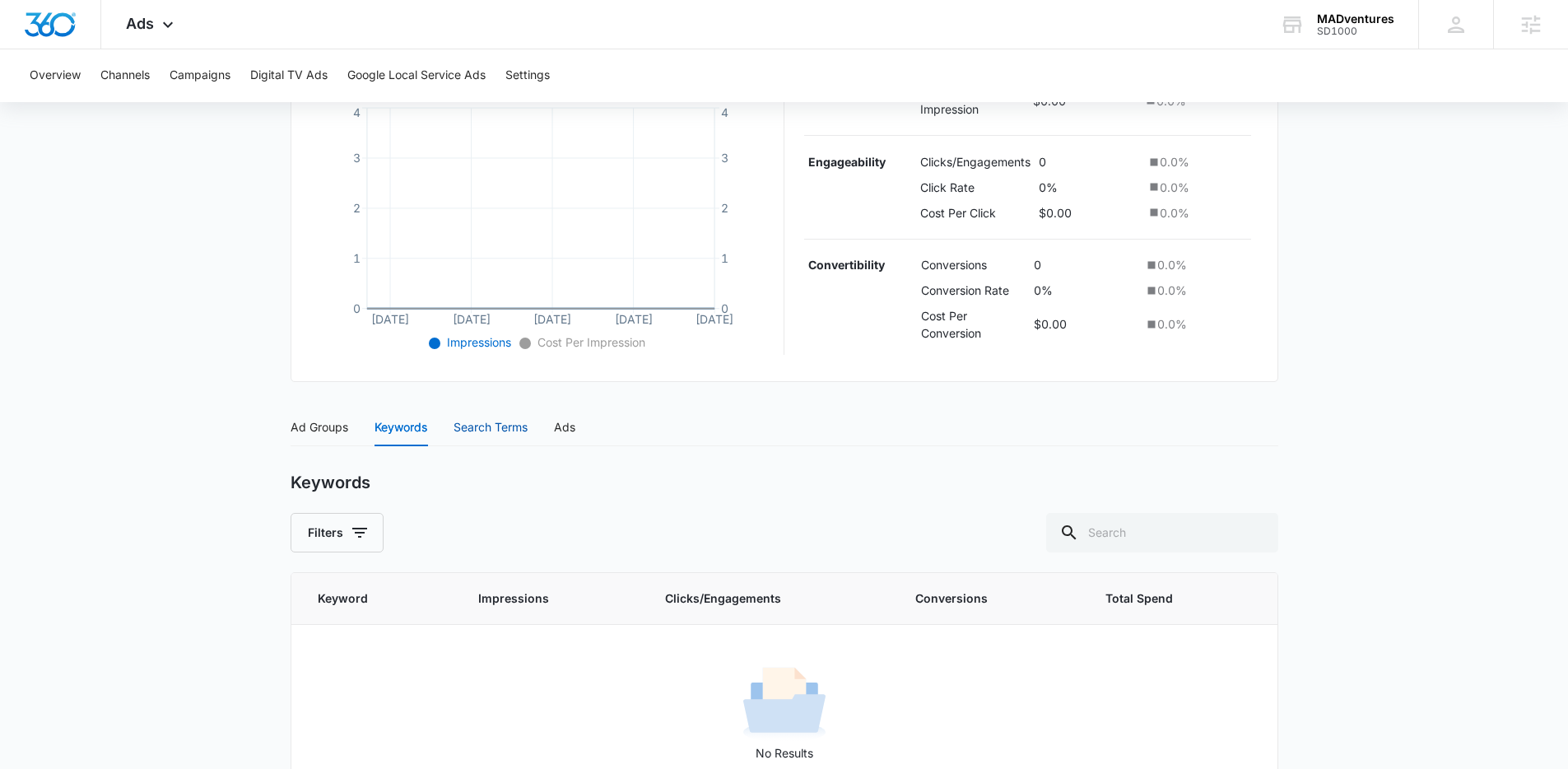
click at [505, 429] on div "Search Terms" at bounding box center [490, 428] width 74 height 18
click at [563, 430] on div "Ads" at bounding box center [564, 428] width 22 height 18
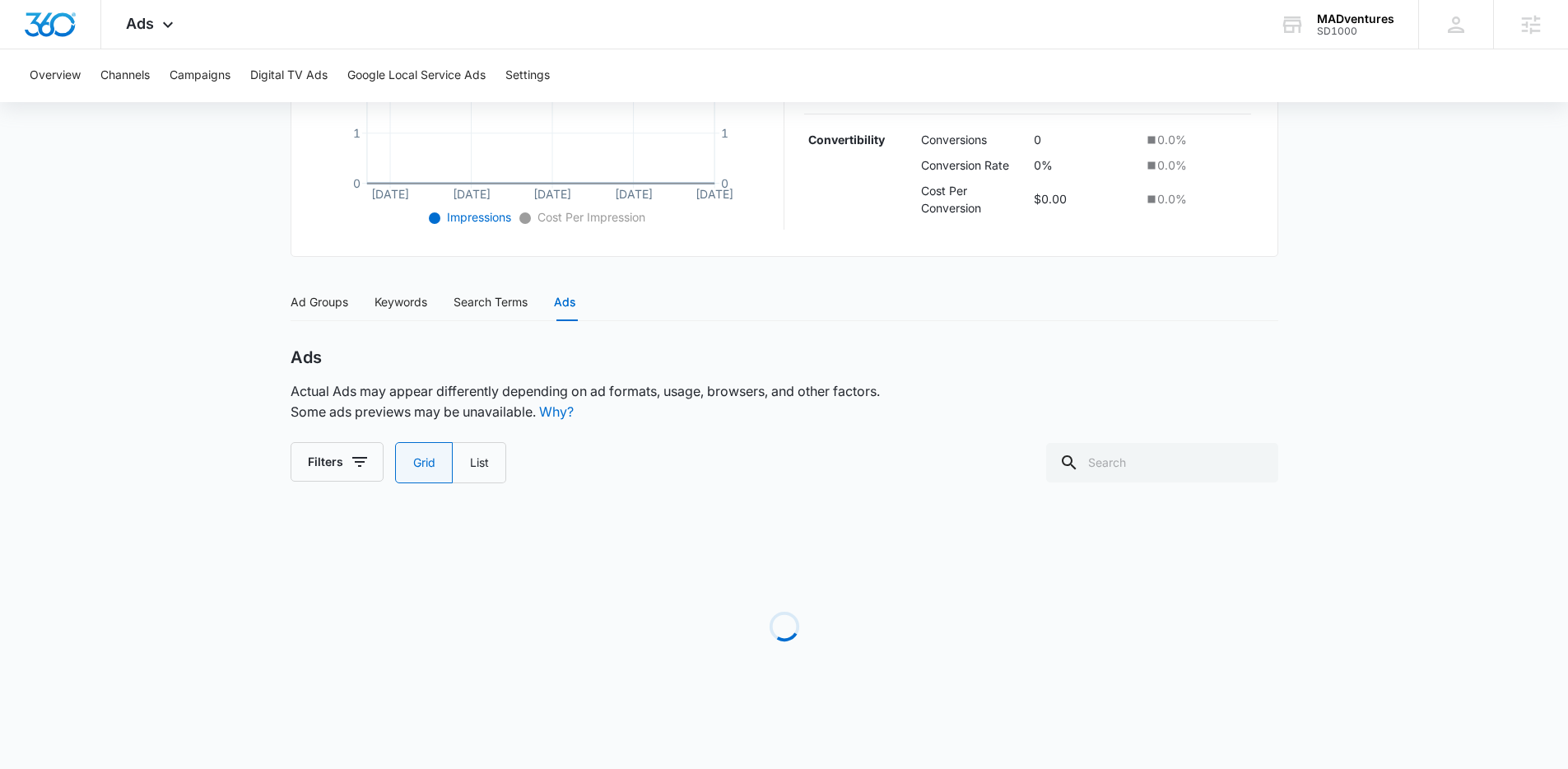
scroll to position [386, 0]
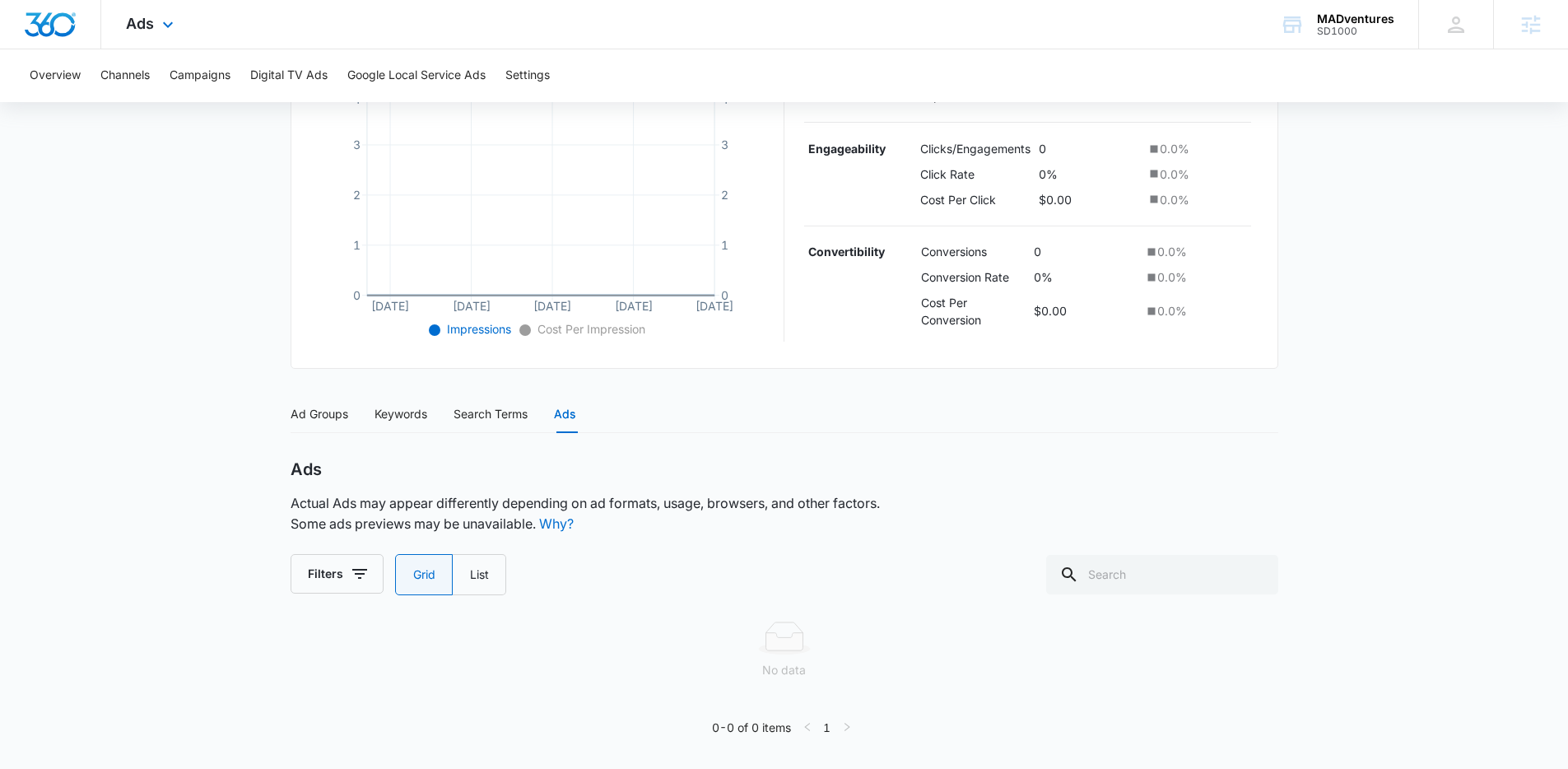
click at [26, 14] on img "Dashboard" at bounding box center [50, 24] width 53 height 25
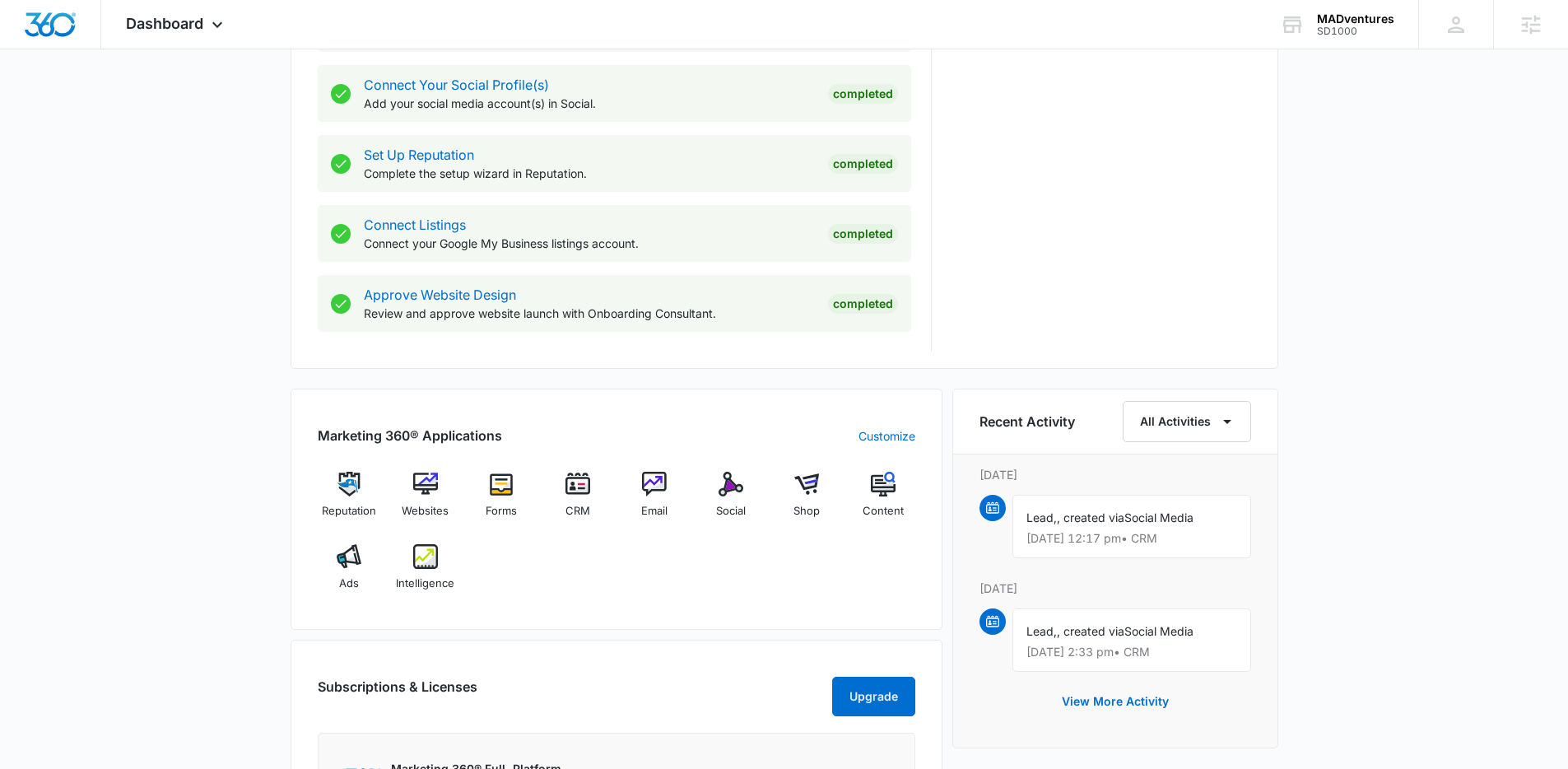
scroll to position [774, 0]
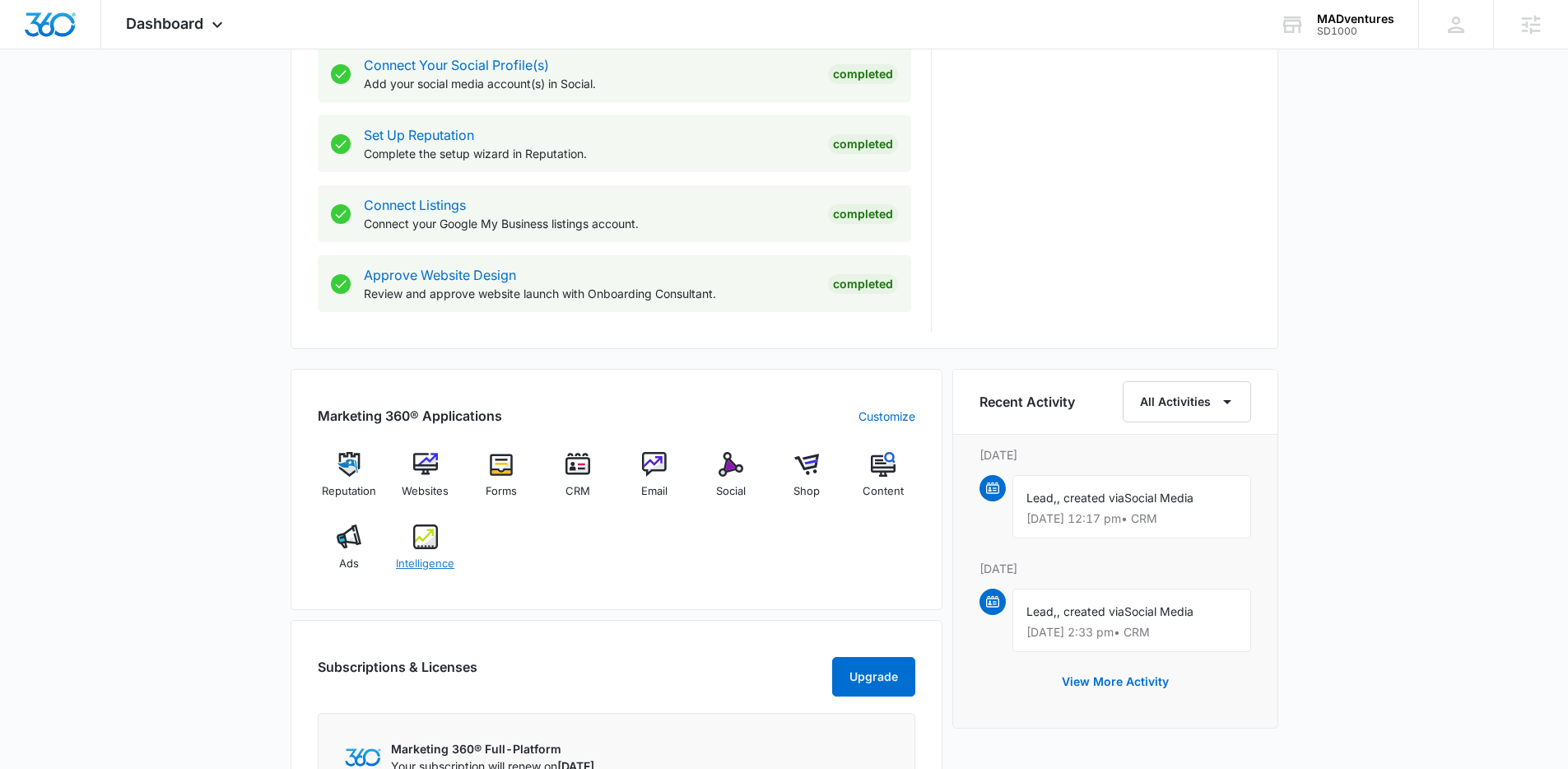
click at [428, 544] on img at bounding box center [425, 537] width 25 height 25
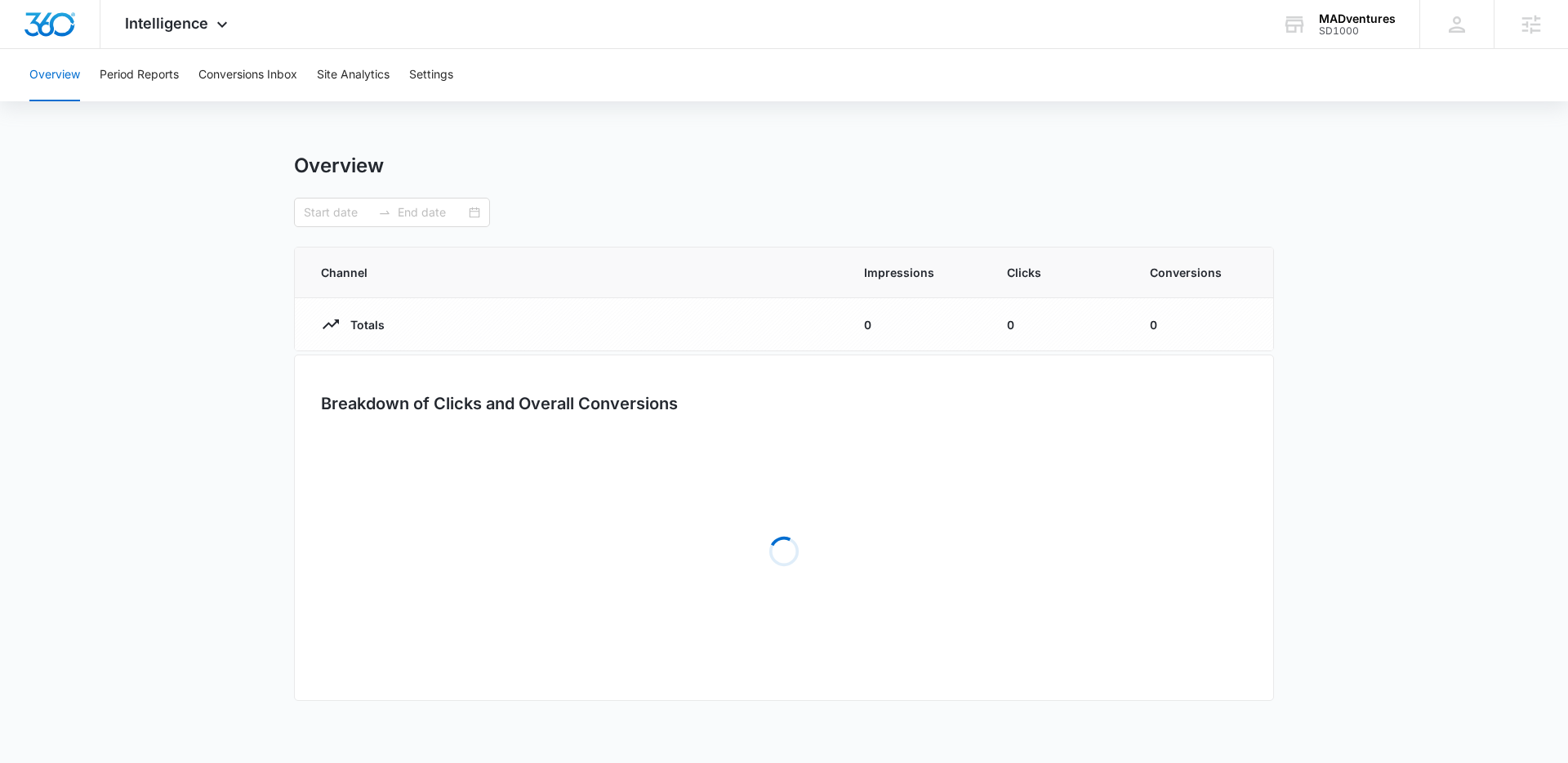
type input "[DATE]"
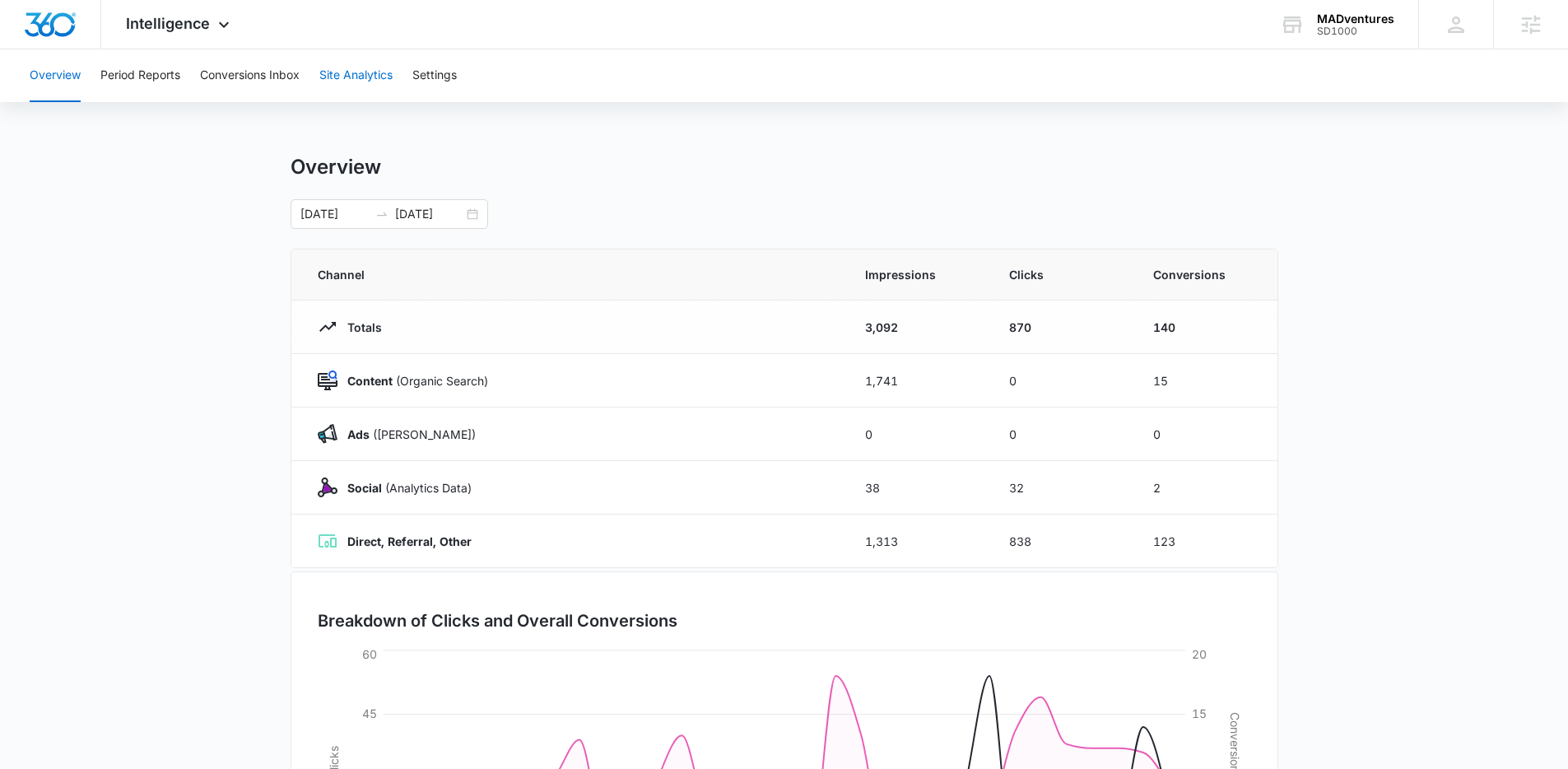
click at [359, 79] on button "Site Analytics" at bounding box center [356, 75] width 73 height 53
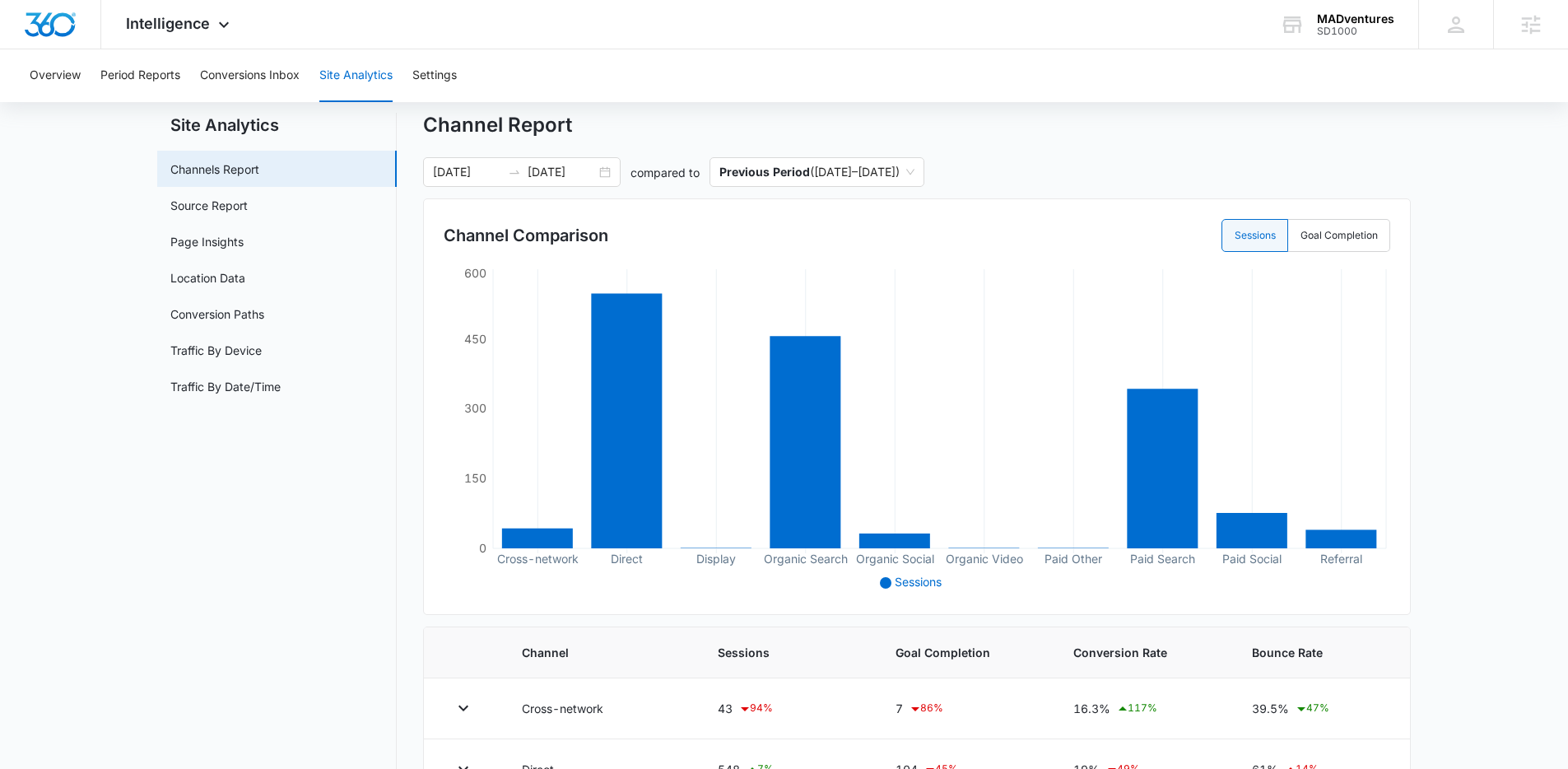
scroll to position [45, 0]
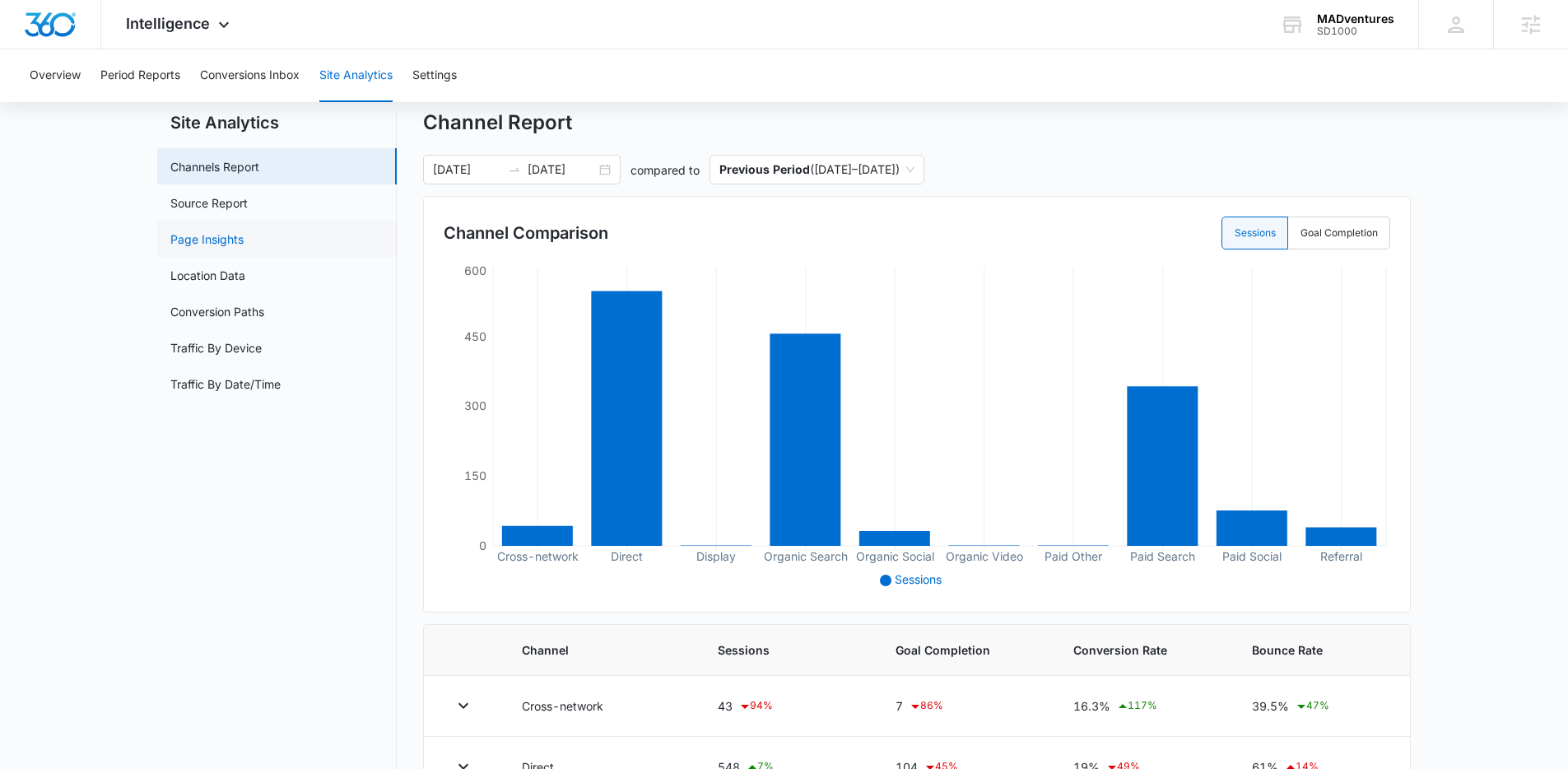
click at [242, 245] on link "Page Insights" at bounding box center [207, 238] width 73 height 17
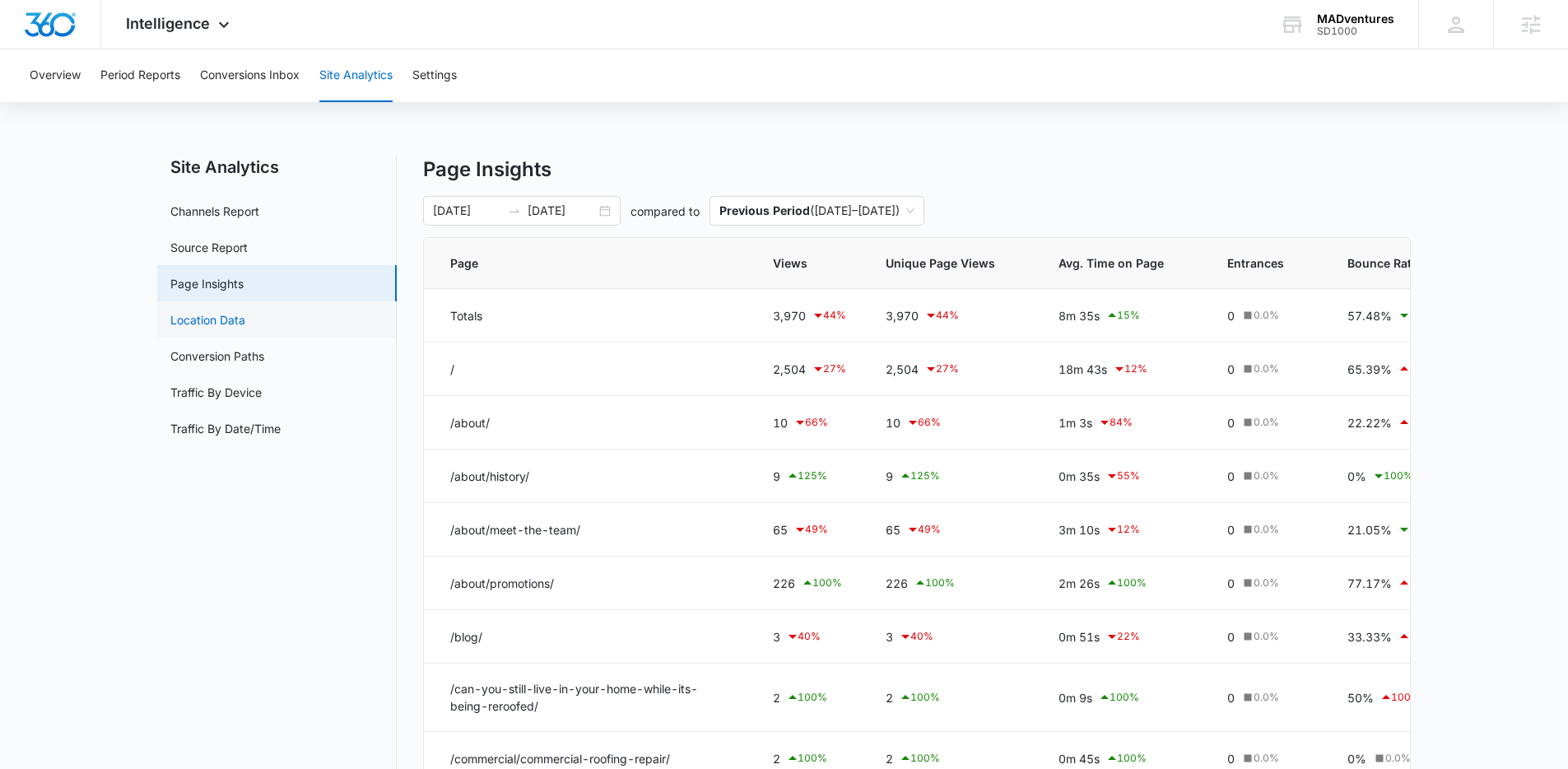
click at [245, 327] on link "Location Data" at bounding box center [208, 320] width 75 height 17
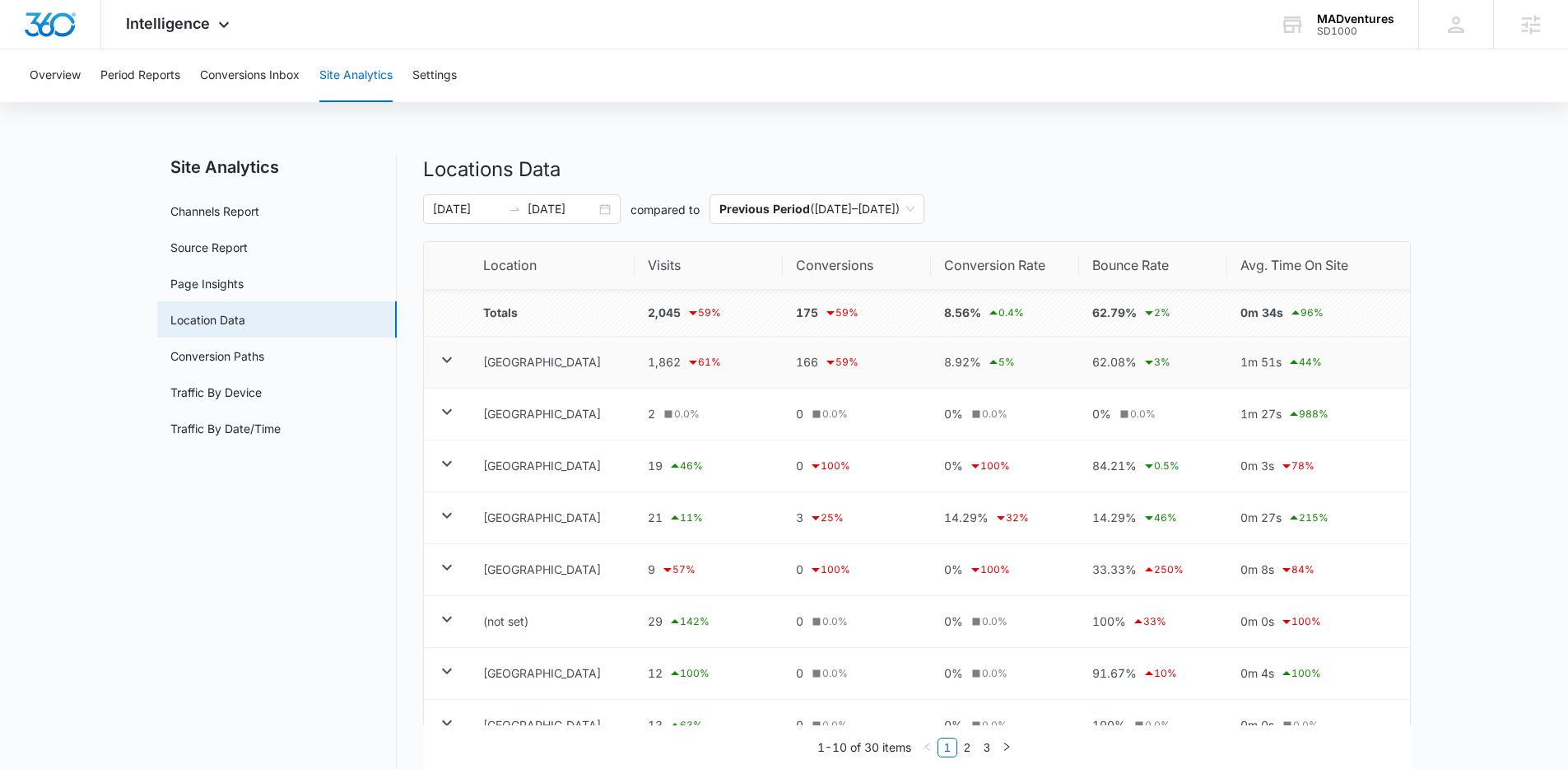
click at [446, 360] on icon at bounding box center [447, 360] width 10 height 6
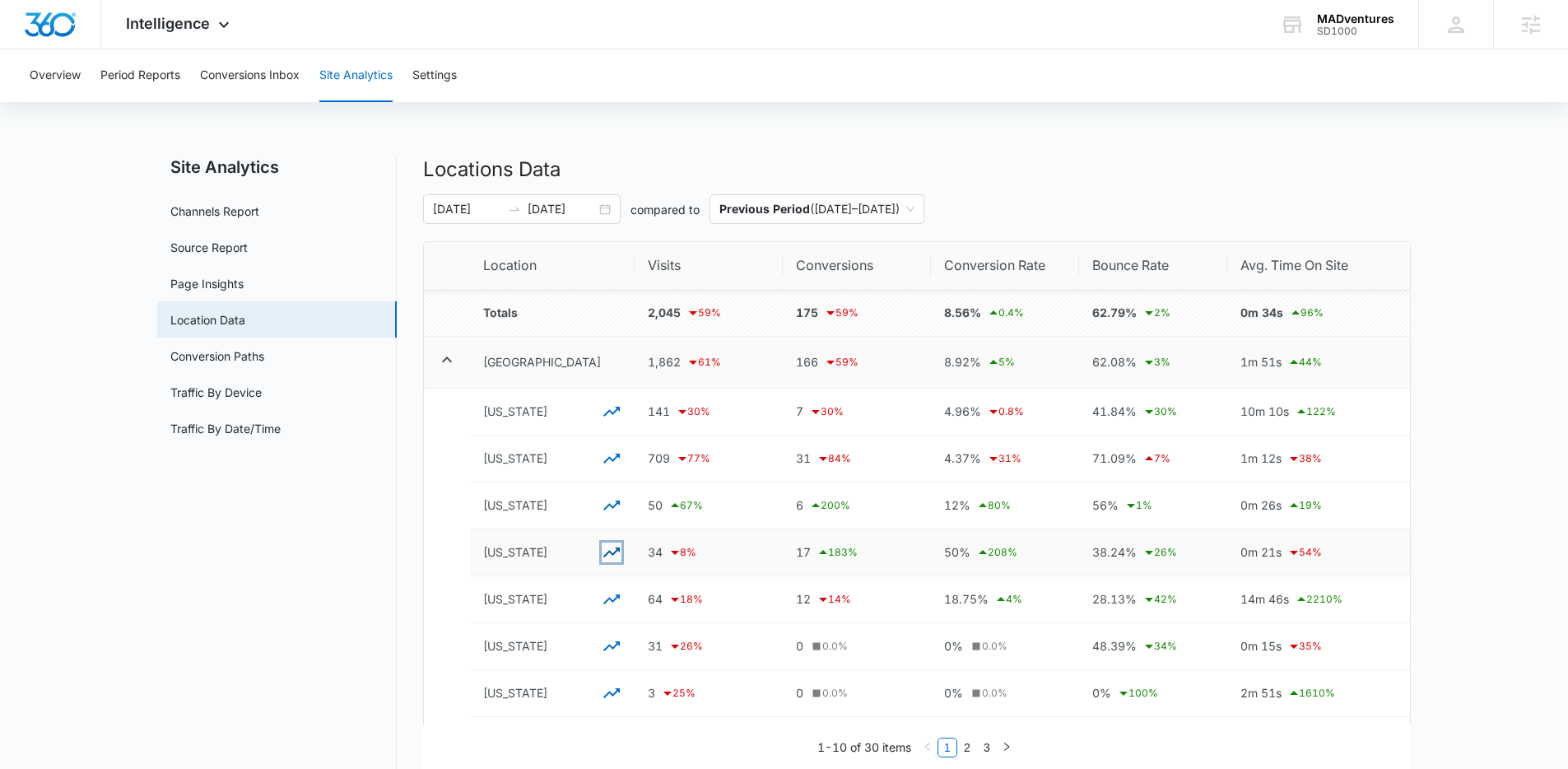
click at [611, 554] on icon "button" at bounding box center [611, 553] width 17 height 10
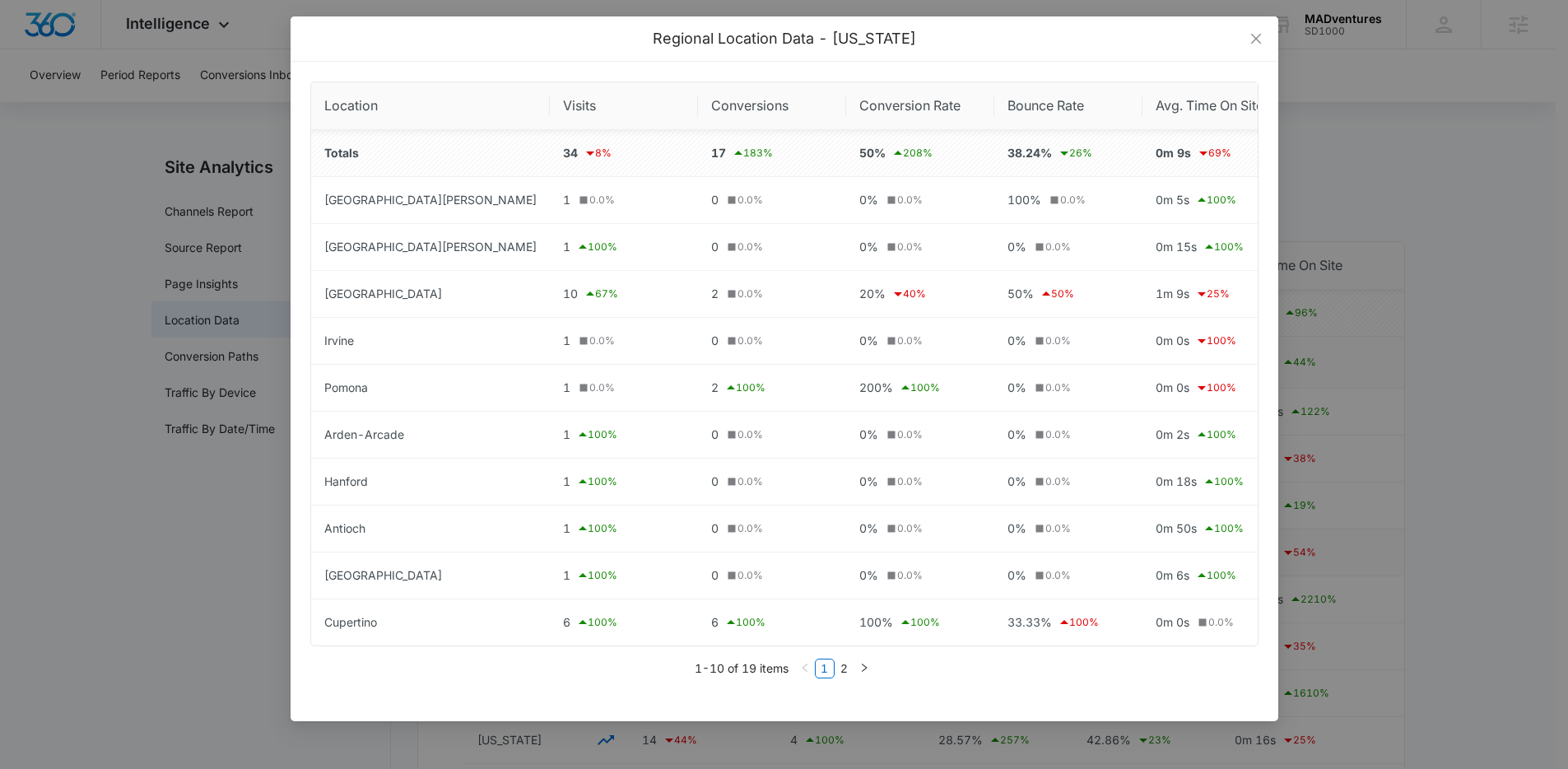
click at [72, 240] on div "Regional Location Data - [US_STATE] Location Visits Conversions Conversion Rate…" at bounding box center [784, 384] width 1568 height 769
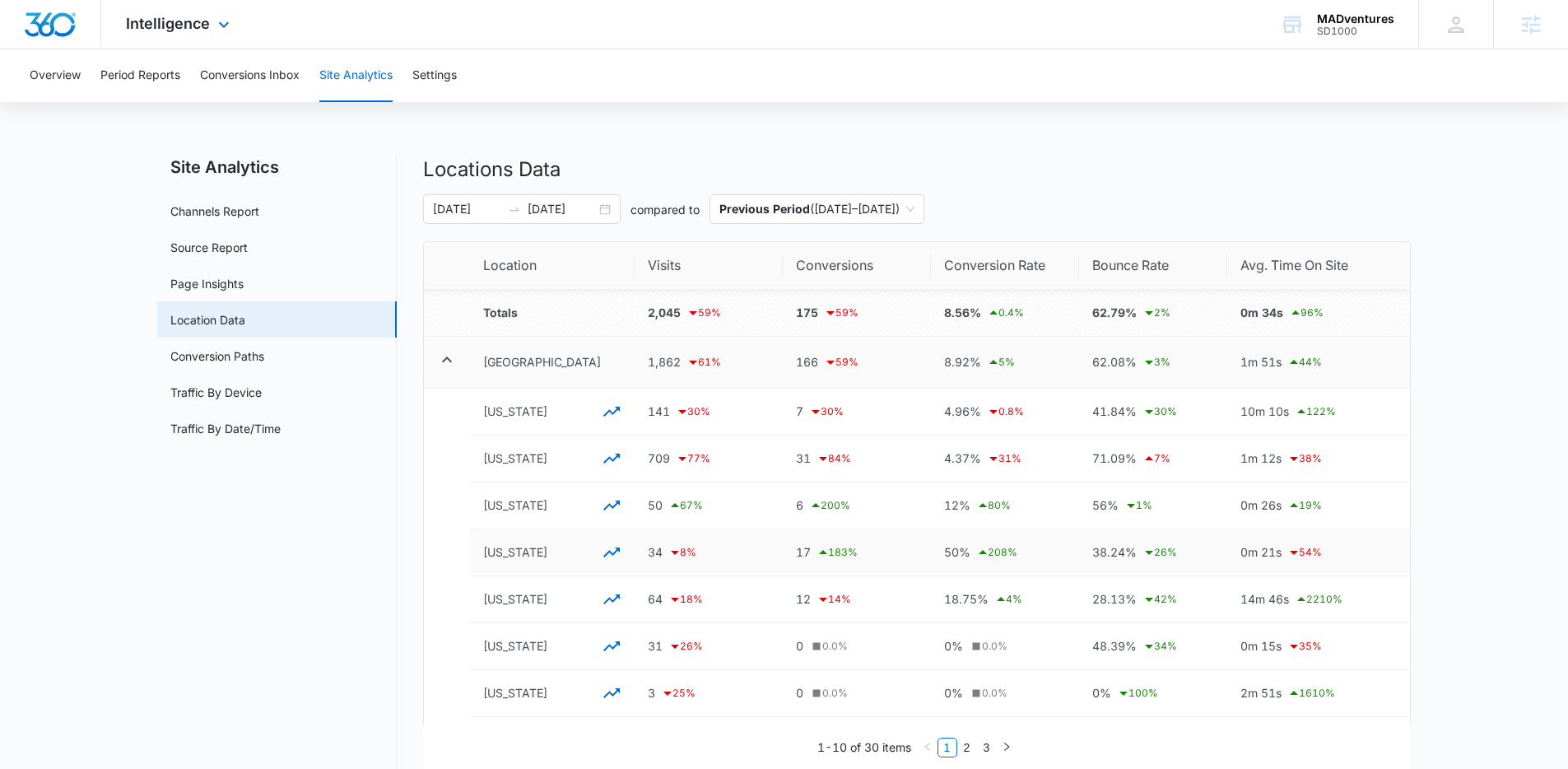
click at [55, 29] on img "Dashboard" at bounding box center [50, 24] width 53 height 25
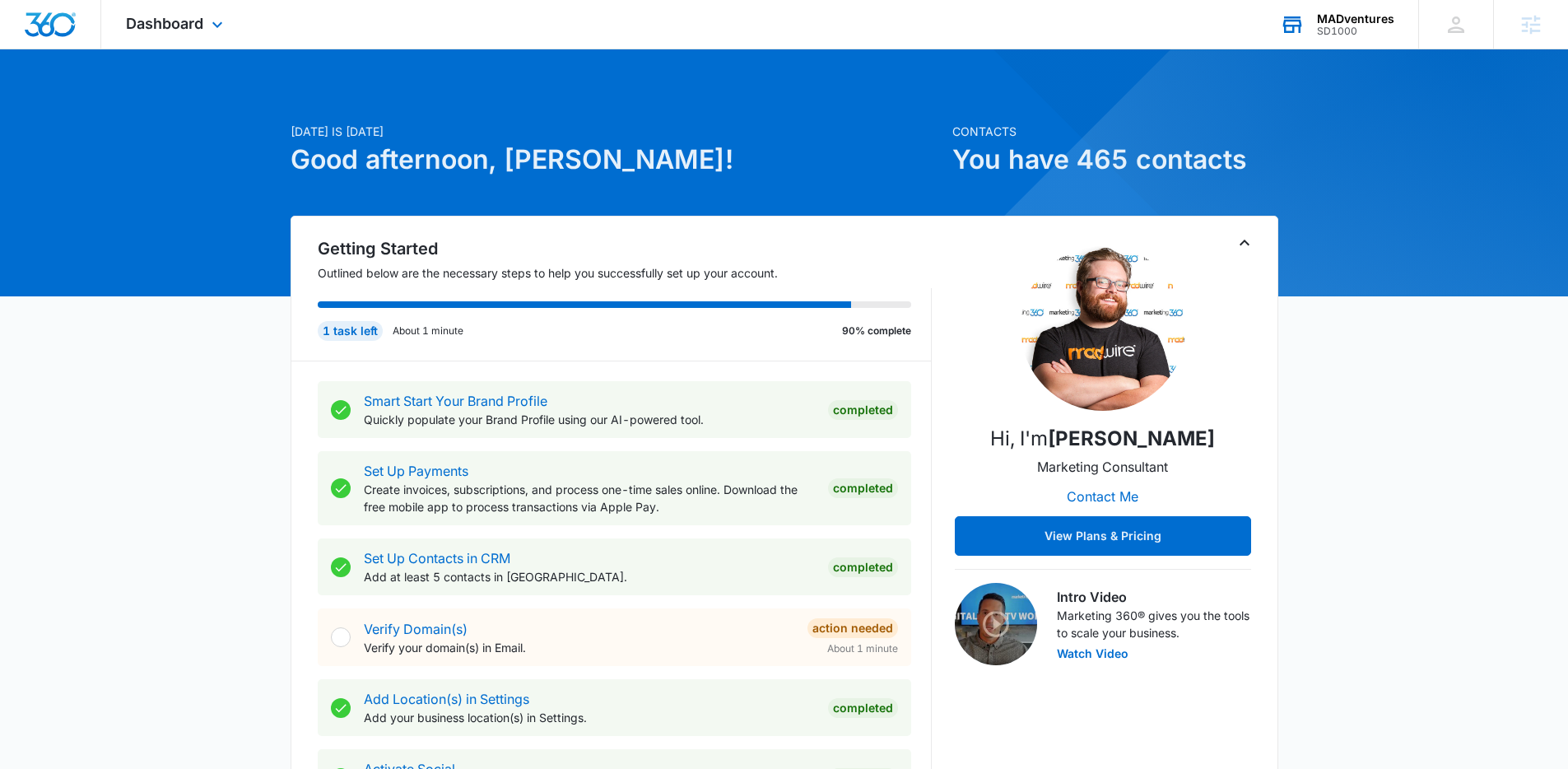
click at [1374, 32] on div "SD1000" at bounding box center [1356, 32] width 77 height 12
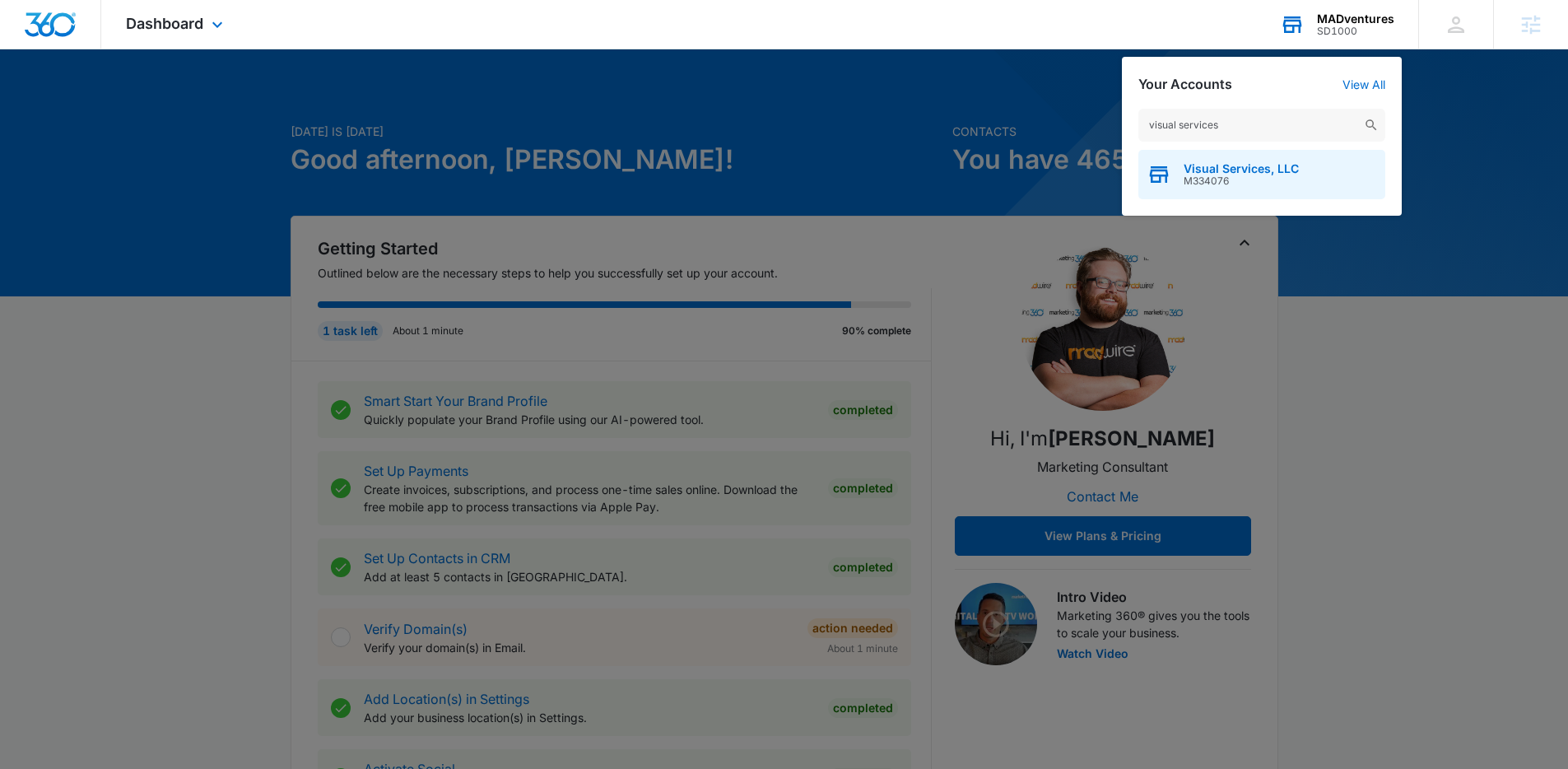
type input "visual services"
click at [1255, 187] on div "Visual Services, LLC M334076" at bounding box center [1262, 175] width 247 height 50
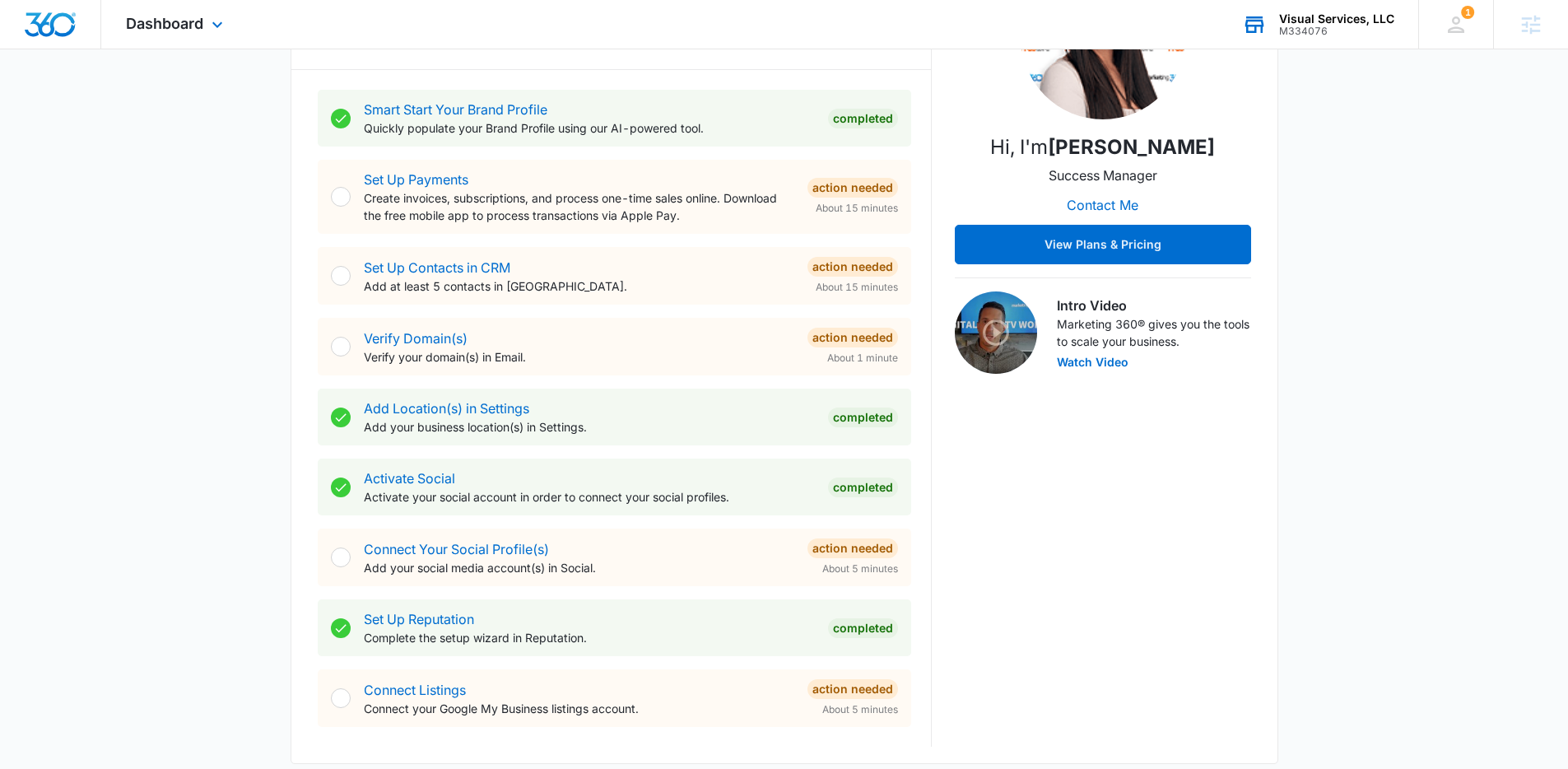
scroll to position [439, 0]
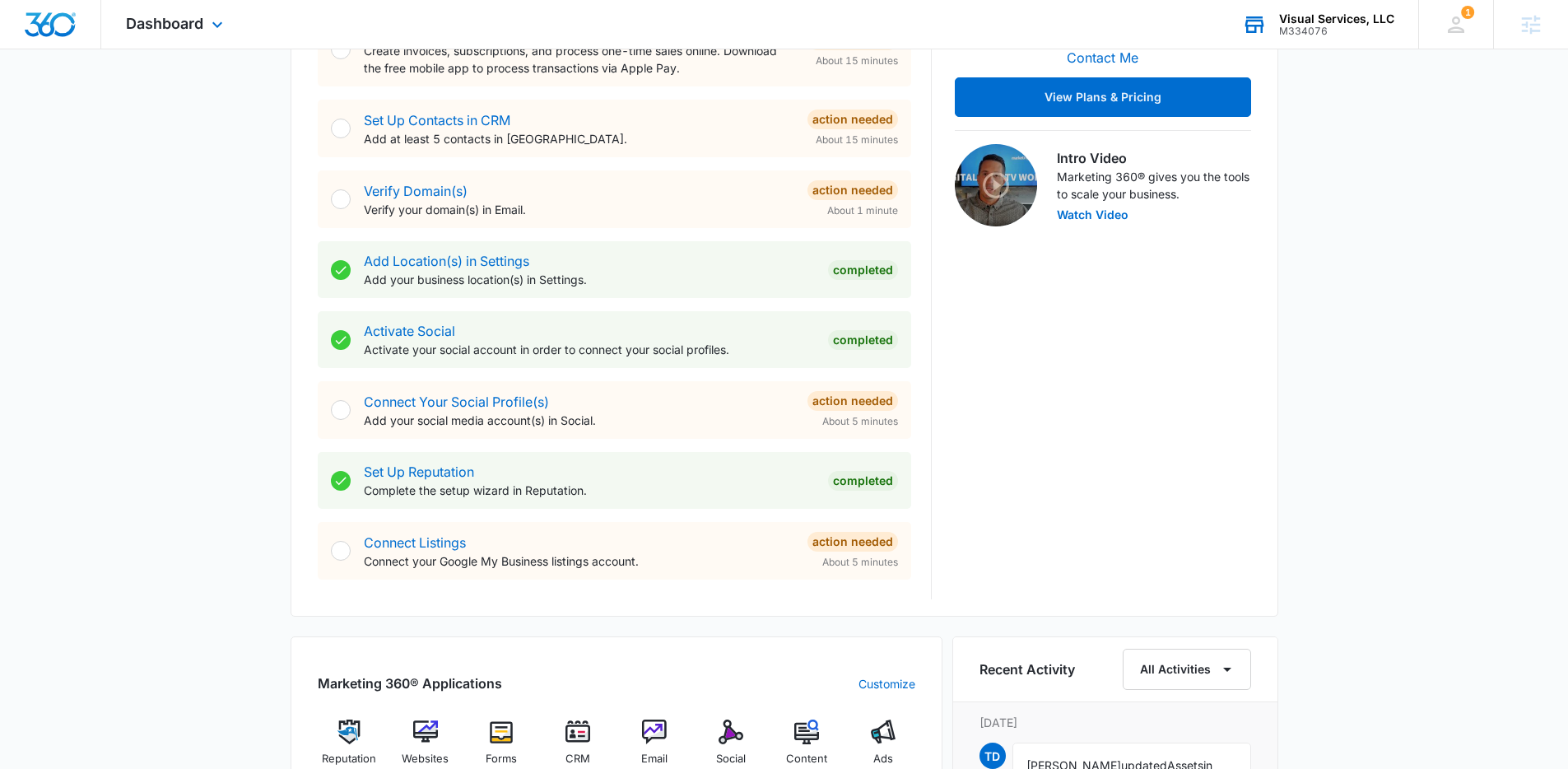
click at [1371, 22] on div "Visual Services, LLC" at bounding box center [1337, 18] width 115 height 13
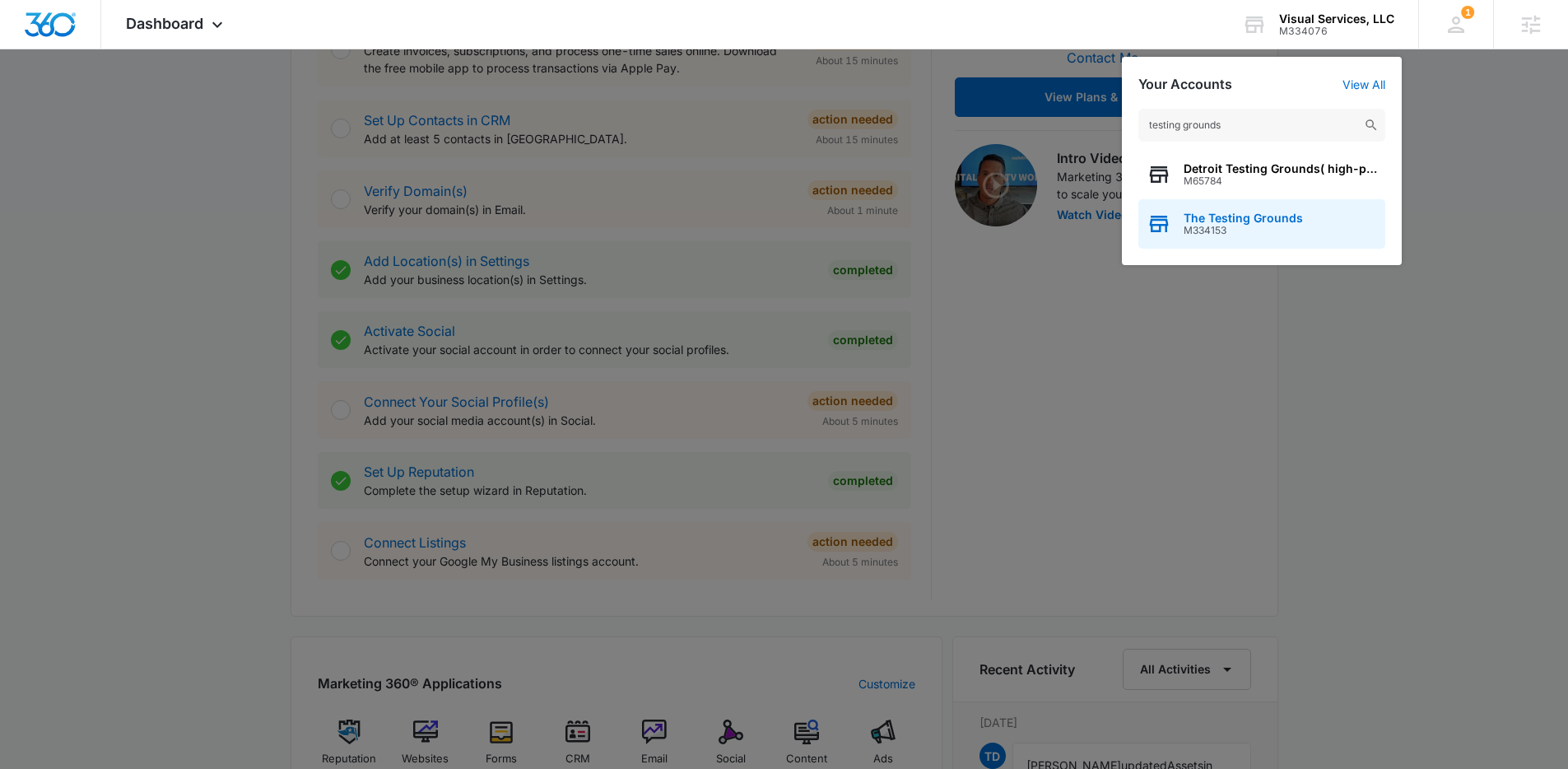
type input "testing grounds"
click at [1220, 216] on span "The Testing Grounds" at bounding box center [1243, 217] width 119 height 13
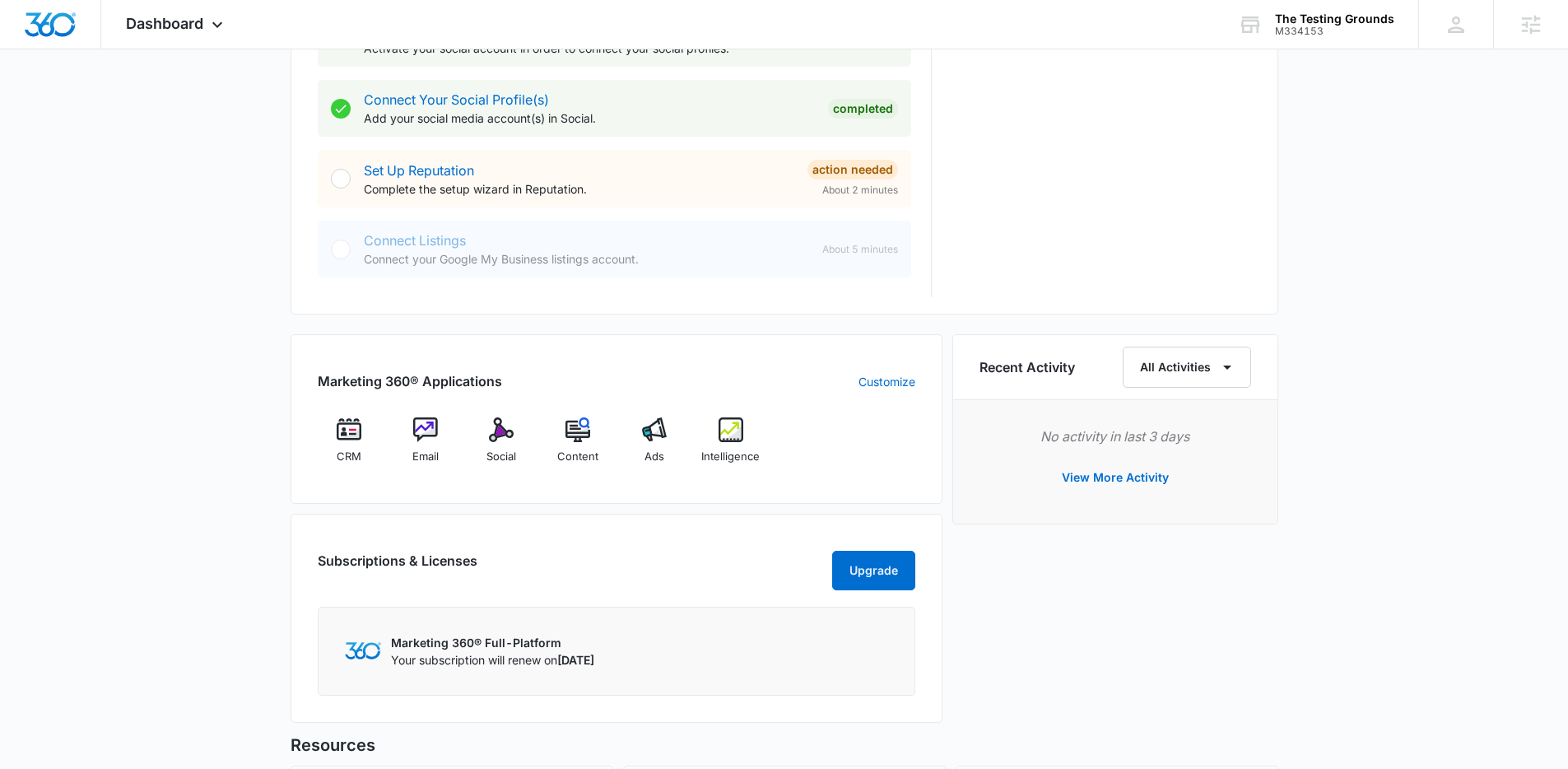
scroll to position [1009, 0]
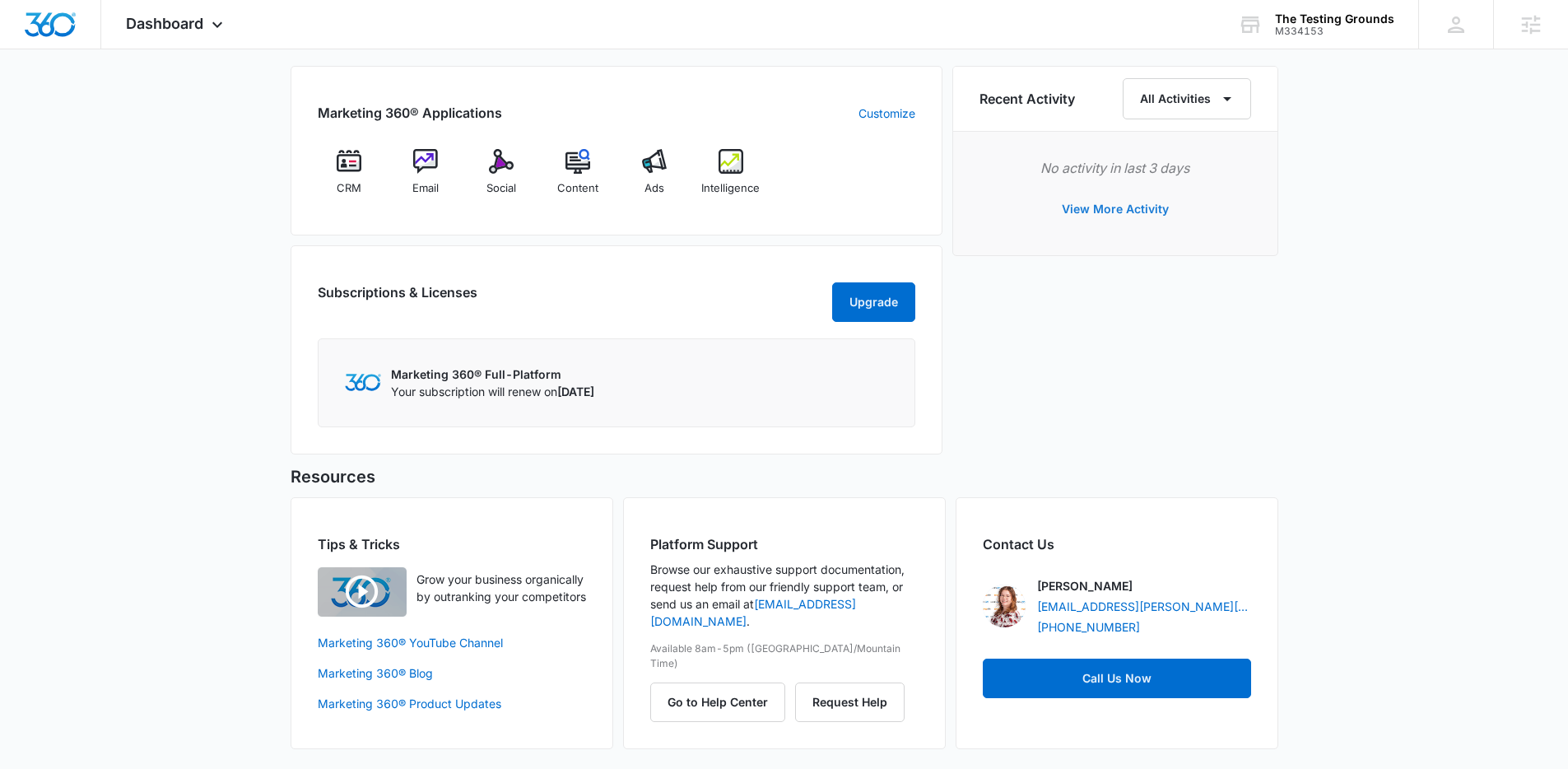
click at [1115, 209] on button "View More Activity" at bounding box center [1115, 209] width 140 height 40
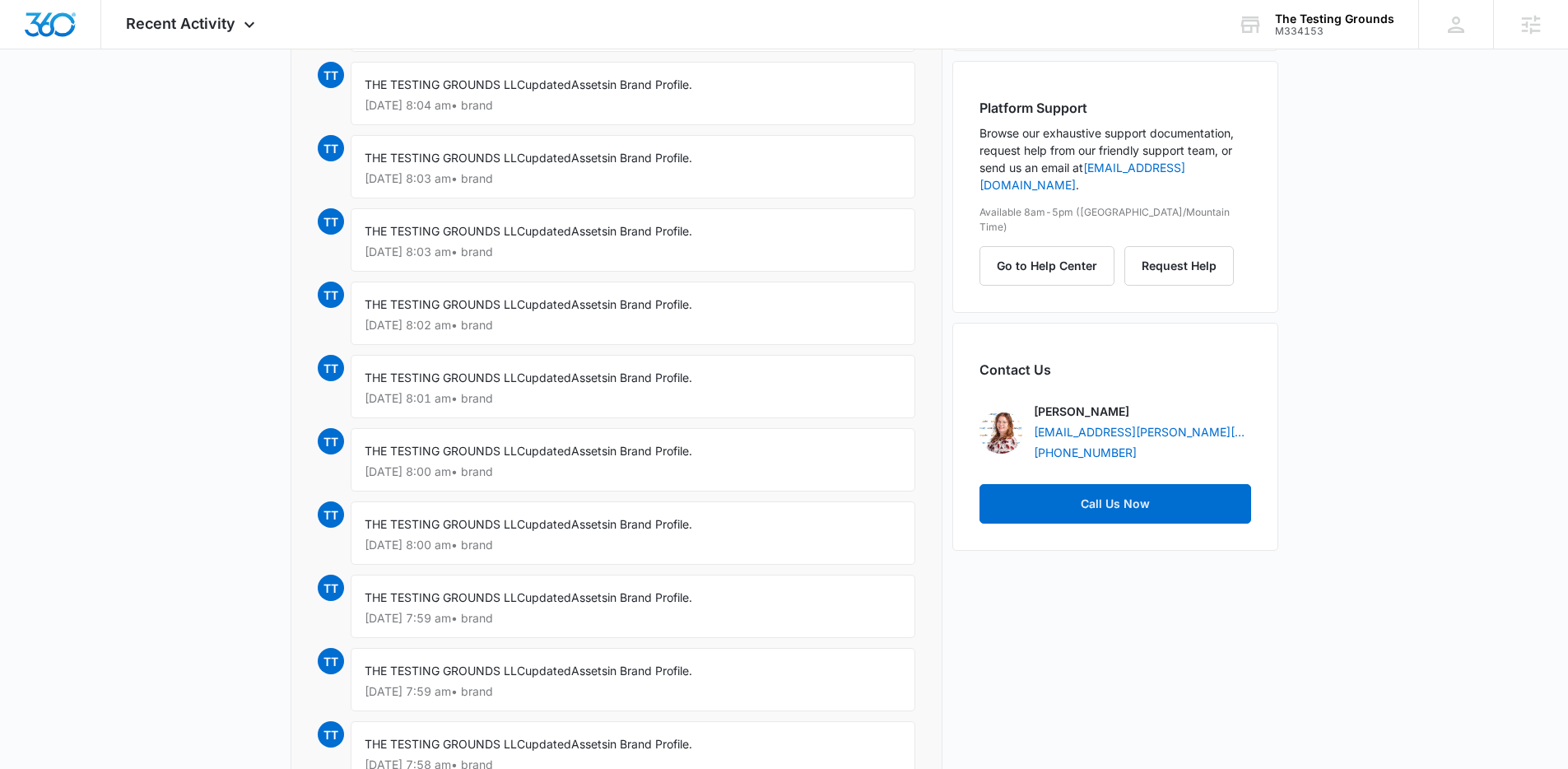
scroll to position [326, 0]
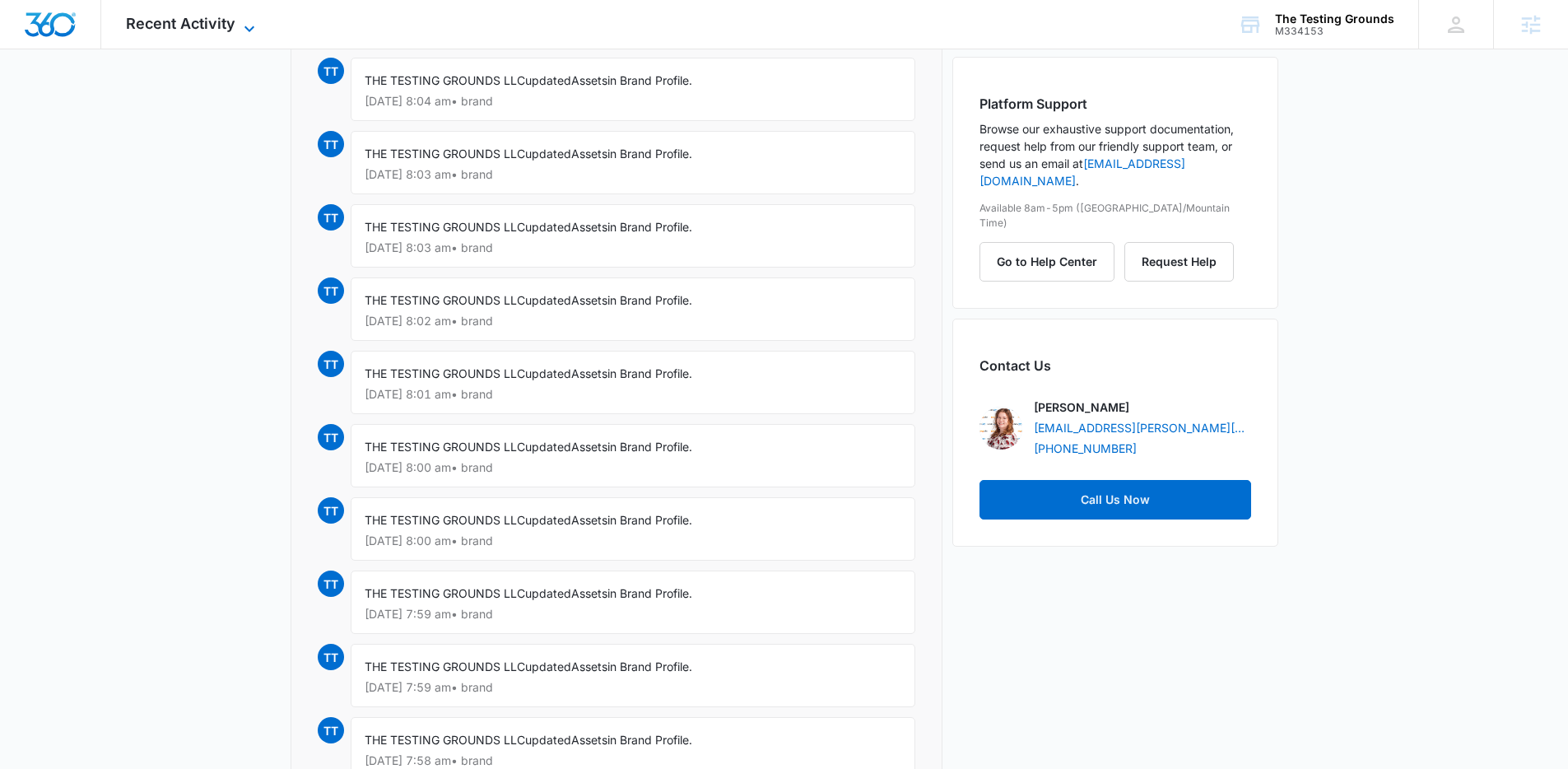
click at [167, 30] on span "Recent Activity" at bounding box center [181, 23] width 109 height 17
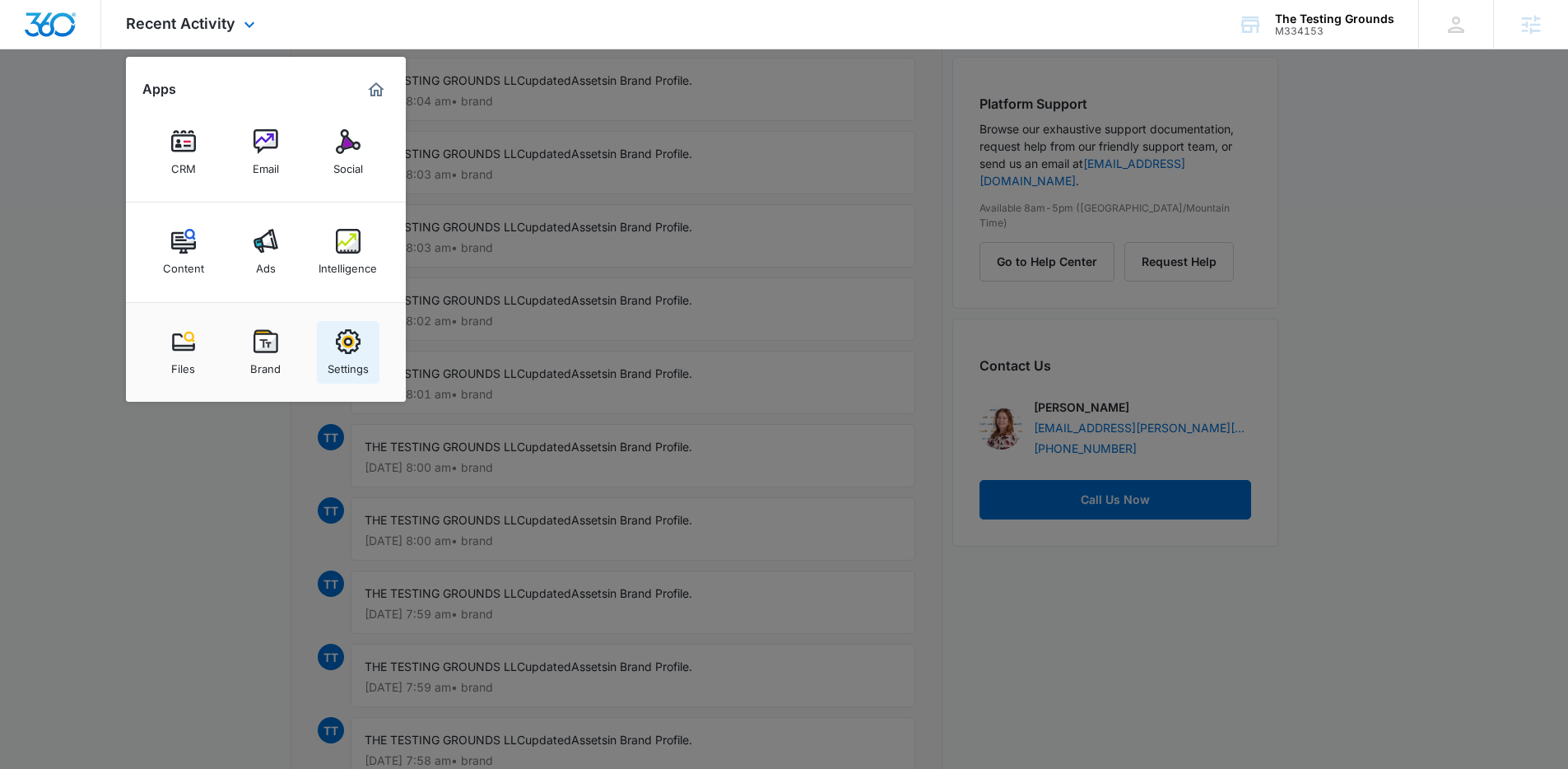
click at [338, 342] on img at bounding box center [348, 341] width 25 height 25
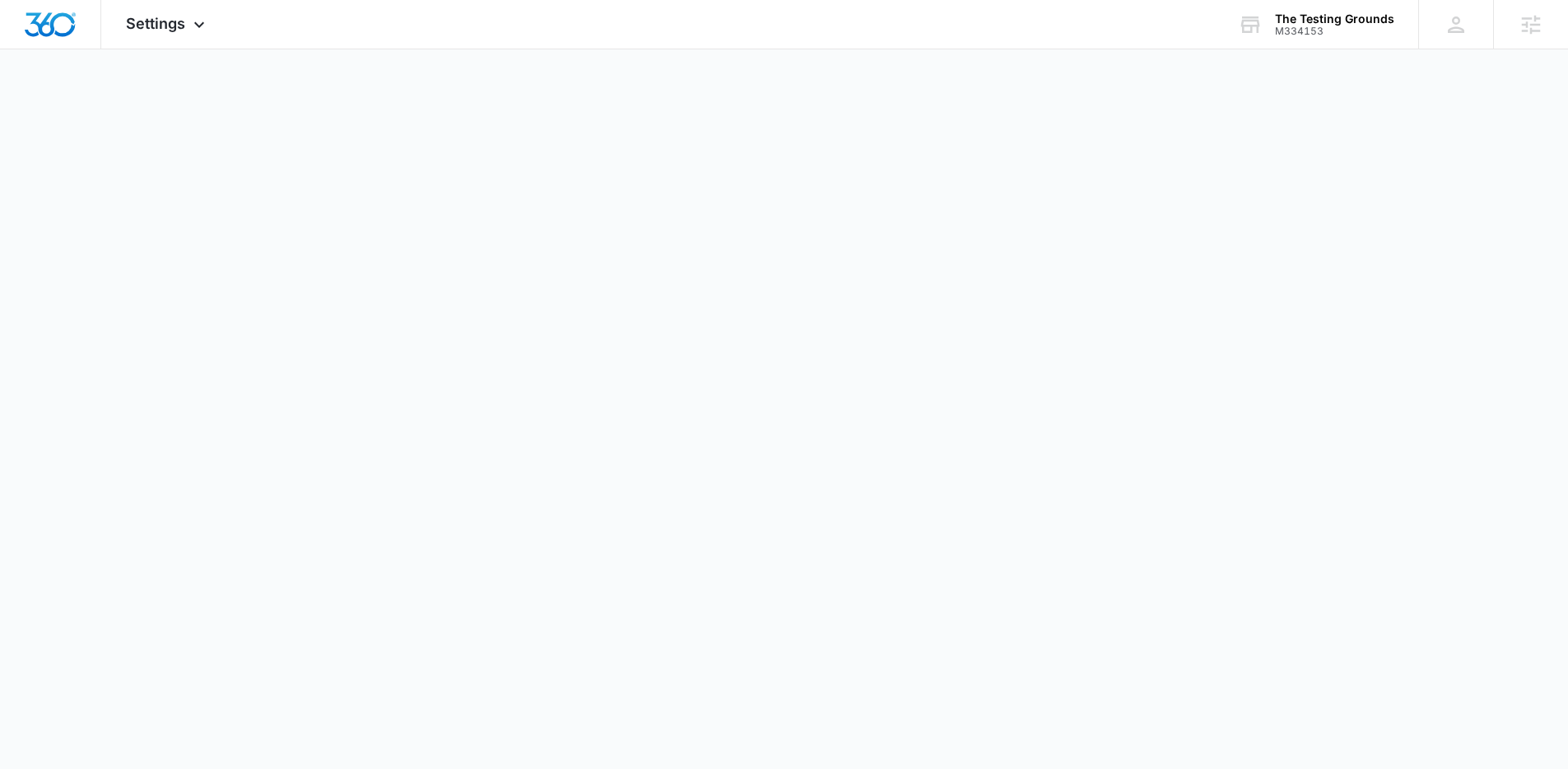
select select "US"
select select "America/[GEOGRAPHIC_DATA]"
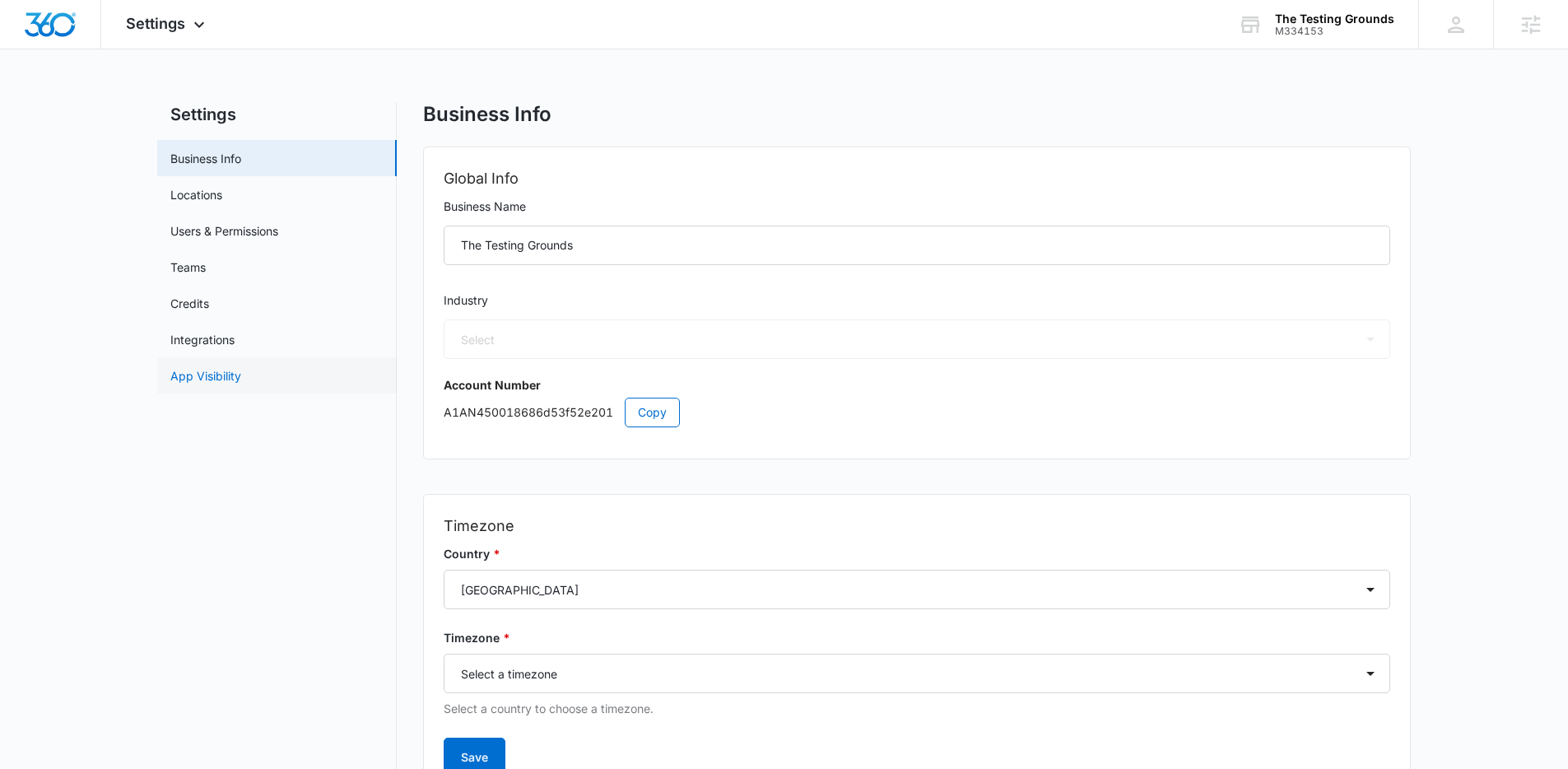
select select "54"
click at [241, 380] on link "App Visibility" at bounding box center [205, 375] width 70 height 17
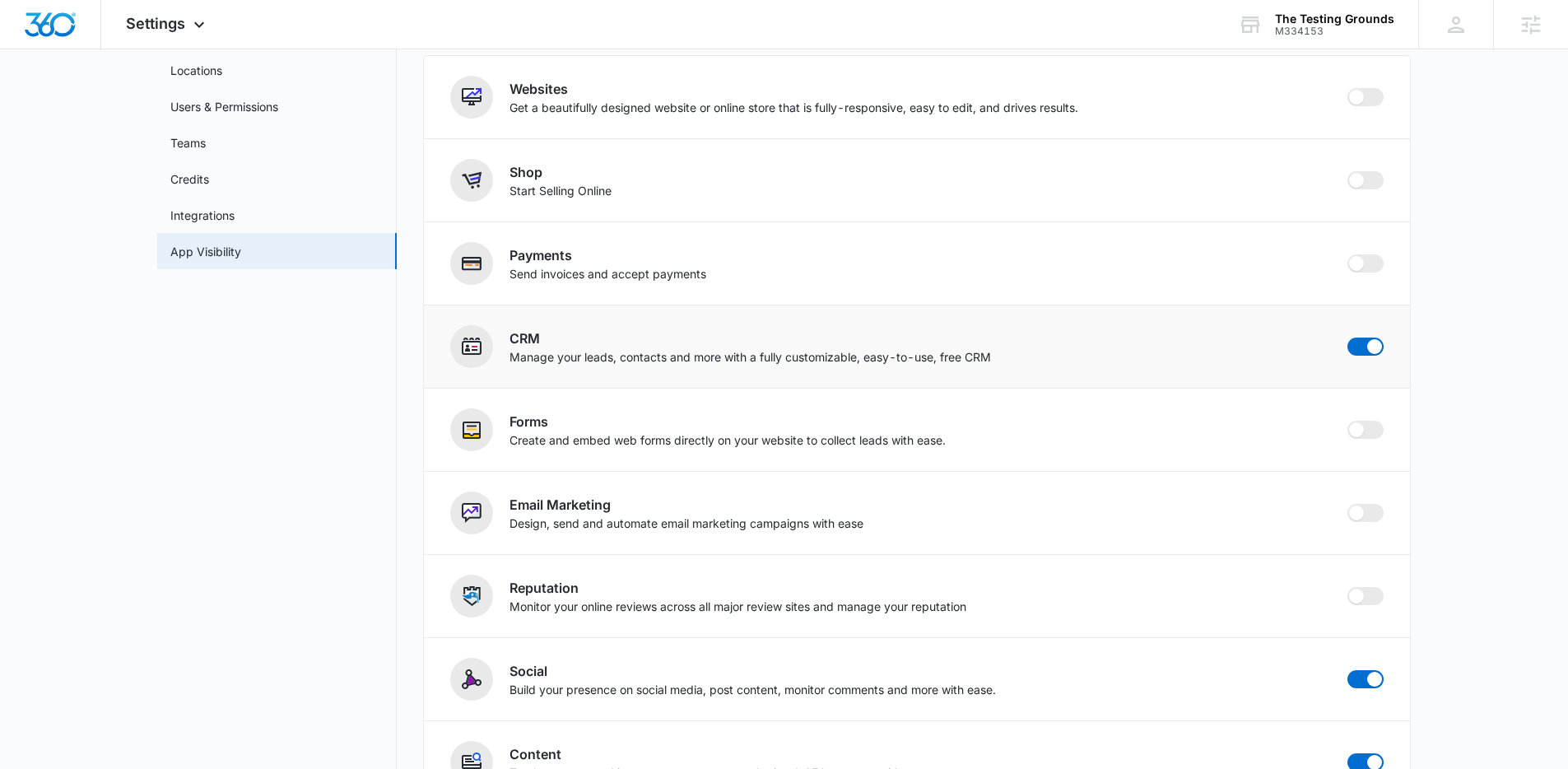
scroll to position [128, 0]
click at [1372, 351] on span at bounding box center [1365, 343] width 37 height 18
click at [1347, 334] on input "checkbox" at bounding box center [1347, 333] width 1 height 1
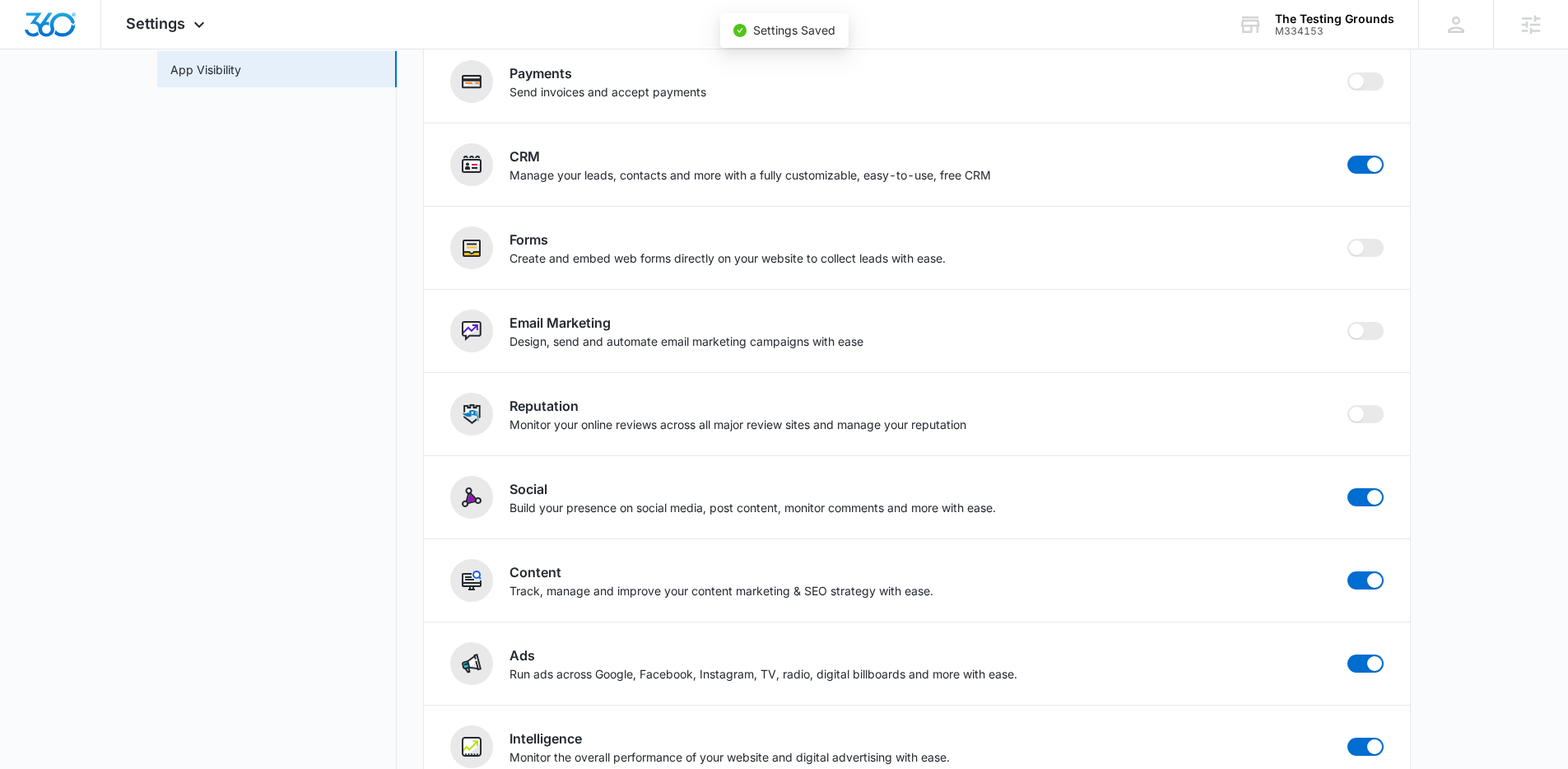
scroll to position [346, 0]
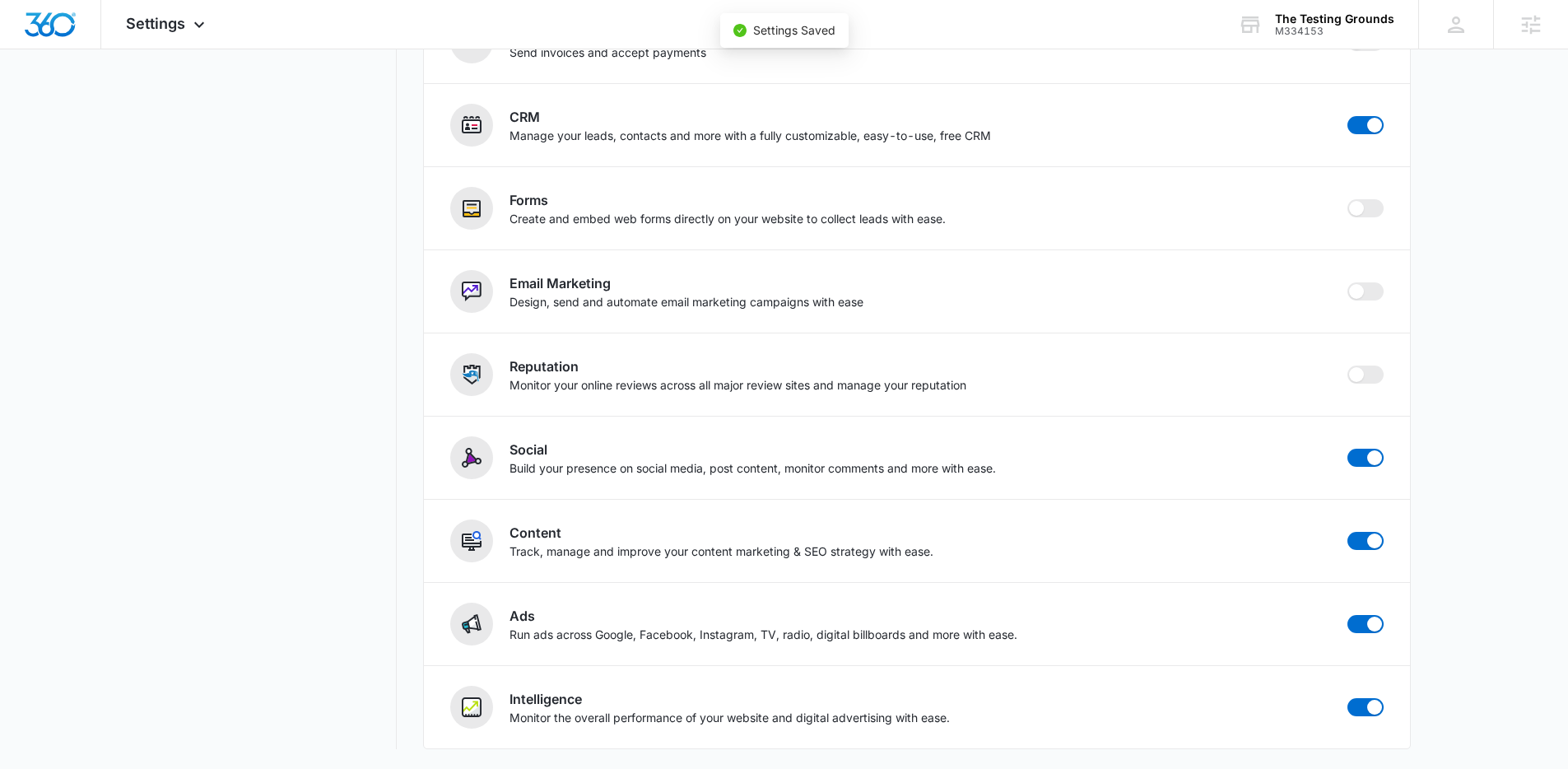
checkbox input "false"
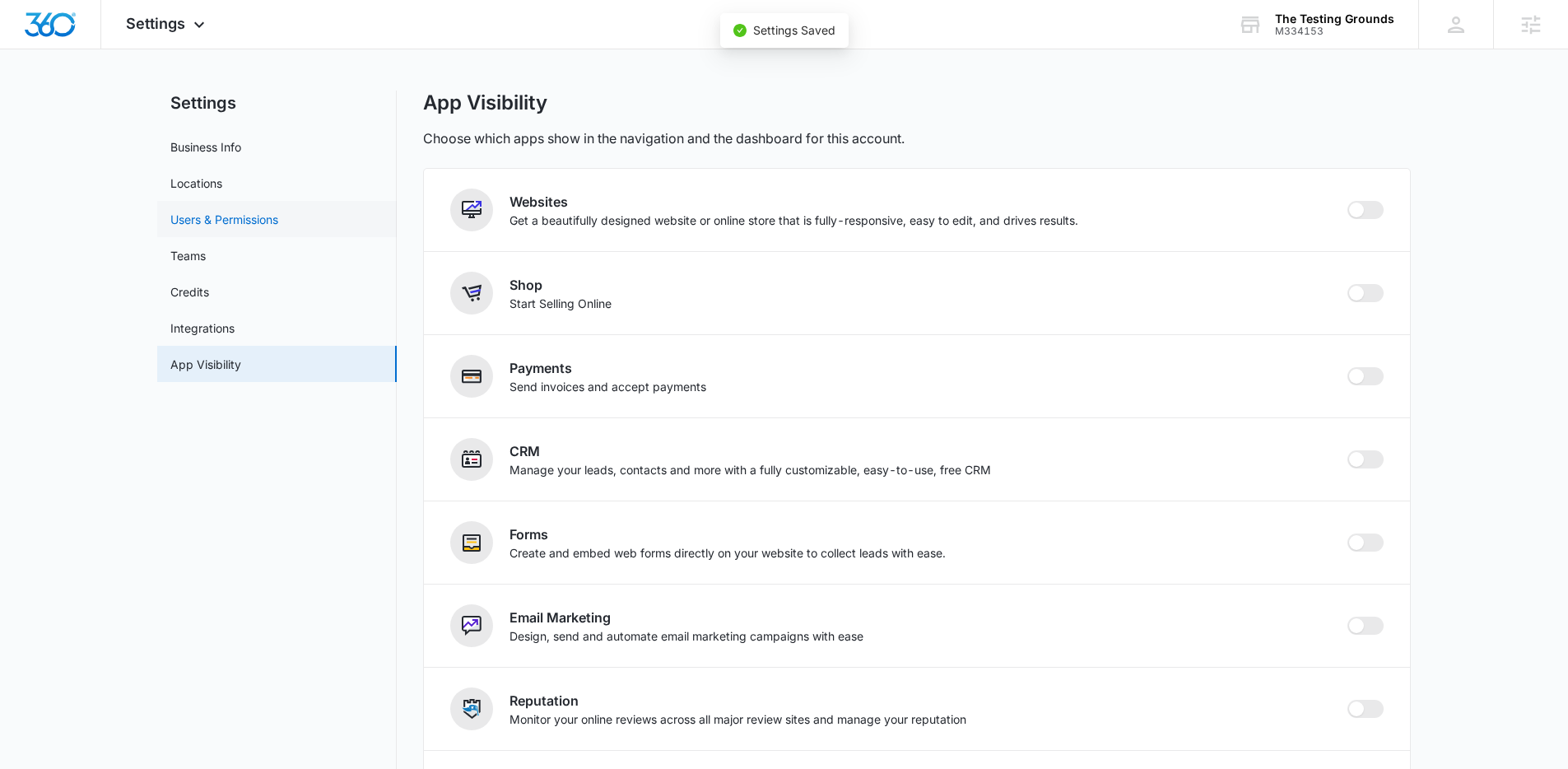
scroll to position [0, 0]
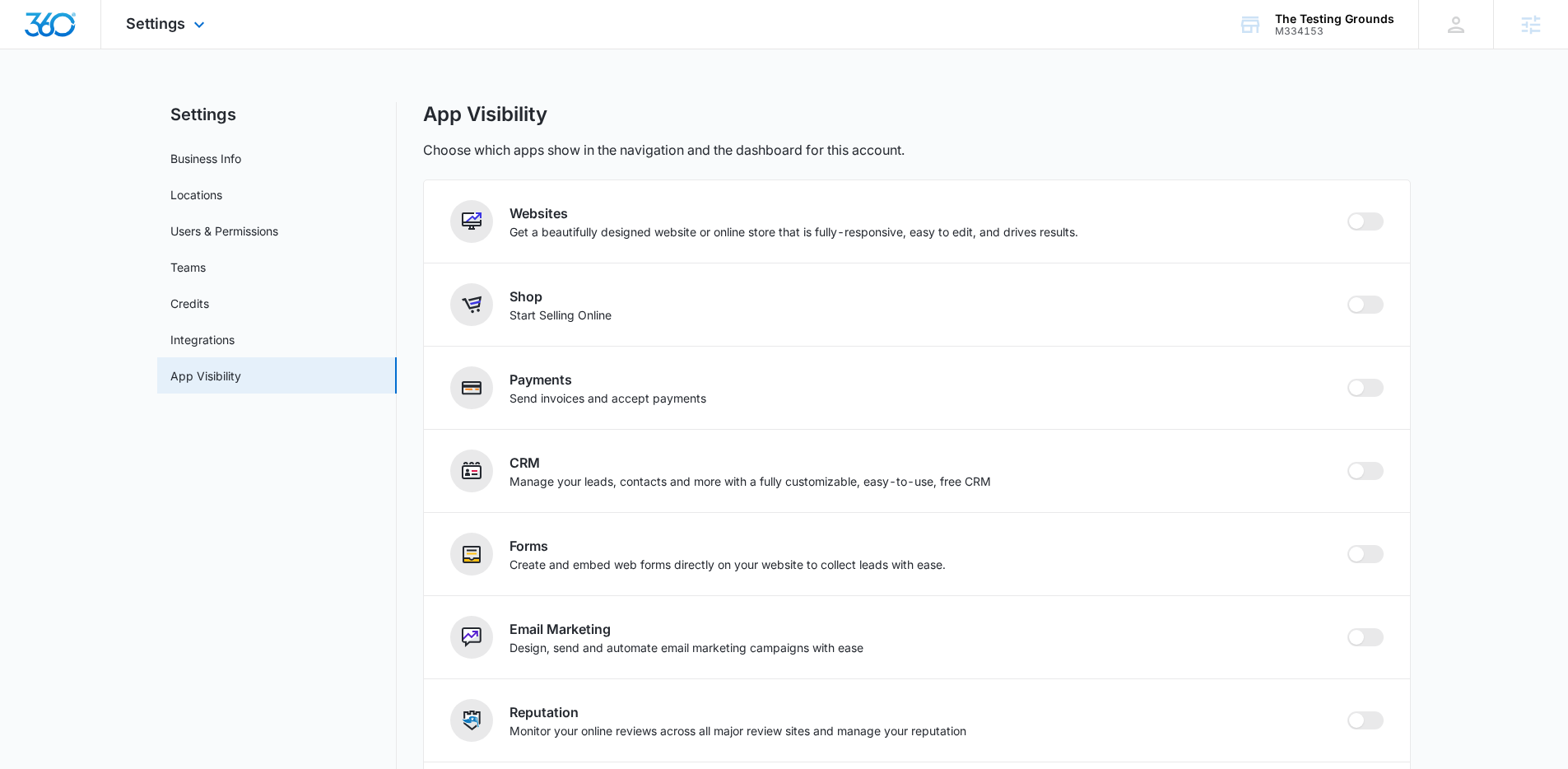
click at [59, 18] on img "Dashboard" at bounding box center [50, 24] width 53 height 25
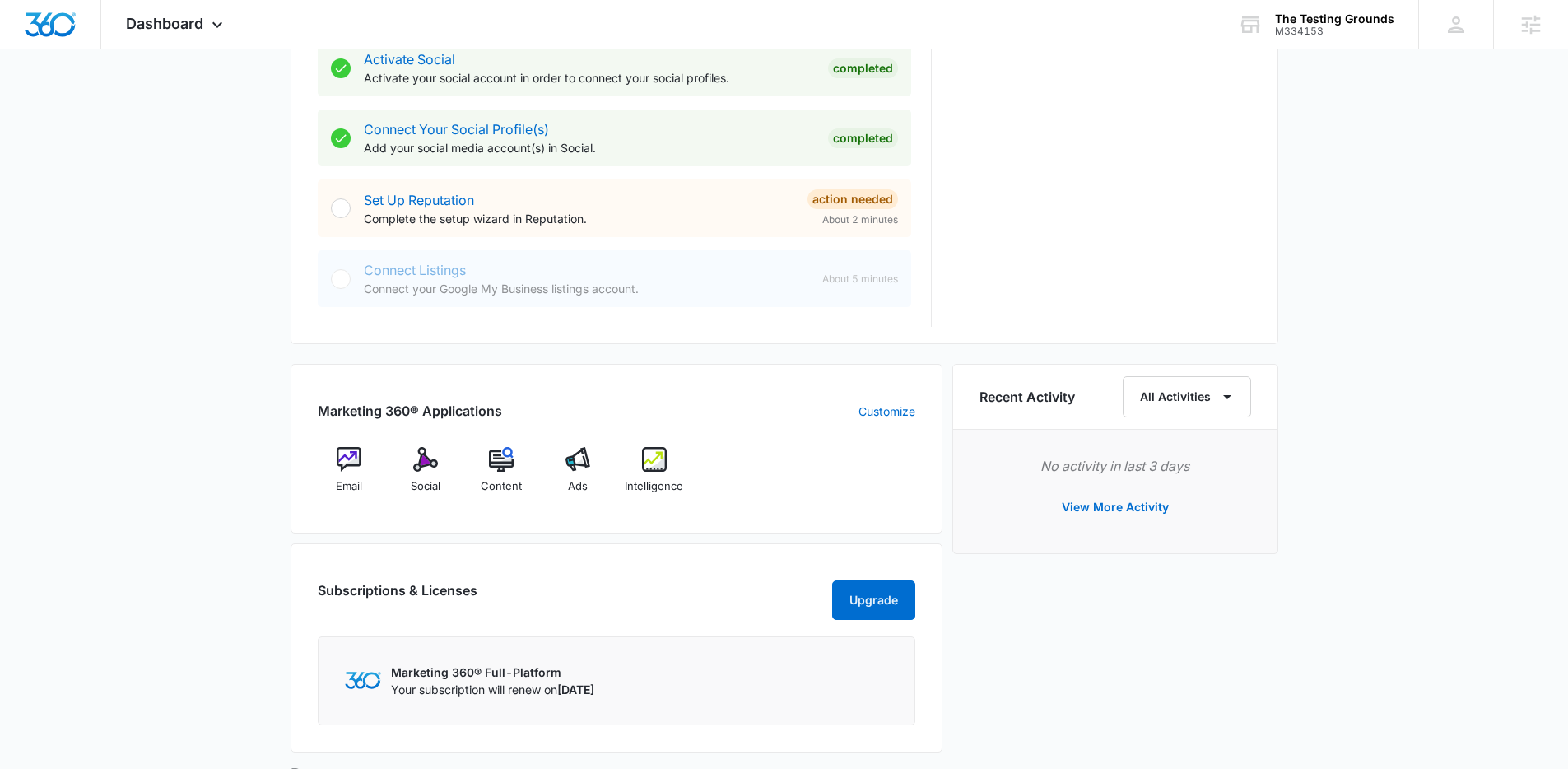
scroll to position [738, 0]
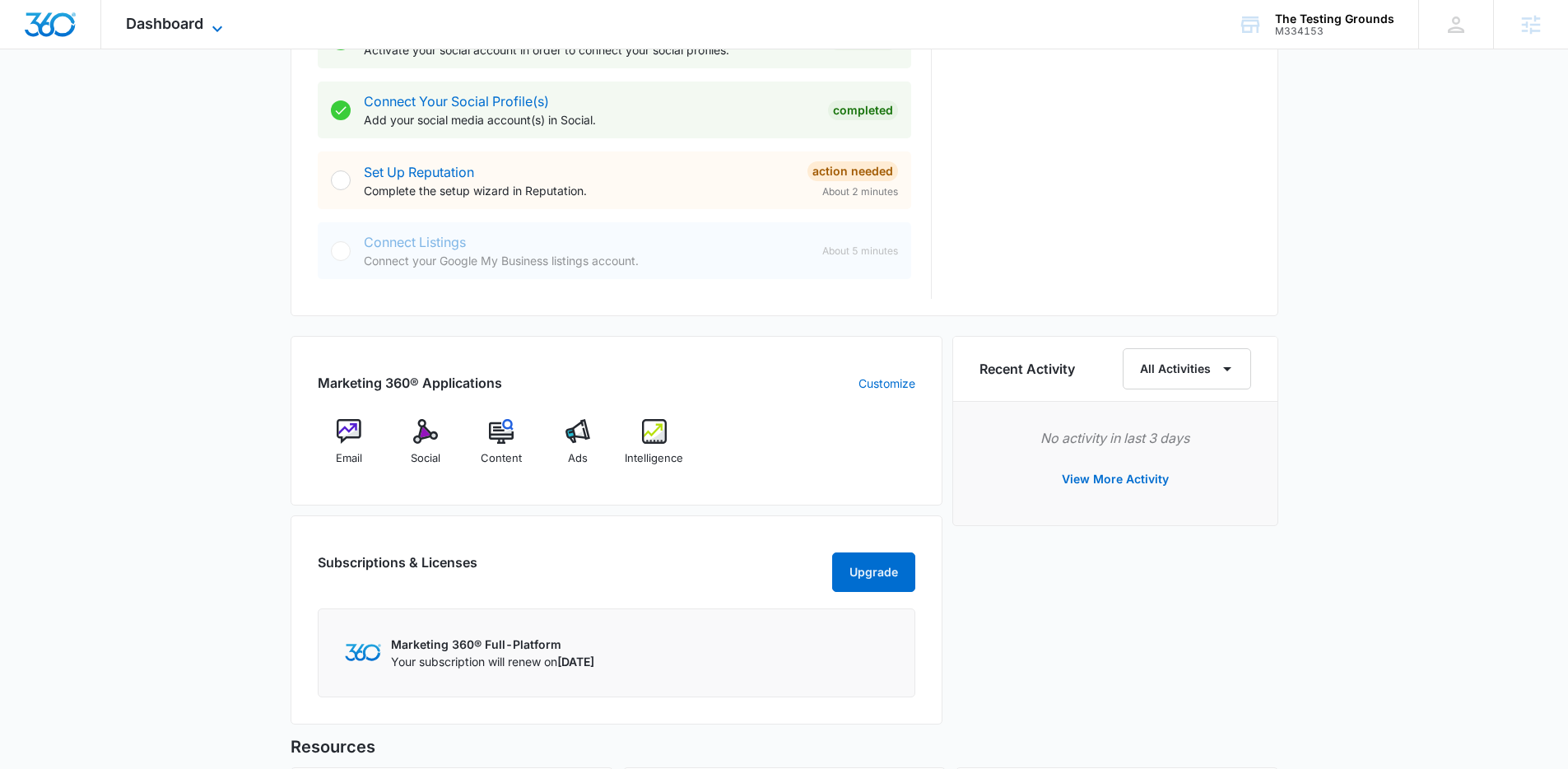
click at [195, 27] on span "Dashboard" at bounding box center [165, 23] width 77 height 17
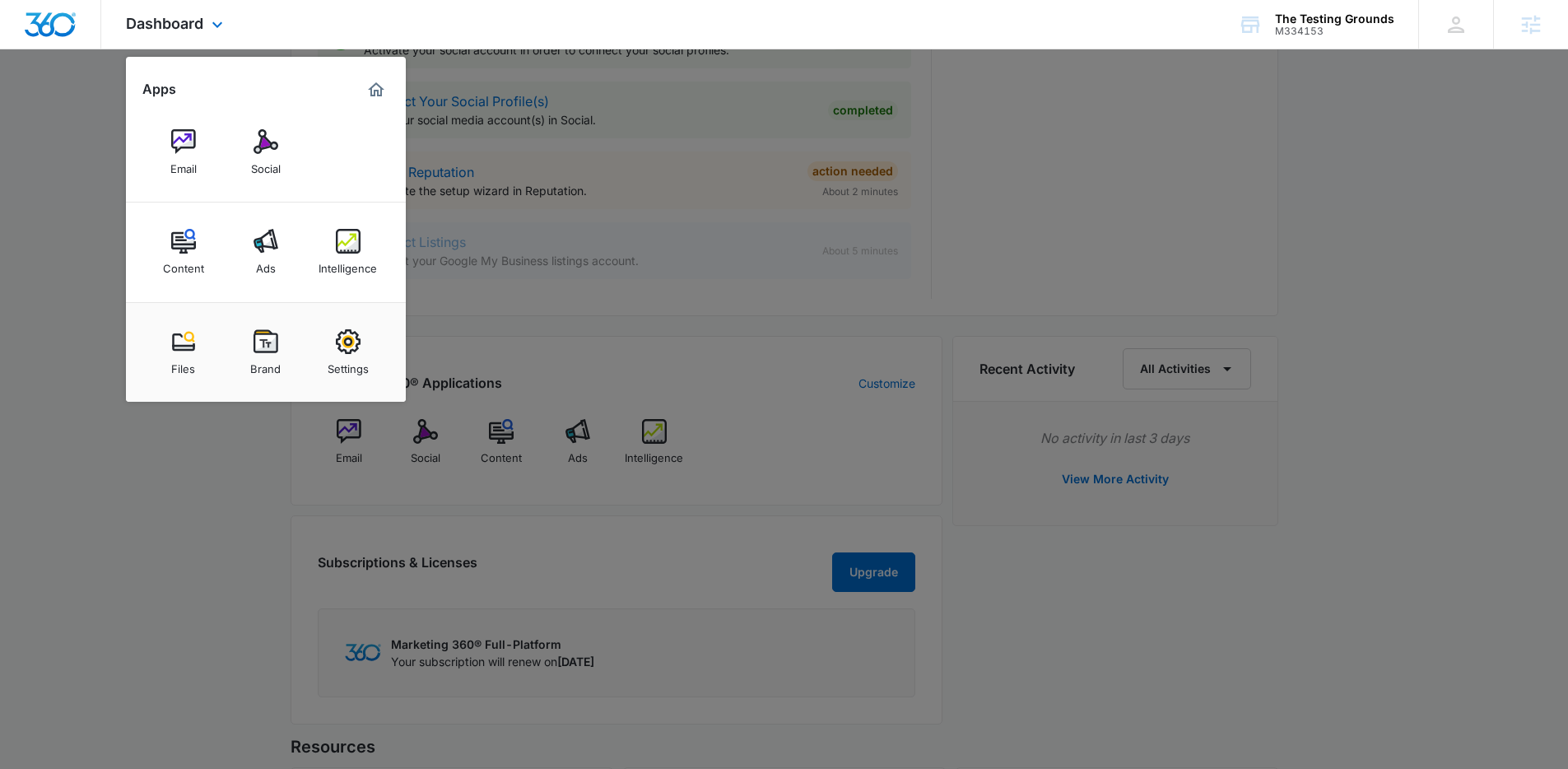
click at [229, 344] on div "Files Brand Settings" at bounding box center [266, 352] width 280 height 99
click at [255, 351] on img at bounding box center [266, 341] width 25 height 25
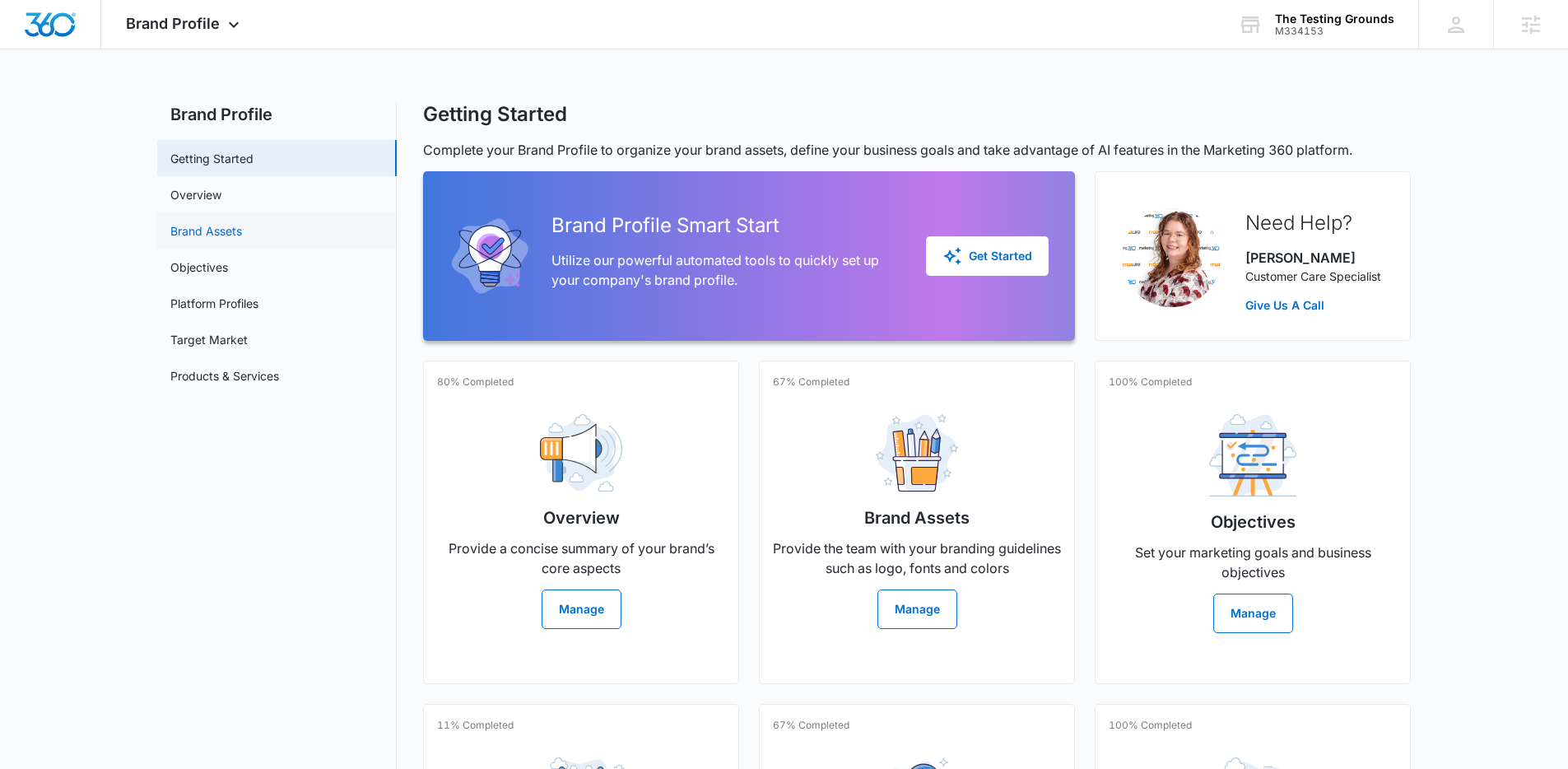
click at [211, 234] on link "Brand Assets" at bounding box center [206, 230] width 71 height 17
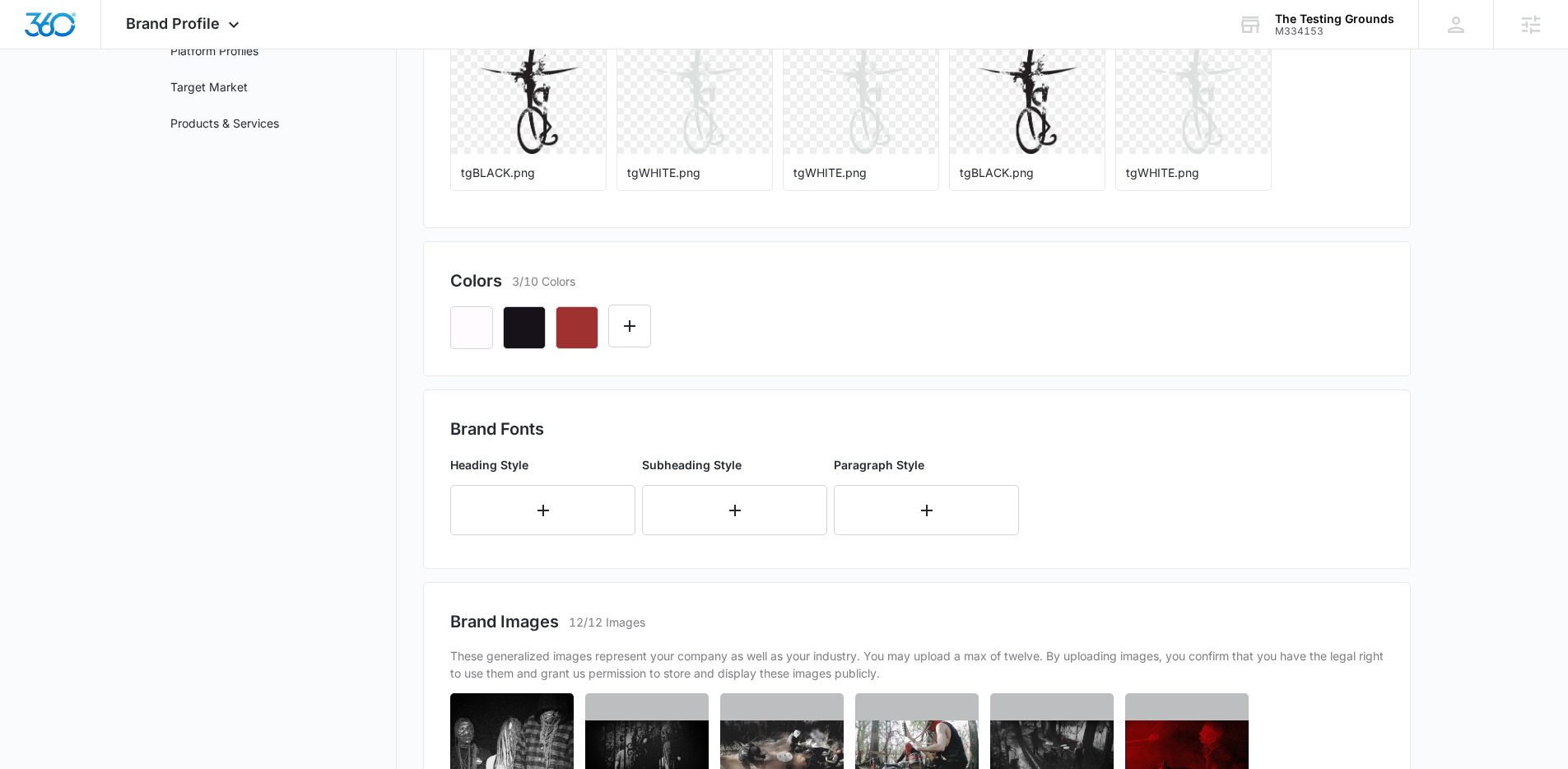
scroll to position [254, 0]
